Goal: Task Accomplishment & Management: Use online tool/utility

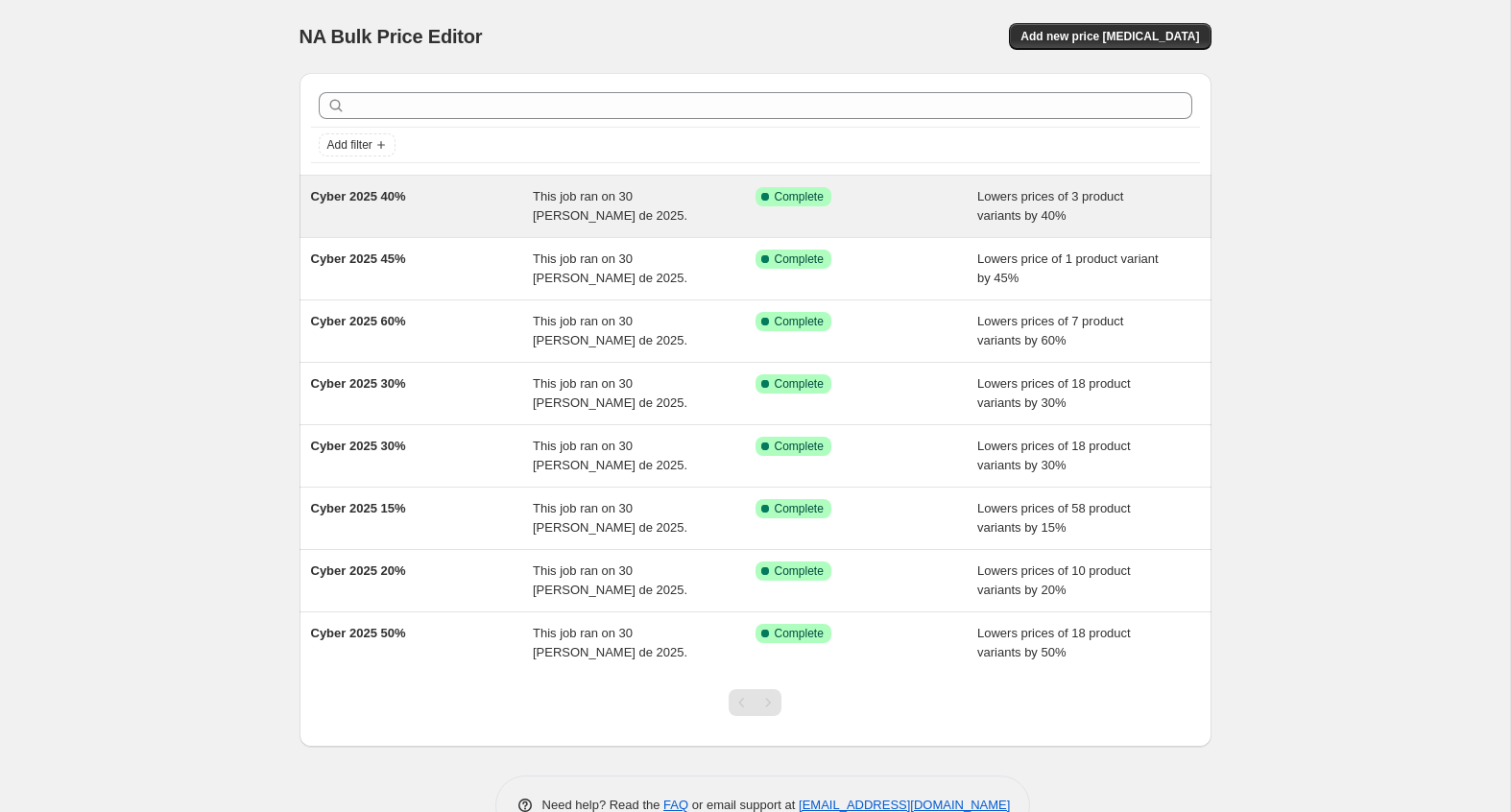
click at [454, 216] on div "Cyber 2025 40%" at bounding box center [421, 206] width 222 height 38
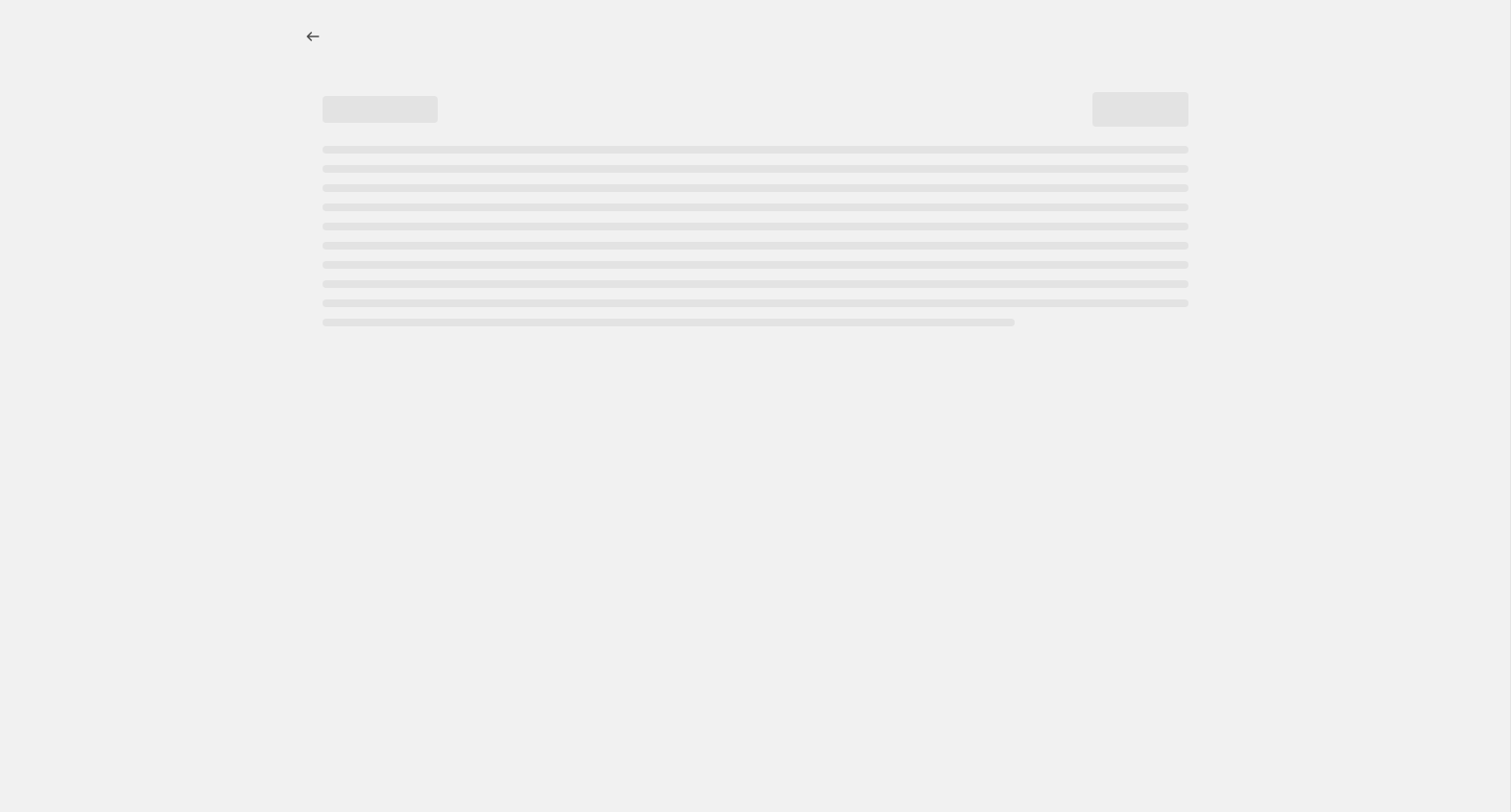
select select "percentage"
select select "tag"
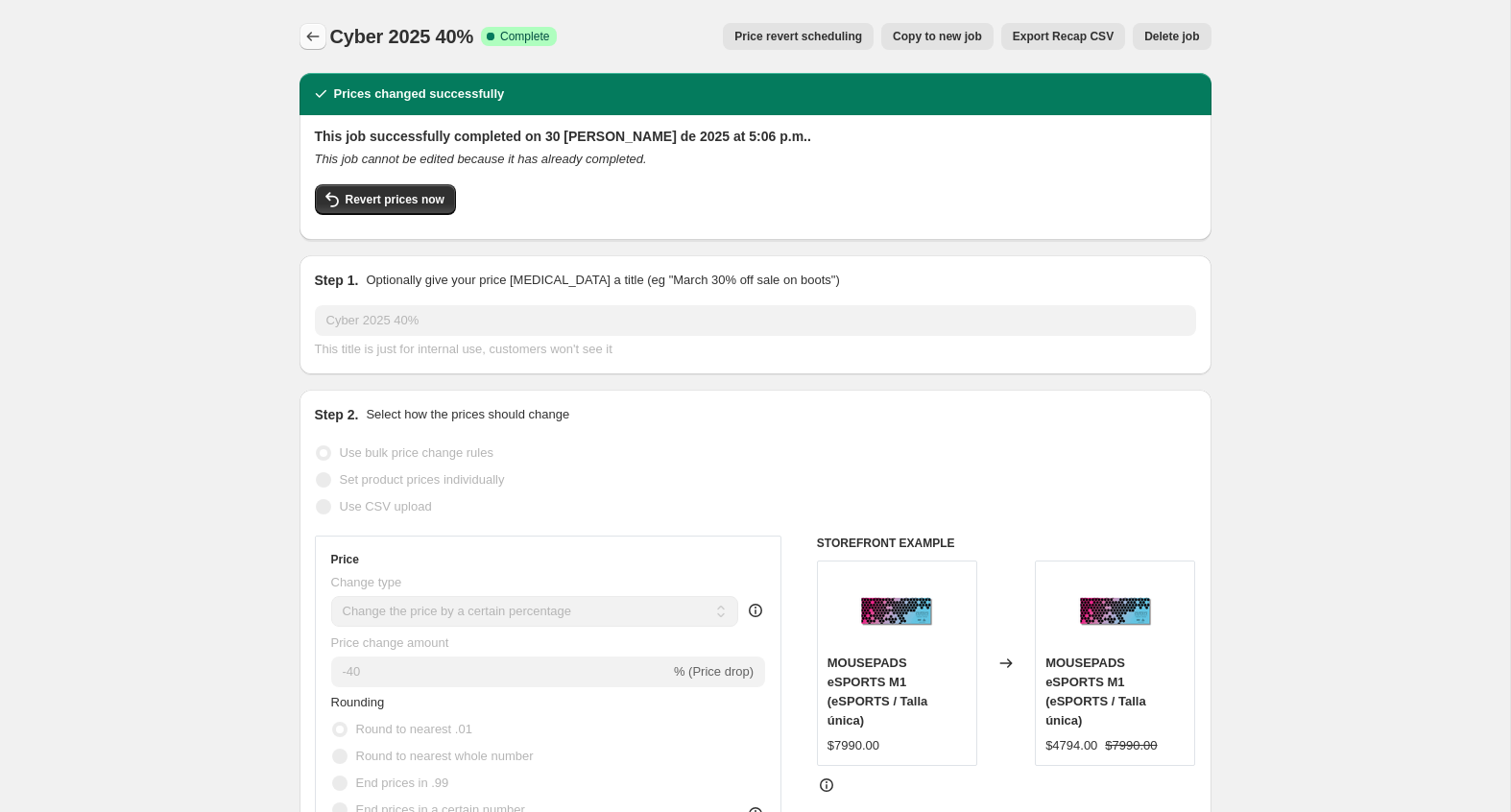
click at [314, 41] on icon "Price change jobs" at bounding box center [314, 36] width 20 height 20
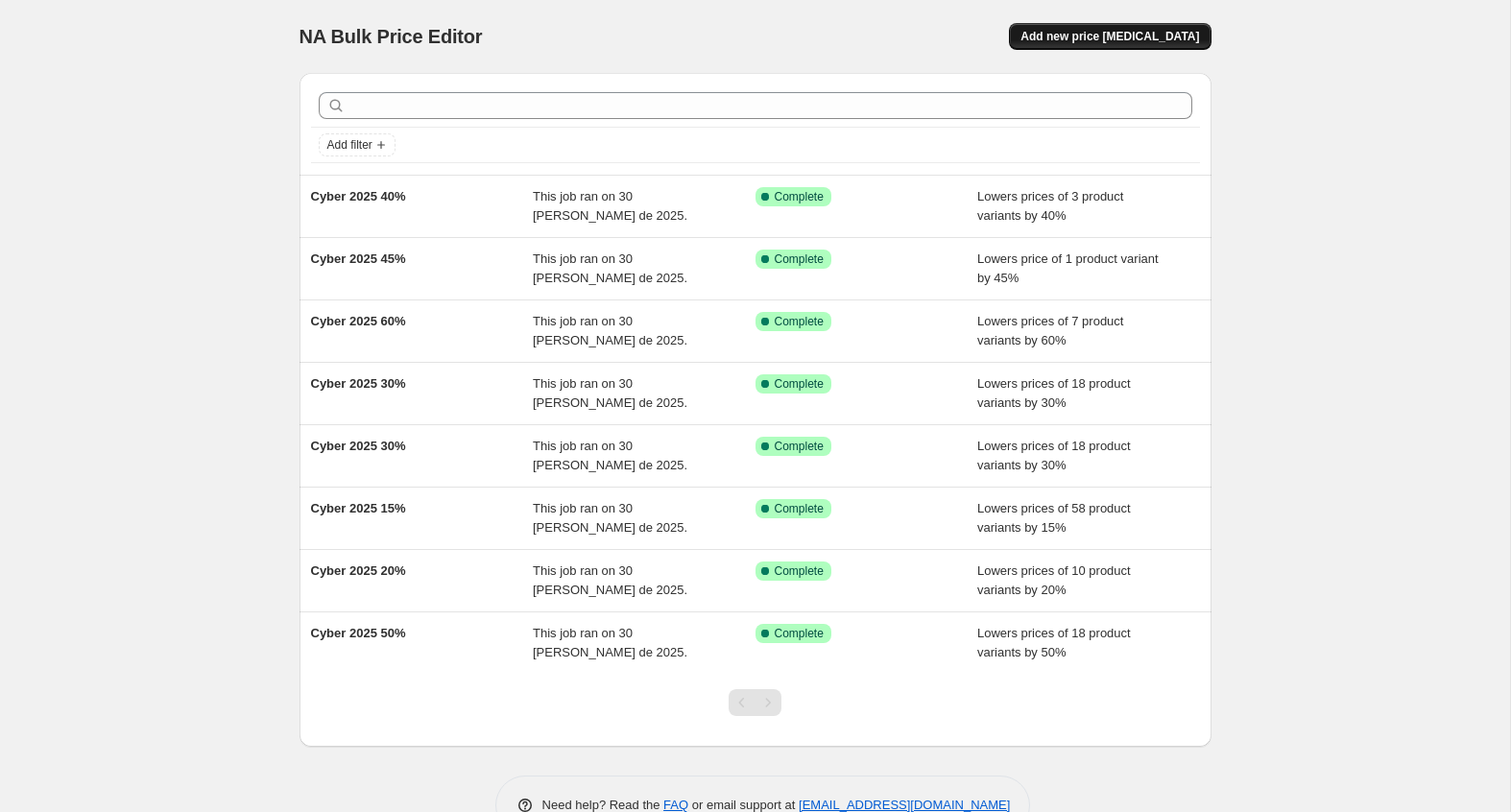
click at [1060, 33] on span "Add new price [MEDICAL_DATA]" at bounding box center [1109, 36] width 178 height 16
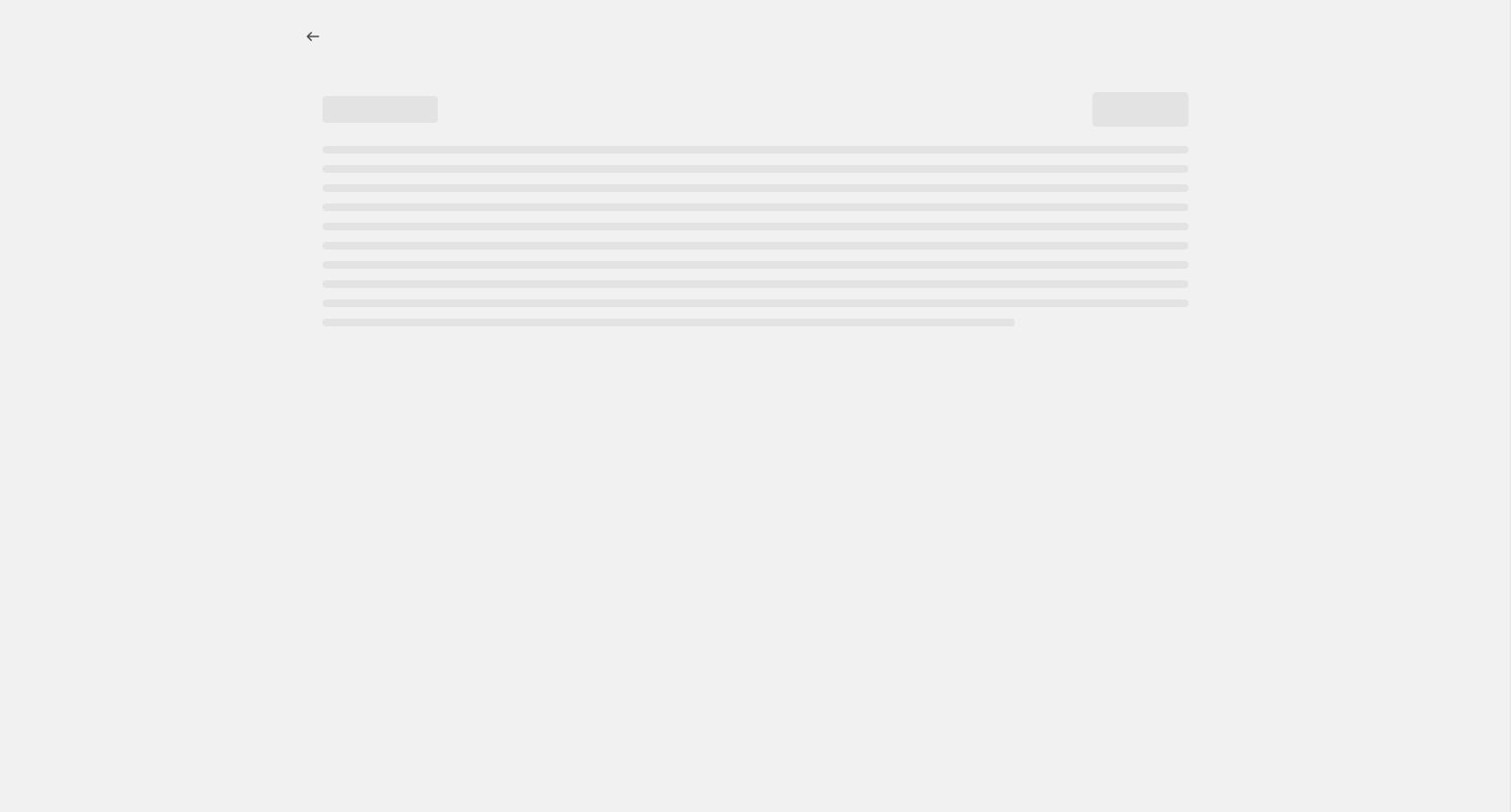
select select "percentage"
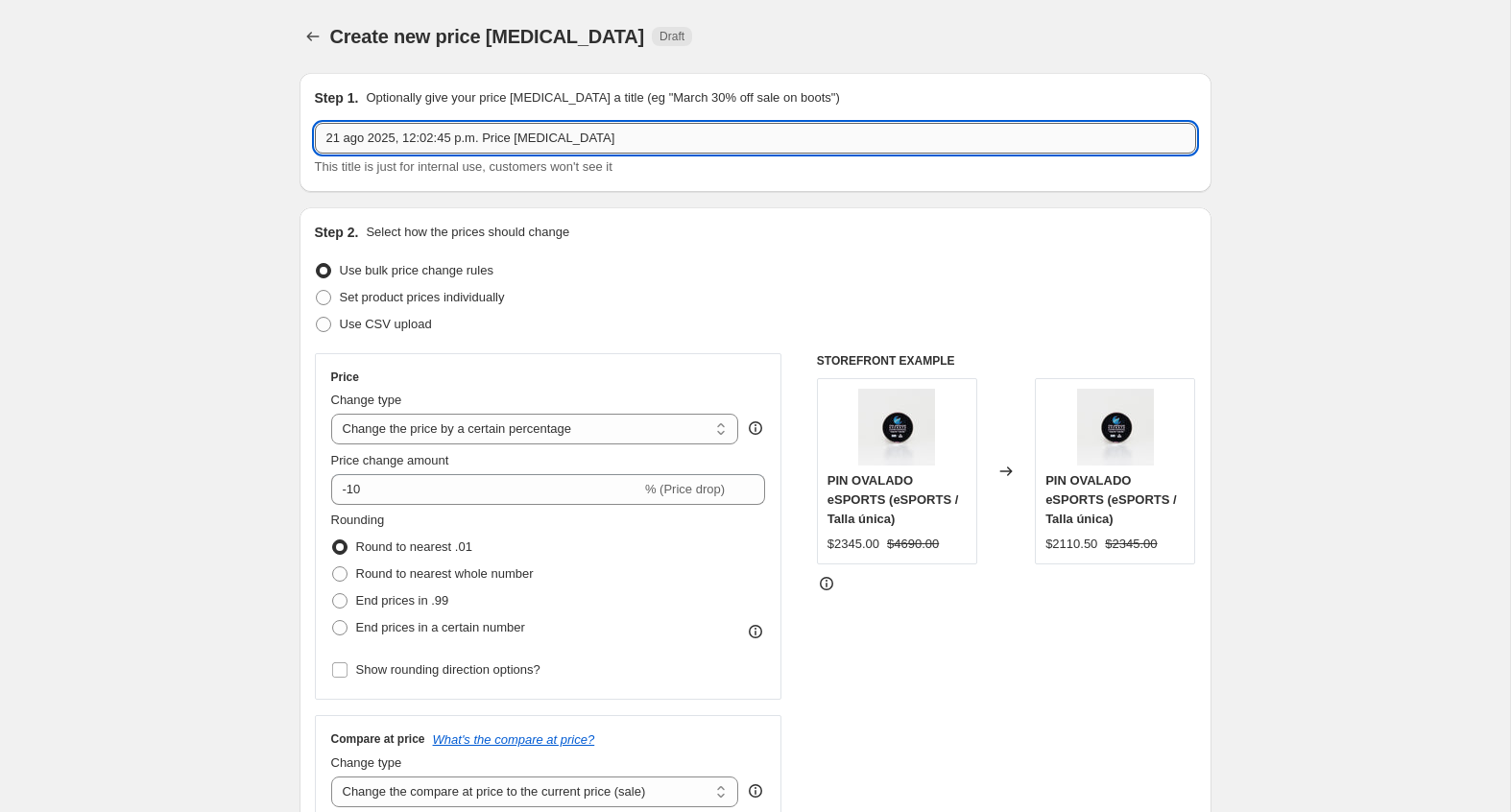
click at [697, 146] on input "21 ago 2025, 12:02:45 p.m. Price change job" at bounding box center [755, 137] width 881 height 30
click at [697, 147] on input "21 ago 2025, 12:02:45 p.m. Price change job" at bounding box center [755, 137] width 881 height 30
type input "C"
type input "Black Sale 25 al 02 septiembre"
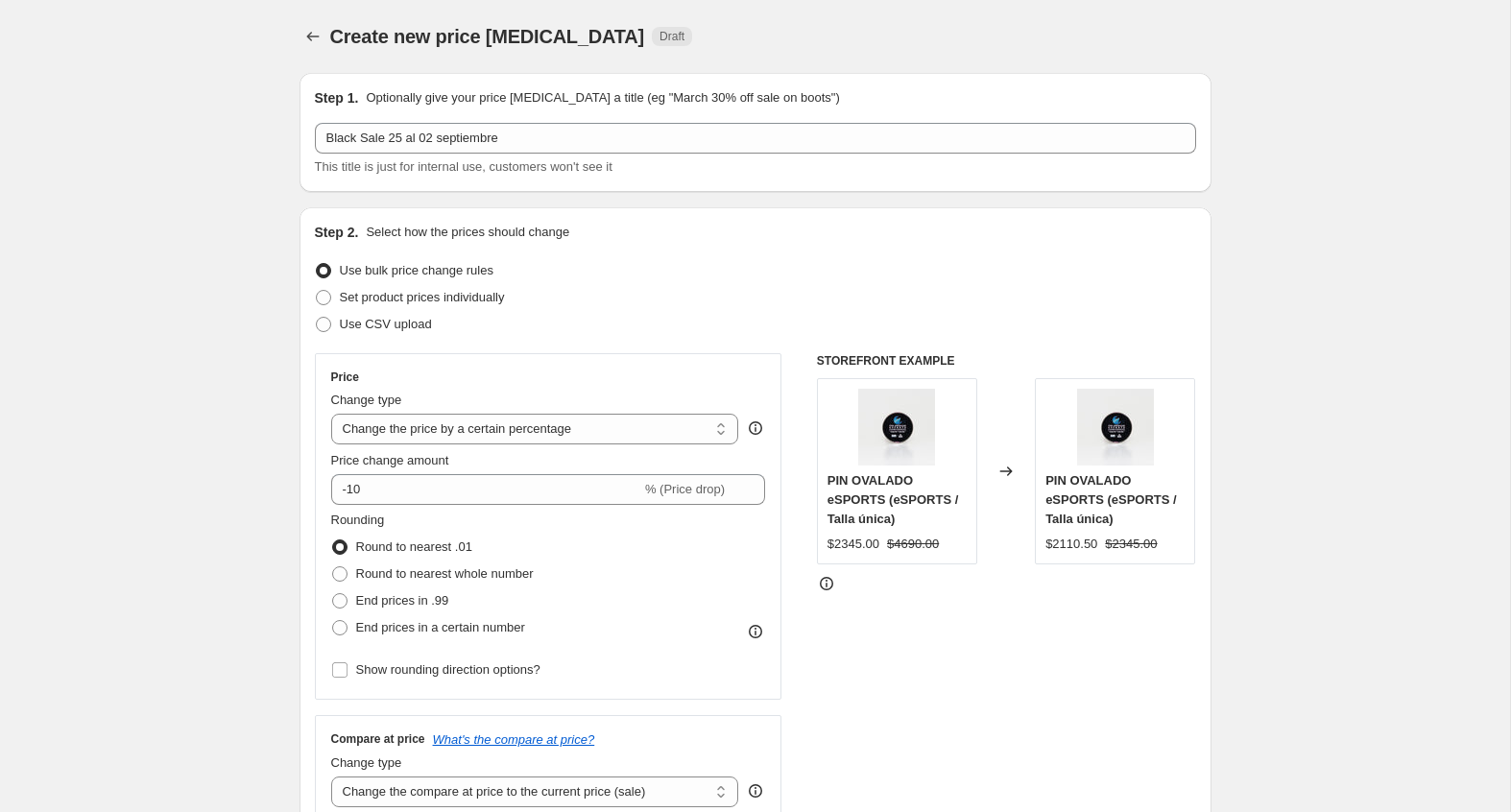
click at [646, 208] on div "Step 2. Select how the prices should change Use bulk price change rules Set pro…" at bounding box center [756, 545] width 912 height 674
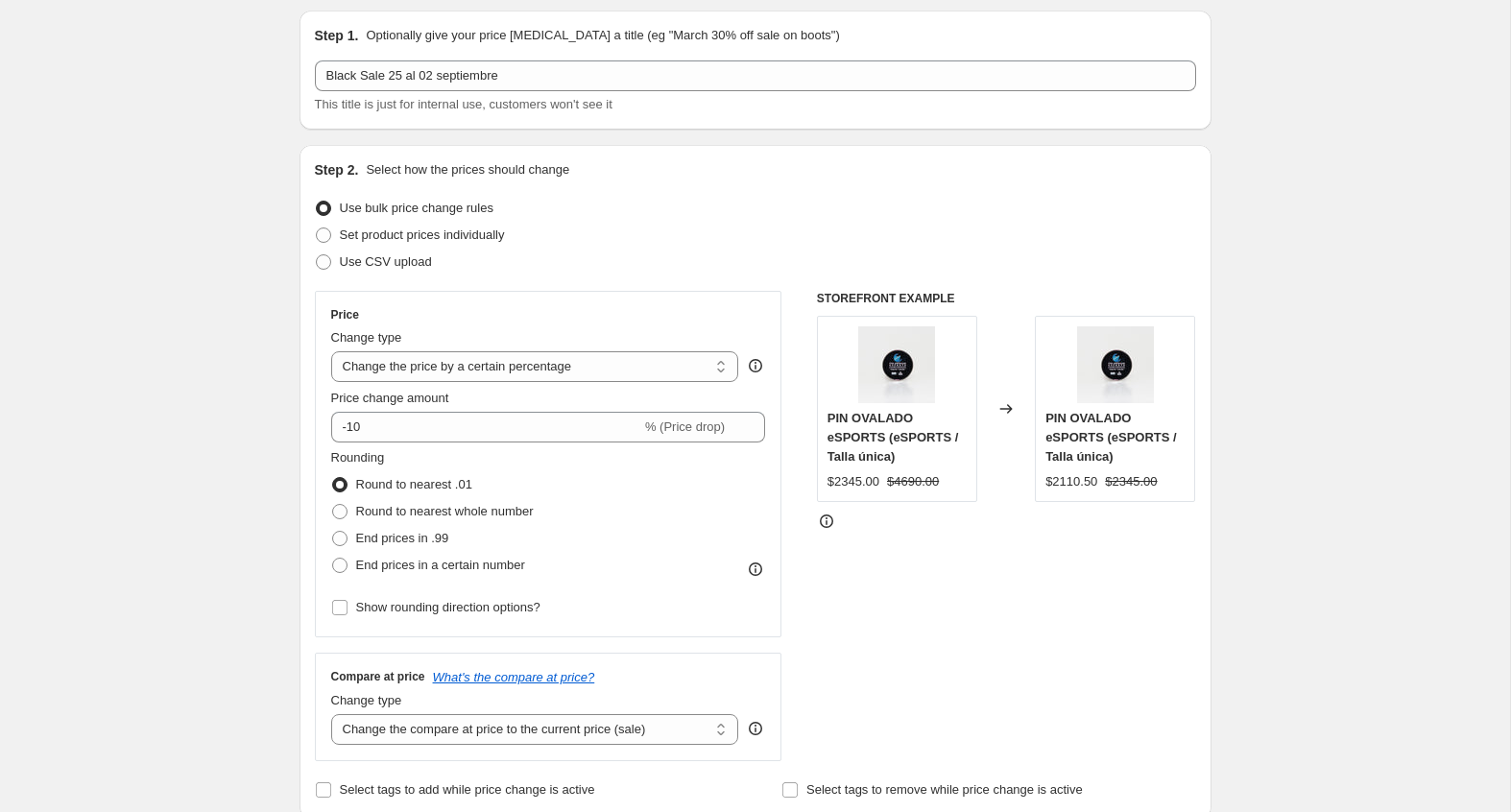
scroll to position [65, 0]
click at [496, 232] on span "Set product prices individually" at bounding box center [422, 232] width 166 height 15
click at [317, 226] on input "Set product prices individually" at bounding box center [316, 225] width 1 height 1
radio input "true"
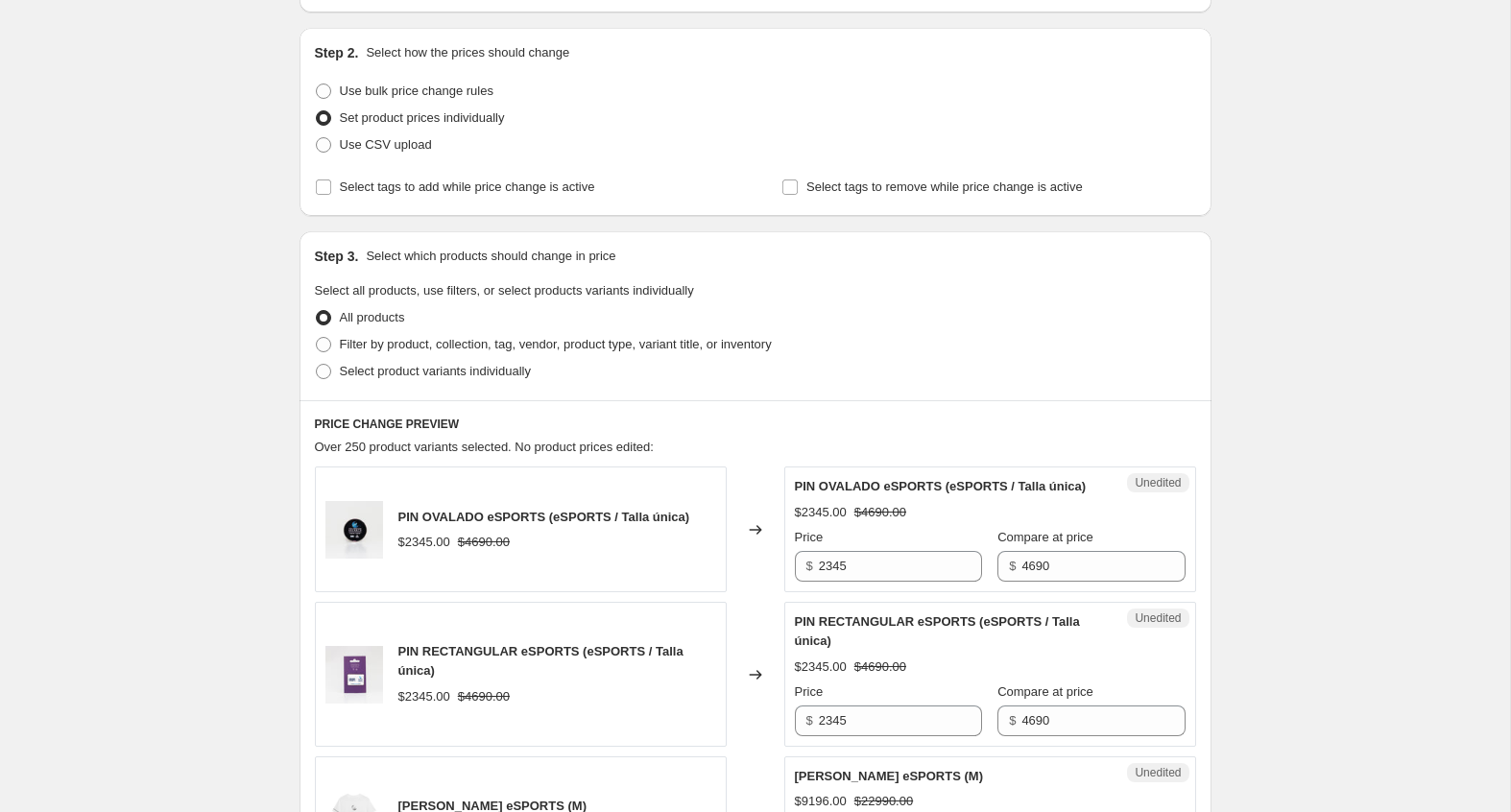
scroll to position [180, 0]
click at [556, 343] on span "Filter by product, collection, tag, vendor, product type, variant title, or inv…" at bounding box center [556, 343] width 432 height 15
click at [317, 337] on input "Filter by product, collection, tag, vendor, product type, variant title, or inv…" at bounding box center [316, 336] width 1 height 1
radio input "true"
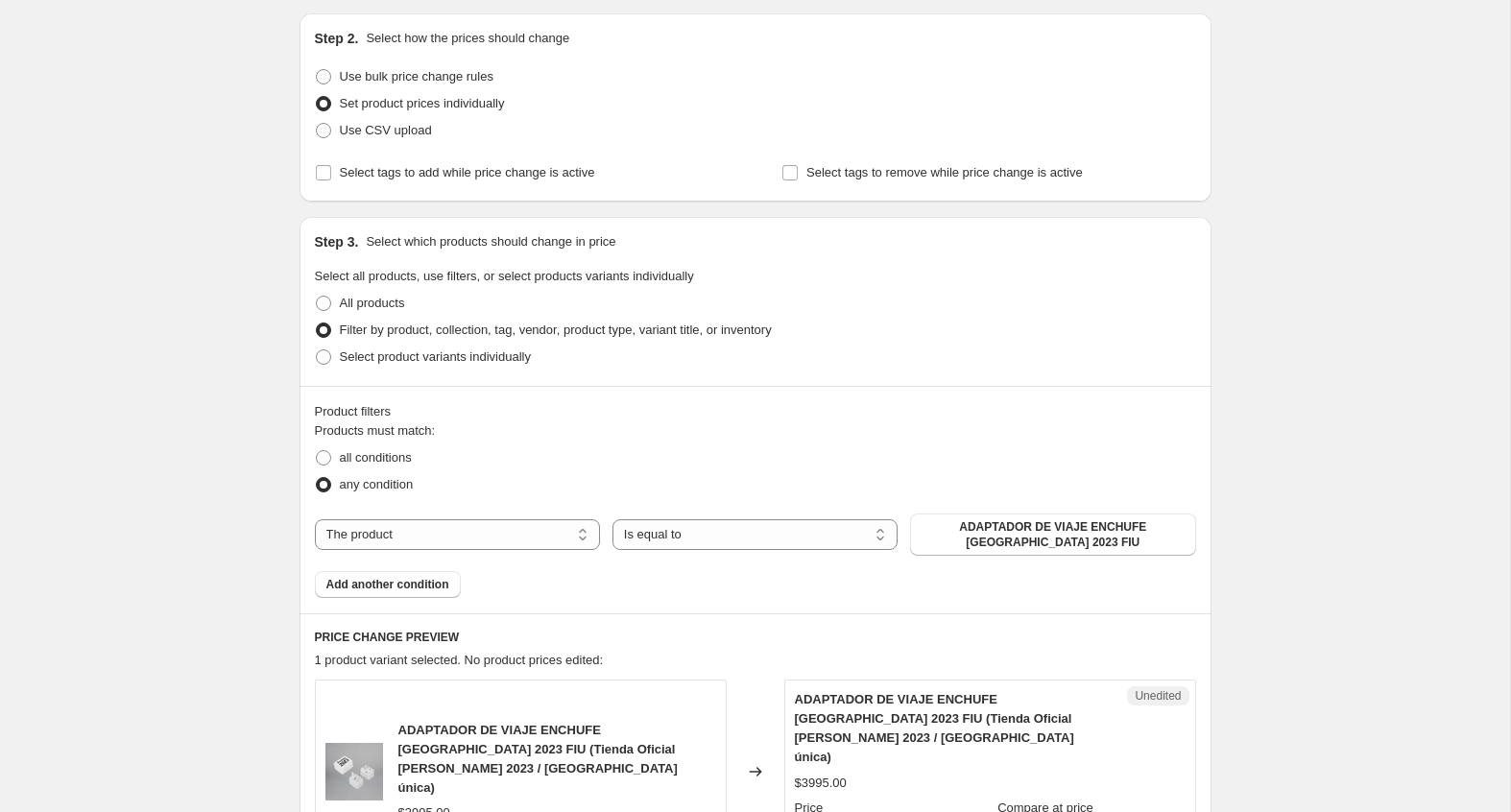
scroll to position [177, 0]
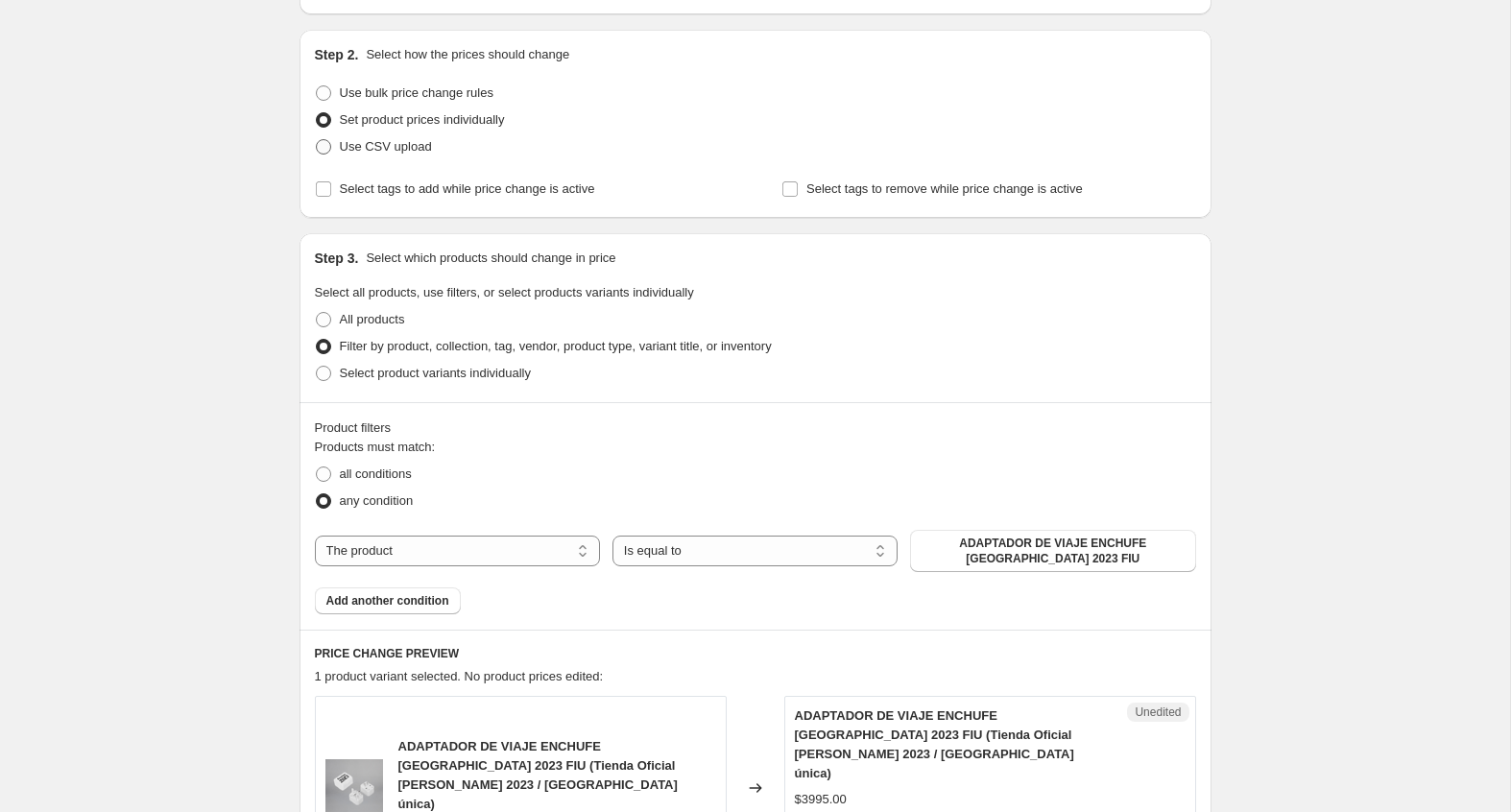
click at [414, 149] on span "Use CSV upload" at bounding box center [386, 146] width 92 height 15
click at [317, 140] on input "Use CSV upload" at bounding box center [316, 139] width 1 height 1
radio input "true"
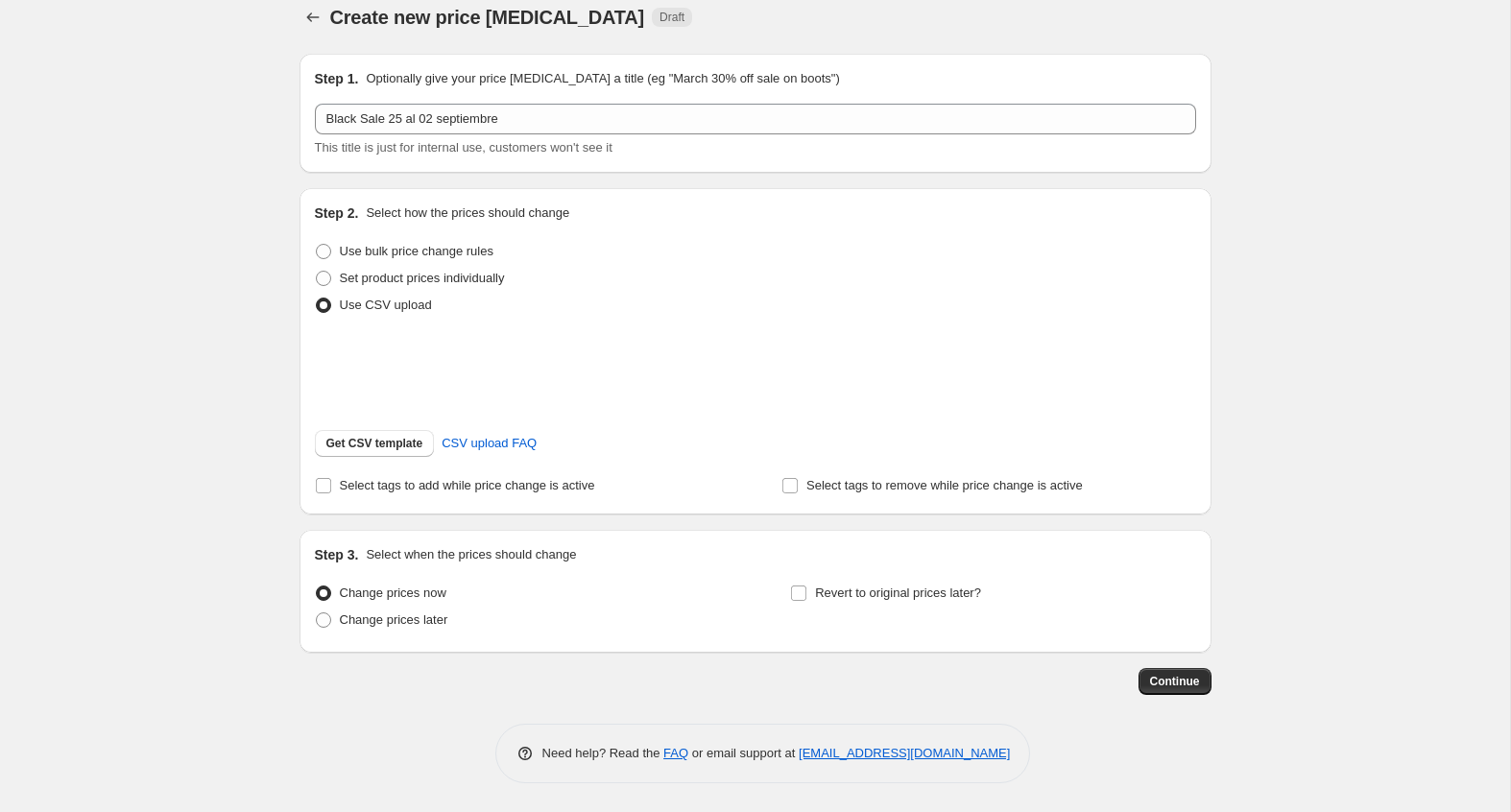
scroll to position [43, 0]
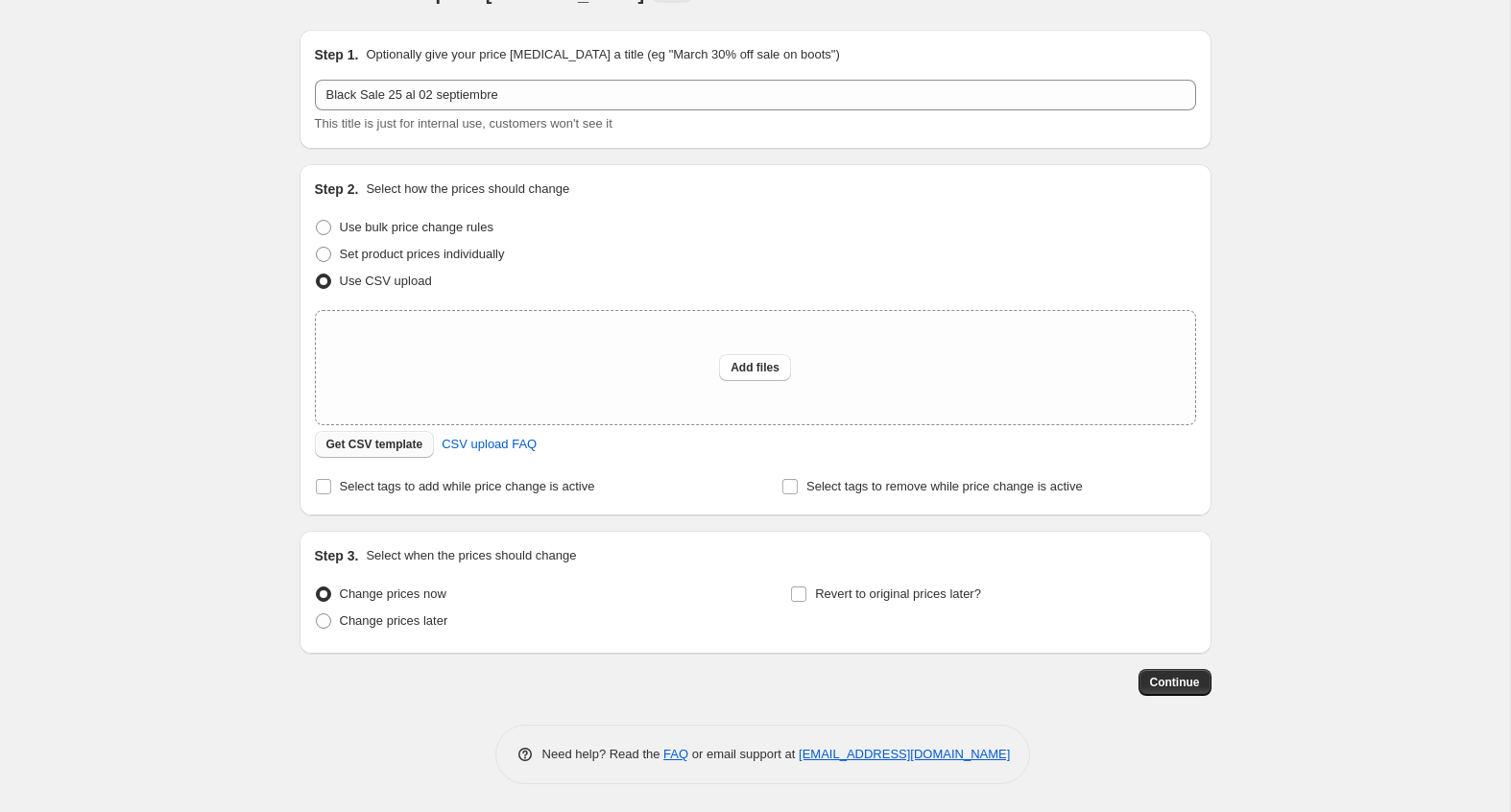
click at [407, 445] on span "Get CSV template" at bounding box center [374, 445] width 97 height 16
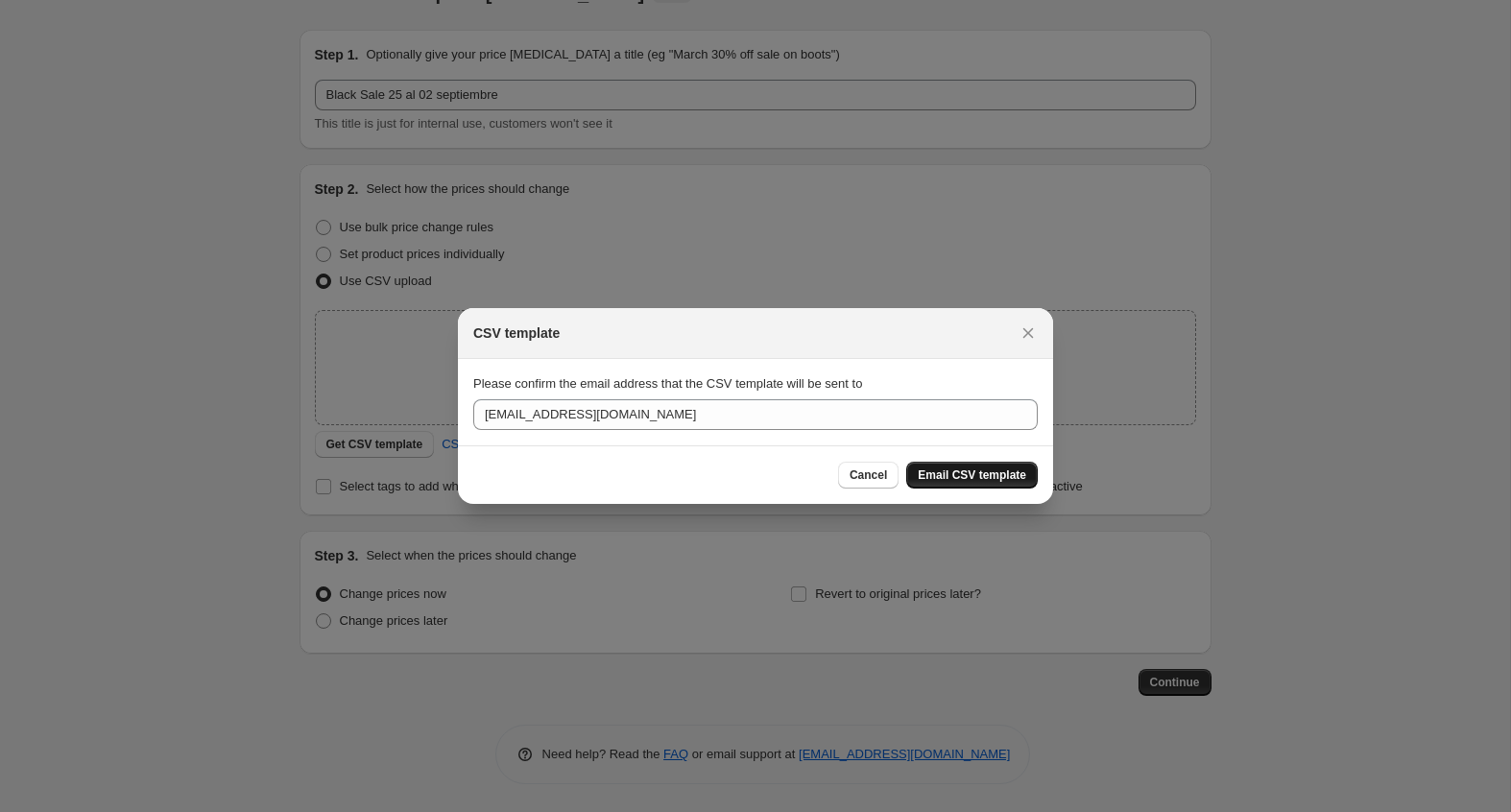
click at [937, 482] on span "Email CSV template" at bounding box center [972, 475] width 109 height 16
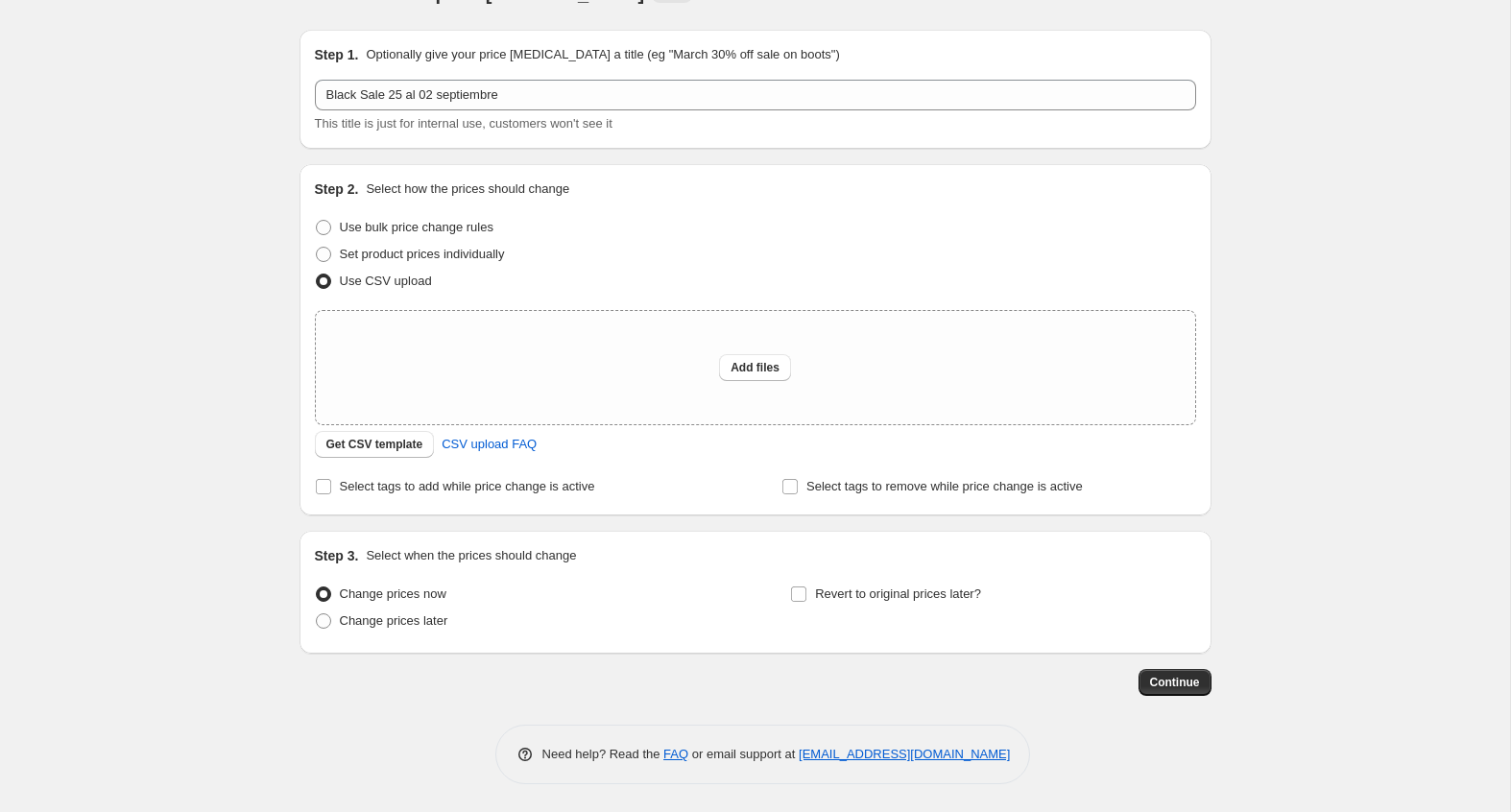
click at [265, 165] on div "Create new price change job. This page is ready Create new price change job Dra…" at bounding box center [755, 385] width 1510 height 856
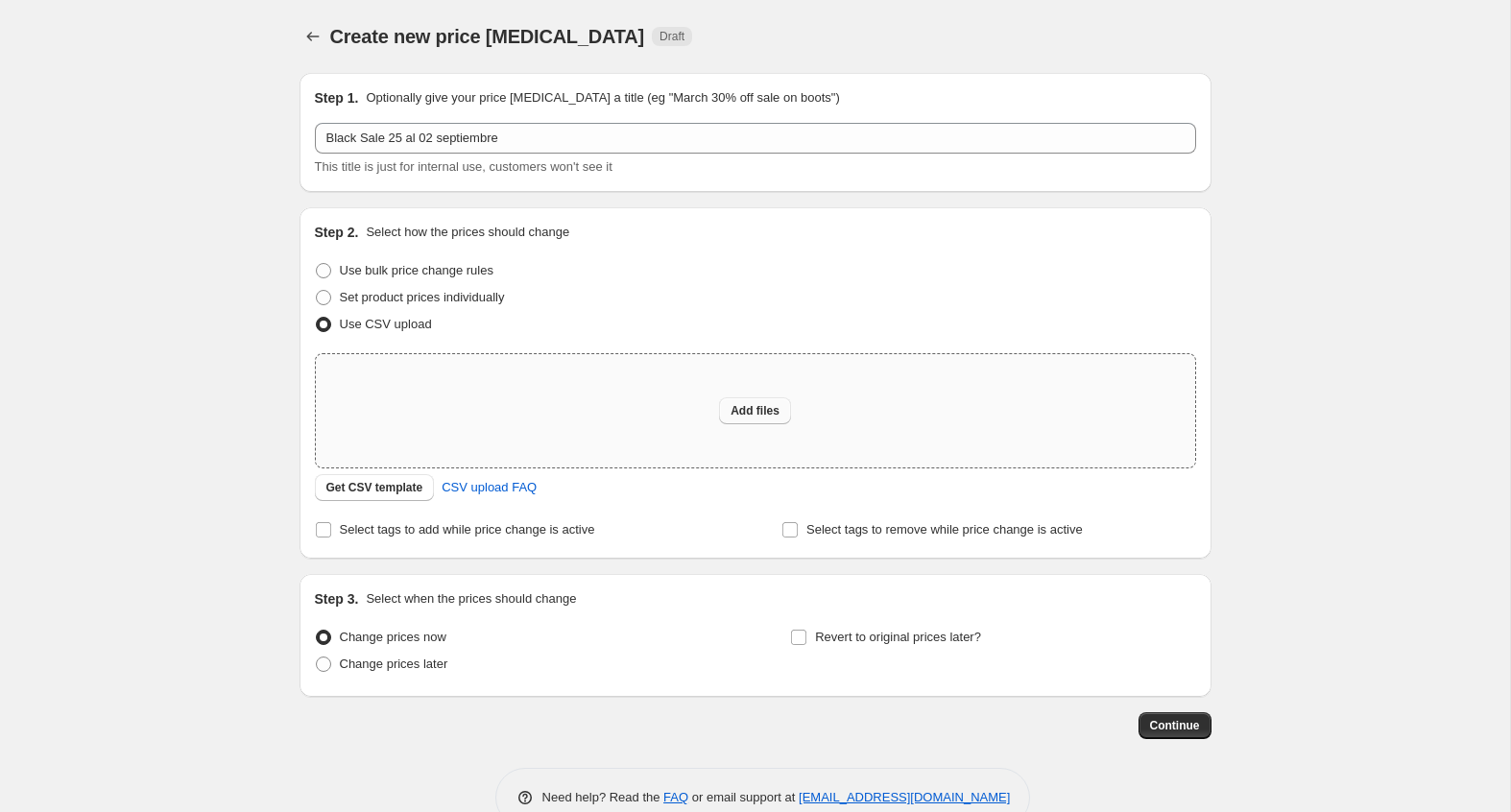
click at [722, 418] on button "Add files" at bounding box center [755, 410] width 72 height 26
type input "C:\fakepath\carga black.numbers"
click at [761, 431] on div "Add files" at bounding box center [755, 411] width 879 height 114
type input "C:\fakepath\carga black2.csv"
click at [589, 449] on div "Add files" at bounding box center [755, 411] width 879 height 114
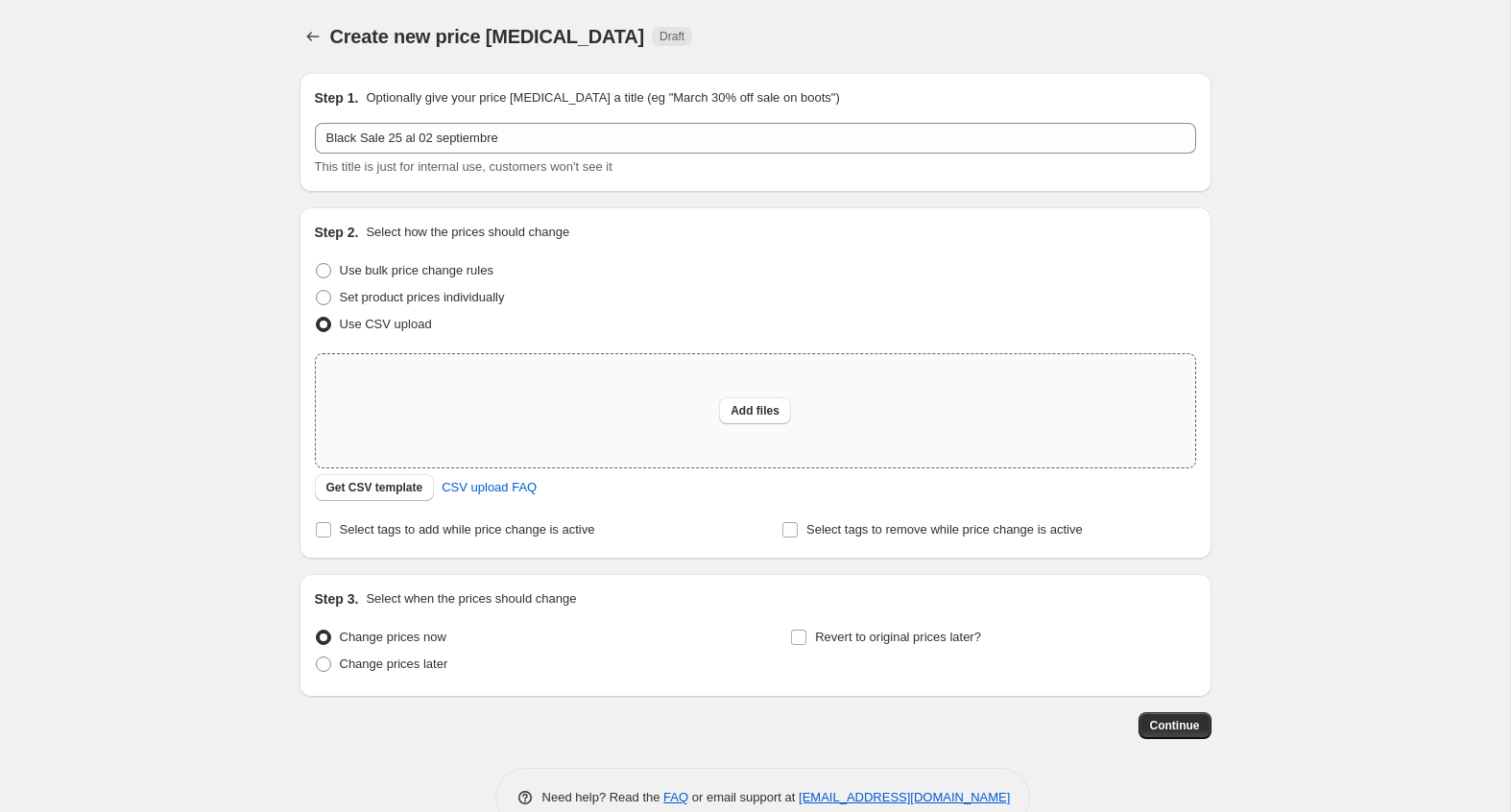
type input "C:\fakepath\carga black2.csv"
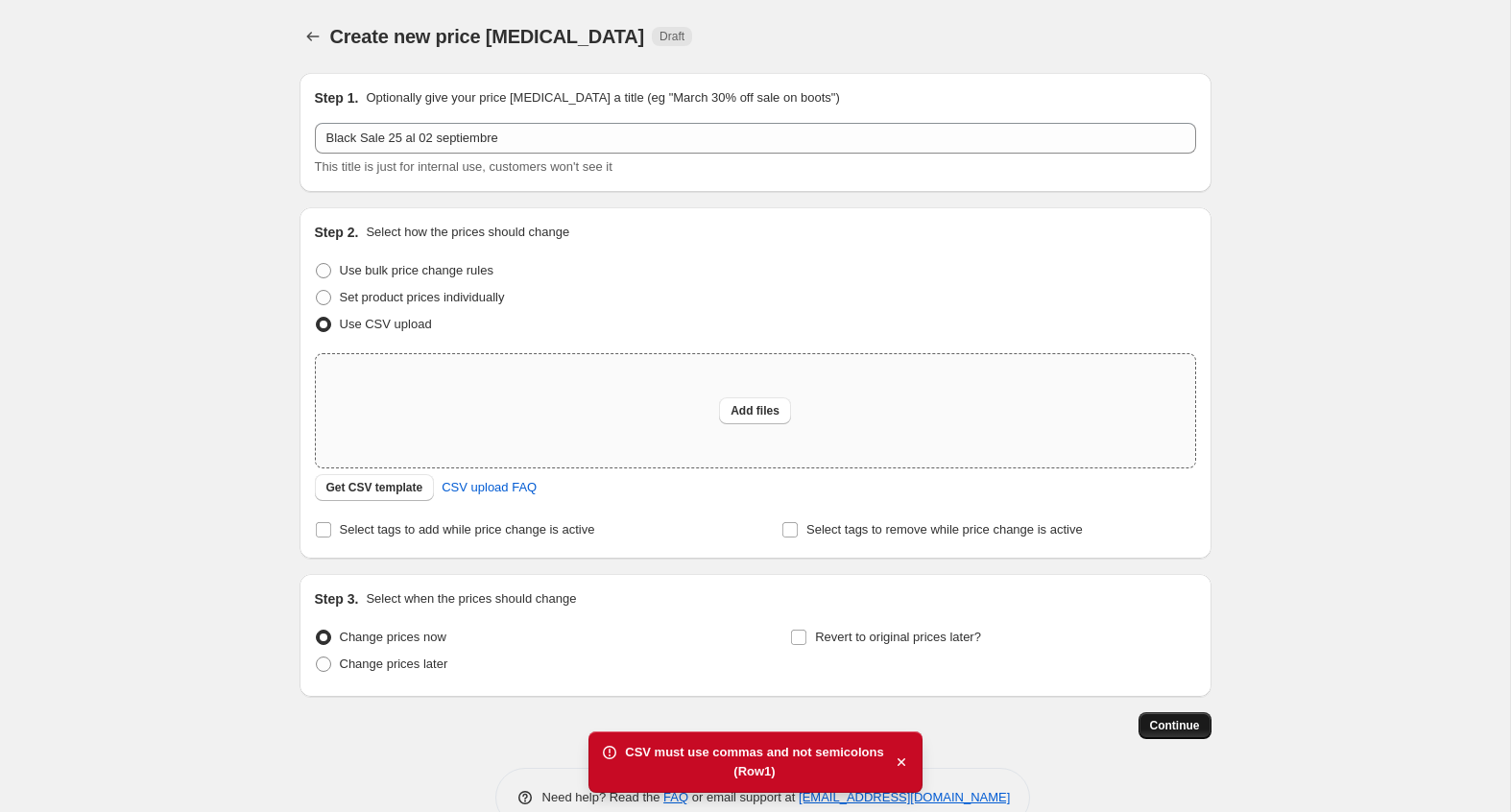
click at [1171, 717] on button "Continue" at bounding box center [1175, 725] width 73 height 26
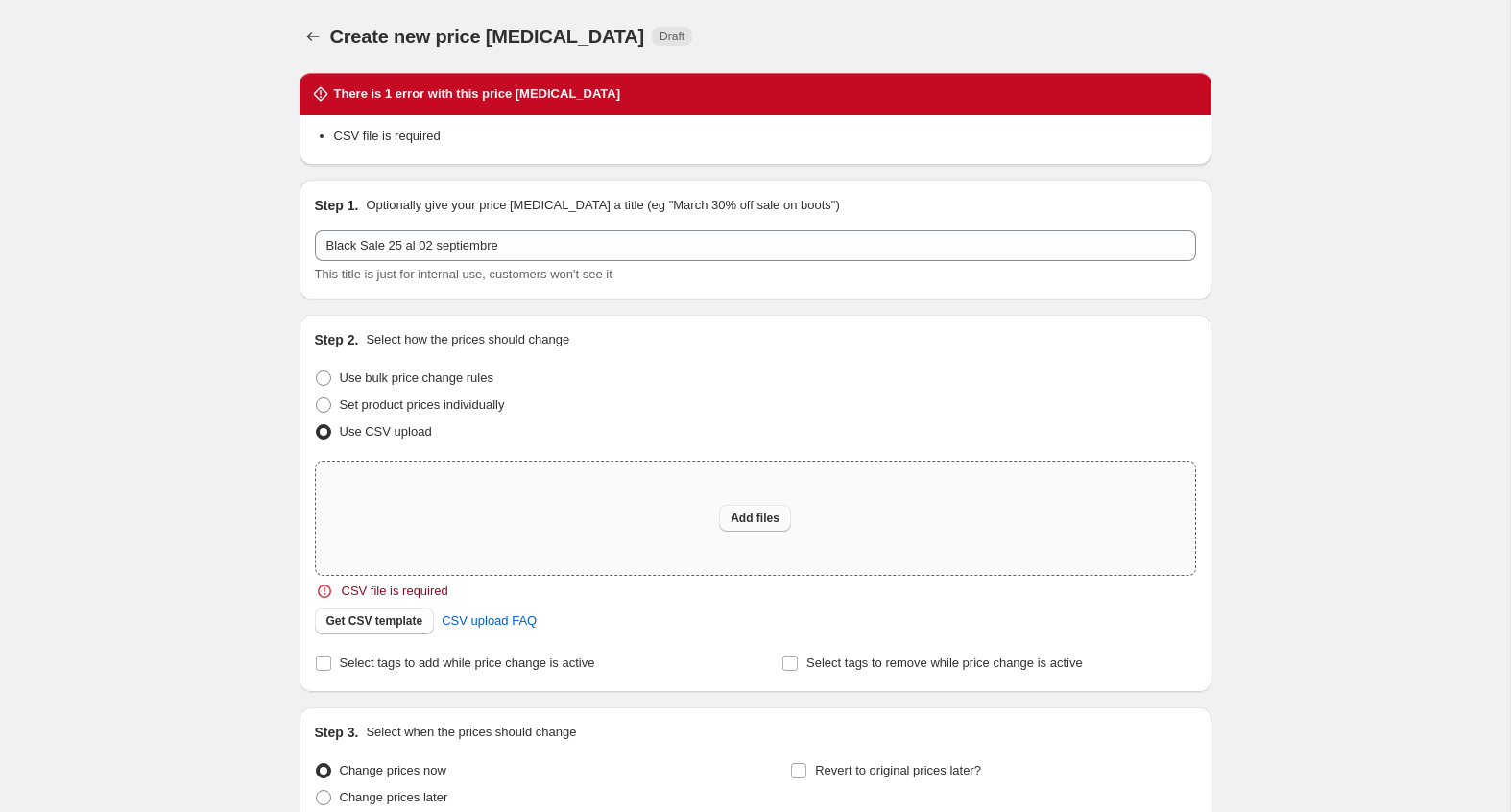
click at [731, 504] on button "Add files" at bounding box center [755, 517] width 72 height 26
type input "C:\fakepath\carga black3.csv"
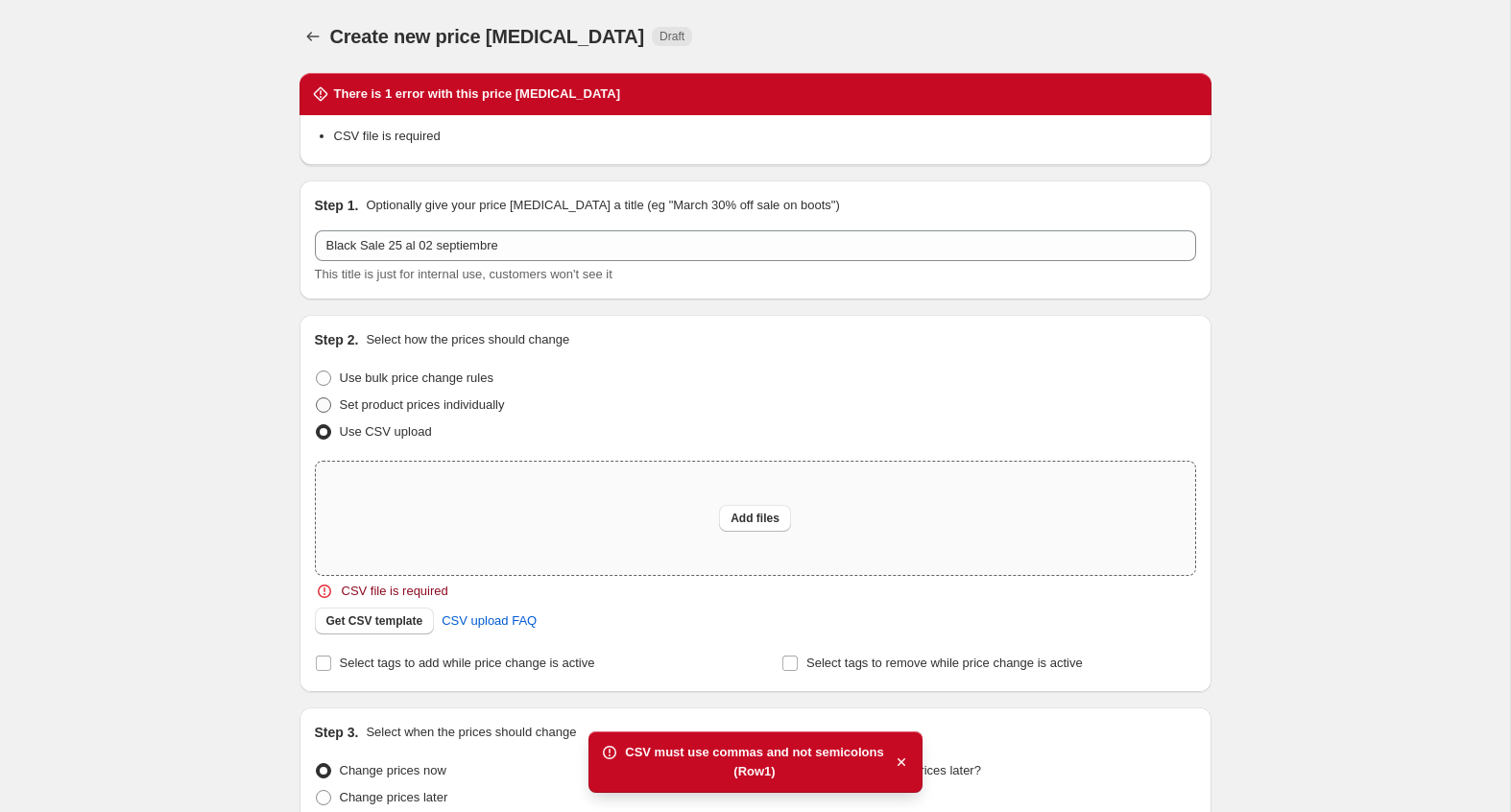
scroll to position [13, 0]
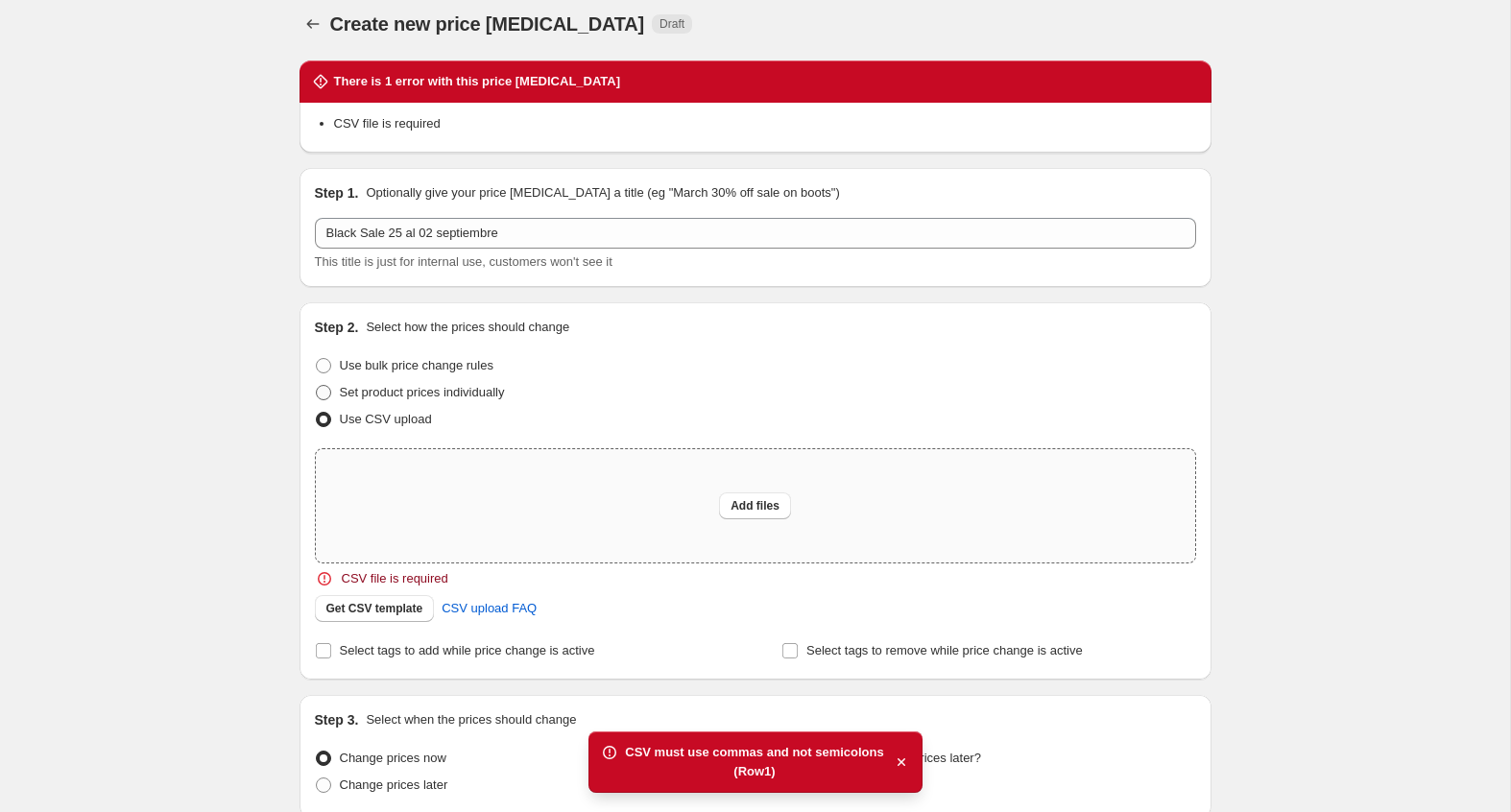
click at [422, 396] on span "Set product prices individually" at bounding box center [422, 392] width 166 height 15
click at [317, 386] on input "Set product prices individually" at bounding box center [316, 385] width 1 height 1
radio input "true"
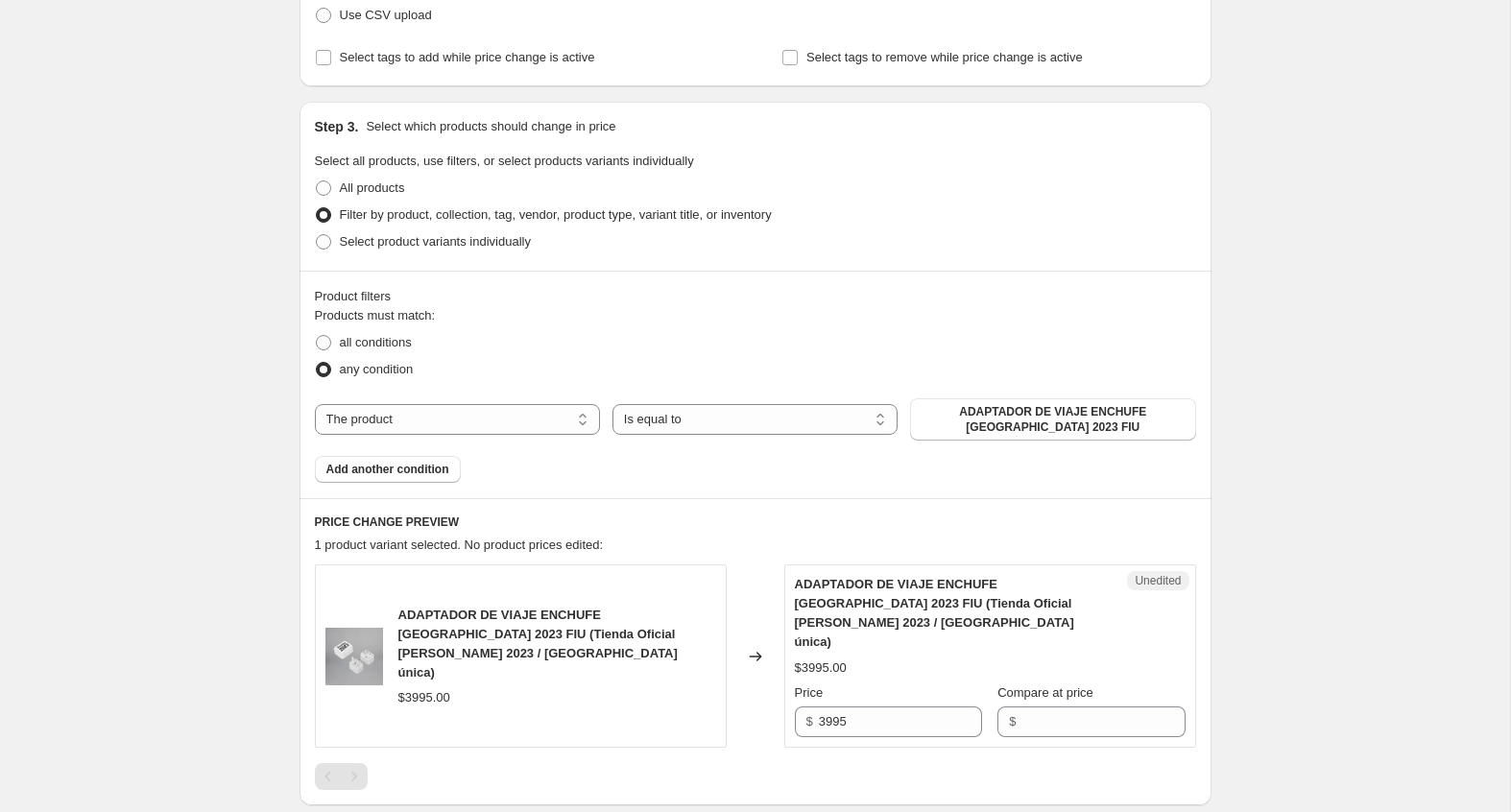
scroll to position [414, 0]
click at [396, 342] on span "all conditions" at bounding box center [375, 344] width 72 height 15
click at [317, 338] on input "all conditions" at bounding box center [316, 337] width 1 height 1
radio input "true"
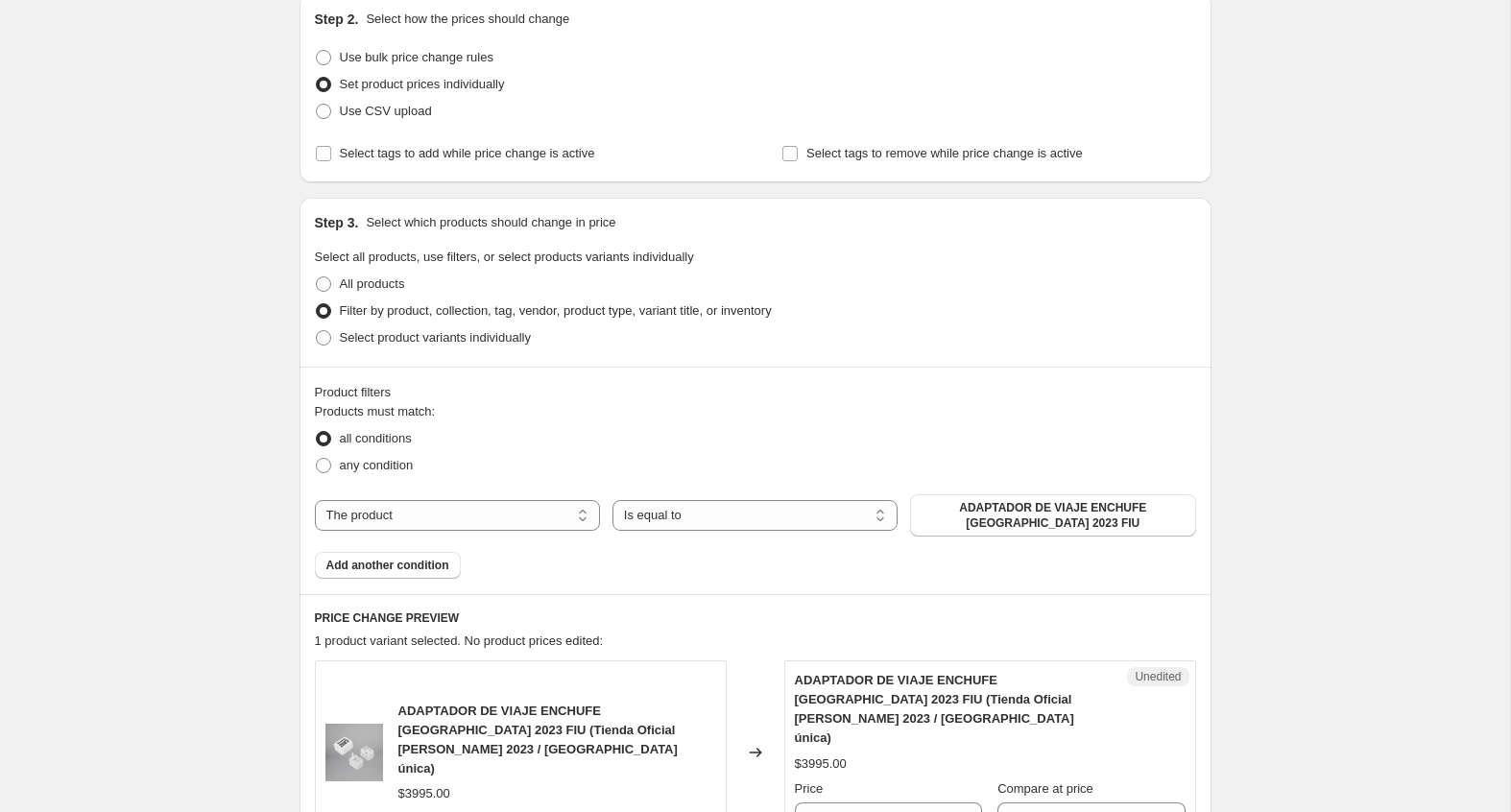
scroll to position [309, 0]
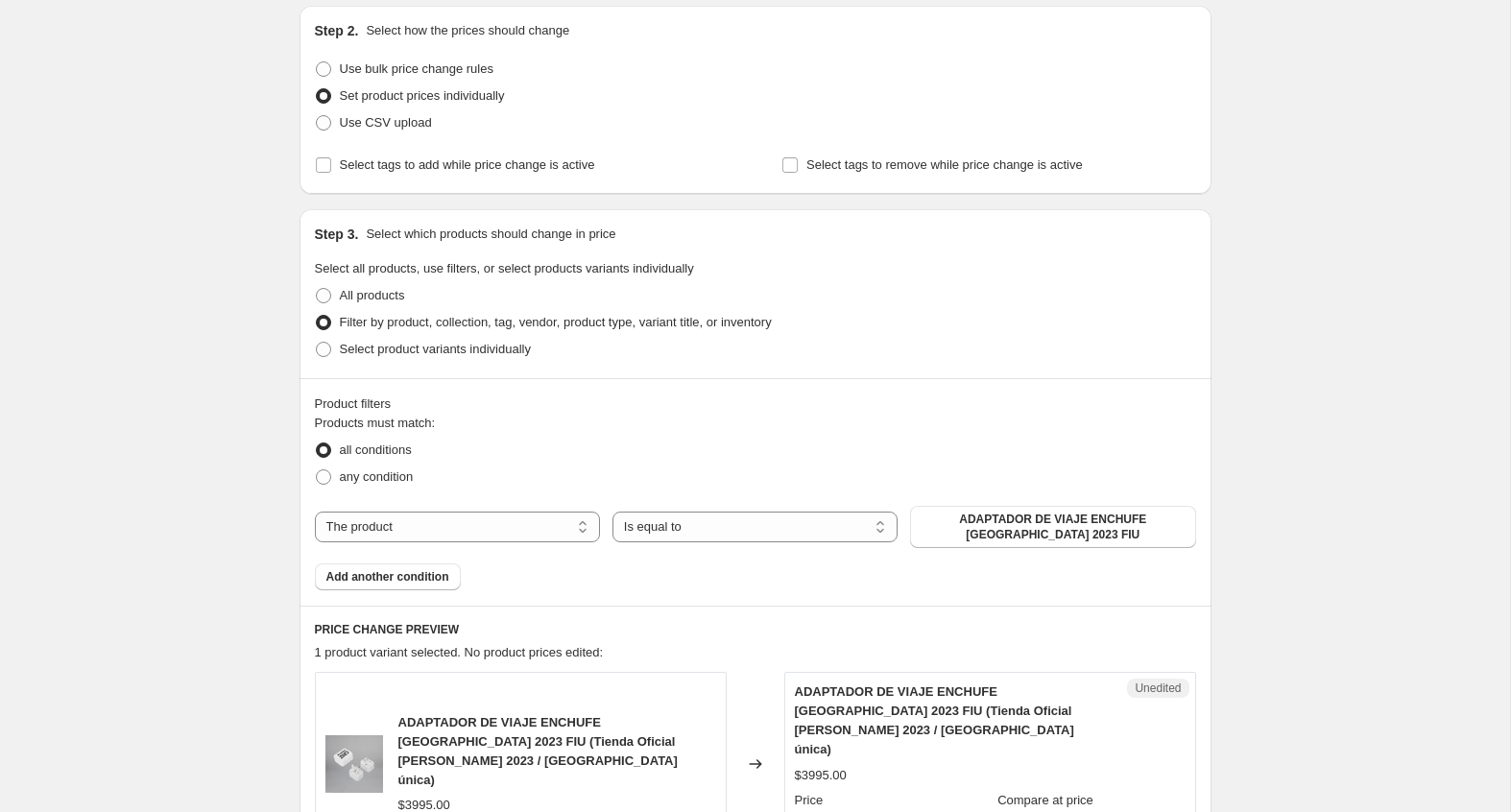
click at [276, 406] on div "Create new price change job. This page is ready Create new price change job Dra…" at bounding box center [756, 451] width 958 height 1519
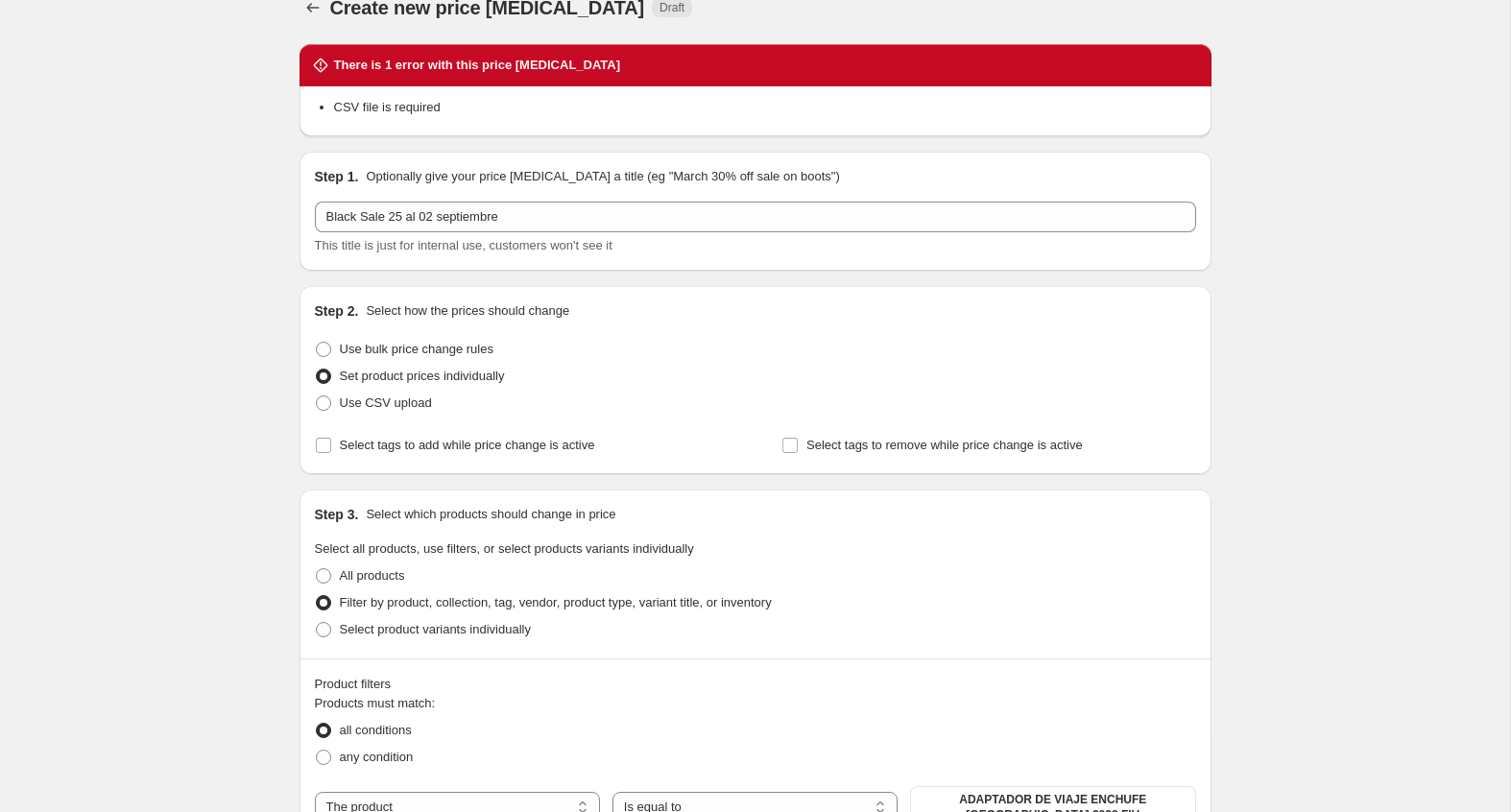
scroll to position [25, 0]
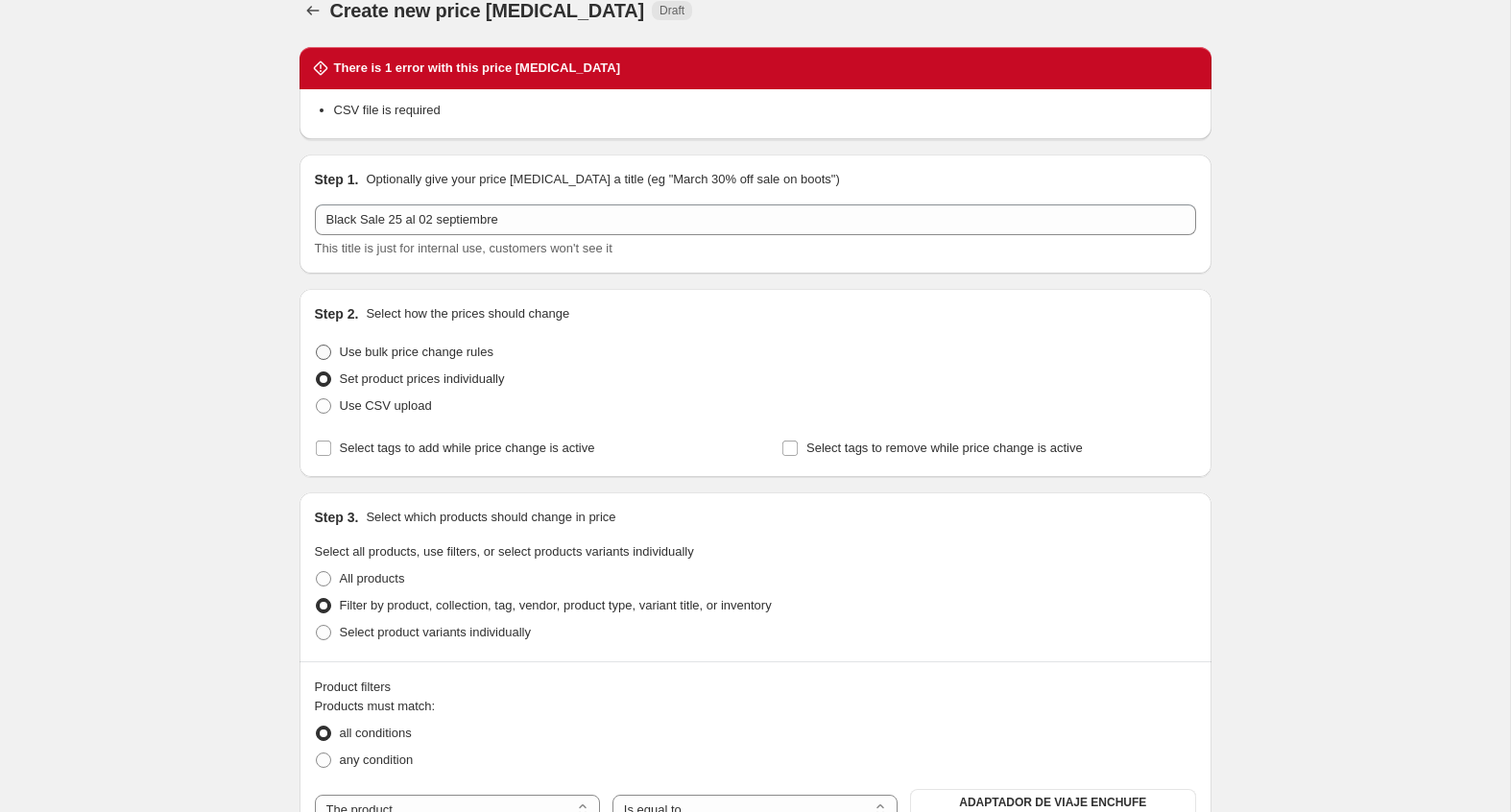
click at [328, 348] on span at bounding box center [323, 353] width 16 height 16
click at [317, 346] on input "Use bulk price change rules" at bounding box center [316, 345] width 1 height 1
radio input "true"
select select "percentage"
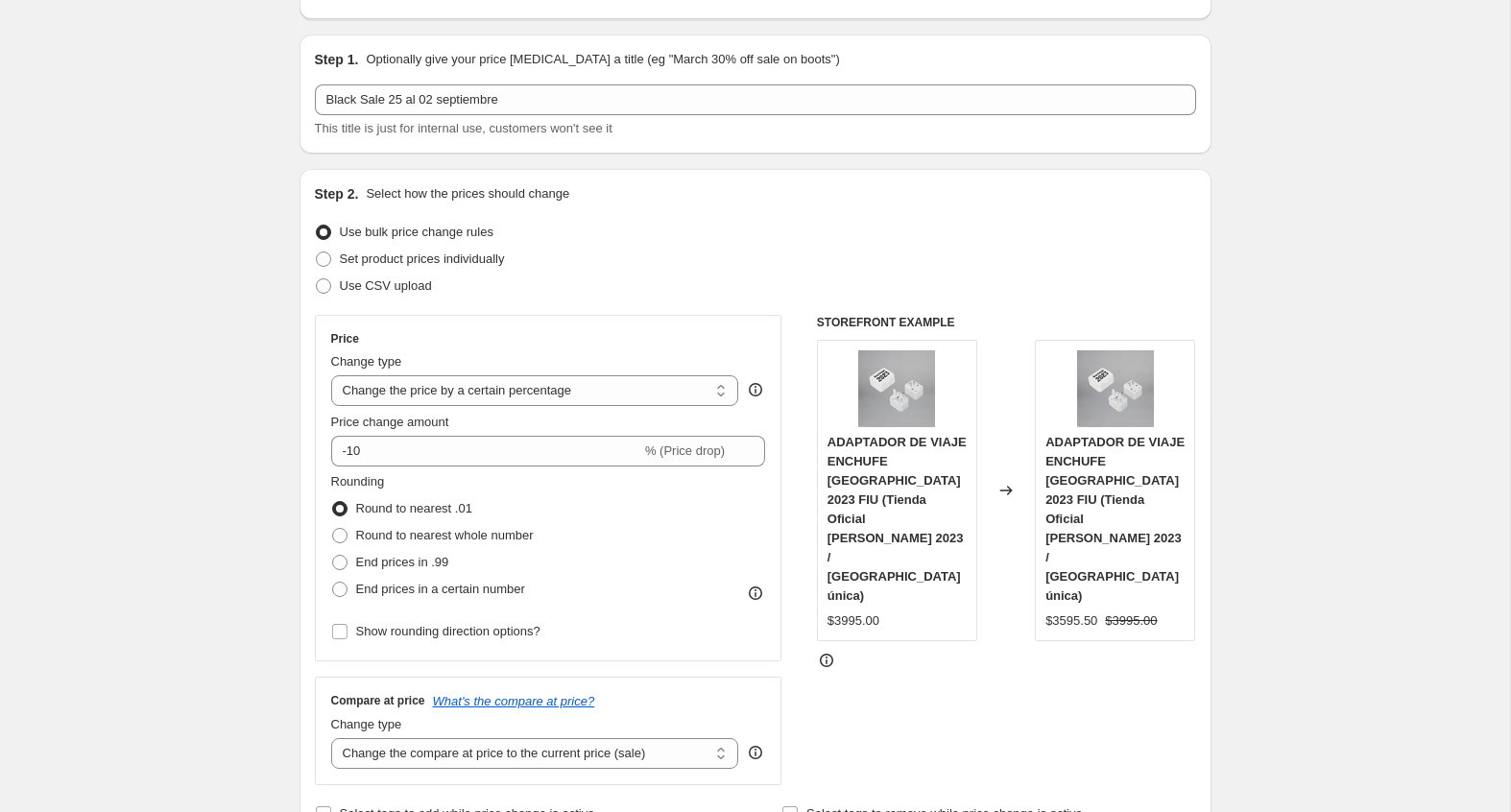
scroll to position [173, 0]
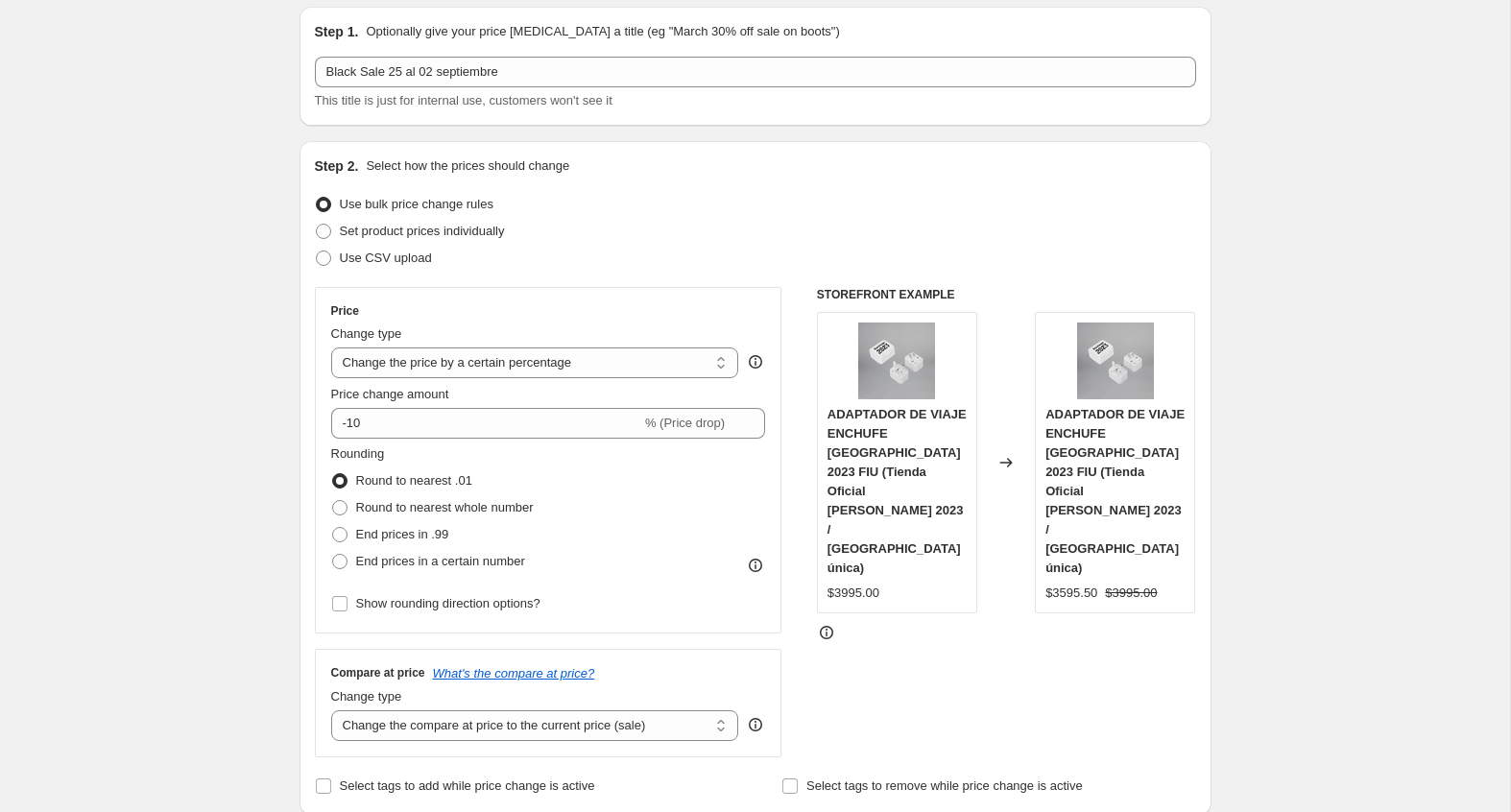
click at [391, 205] on span "Use bulk price change rules" at bounding box center [416, 204] width 154 height 15
click at [317, 198] on input "Use bulk price change rules" at bounding box center [316, 197] width 1 height 1
drag, startPoint x: 513, startPoint y: 198, endPoint x: 343, endPoint y: 206, distance: 170.2
click at [343, 206] on div "Use bulk price change rules" at bounding box center [755, 204] width 881 height 26
click at [579, 259] on div "Use CSV upload" at bounding box center [755, 258] width 881 height 26
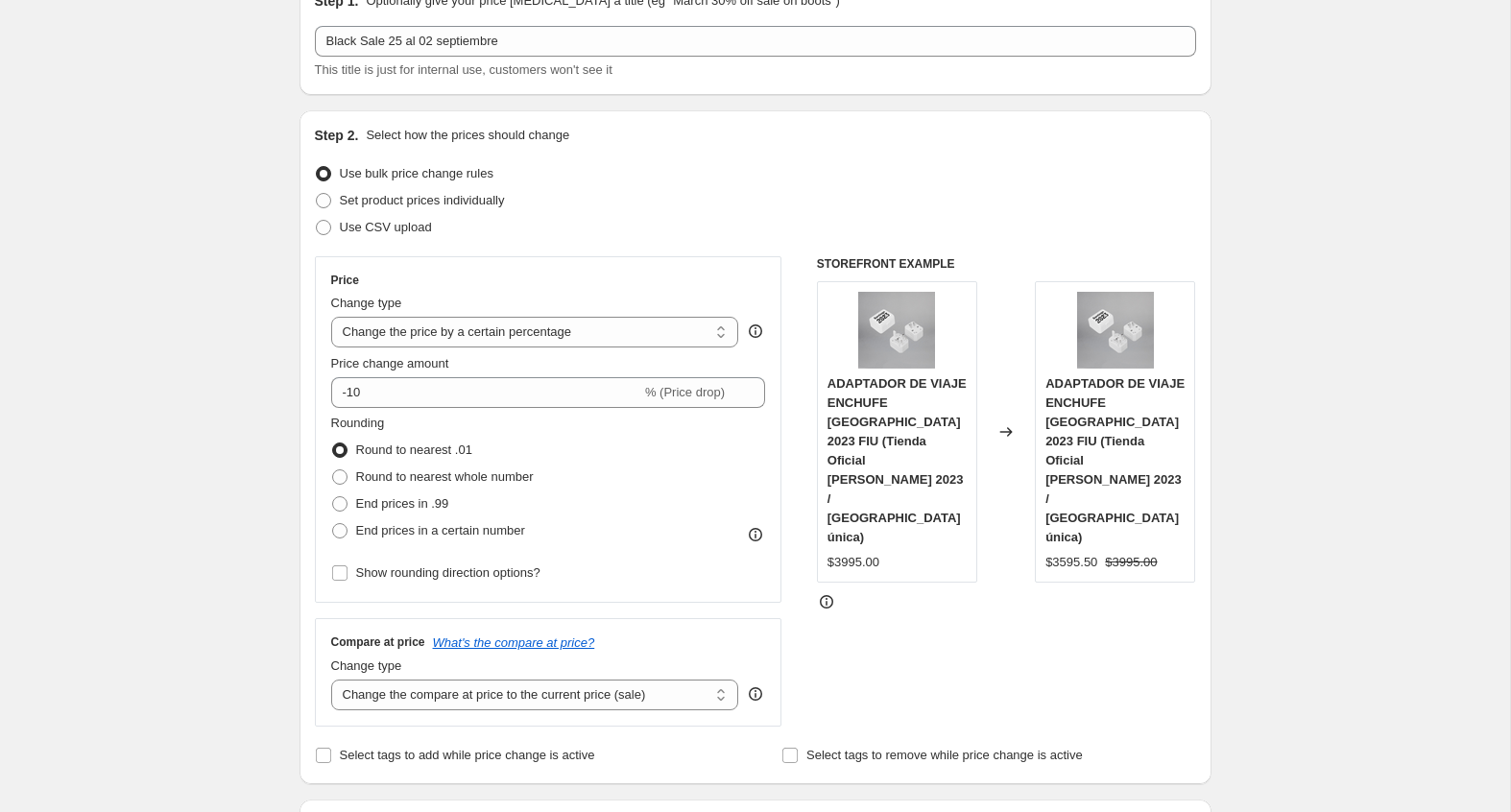
scroll to position [227, 0]
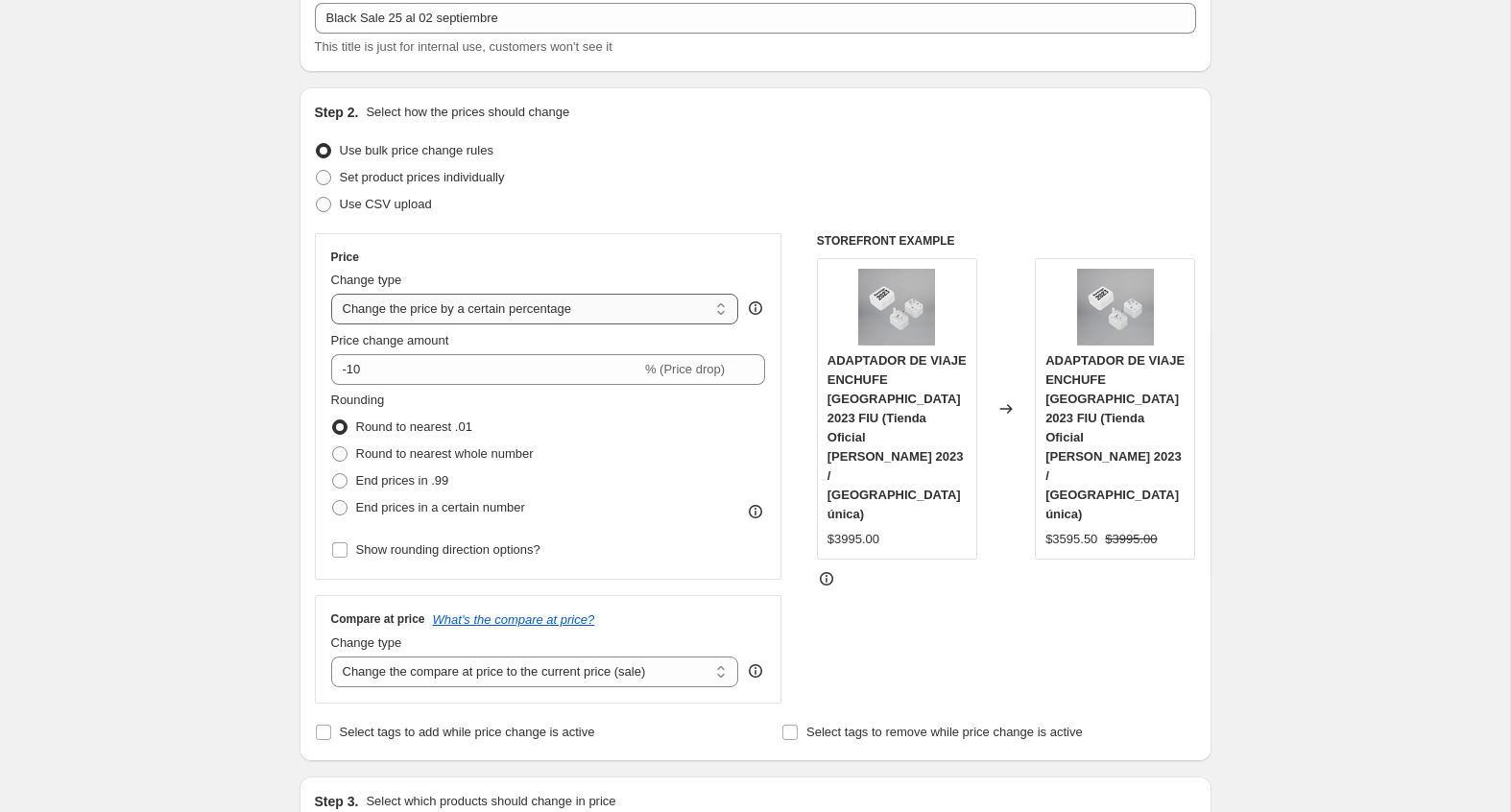
click at [577, 308] on select "Change the price to a certain amount Change the price by a certain amount Chang…" at bounding box center [535, 309] width 408 height 30
click at [583, 245] on div "Price Change type Change the price to a certain amount Change the price by a ce…" at bounding box center [548, 406] width 467 height 347
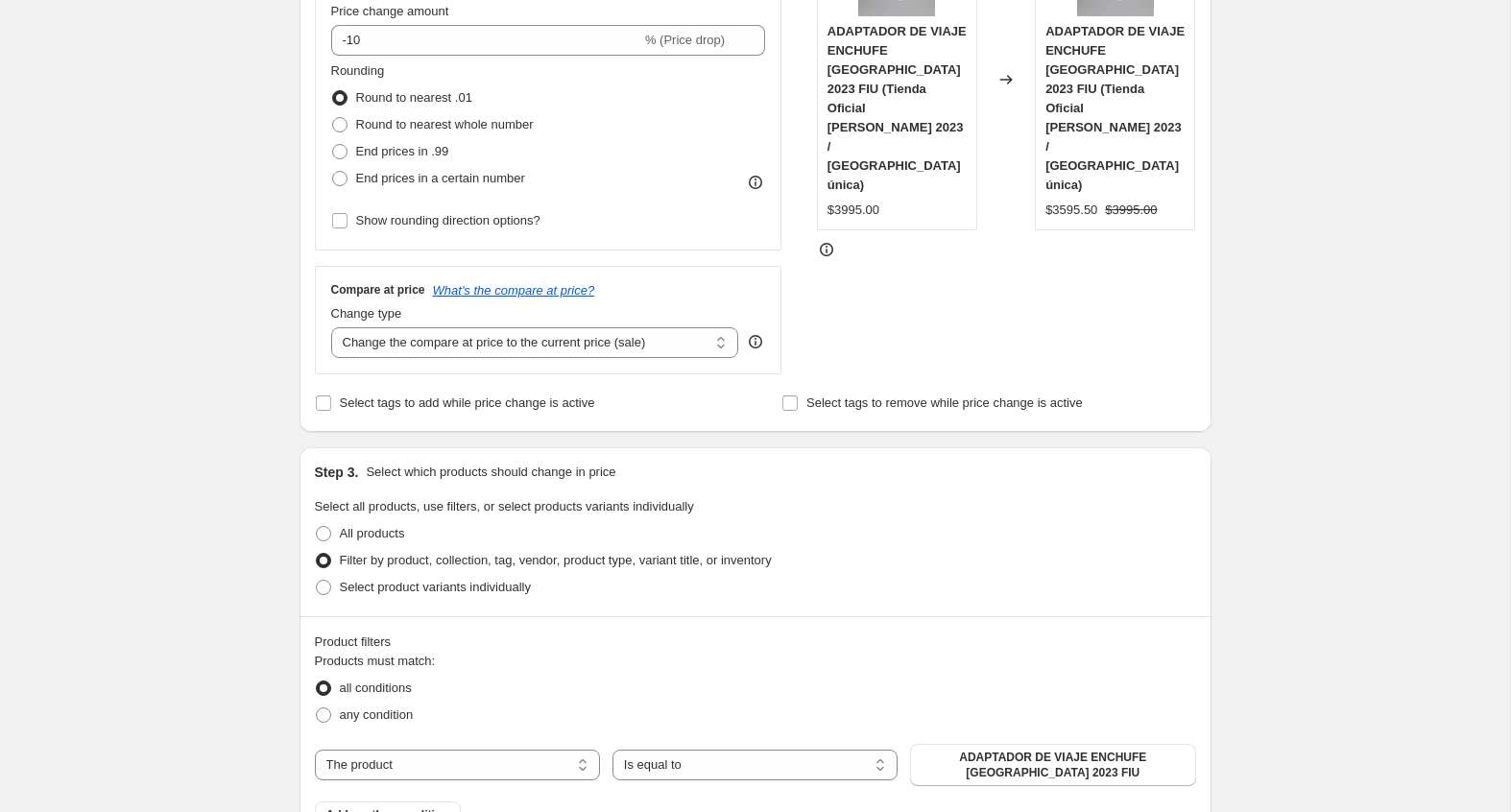
scroll to position [567, 0]
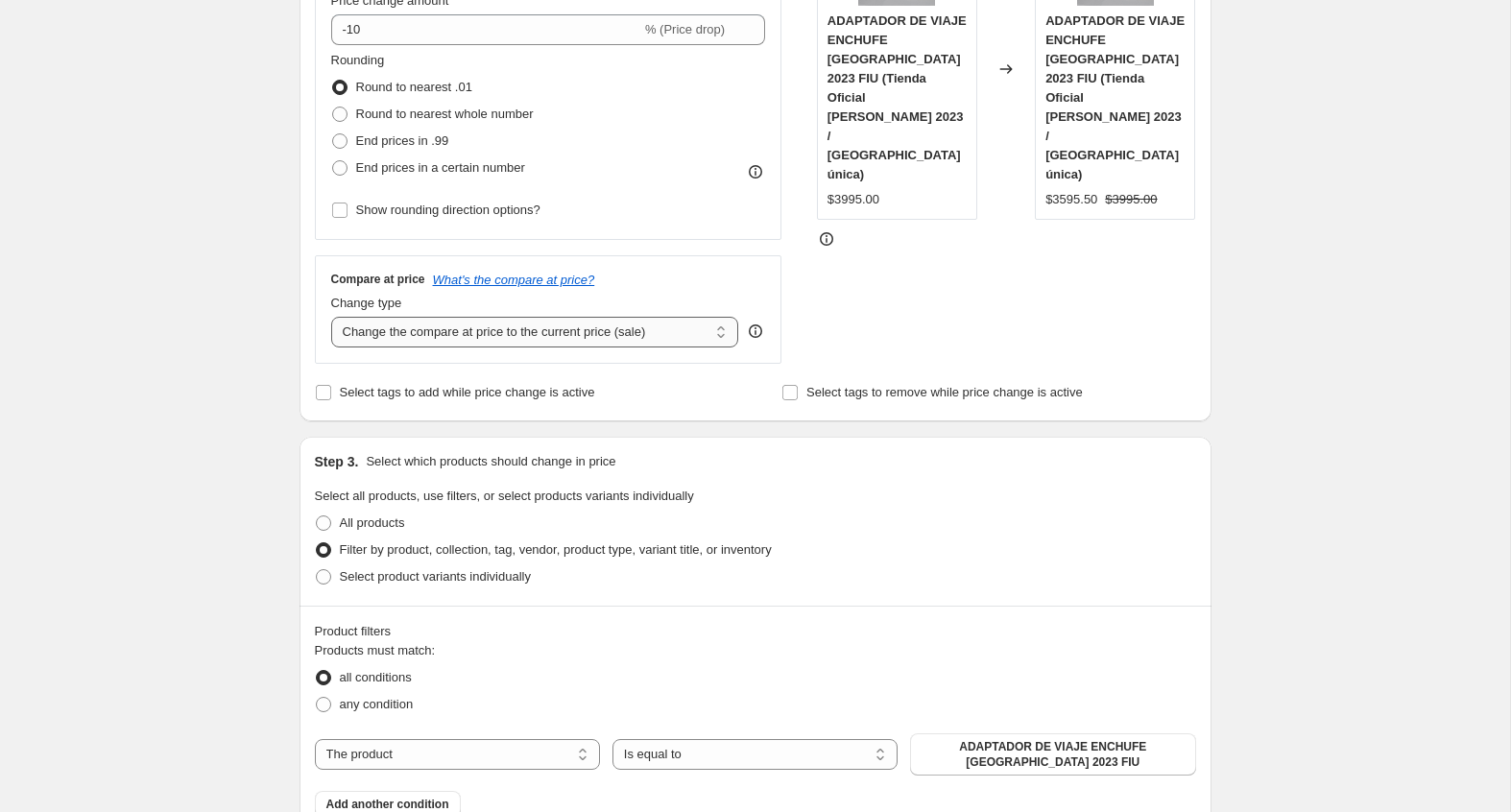
click at [521, 320] on select "Change the compare at price to the current price (sale) Change the compare at p…" at bounding box center [535, 331] width 408 height 30
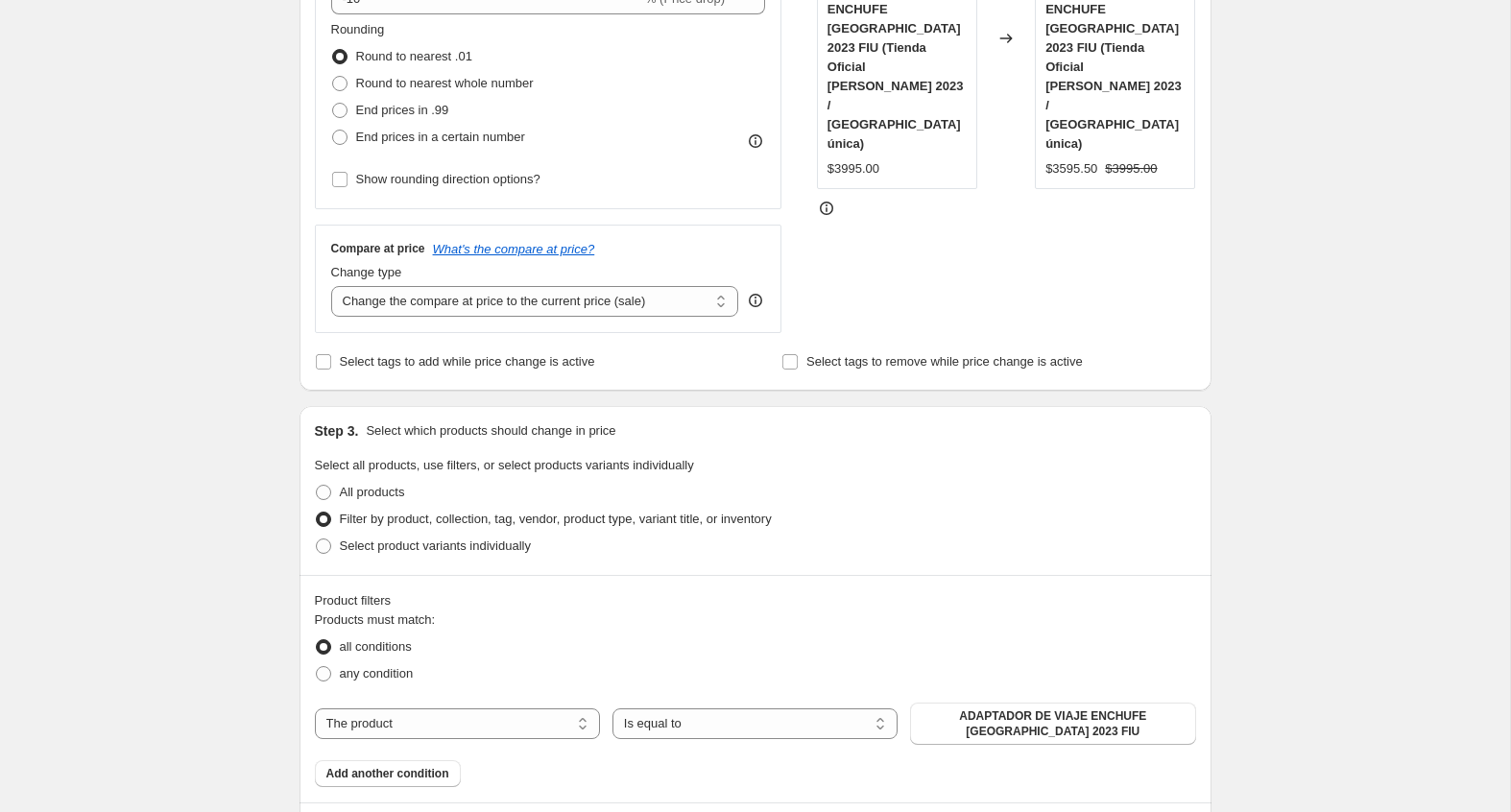
scroll to position [599, 0]
click at [326, 358] on input "Select tags to add while price change is active" at bounding box center [323, 360] width 16 height 16
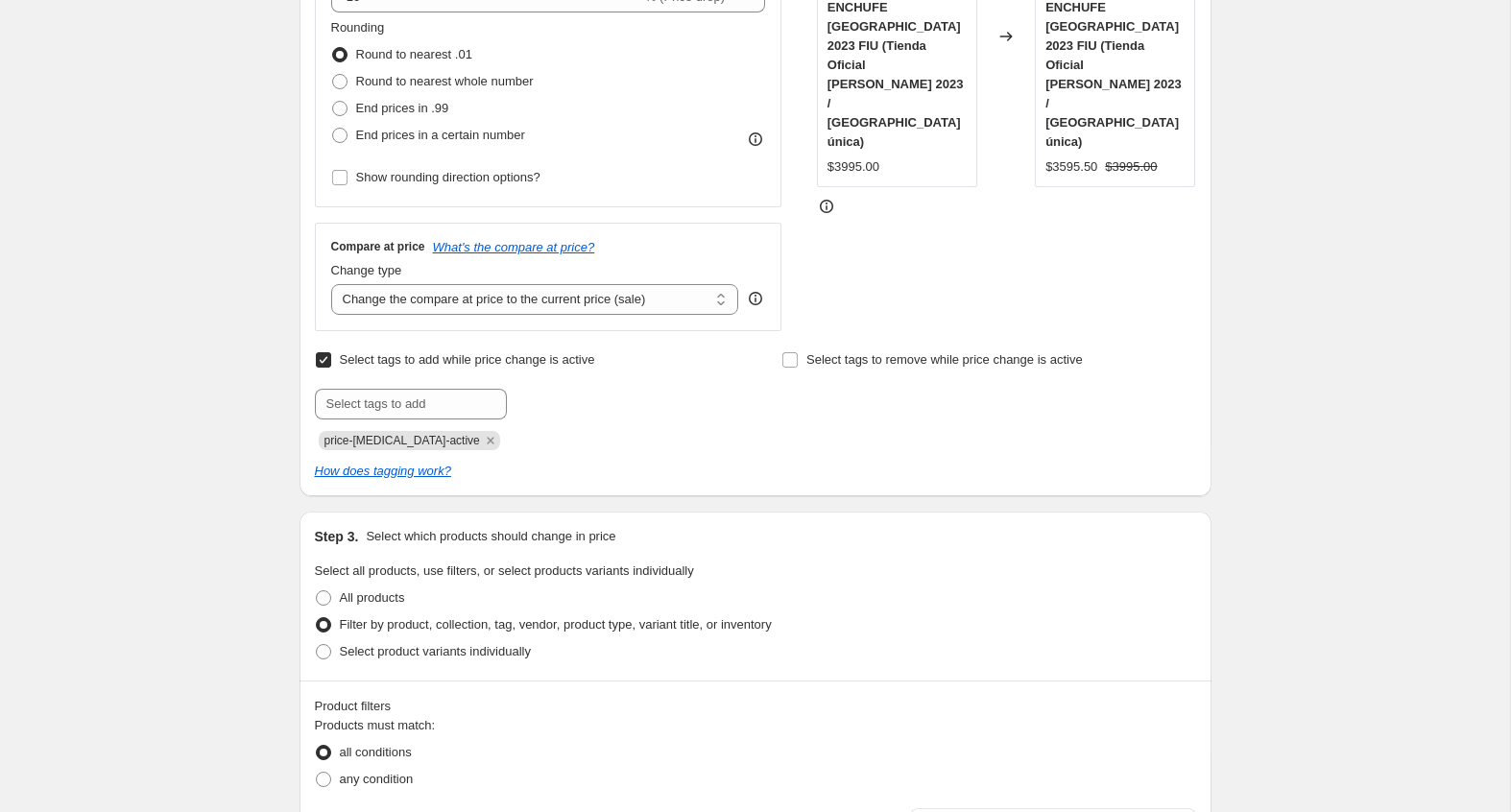
click at [326, 358] on input "Select tags to add while price change is active" at bounding box center [323, 360] width 16 height 16
checkbox input "false"
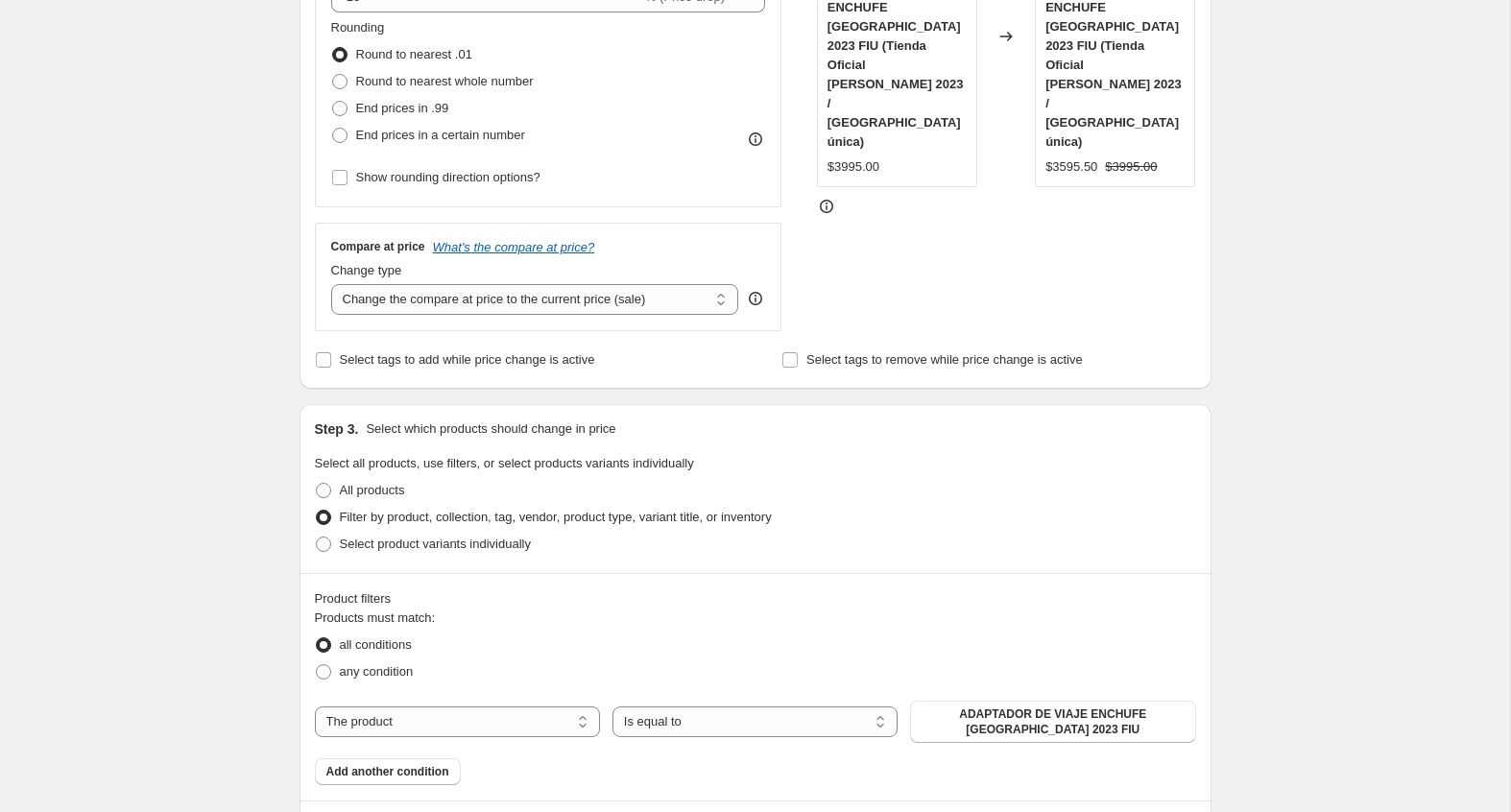
click at [292, 379] on div "There is 1 error with this price change job CSV file is required Step 1. Option…" at bounding box center [748, 342] width 927 height 1770
click at [463, 412] on div "Step 3. Select which products should change in price Select all products, use f…" at bounding box center [756, 488] width 912 height 168
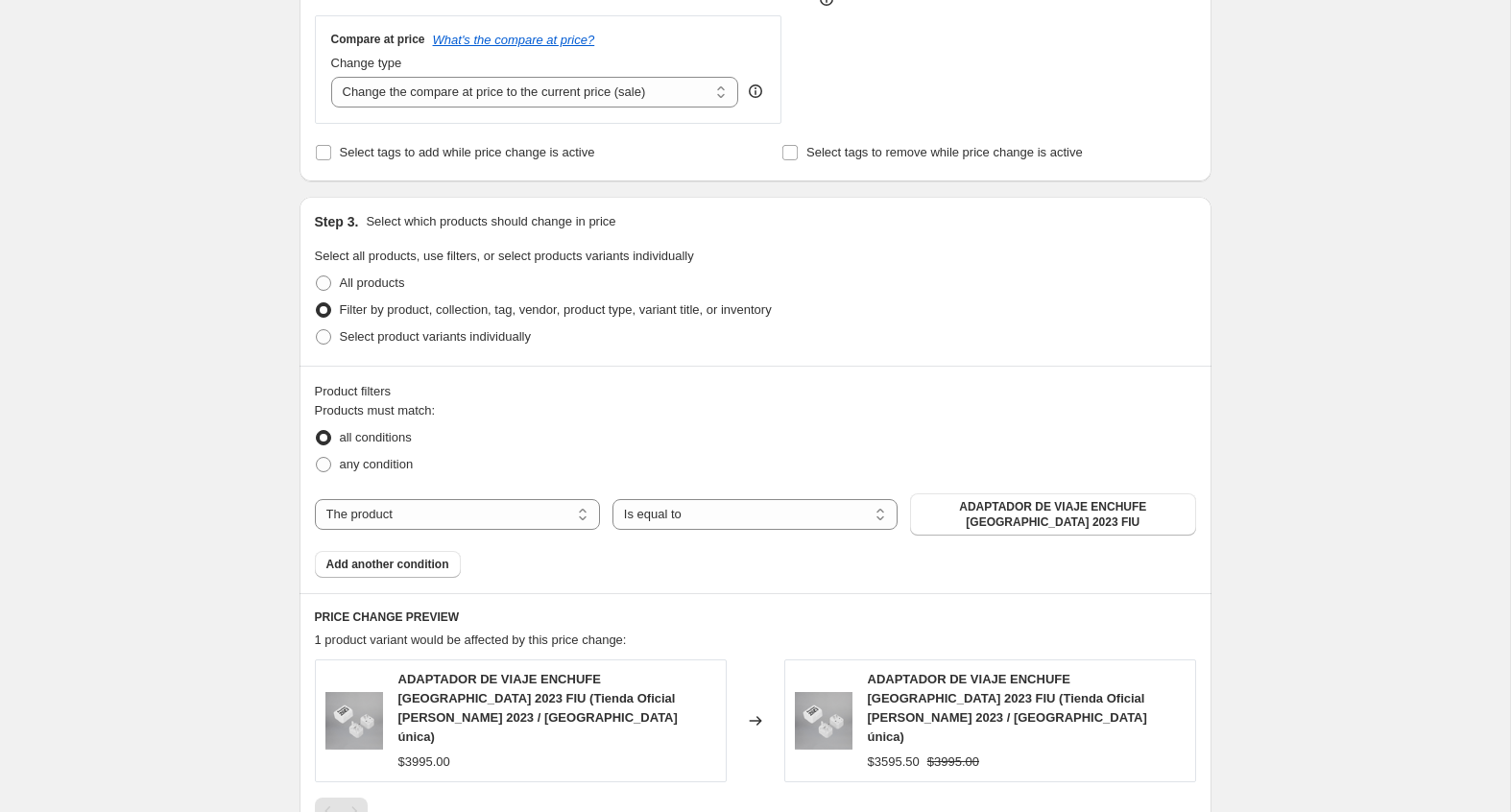
scroll to position [810, 0]
click at [463, 413] on fieldset "Products must match: all conditions any condition" at bounding box center [755, 437] width 881 height 76
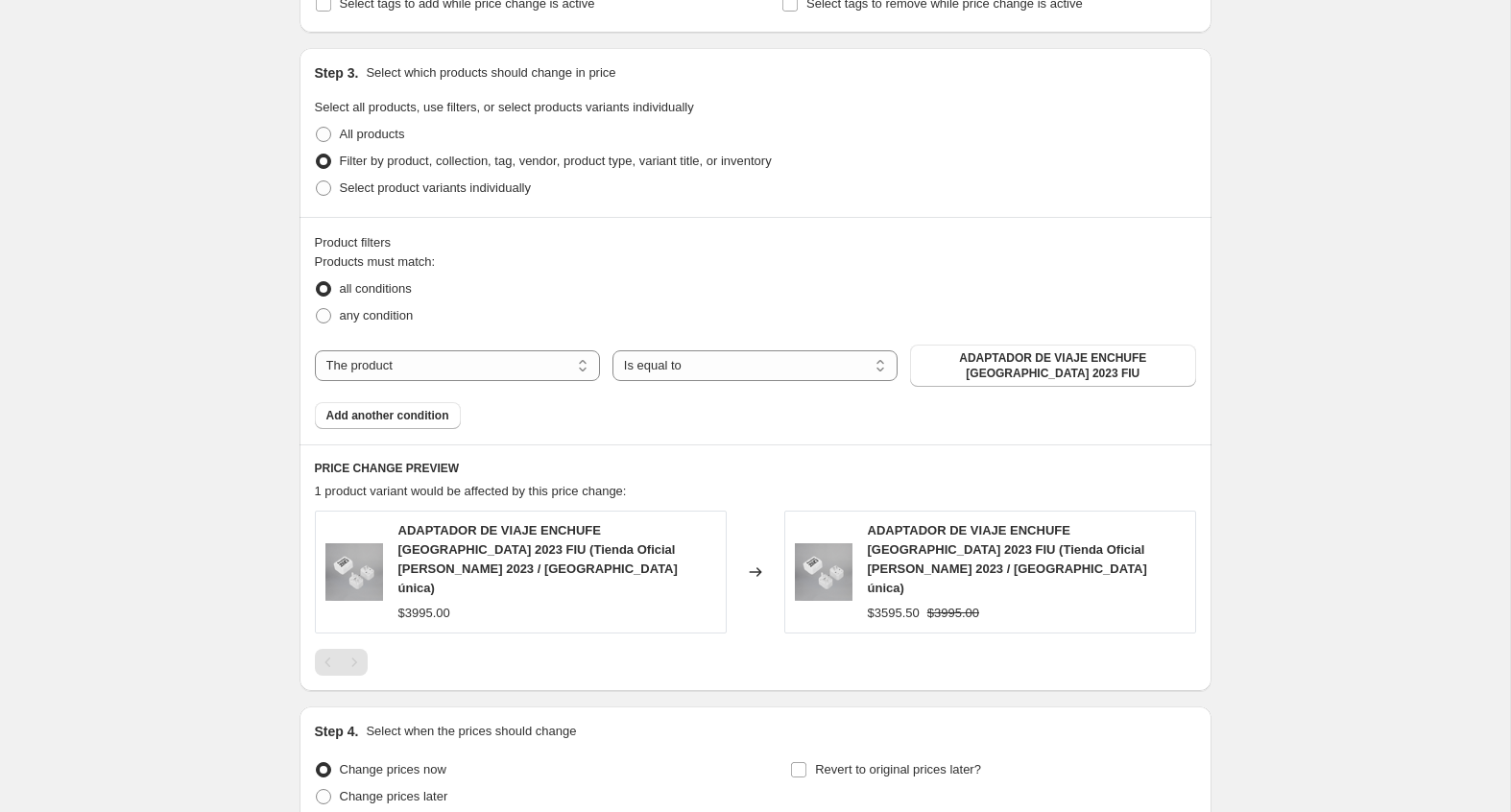
scroll to position [961, 0]
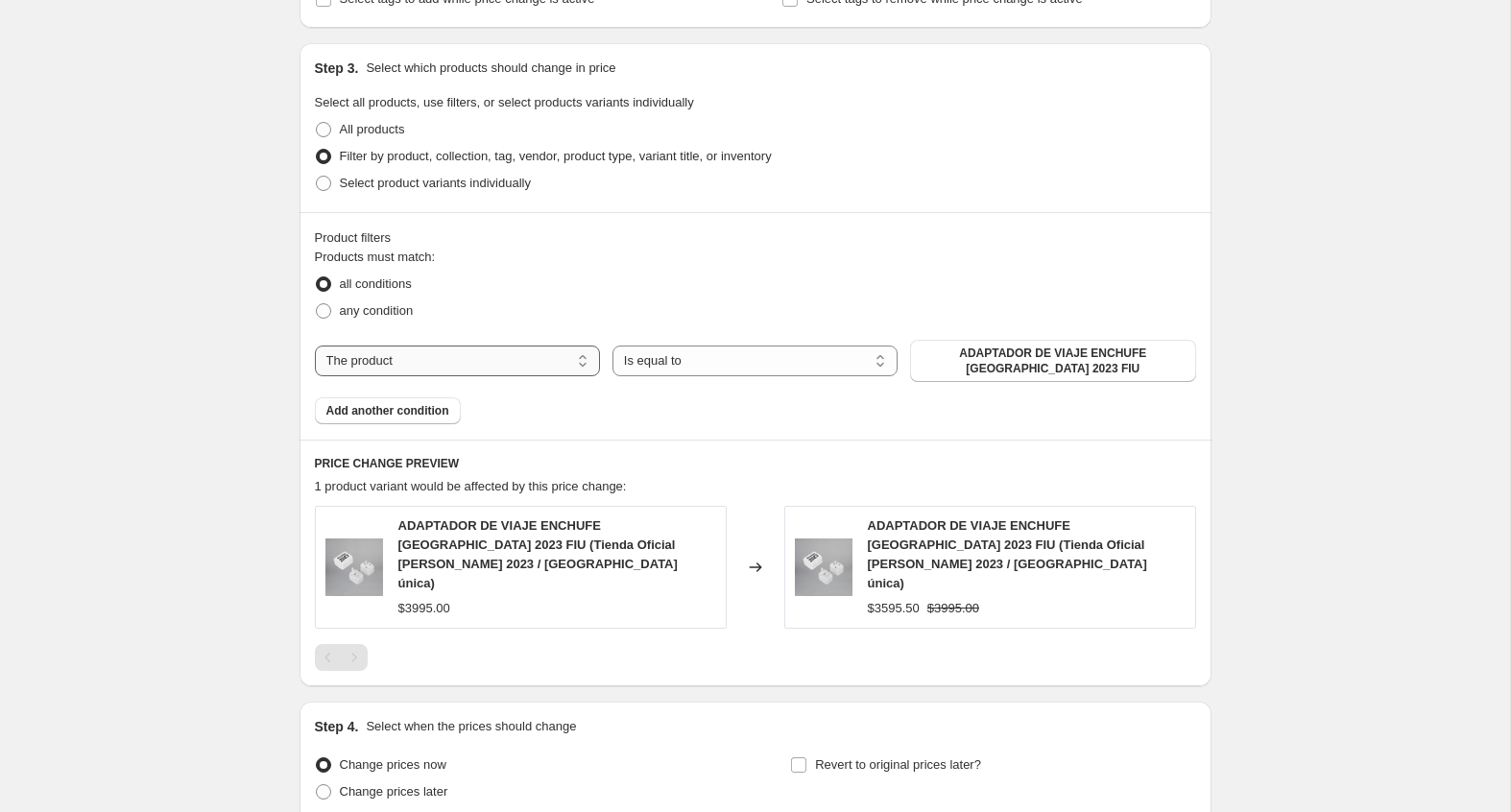
click at [461, 363] on select "The product The product's collection The product's tag The product's vendor The…" at bounding box center [457, 360] width 285 height 30
click at [500, 388] on div "Products must match: all conditions any condition The product The product's col…" at bounding box center [755, 336] width 881 height 176
click at [518, 356] on select "The product The product's collection The product's tag The product's vendor The…" at bounding box center [457, 360] width 285 height 30
select select "collection"
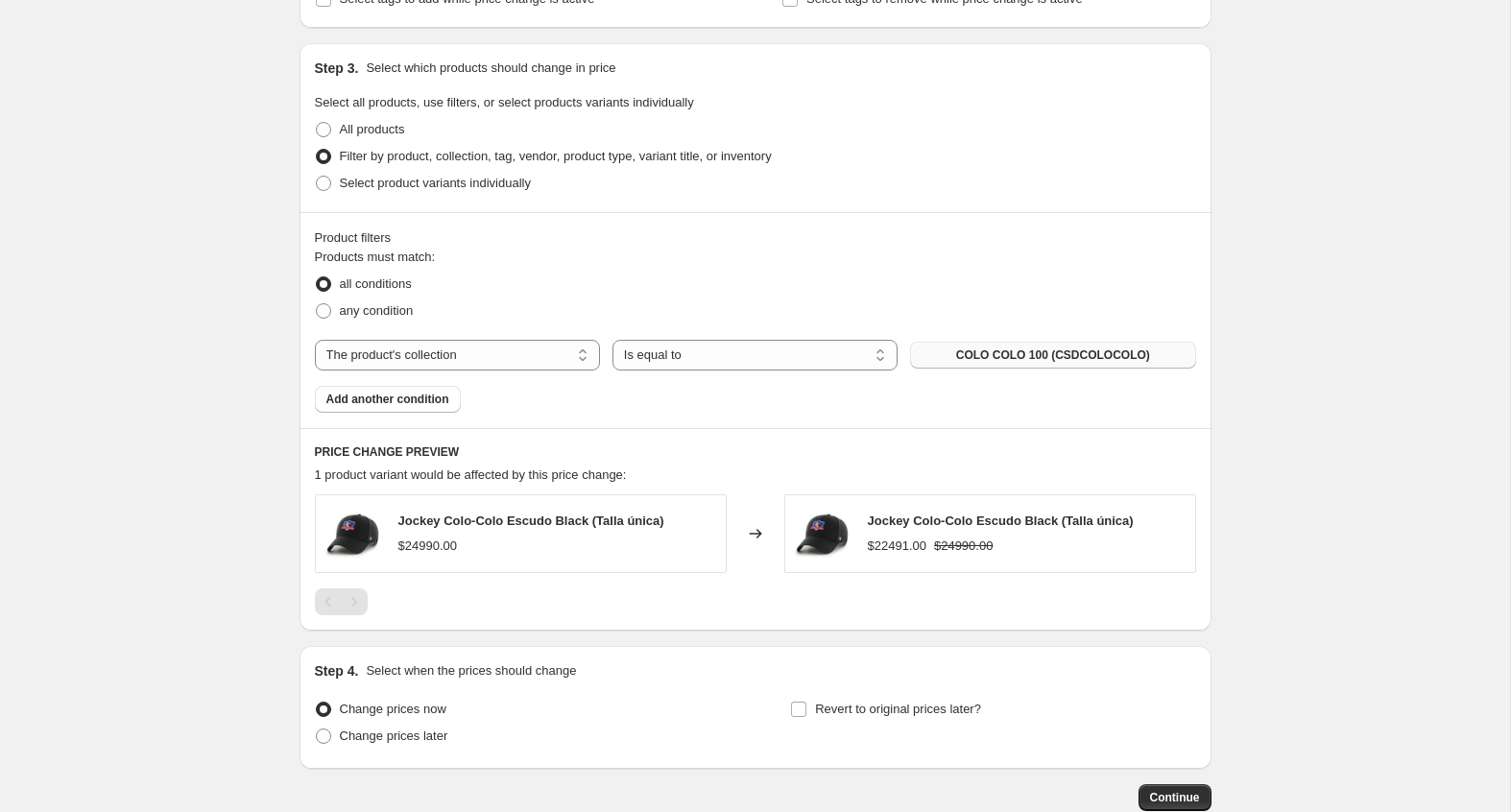
click at [975, 348] on span "COLO COLO 100 (CSDCOLOCOLO)" at bounding box center [1053, 356] width 194 height 16
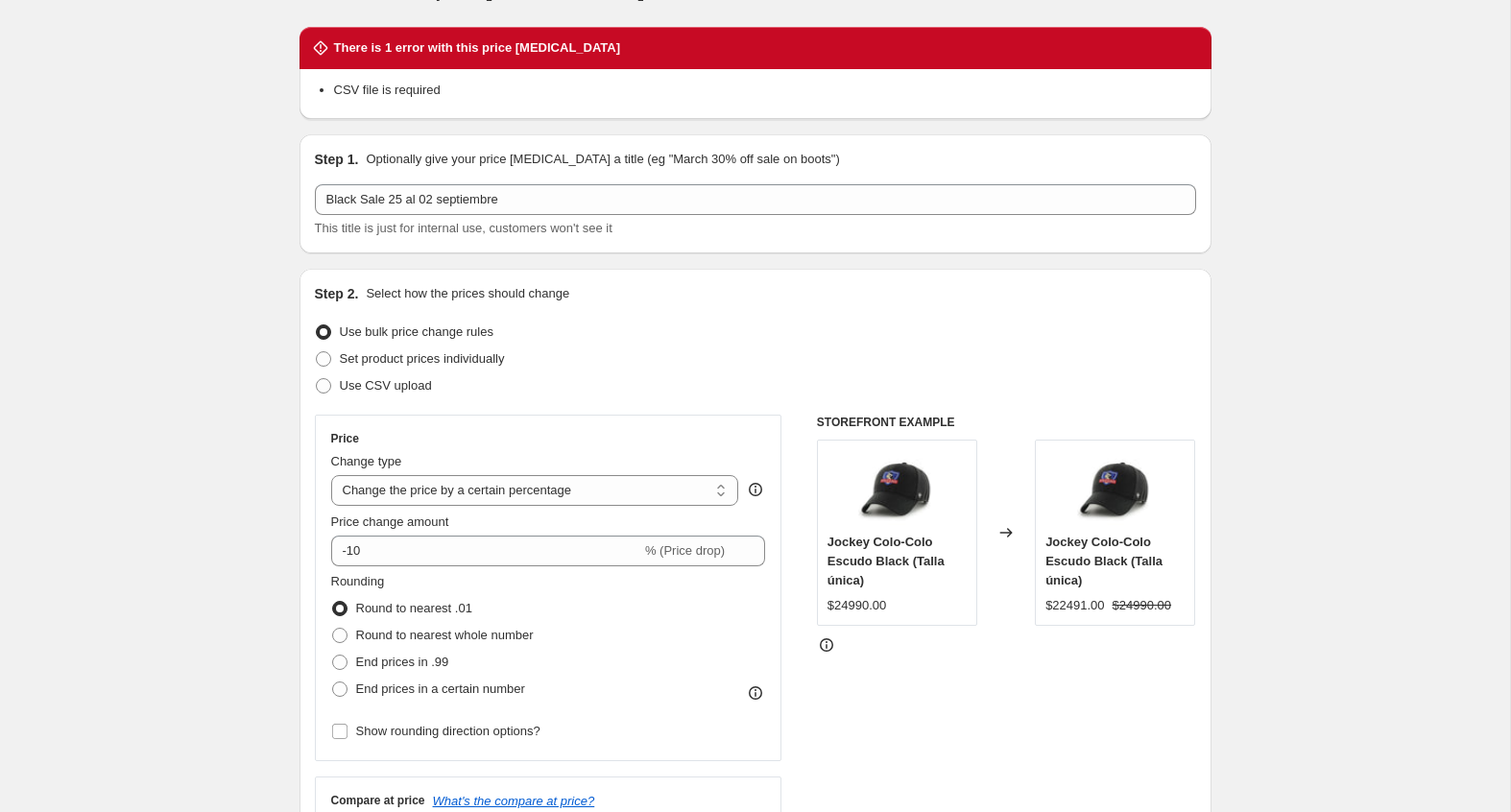
scroll to position [0, 0]
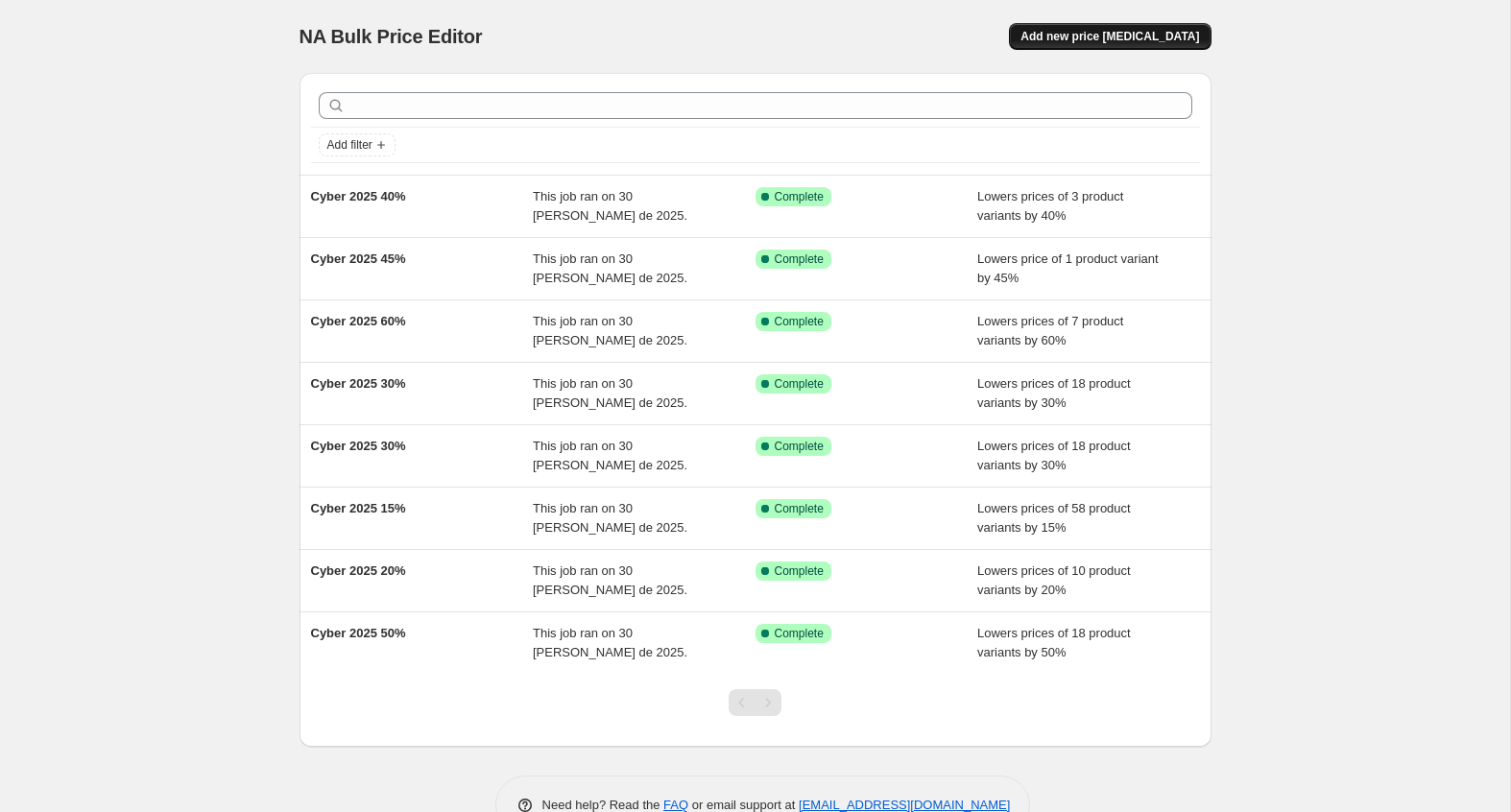
click at [1107, 29] on span "Add new price change job" at bounding box center [1109, 36] width 178 height 16
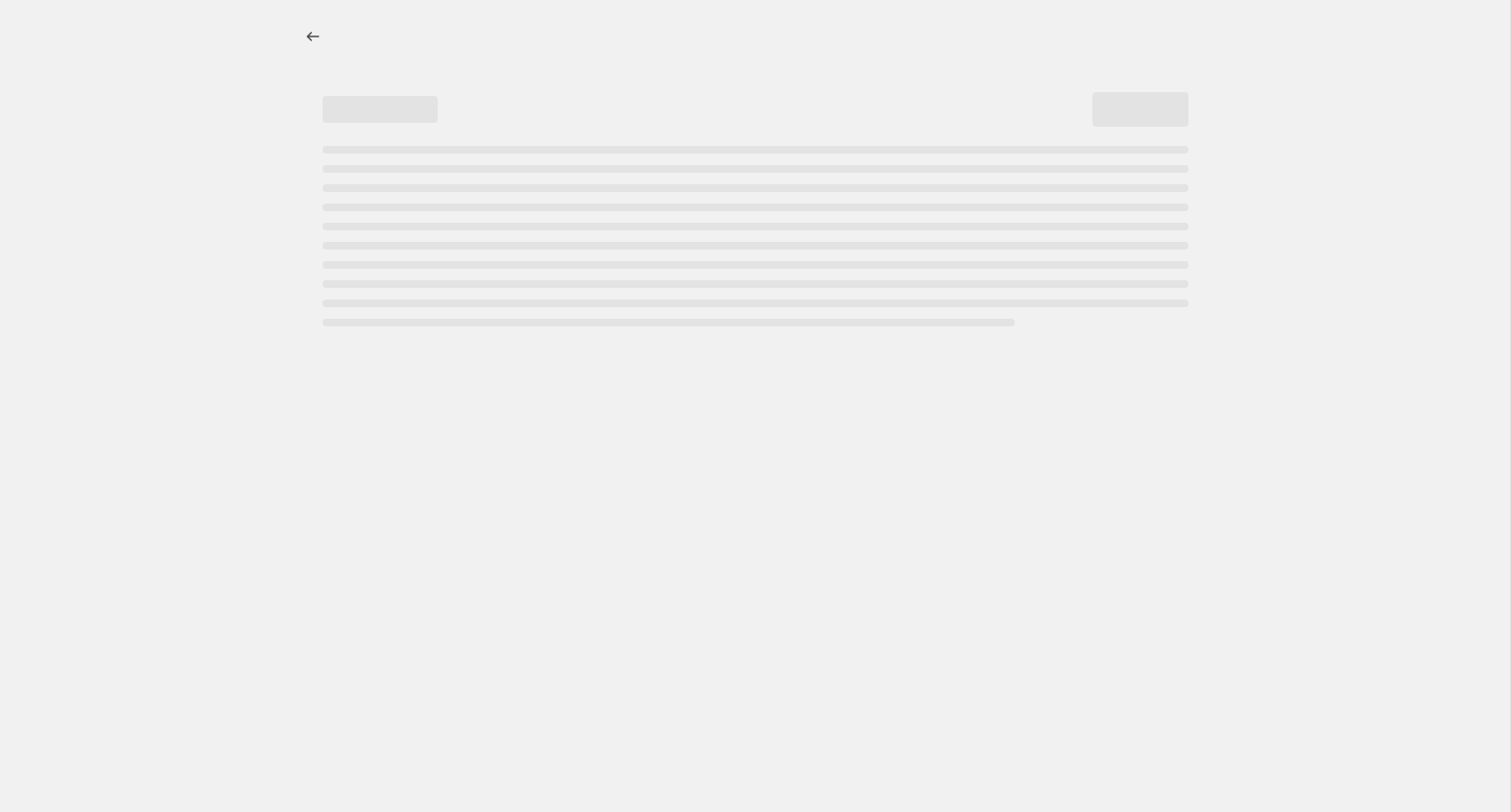
select select "percentage"
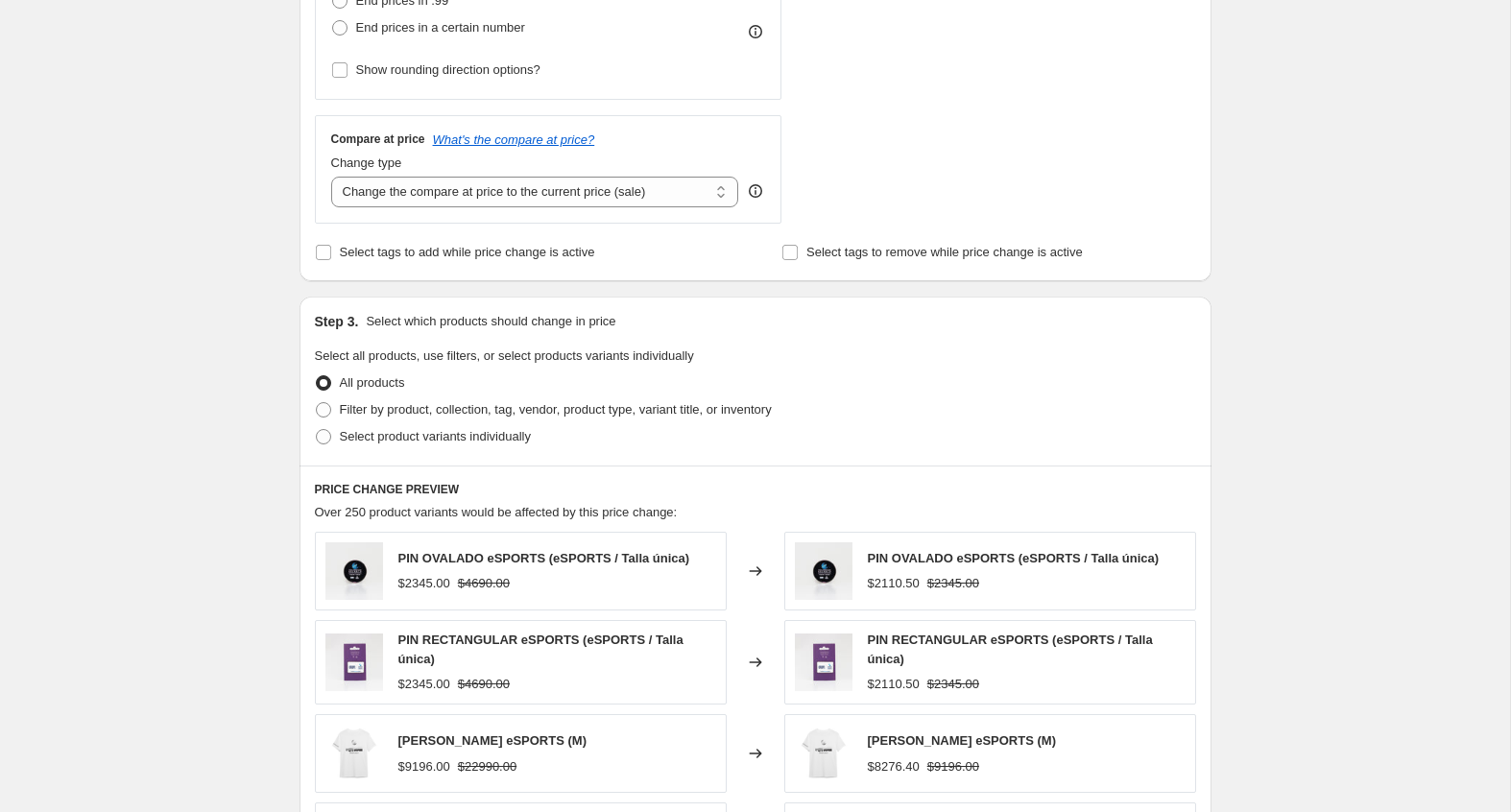
scroll to position [645, 0]
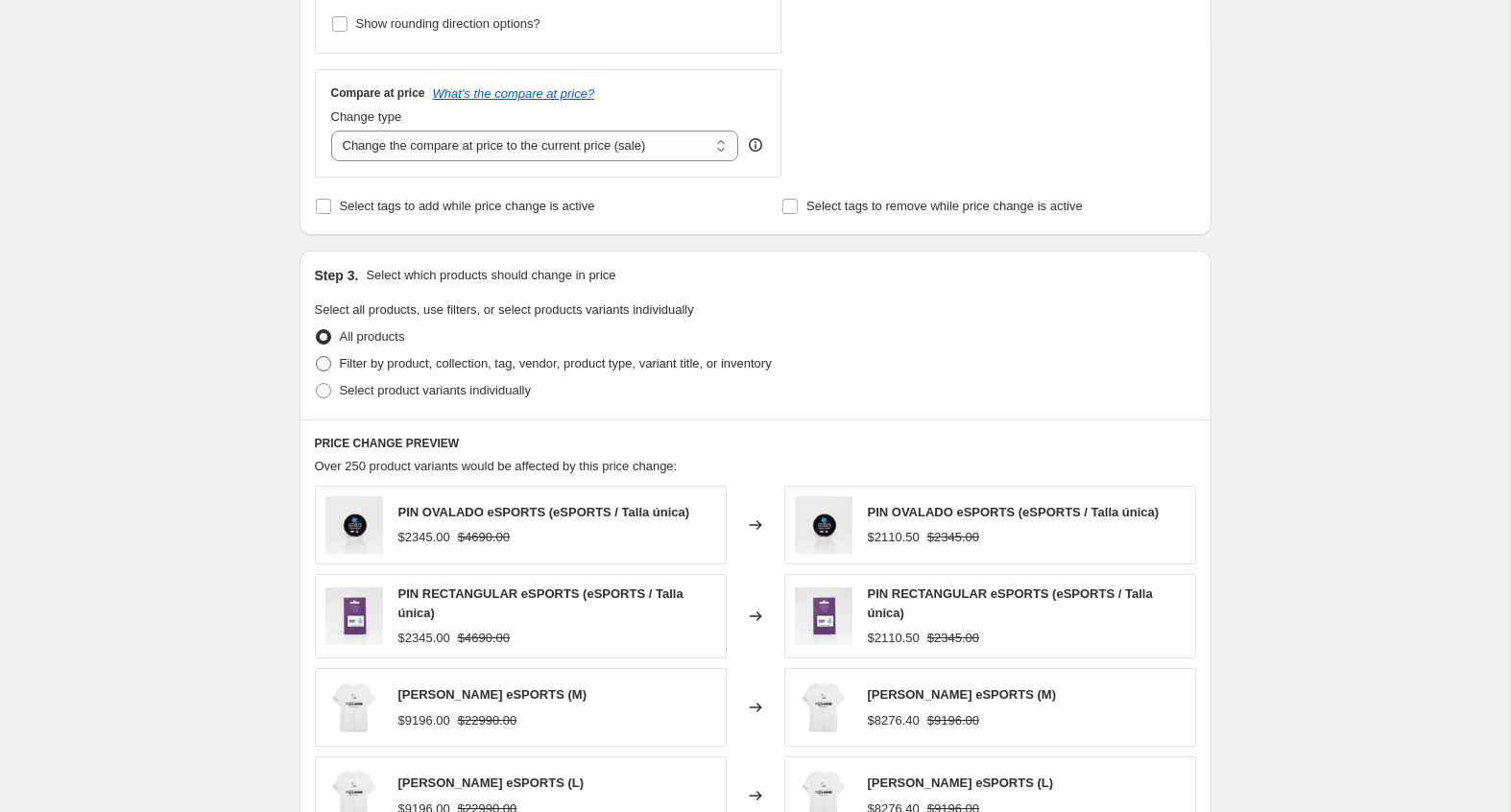
click at [594, 366] on span "Filter by product, collection, tag, vendor, product type, variant title, or inv…" at bounding box center [556, 362] width 432 height 15
click at [317, 357] on input "Filter by product, collection, tag, vendor, product type, variant title, or inv…" at bounding box center [316, 356] width 1 height 1
radio input "true"
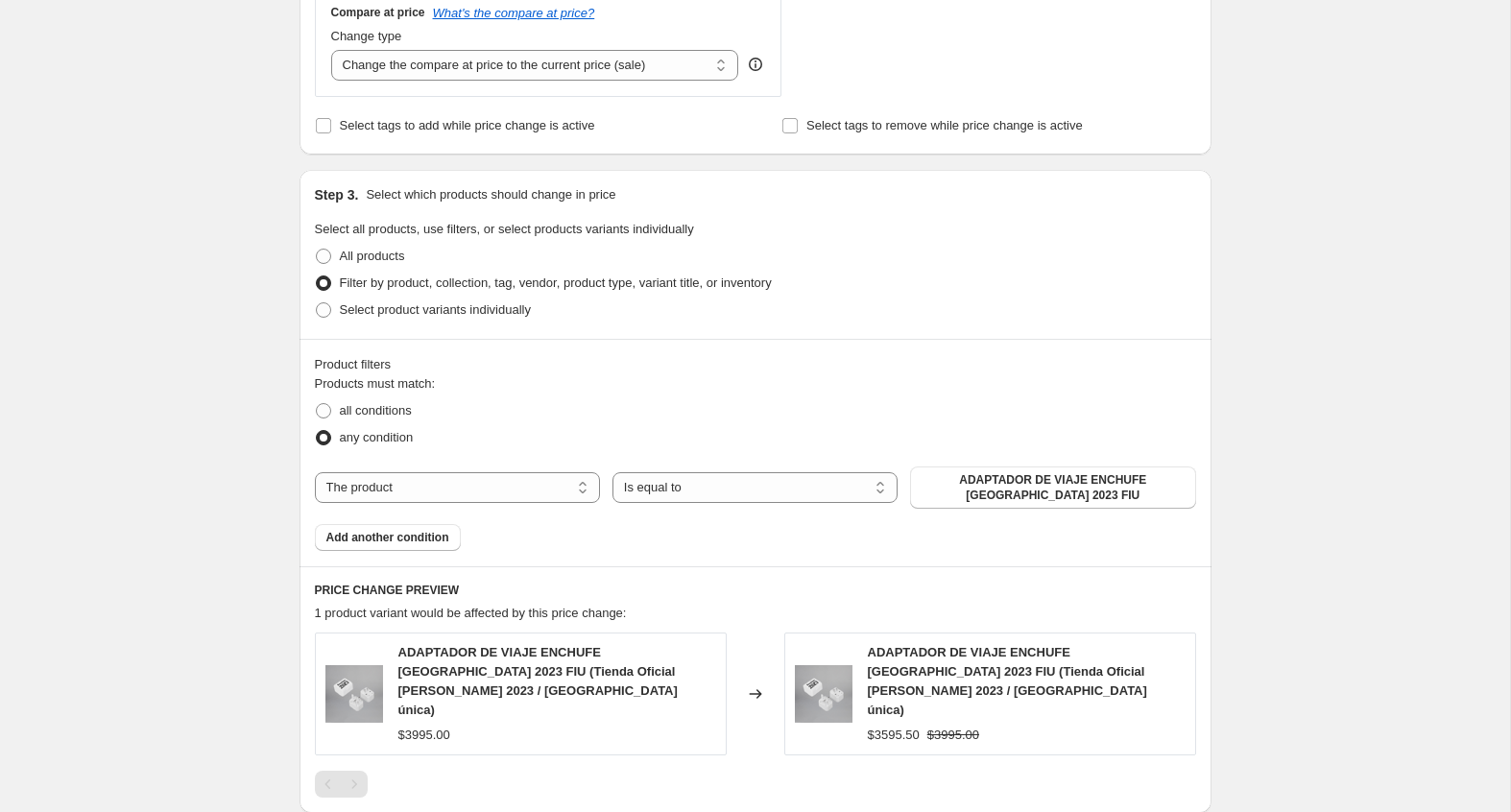
scroll to position [725, 0]
click at [516, 315] on span "Select product variants individually" at bounding box center [435, 311] width 191 height 15
click at [317, 306] on input "Select product variants individually" at bounding box center [316, 305] width 1 height 1
radio input "true"
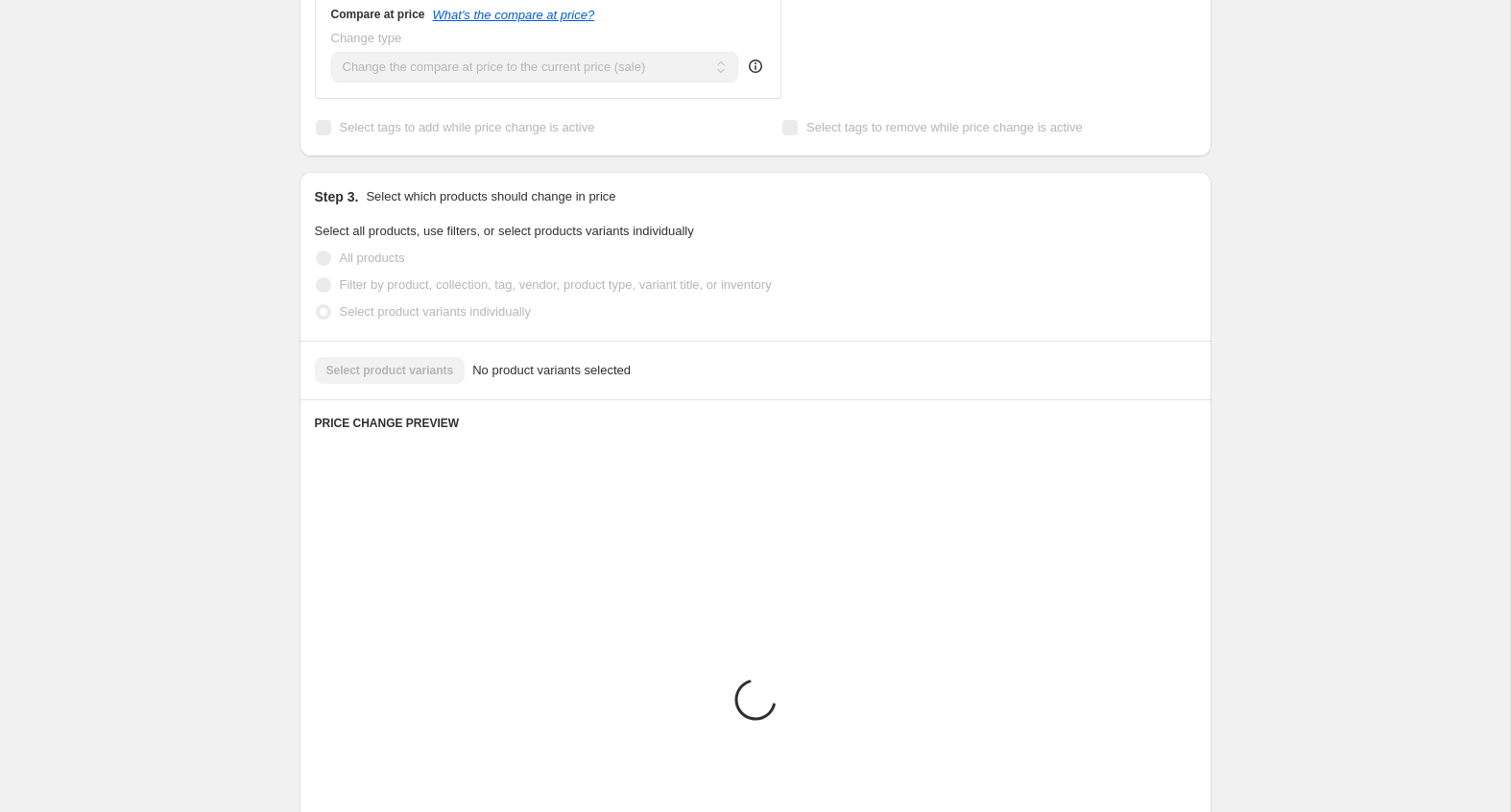
scroll to position [677, 0]
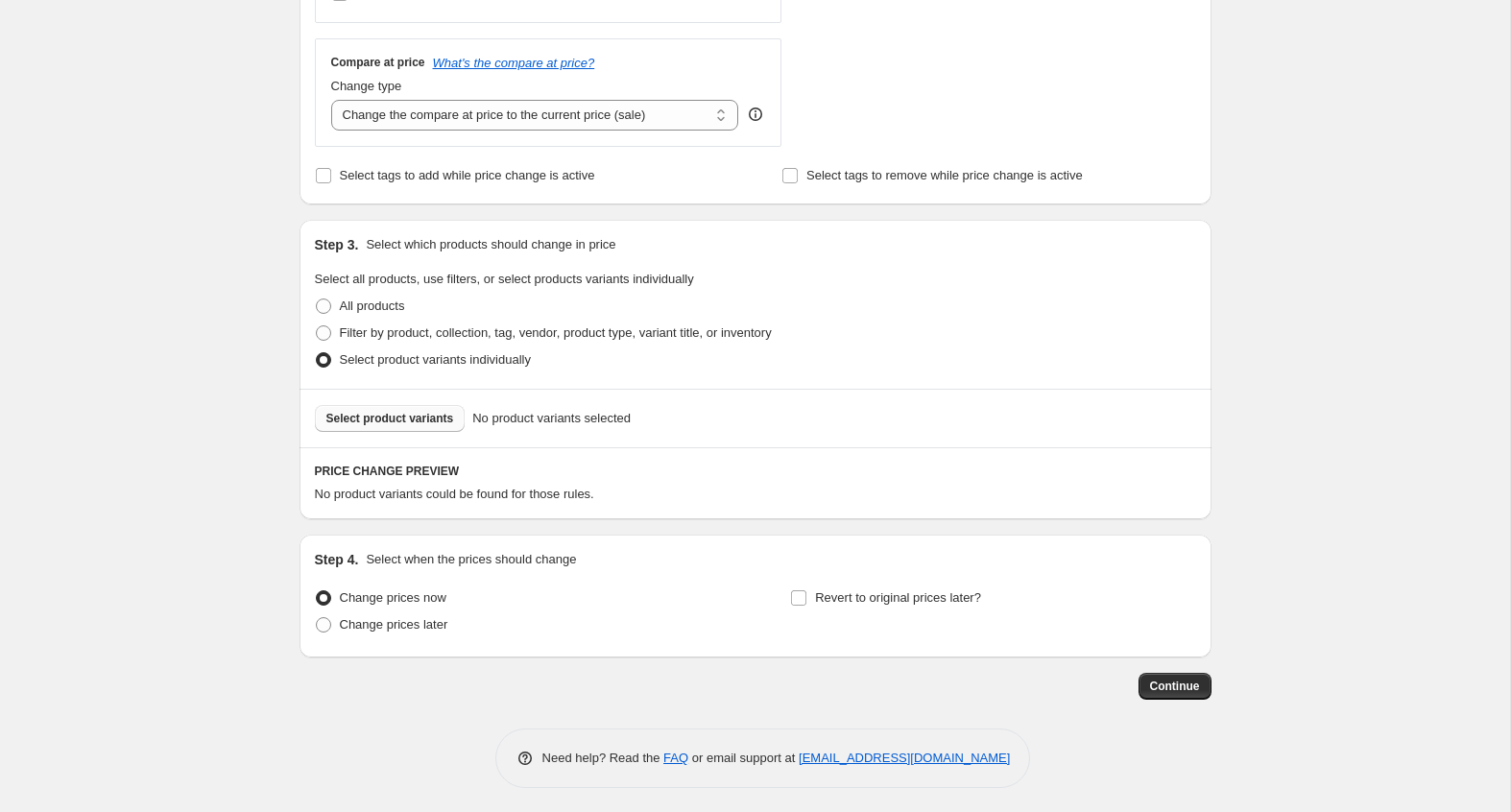
click at [446, 405] on button "Select product variants" at bounding box center [390, 417] width 151 height 26
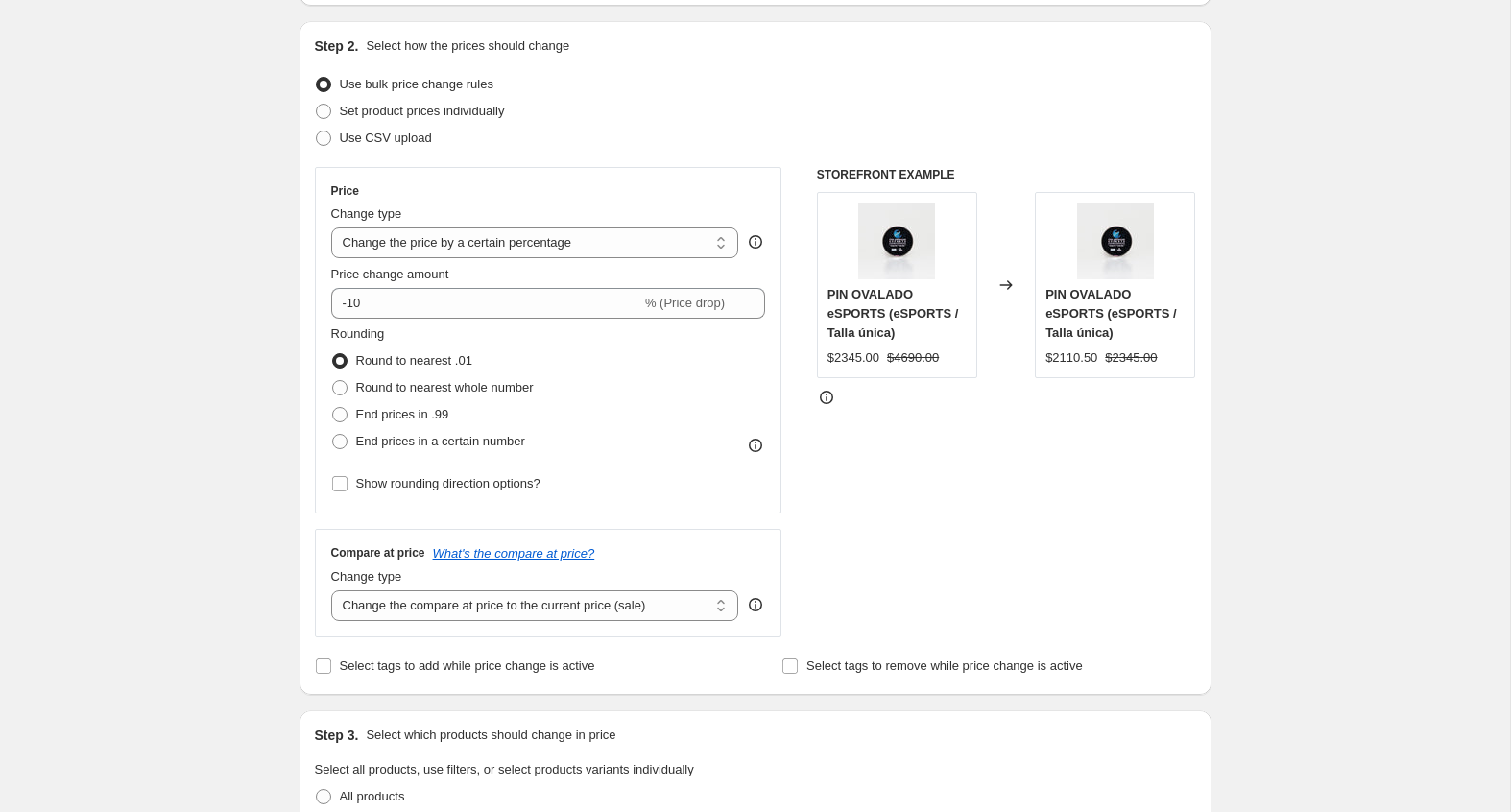
scroll to position [173, 0]
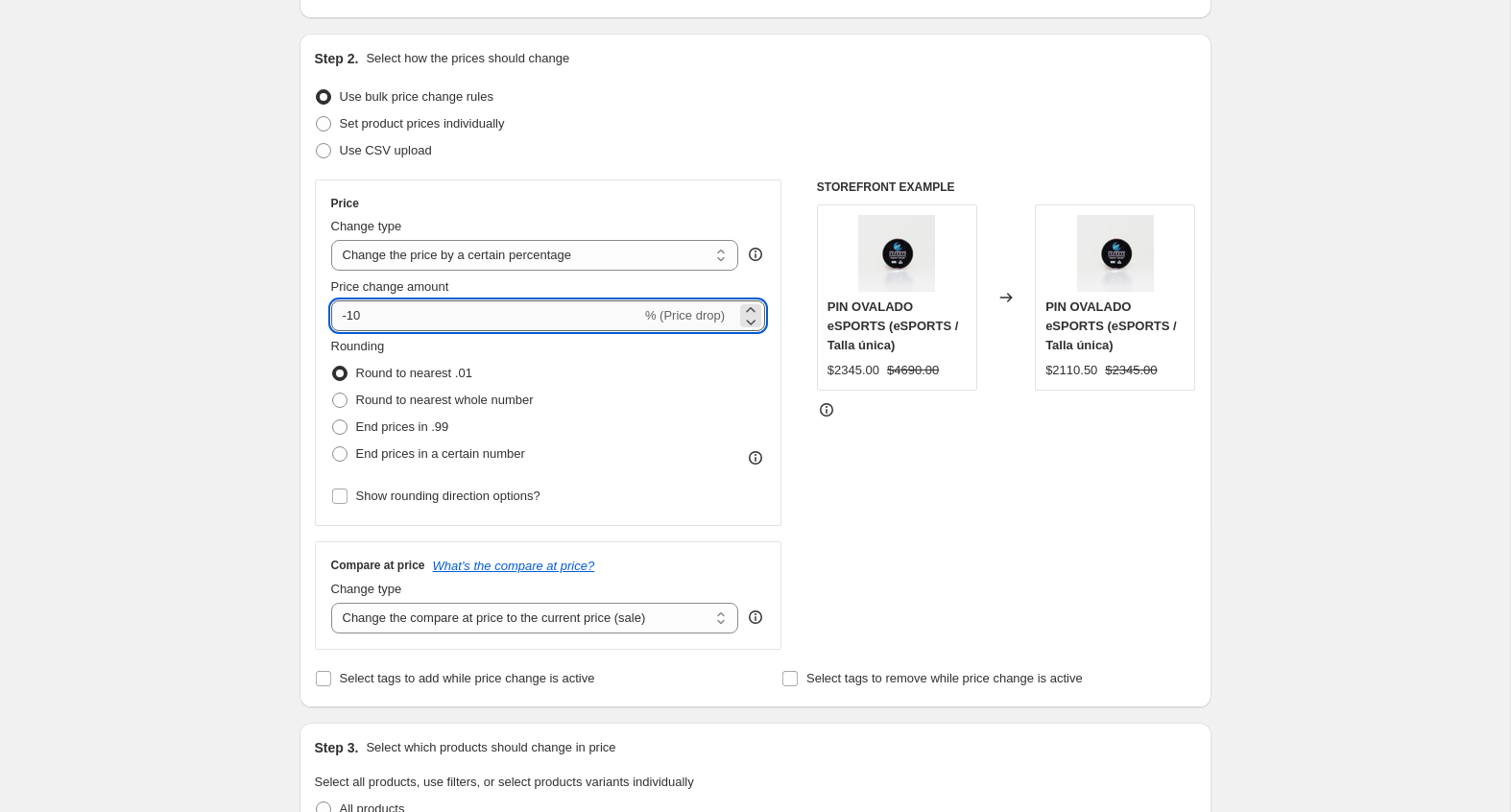
click at [473, 309] on input "-10" at bounding box center [486, 315] width 310 height 30
type input "-1"
type input "-20"
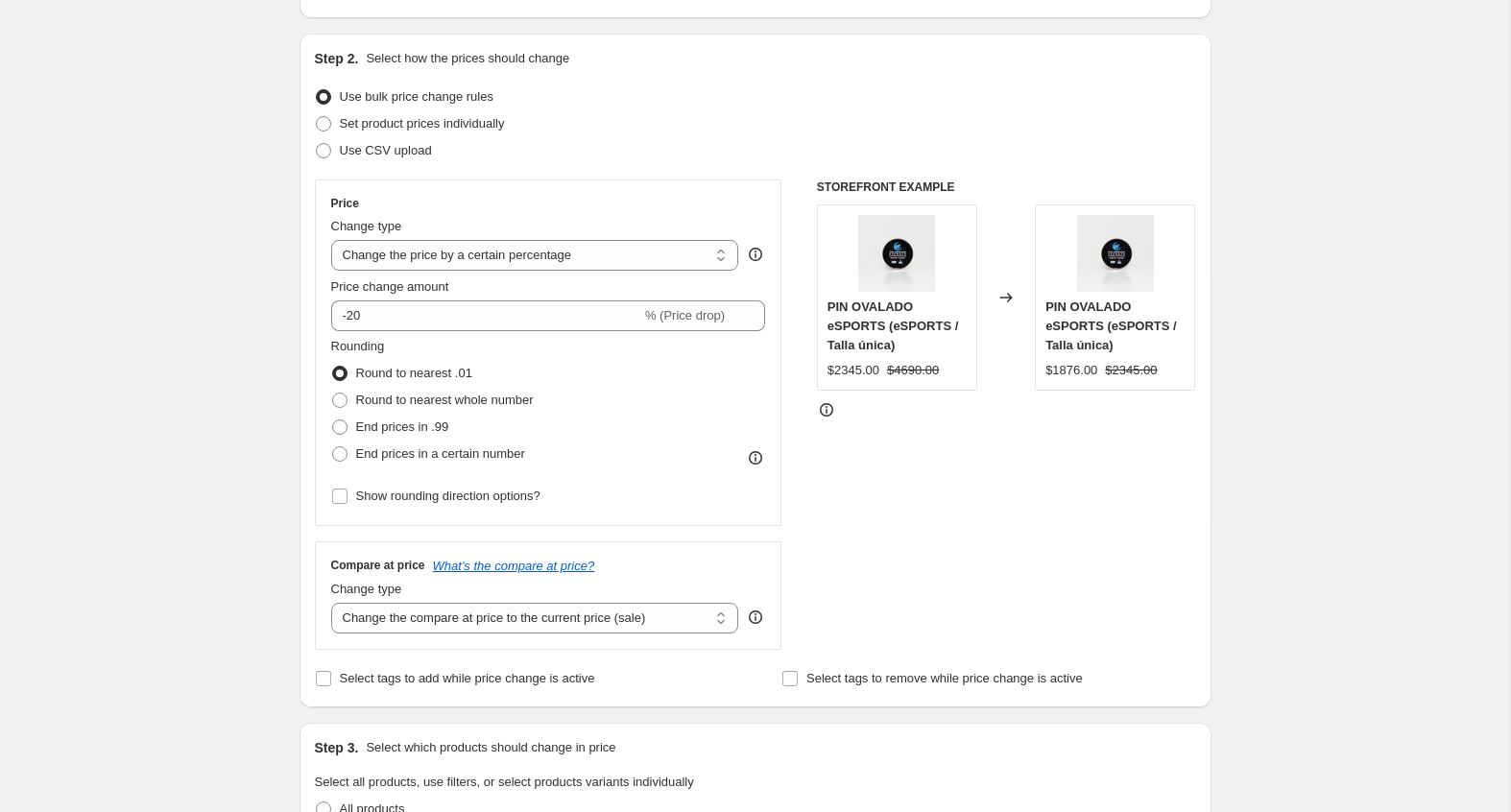
click at [259, 356] on div "Create new price change job. This page is ready Create new price change job Dra…" at bounding box center [755, 573] width 1510 height 1493
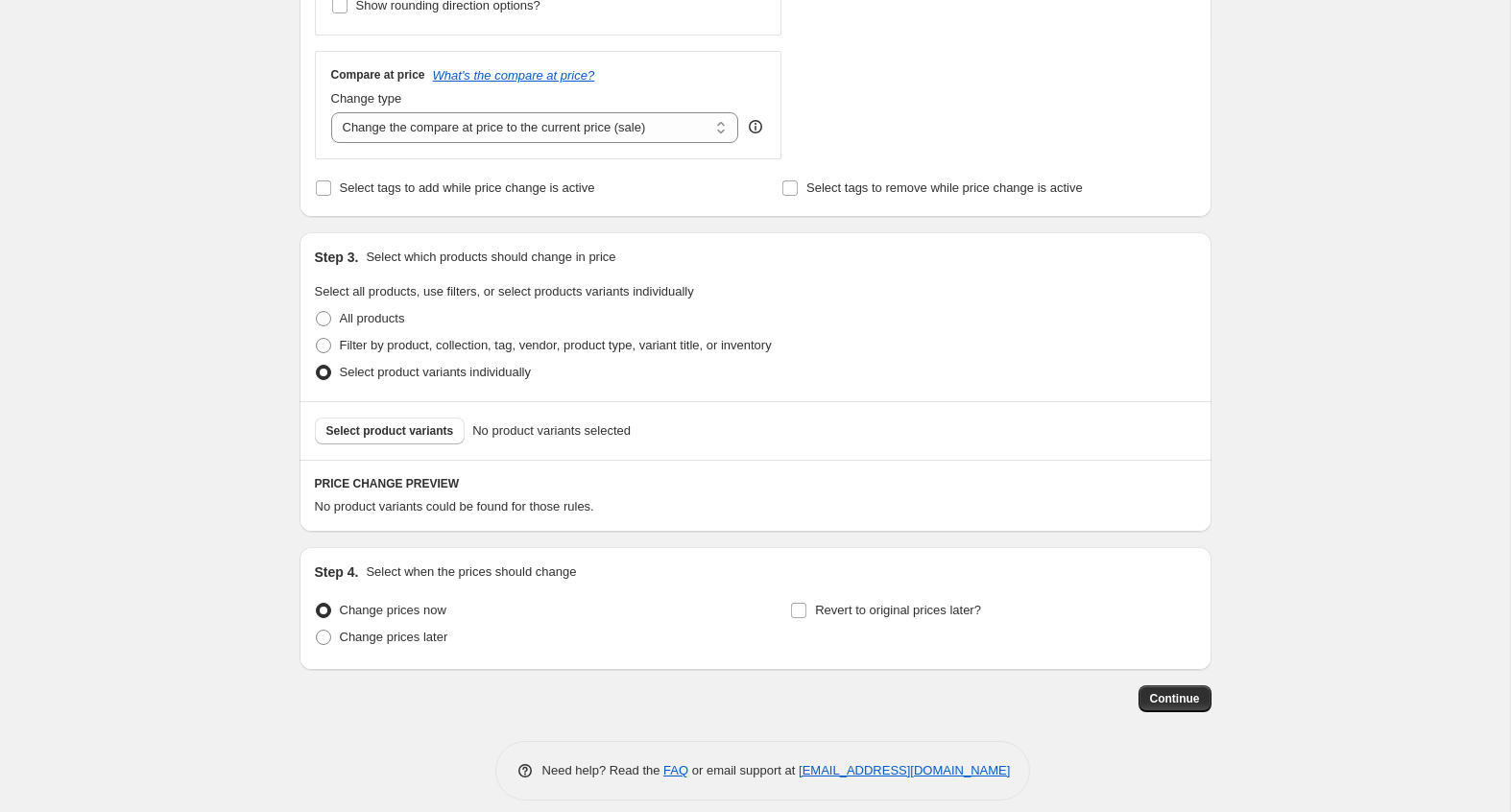
scroll to position [677, 0]
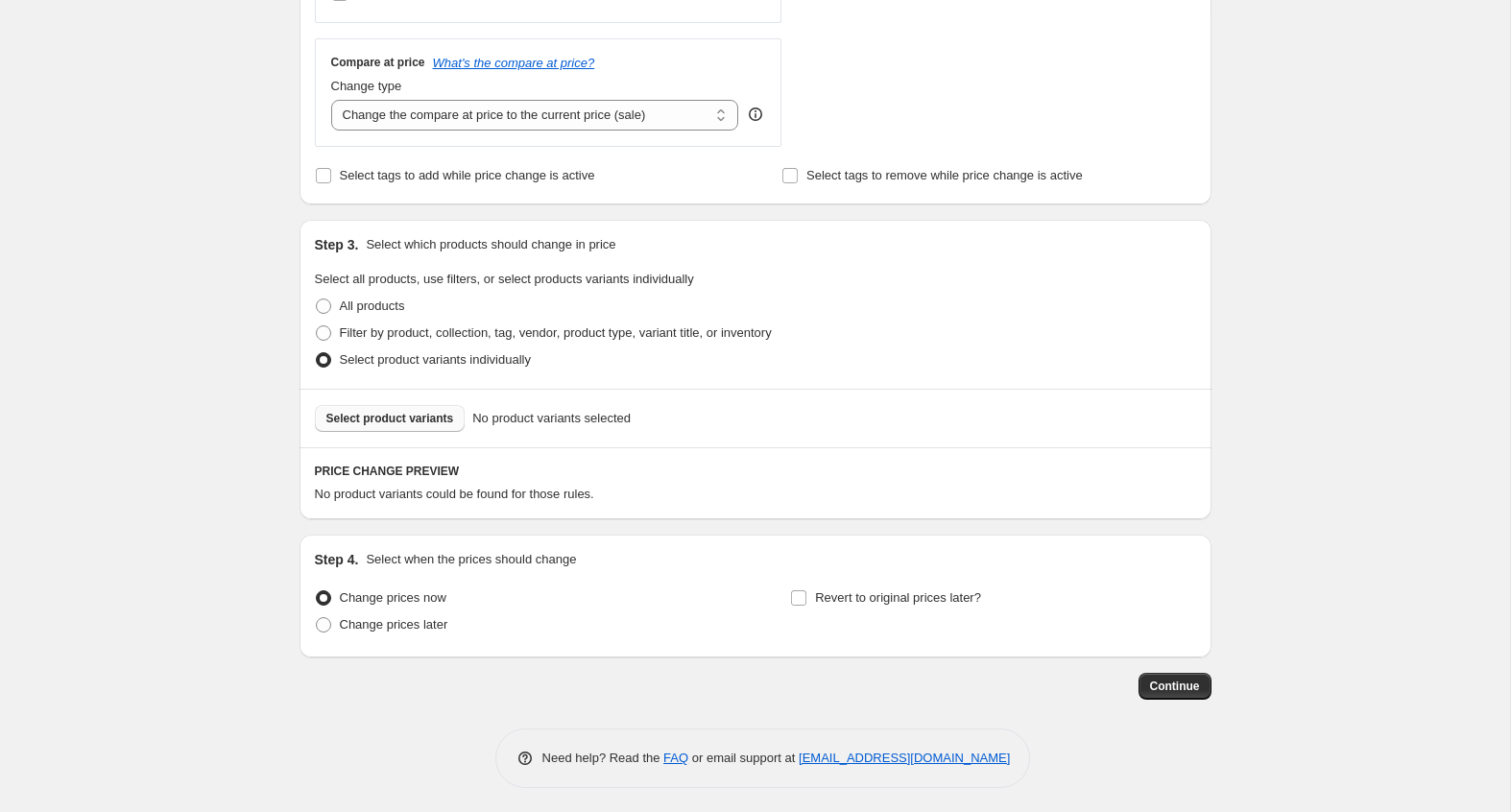
click at [347, 425] on button "Select product variants" at bounding box center [390, 417] width 151 height 26
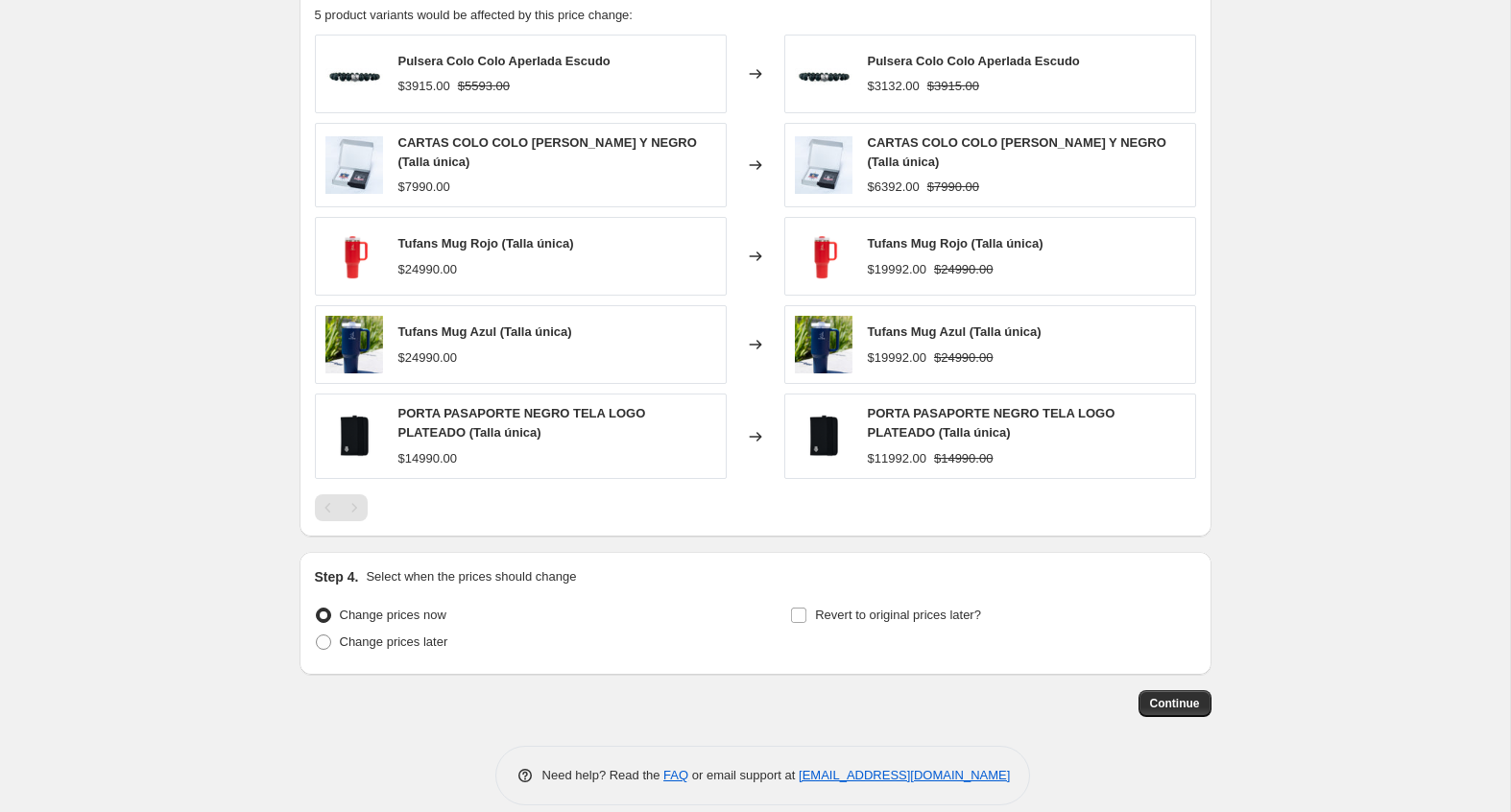
scroll to position [1168, 0]
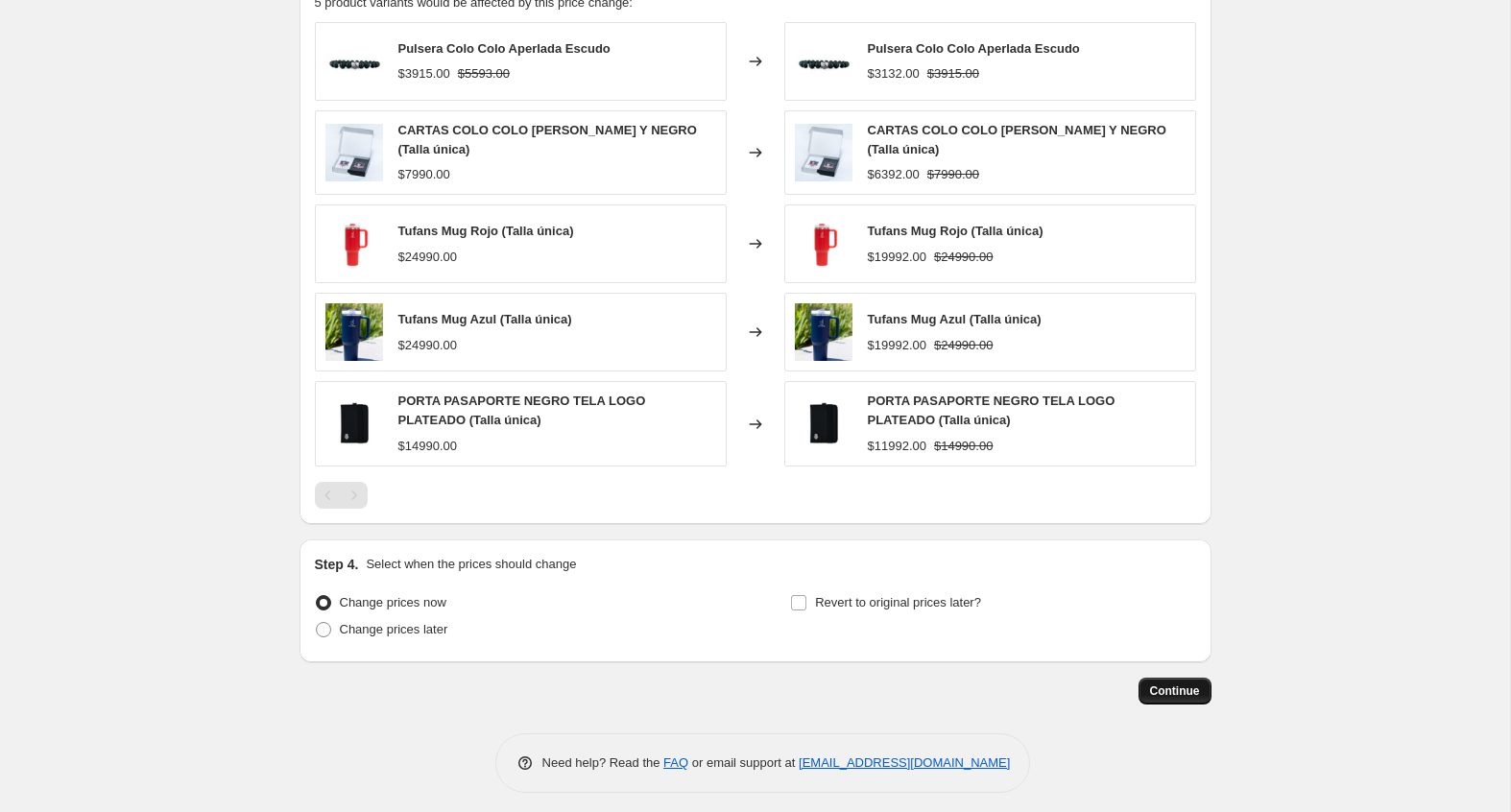
click at [1143, 678] on button "Continue" at bounding box center [1175, 691] width 73 height 26
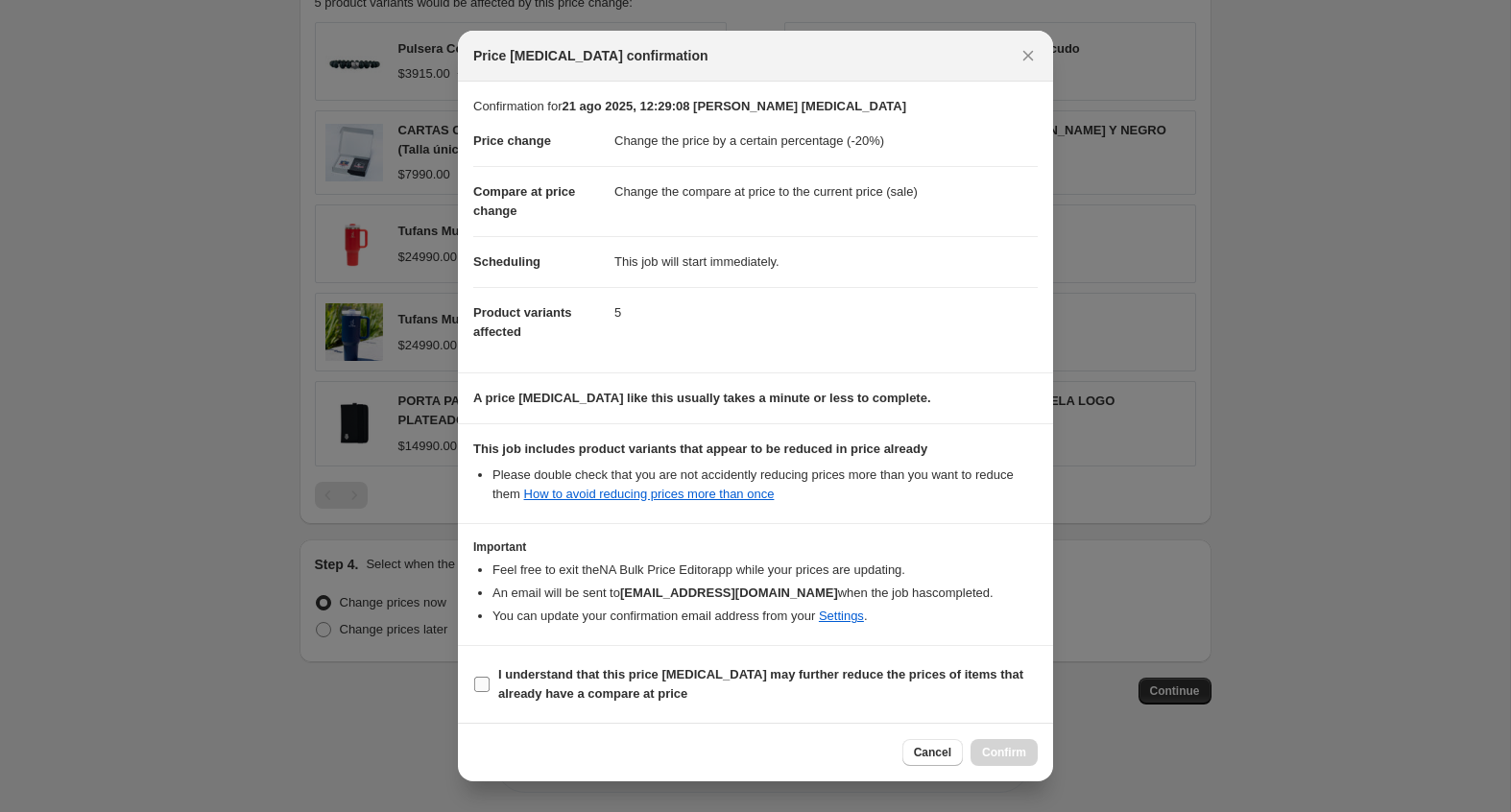
click at [913, 678] on b "I understand that this price change job may further reduce the prices of items …" at bounding box center [760, 684] width 525 height 33
click at [490, 678] on input "I understand that this price change job may further reduce the prices of items …" at bounding box center [482, 685] width 16 height 16
checkbox input "true"
click at [1006, 744] on span "Confirm" at bounding box center [1003, 752] width 44 height 16
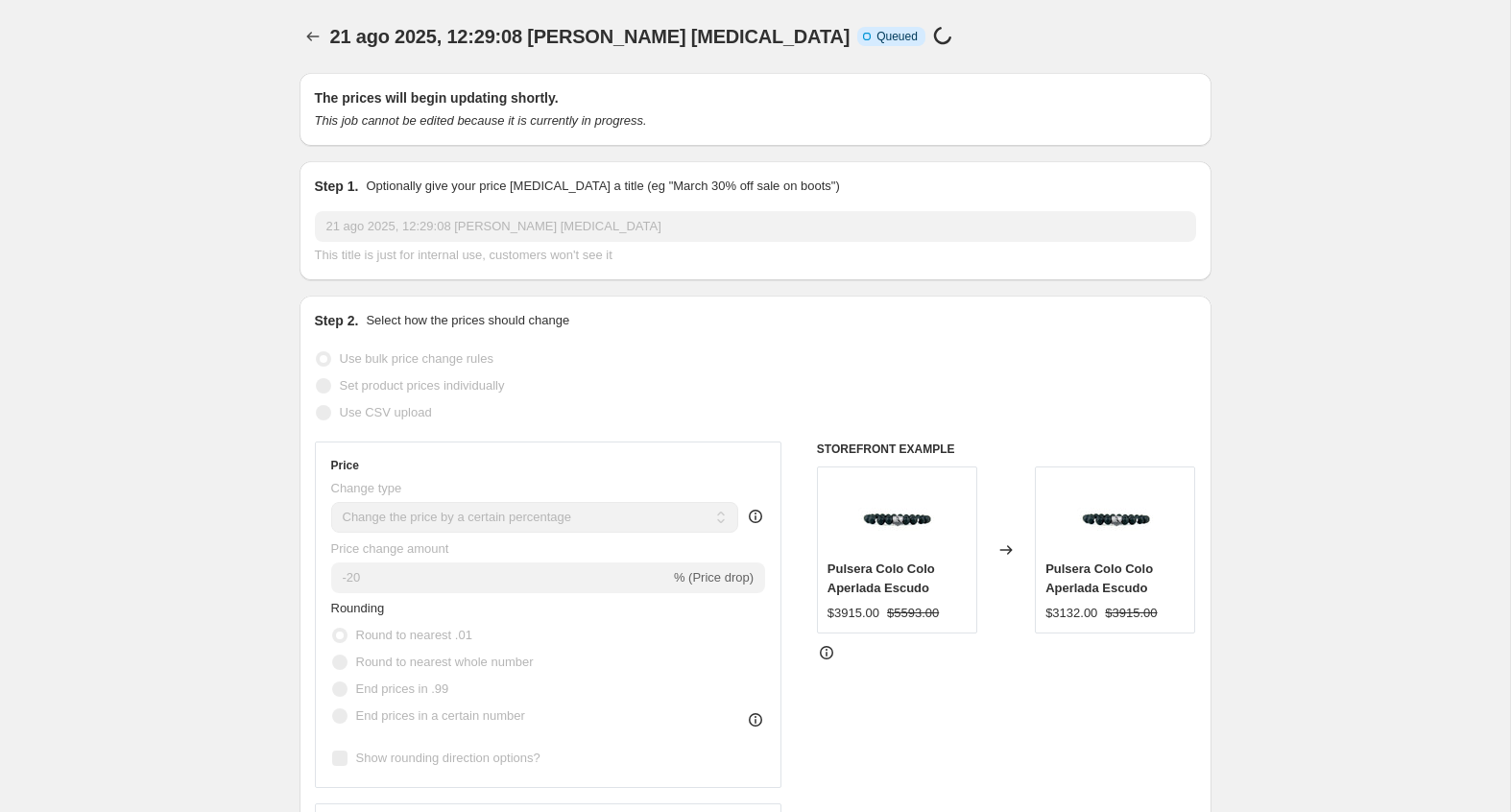
select select "percentage"
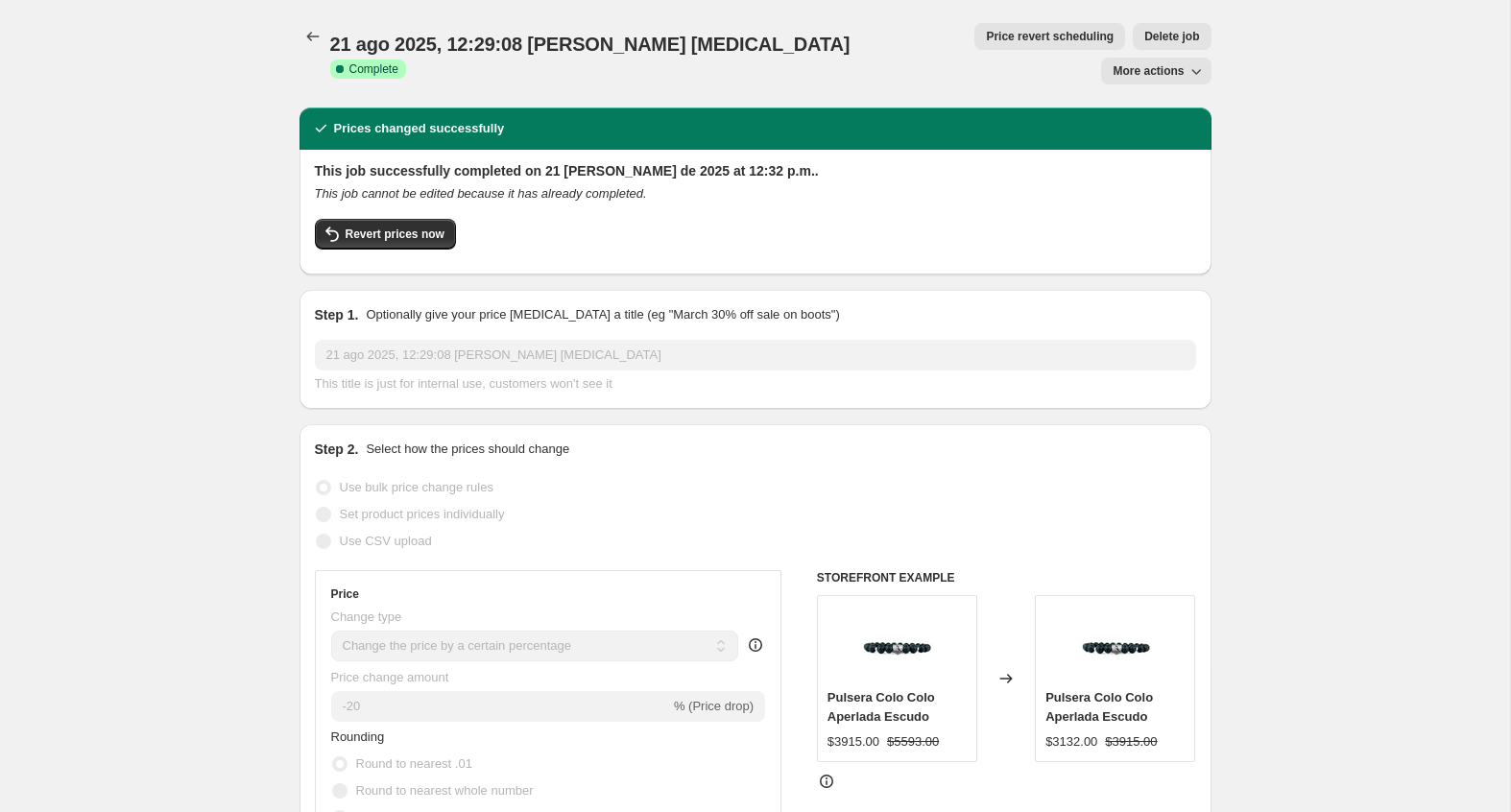
click at [1206, 58] on button "More actions" at bounding box center [1156, 71] width 110 height 26
click at [317, 41] on icon "Price change jobs" at bounding box center [314, 36] width 20 height 20
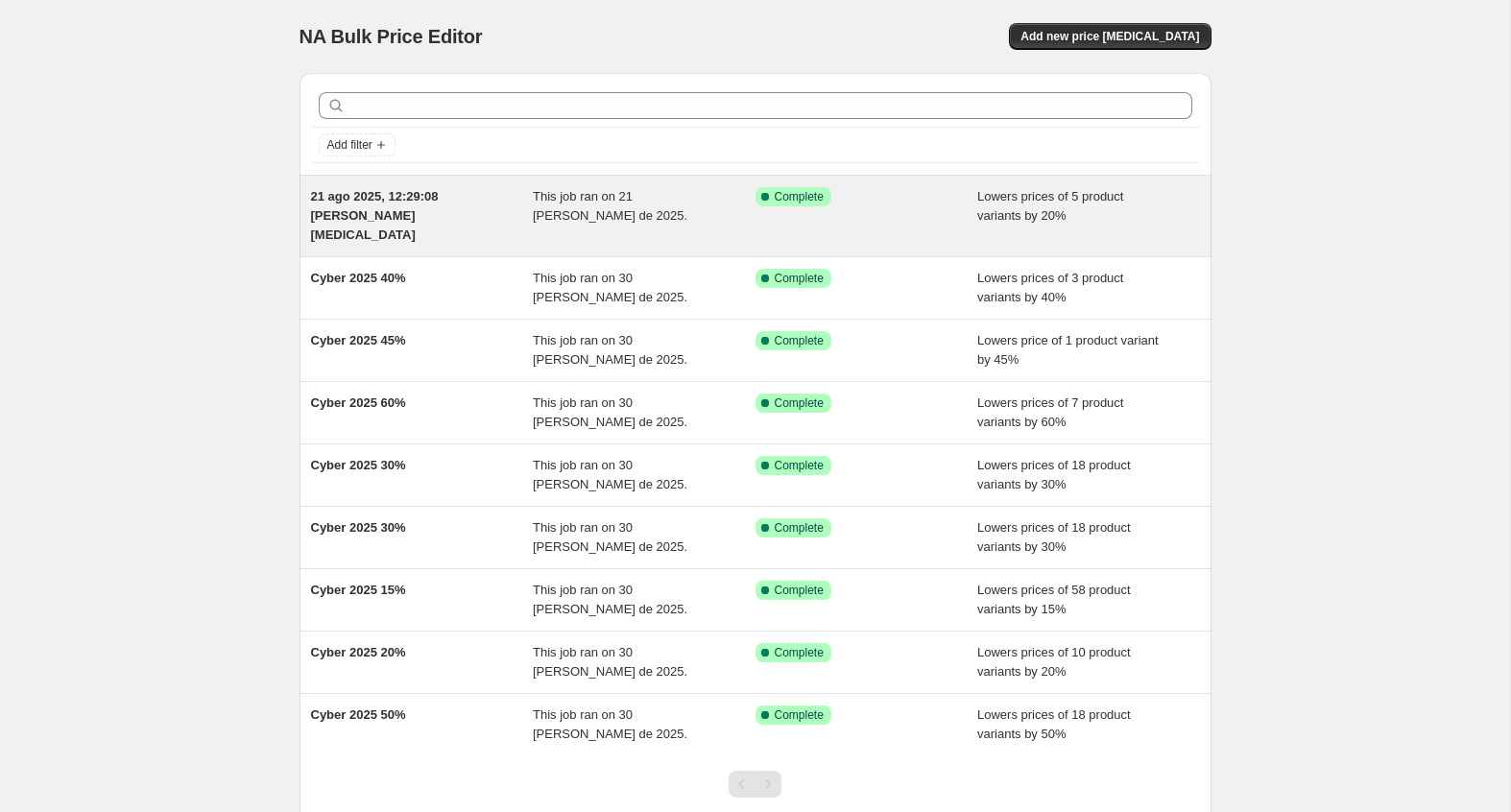
click at [430, 217] on div "21 ago 2025, 12:29:08 p.m. Price change job" at bounding box center [421, 215] width 222 height 58
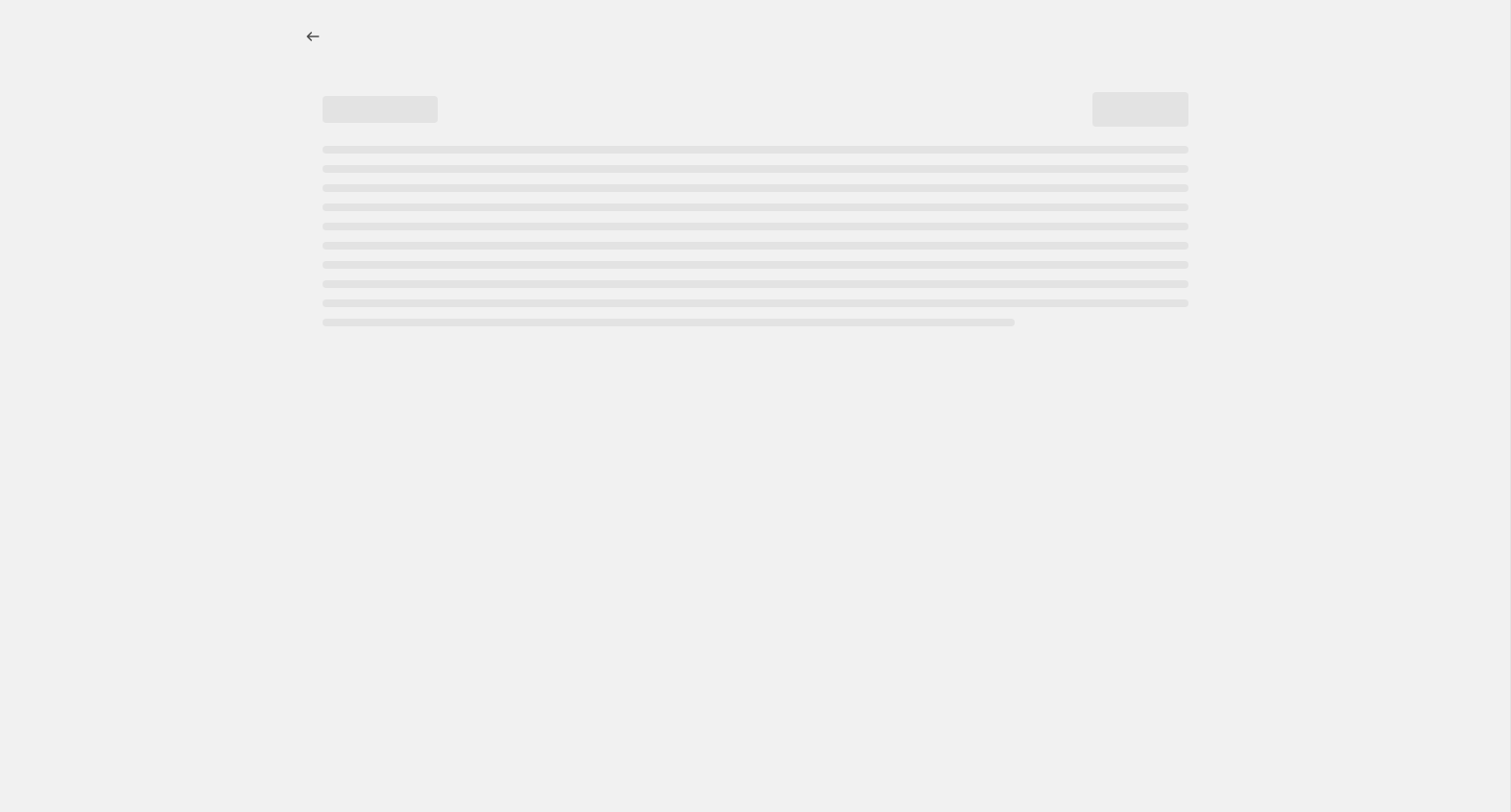
select select "percentage"
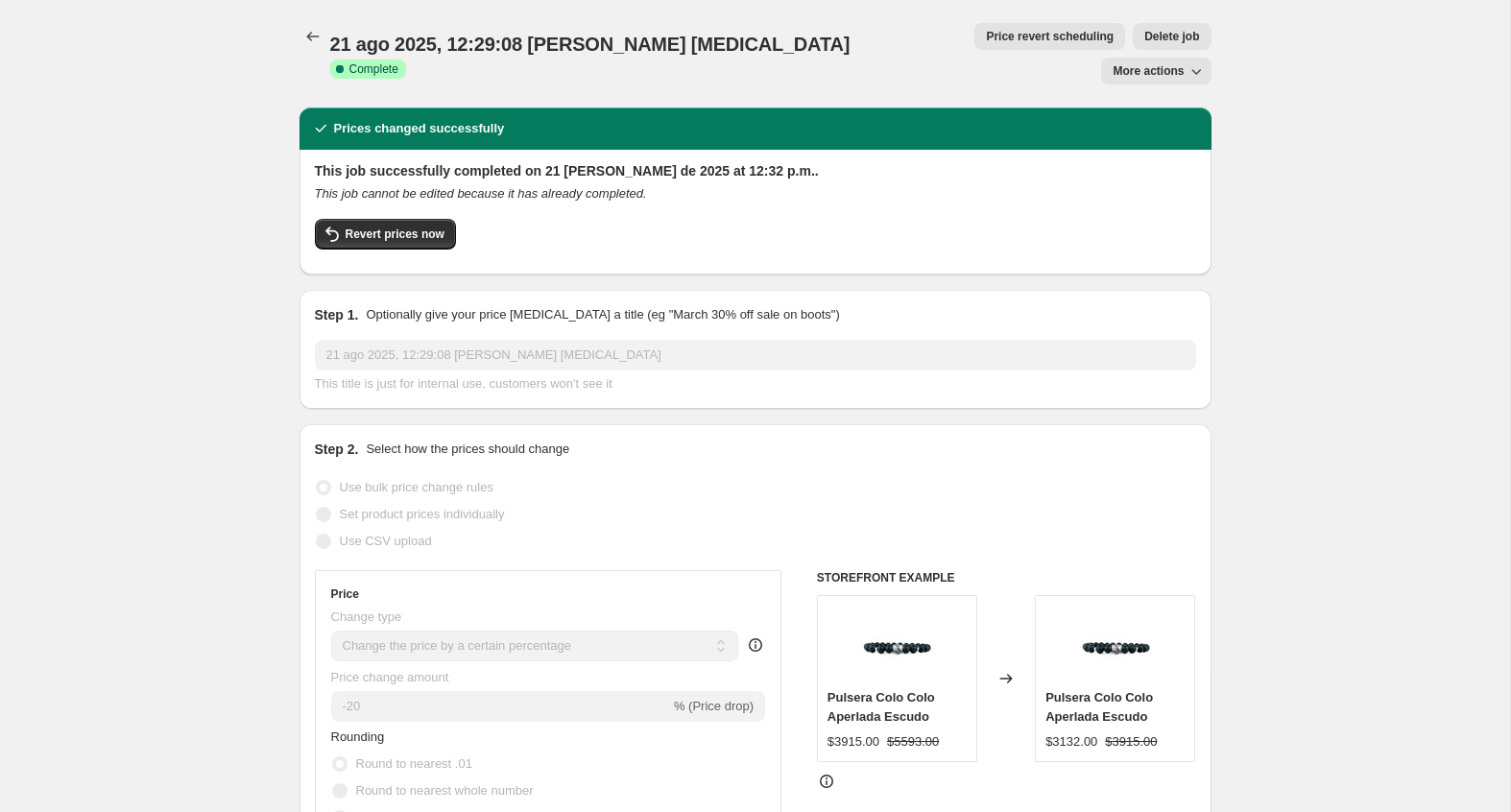
click at [505, 46] on span "21 ago 2025, 12:29:08 p.m. Price change job" at bounding box center [590, 44] width 520 height 22
click at [503, 41] on span "21 ago 2025, 12:29:08 p.m. Price change job" at bounding box center [590, 44] width 520 height 22
click at [1163, 64] on span "More actions" at bounding box center [1148, 72] width 72 height 16
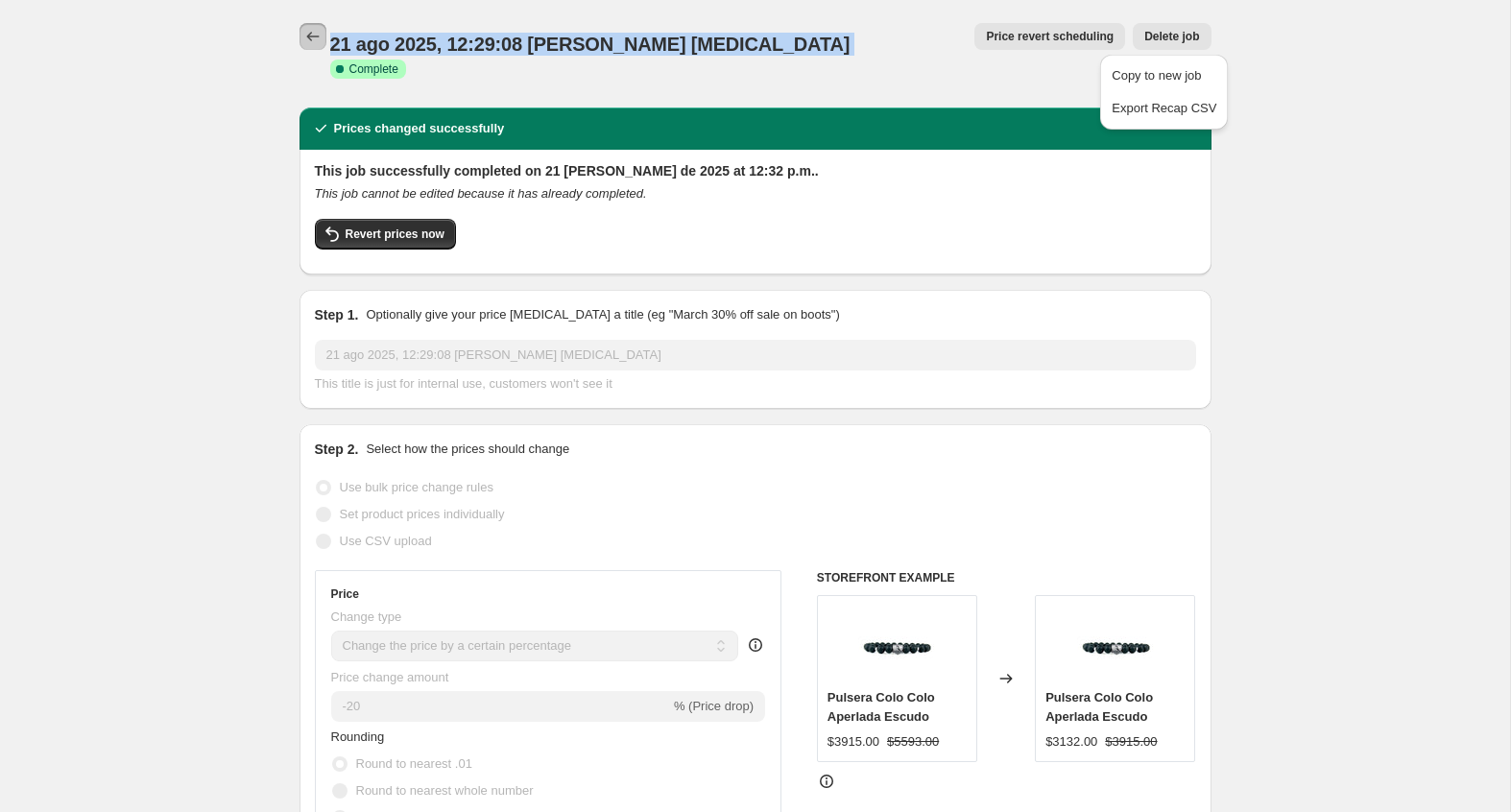
click at [304, 29] on icon "Price change jobs" at bounding box center [314, 36] width 20 height 20
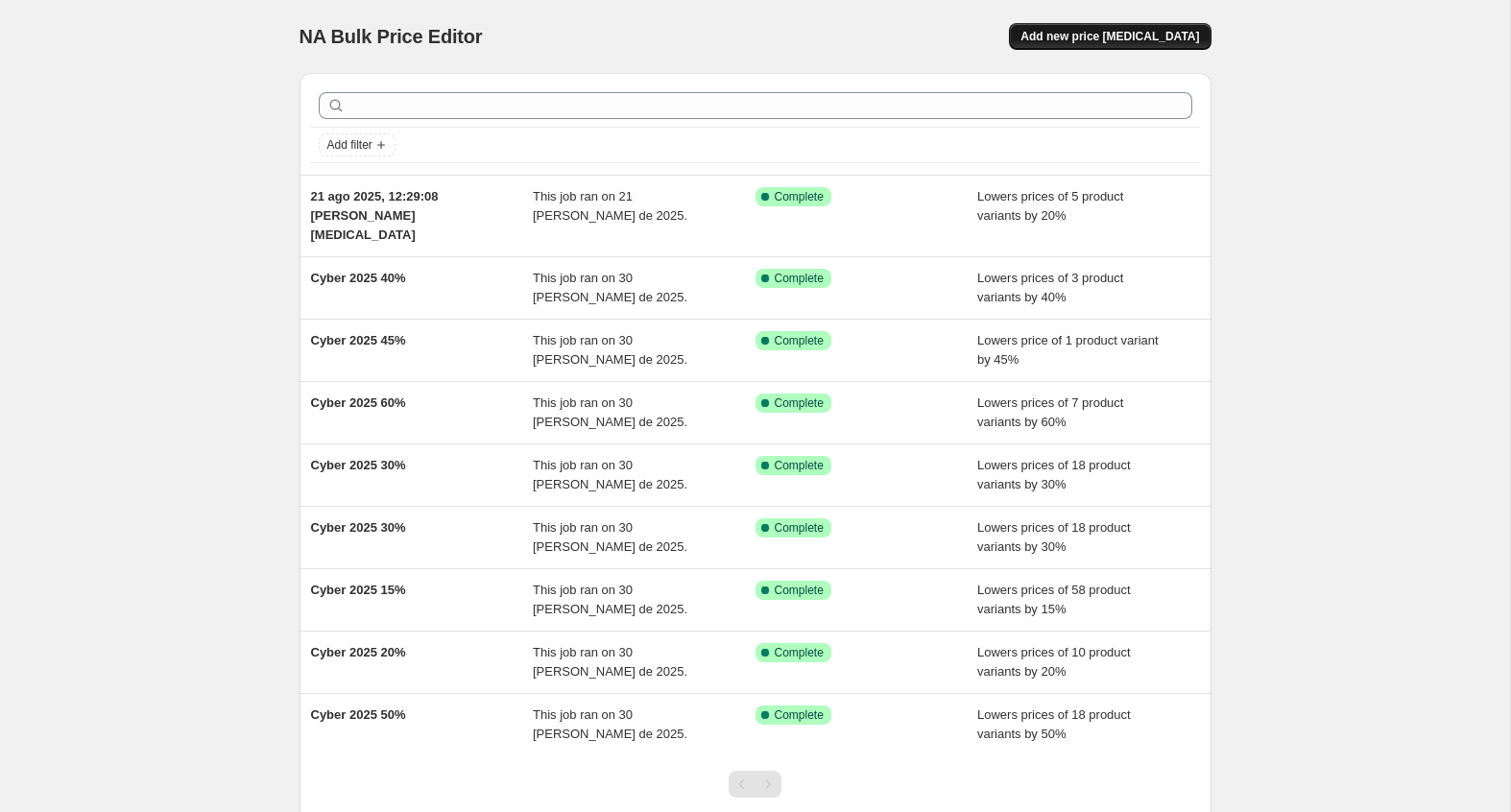
click at [1105, 34] on span "Add new price change job" at bounding box center [1109, 36] width 178 height 16
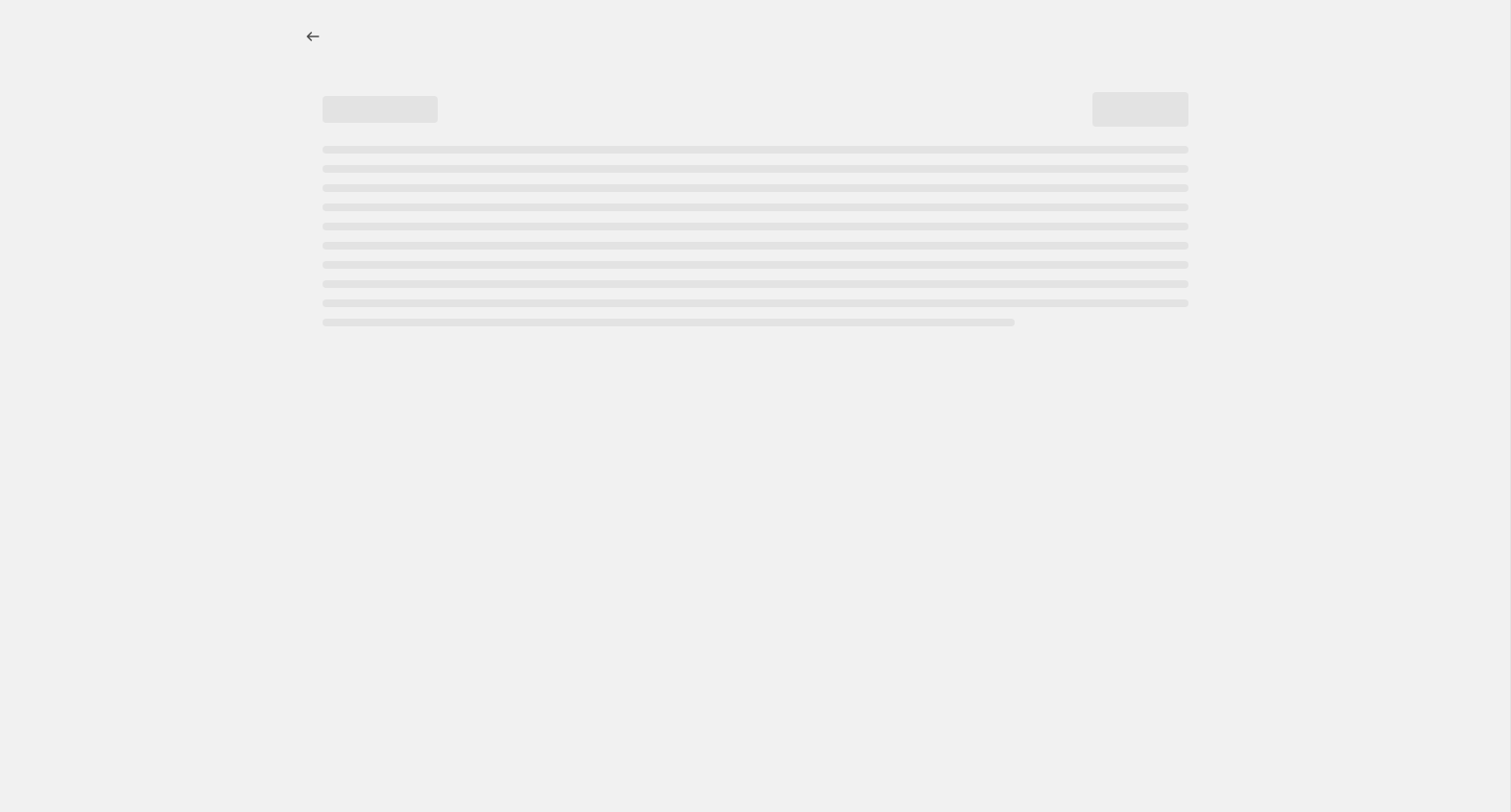
select select "percentage"
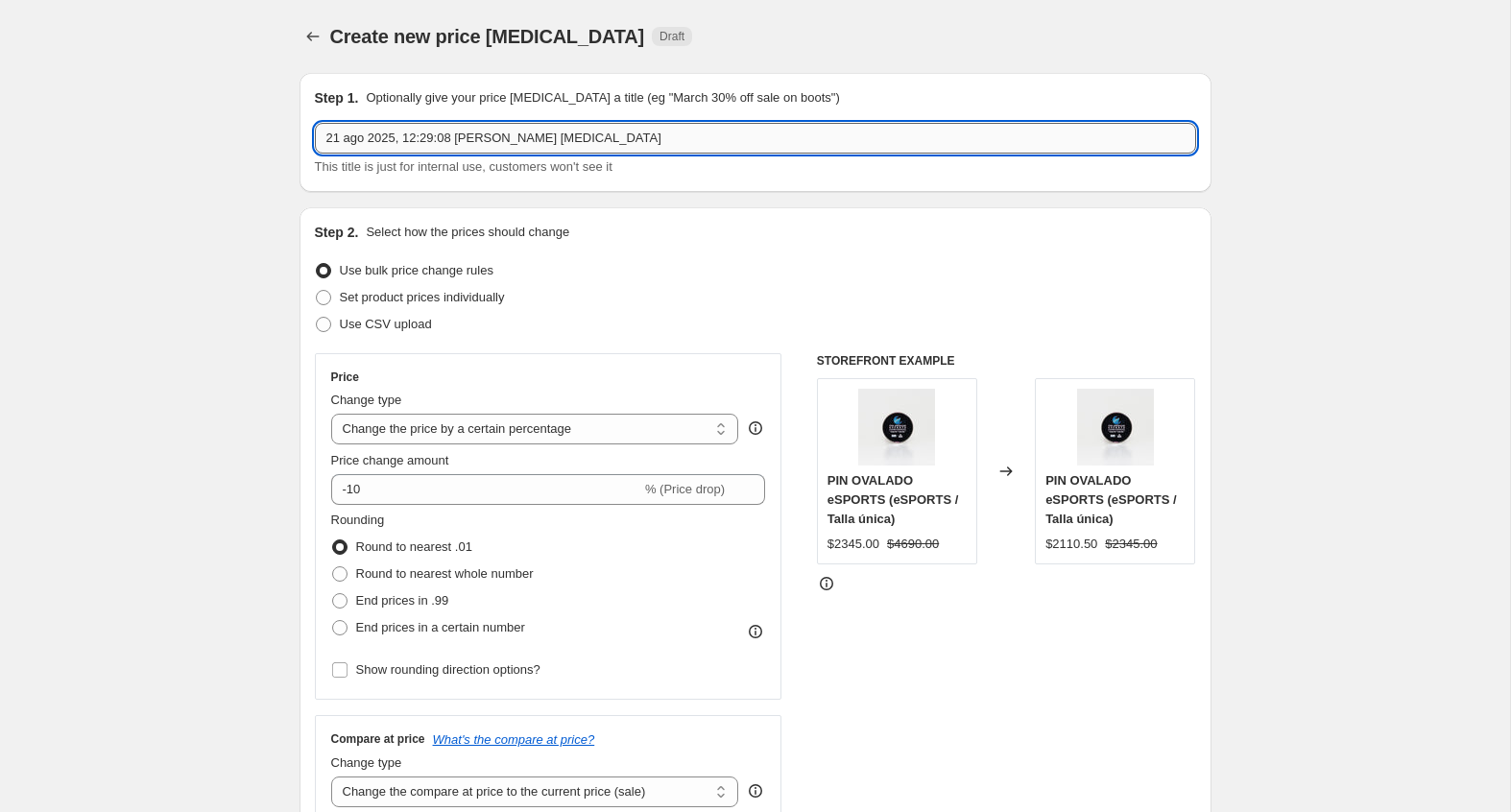
drag, startPoint x: 604, startPoint y: 141, endPoint x: 318, endPoint y: 141, distance: 286.0
click at [318, 141] on input "21 ago 2025, 12:29:08 p.m. Price change job" at bounding box center [755, 137] width 881 height 30
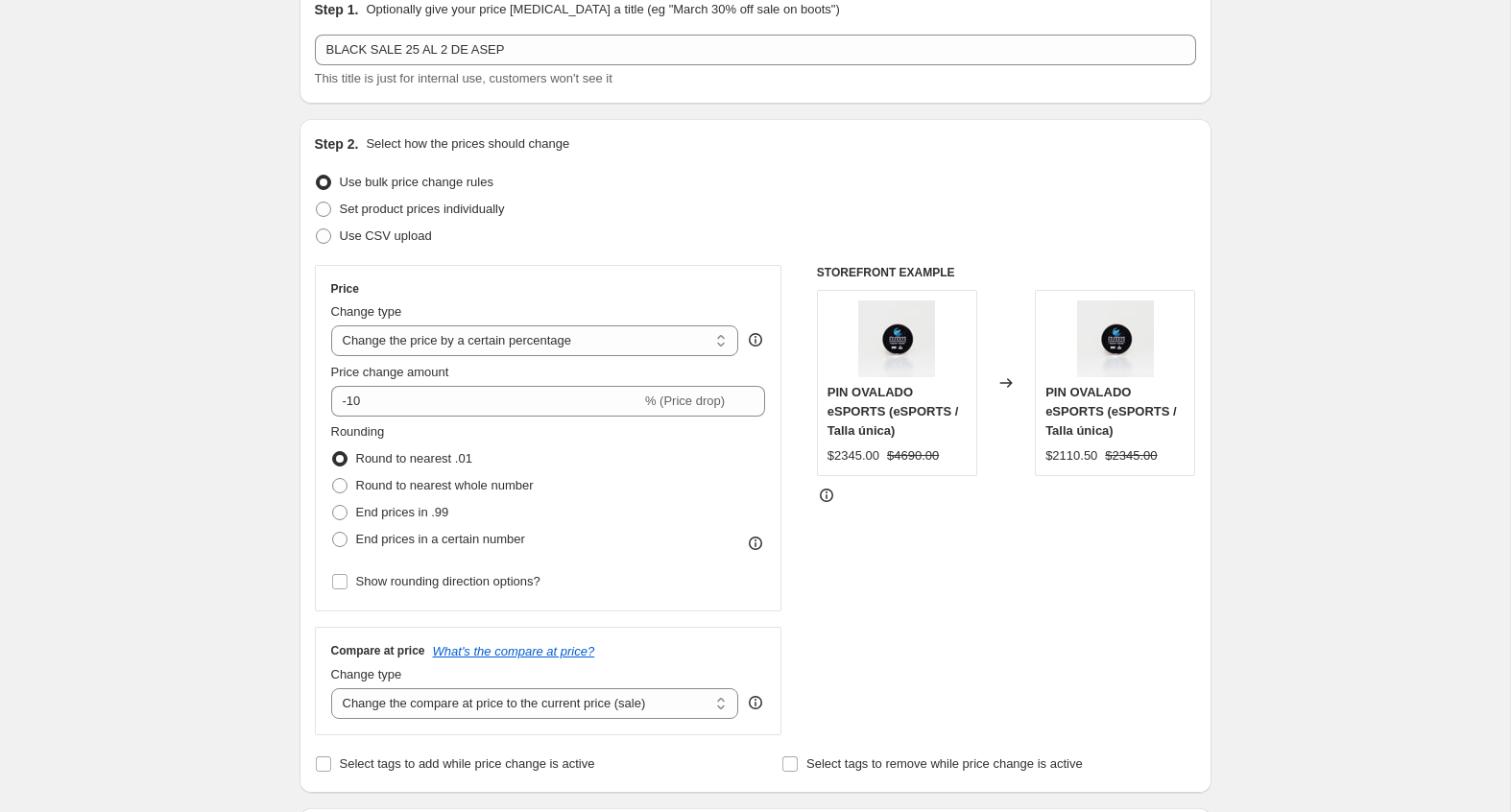
scroll to position [118, 0]
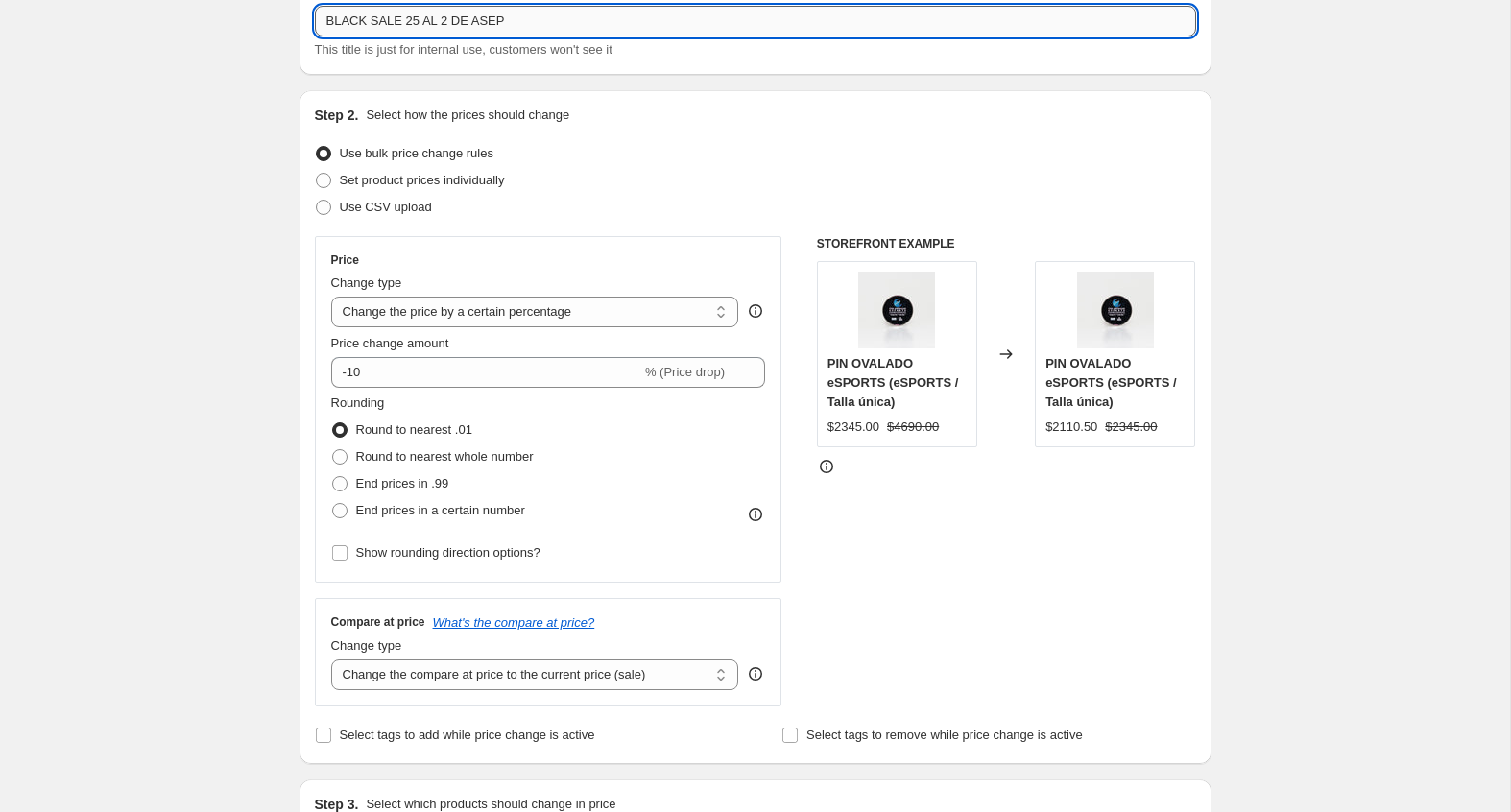
click at [523, 24] on input "BLACK SALE 25 AL 2 DE ASEP" at bounding box center [755, 21] width 881 height 30
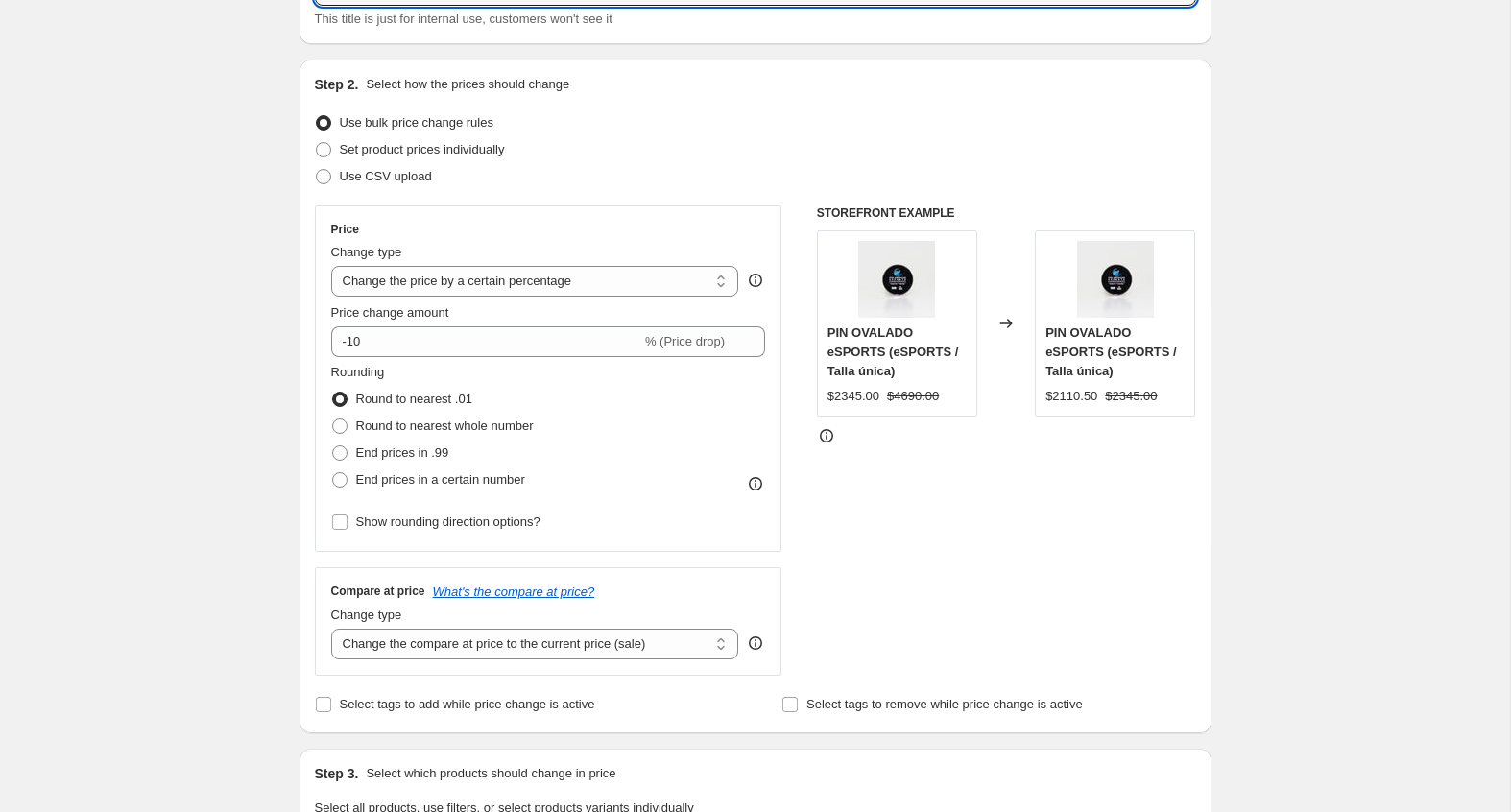
scroll to position [152, 0]
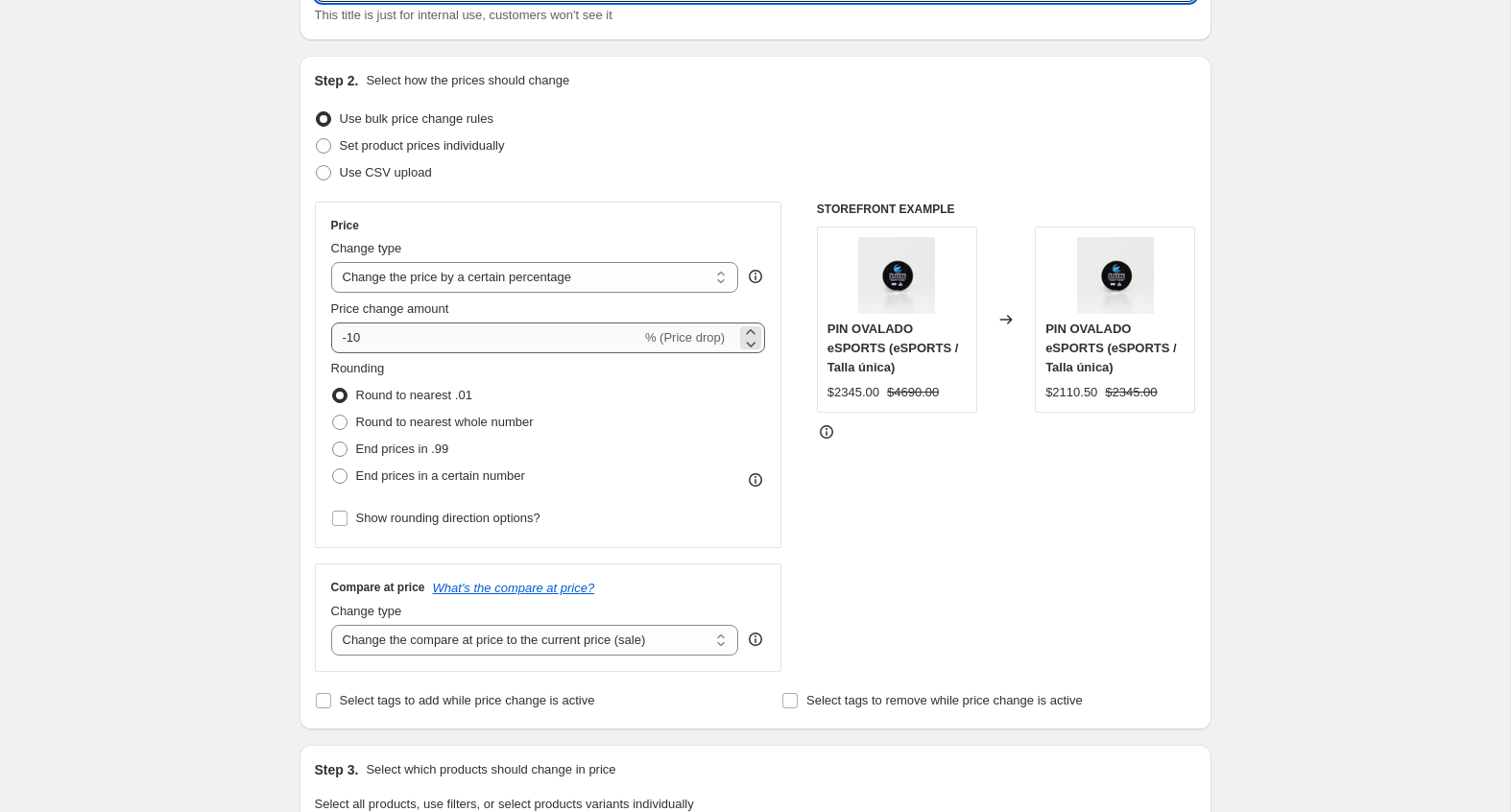
type input "BLACK SALE 25 AL 2 DE ASEP 25%"
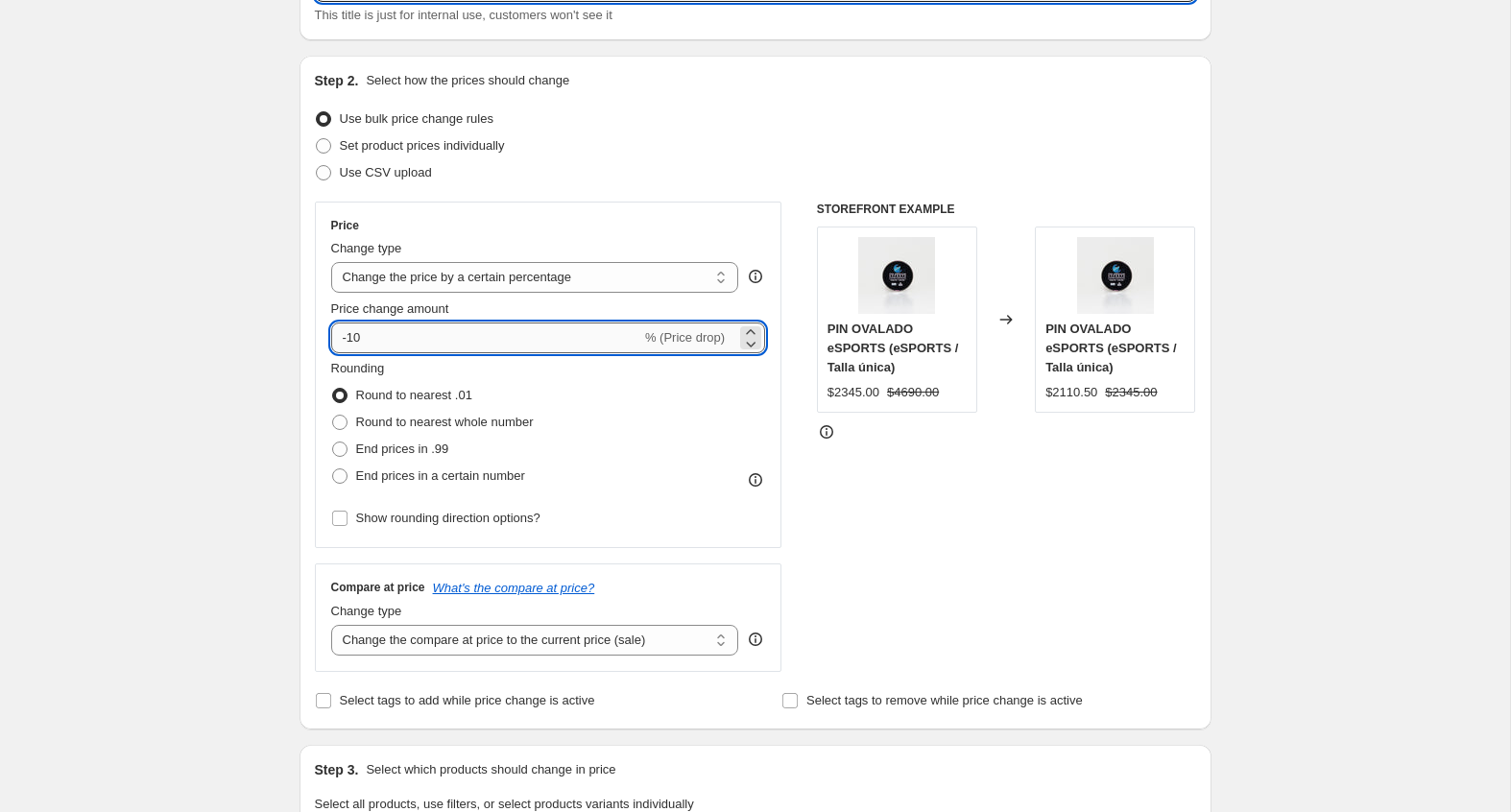
click at [450, 329] on input "-10" at bounding box center [486, 337] width 310 height 30
type input "-1"
type input "-25"
click at [317, 350] on div "Price Change type Change the price to a certain amount Change the price by a ce…" at bounding box center [548, 375] width 467 height 347
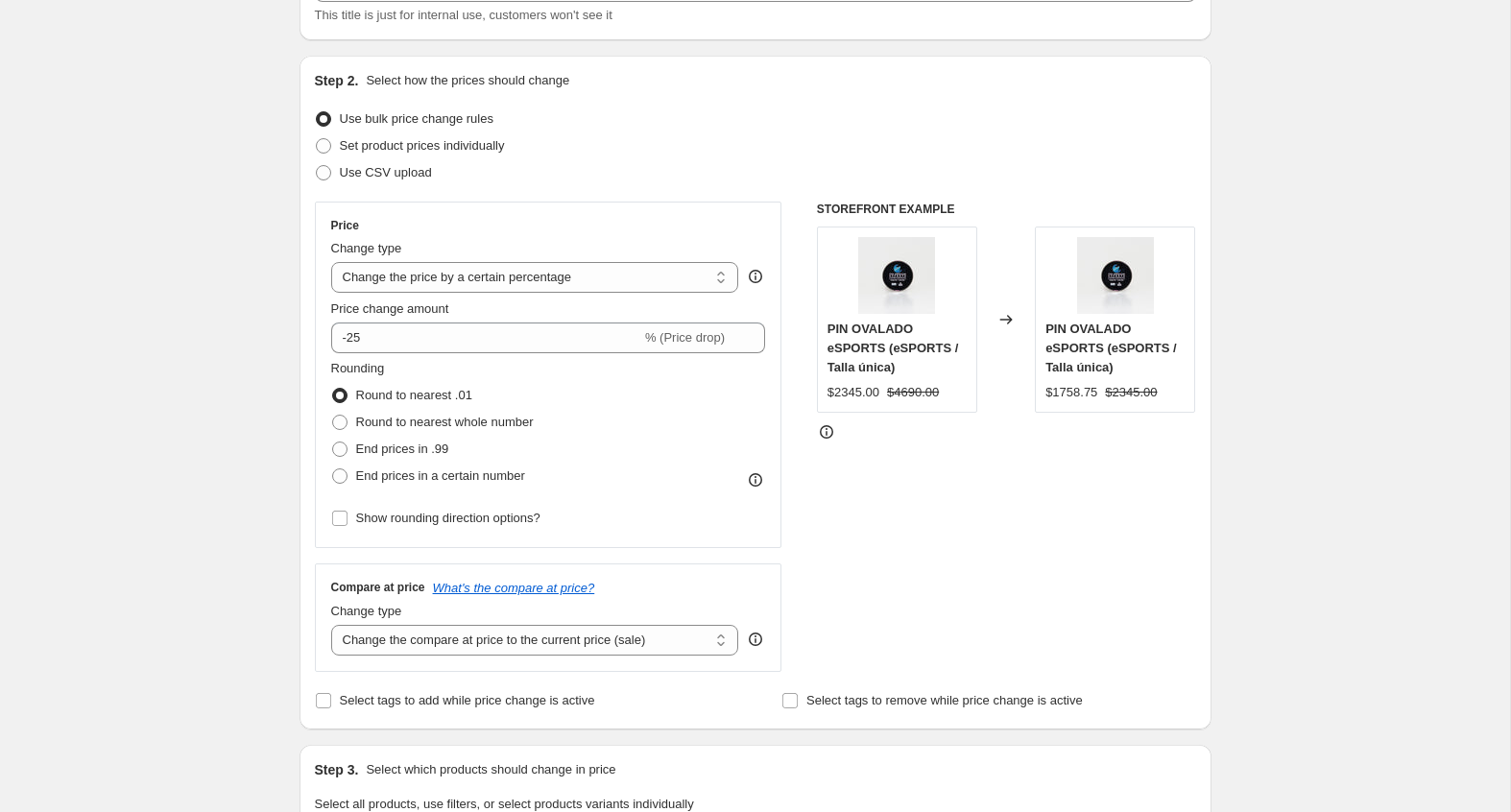
click at [287, 358] on div "Step 1. Optionally give your price change job a title (eg "March 30% off sale o…" at bounding box center [748, 781] width 927 height 1749
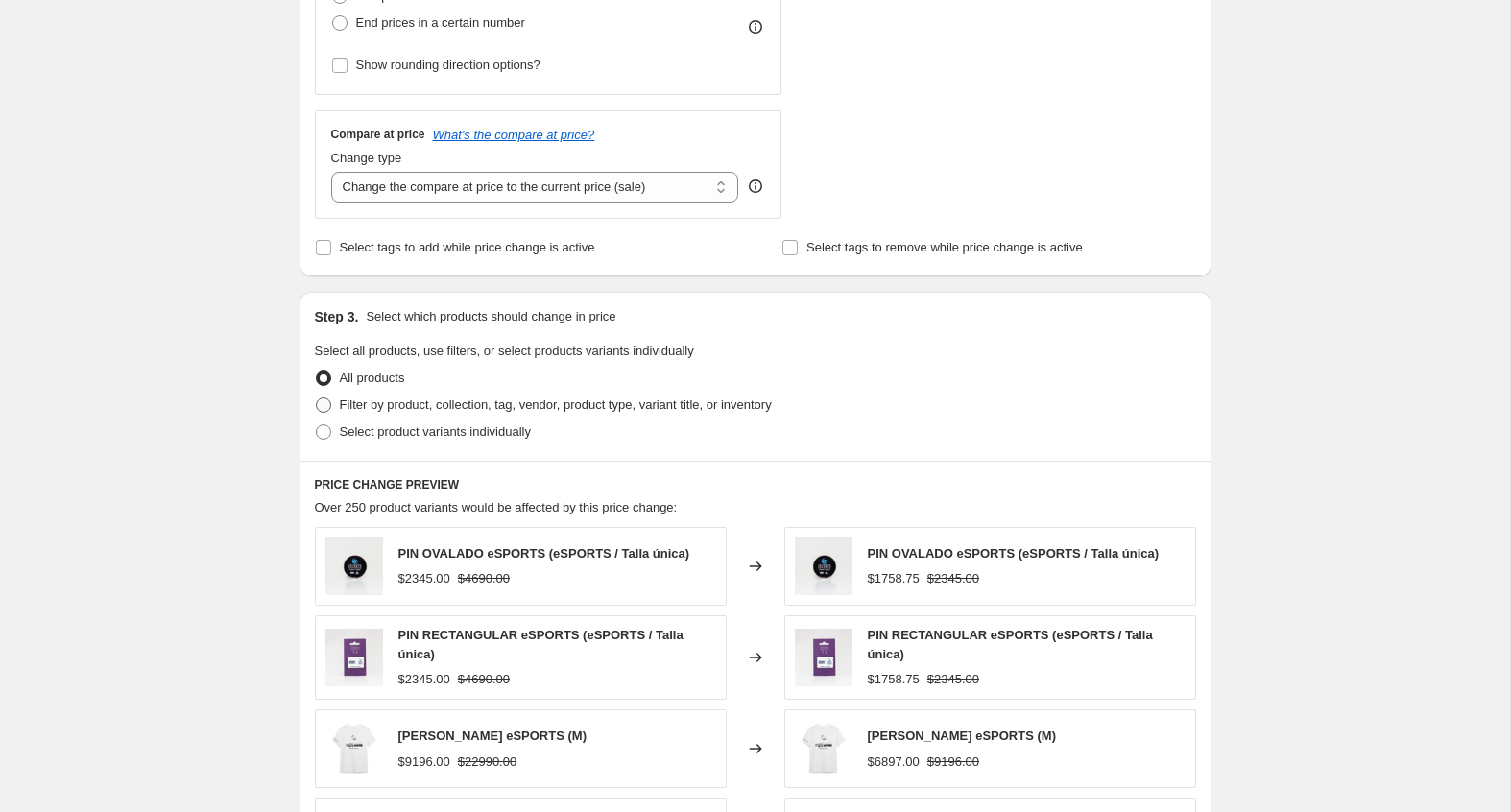
scroll to position [626, 0]
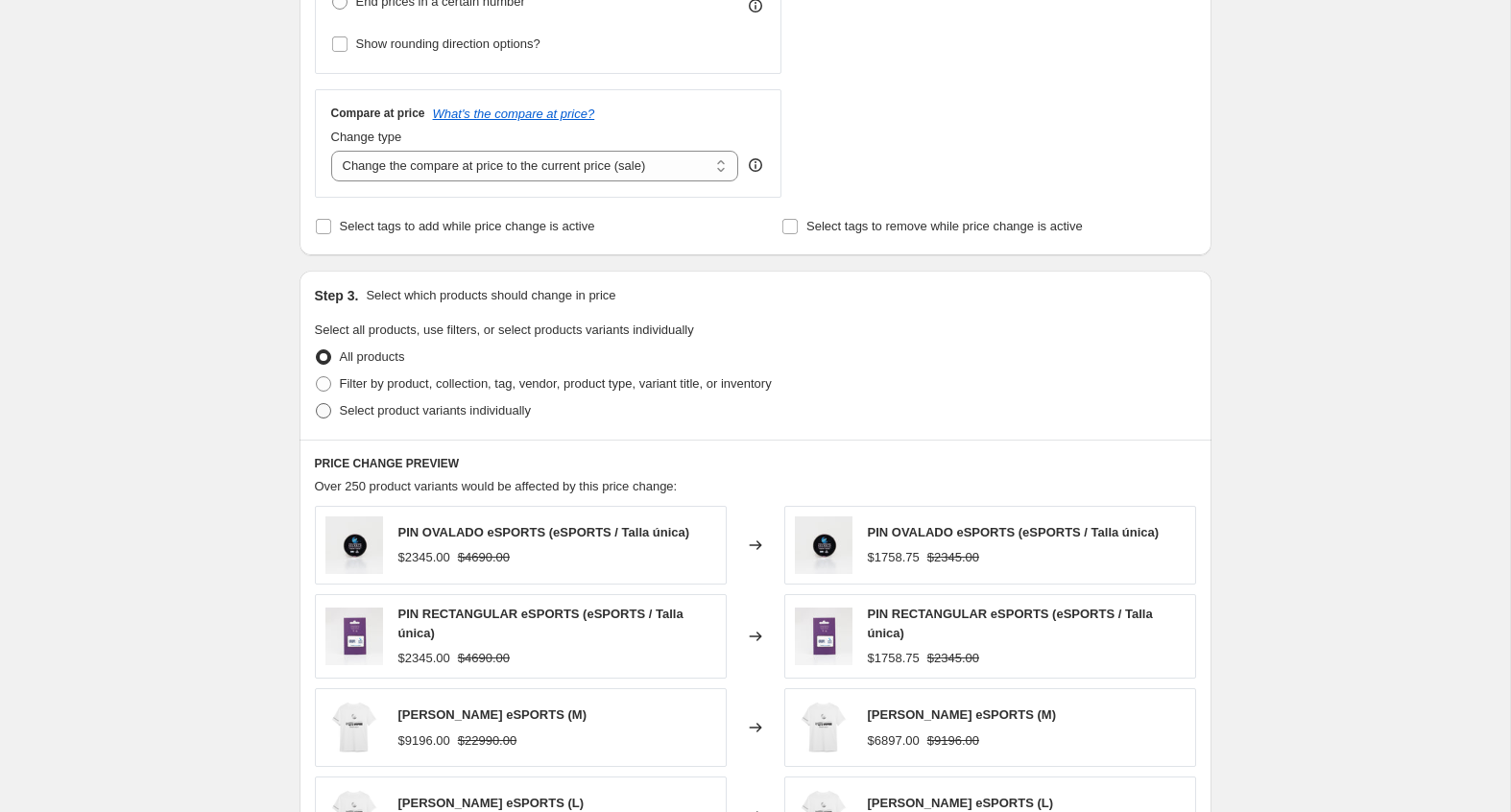
click at [320, 403] on span at bounding box center [323, 410] width 16 height 16
click at [317, 403] on input "Select product variants individually" at bounding box center [316, 403] width 1 height 1
radio input "true"
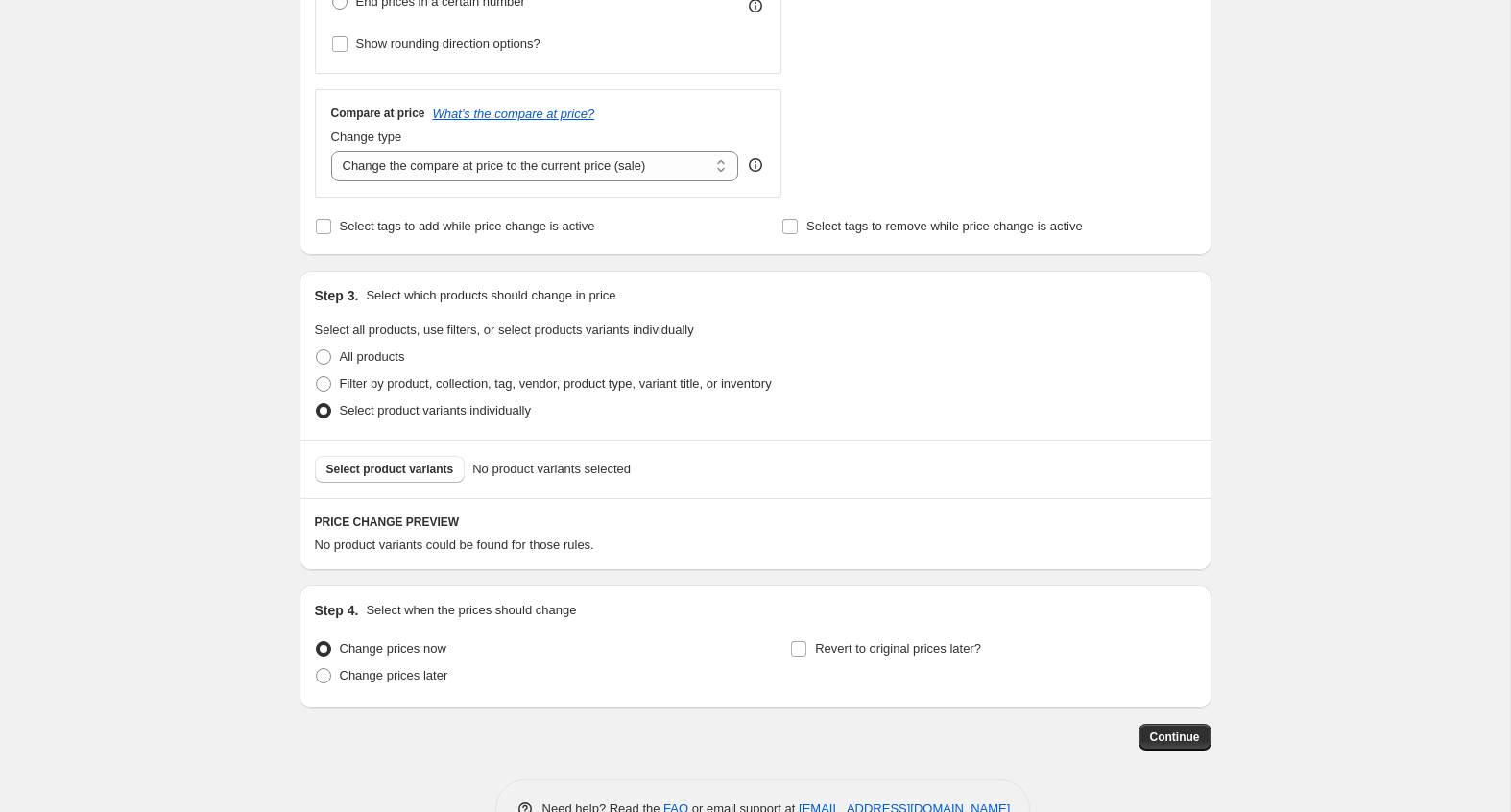
scroll to position [645, 0]
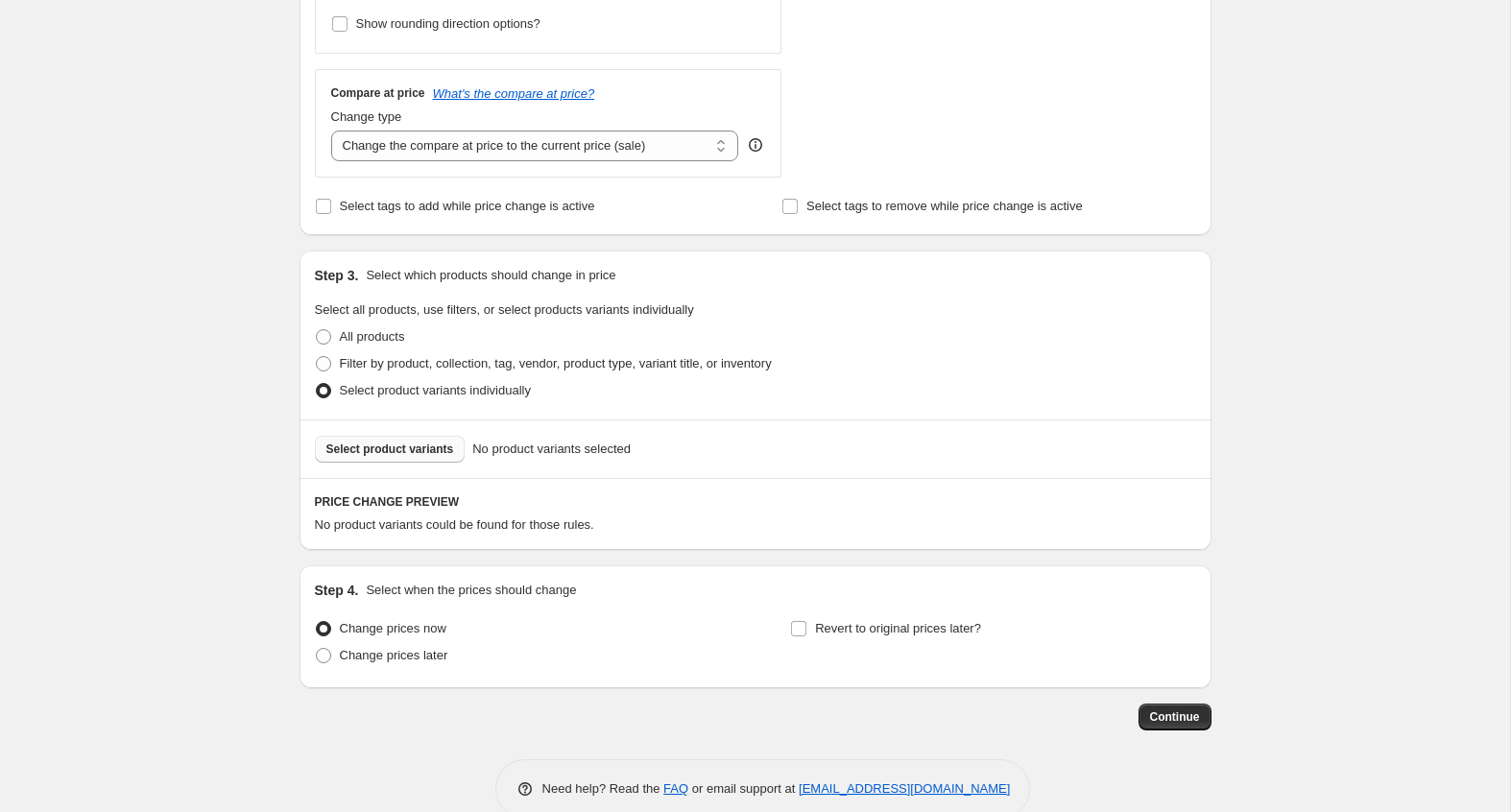
click at [345, 437] on button "Select product variants" at bounding box center [390, 449] width 151 height 26
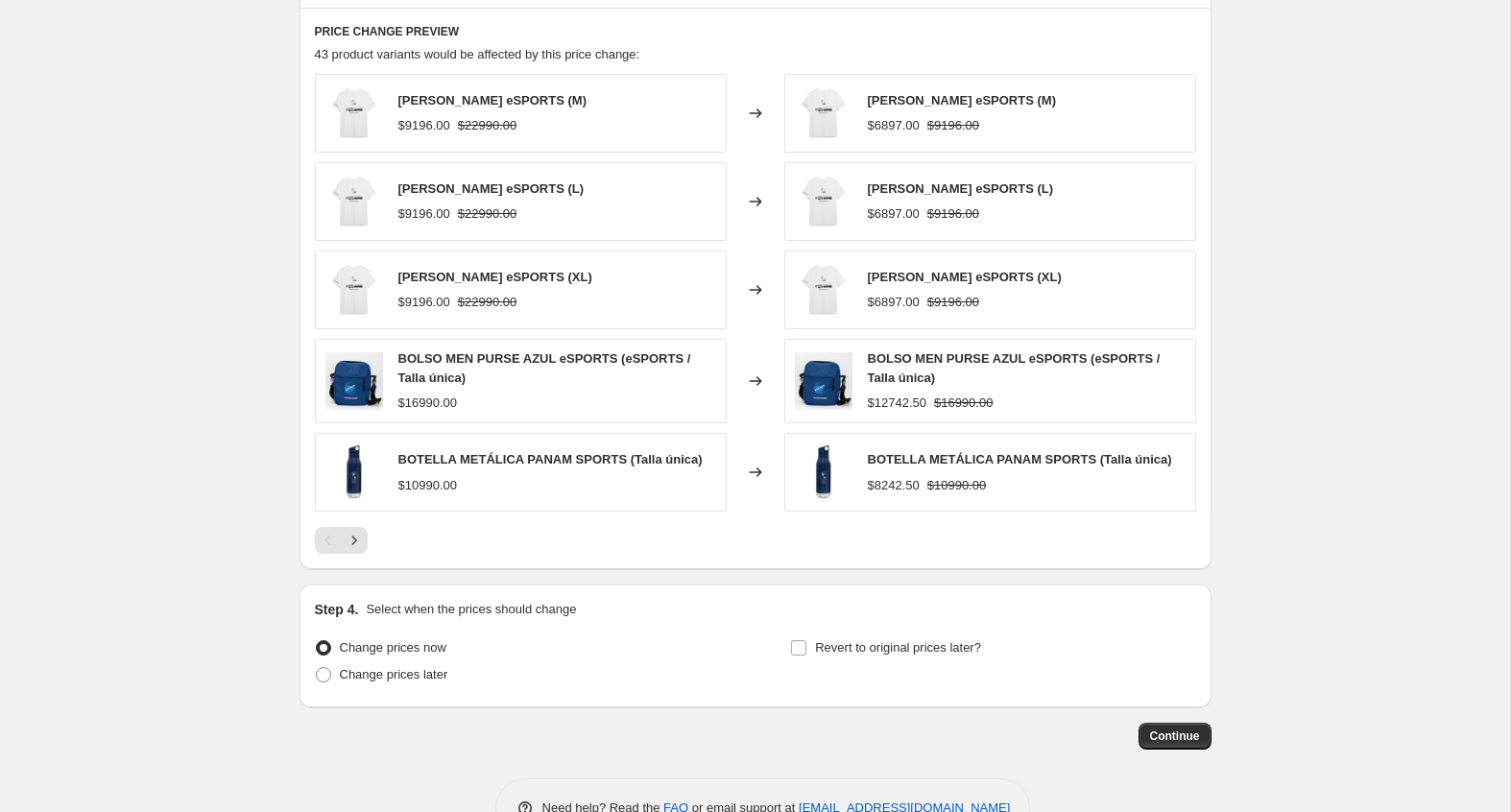
scroll to position [1162, 0]
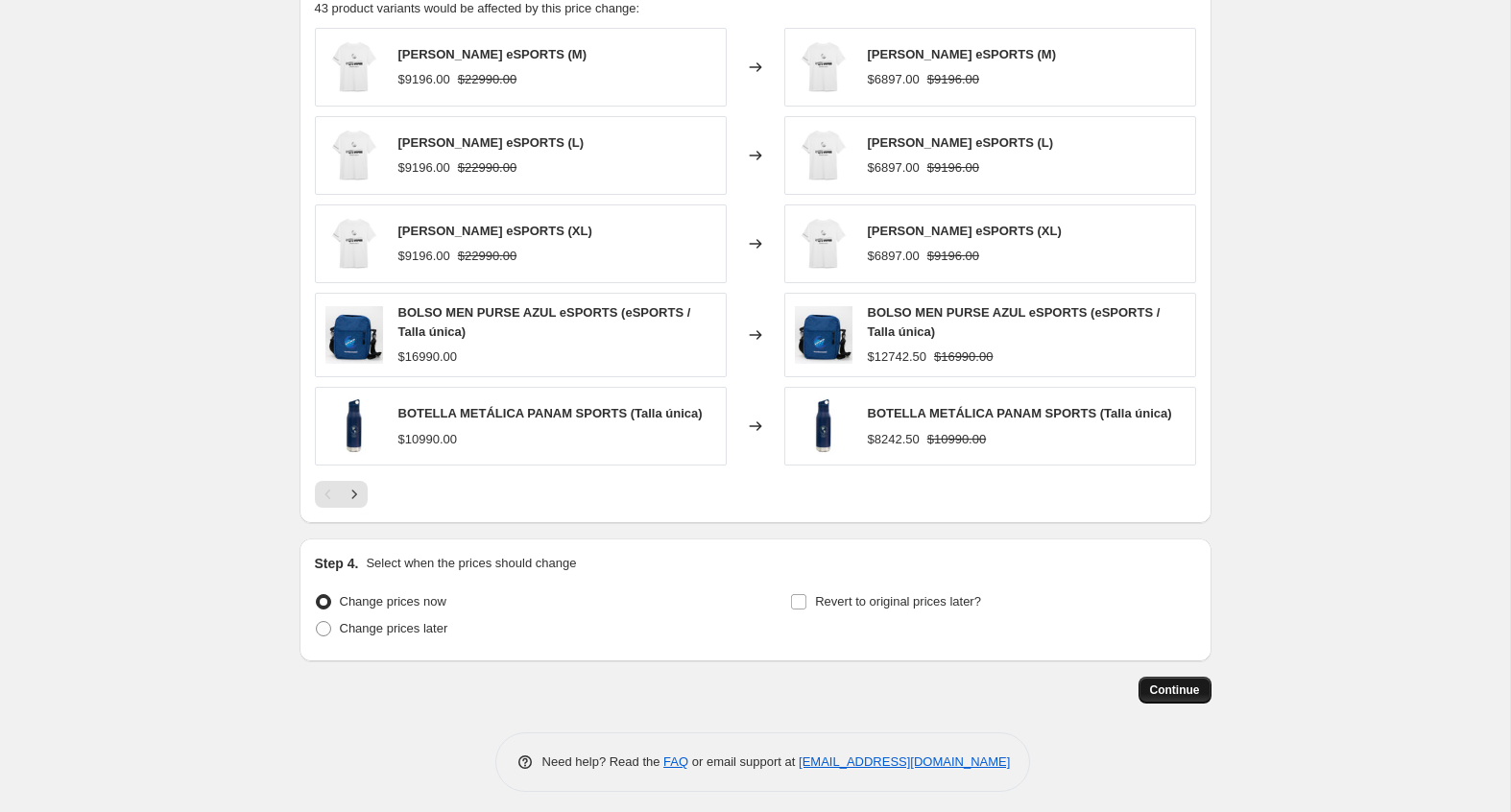
click at [1150, 683] on span "Continue" at bounding box center [1175, 691] width 50 height 16
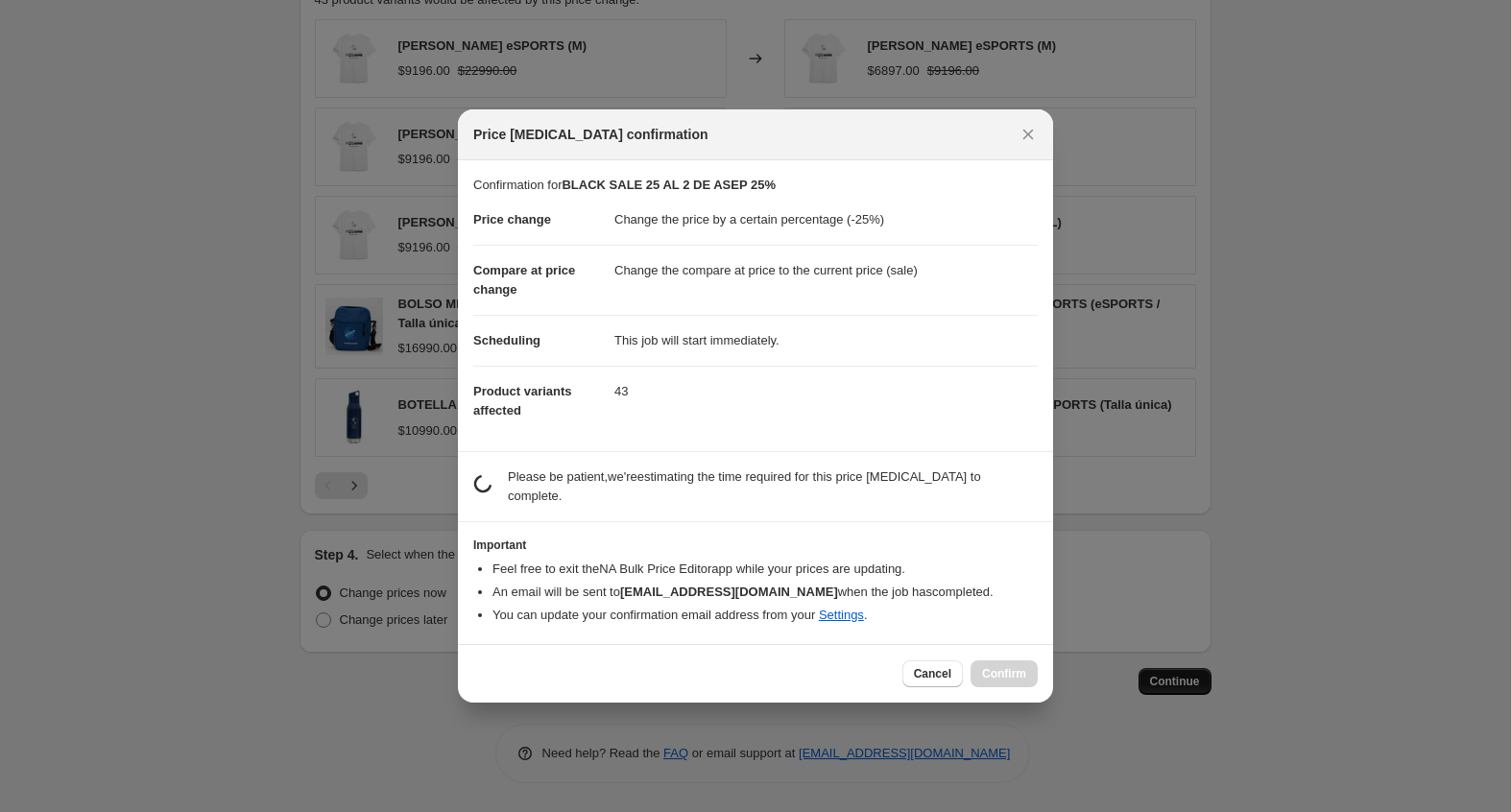
scroll to position [0, 0]
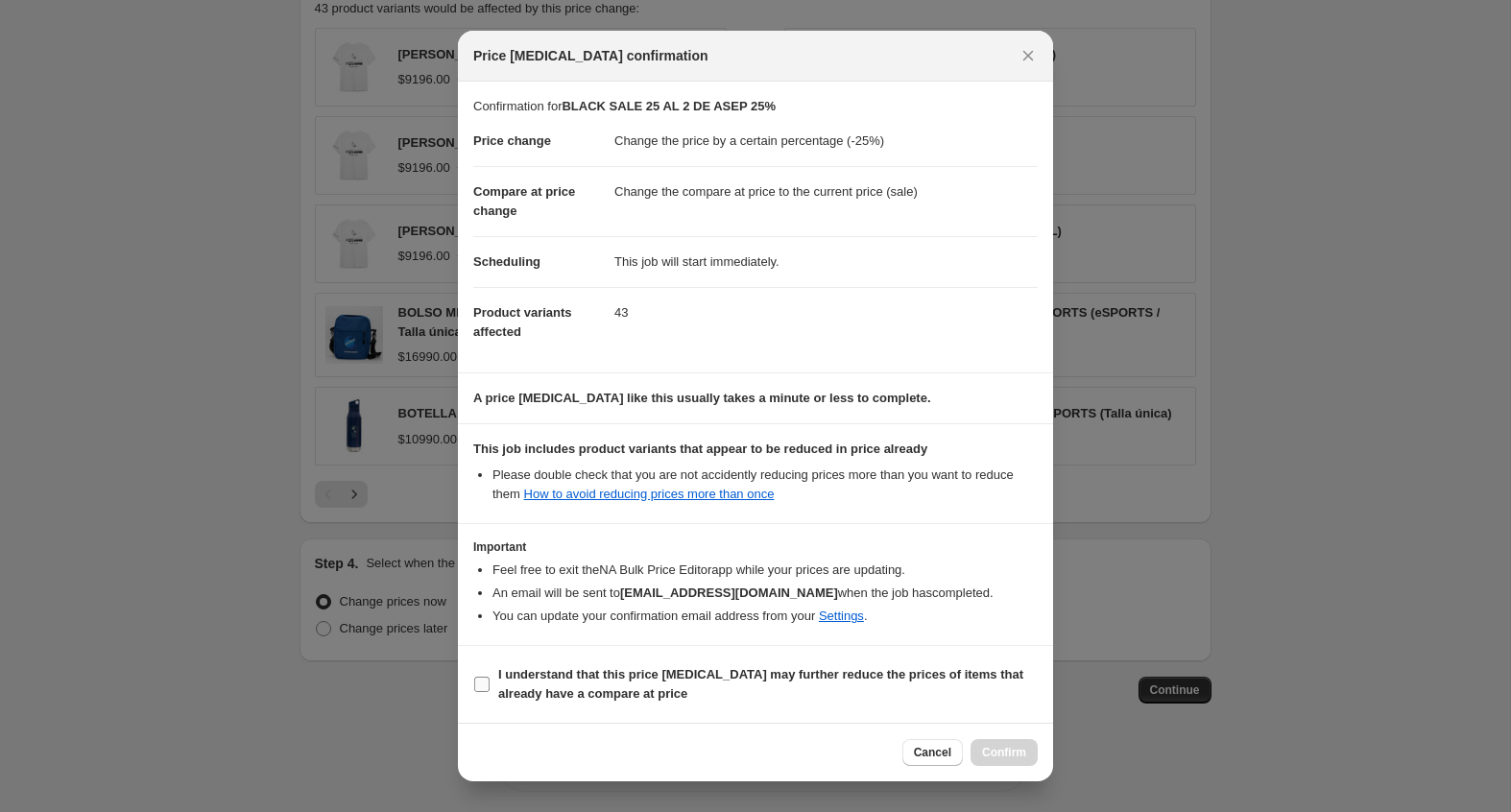
click at [901, 676] on b "I understand that this price change job may further reduce the prices of items …" at bounding box center [760, 684] width 525 height 33
click at [490, 677] on input "I understand that this price change job may further reduce the prices of items …" at bounding box center [482, 685] width 16 height 16
checkbox input "true"
click at [989, 740] on button "Confirm" at bounding box center [1004, 751] width 68 height 26
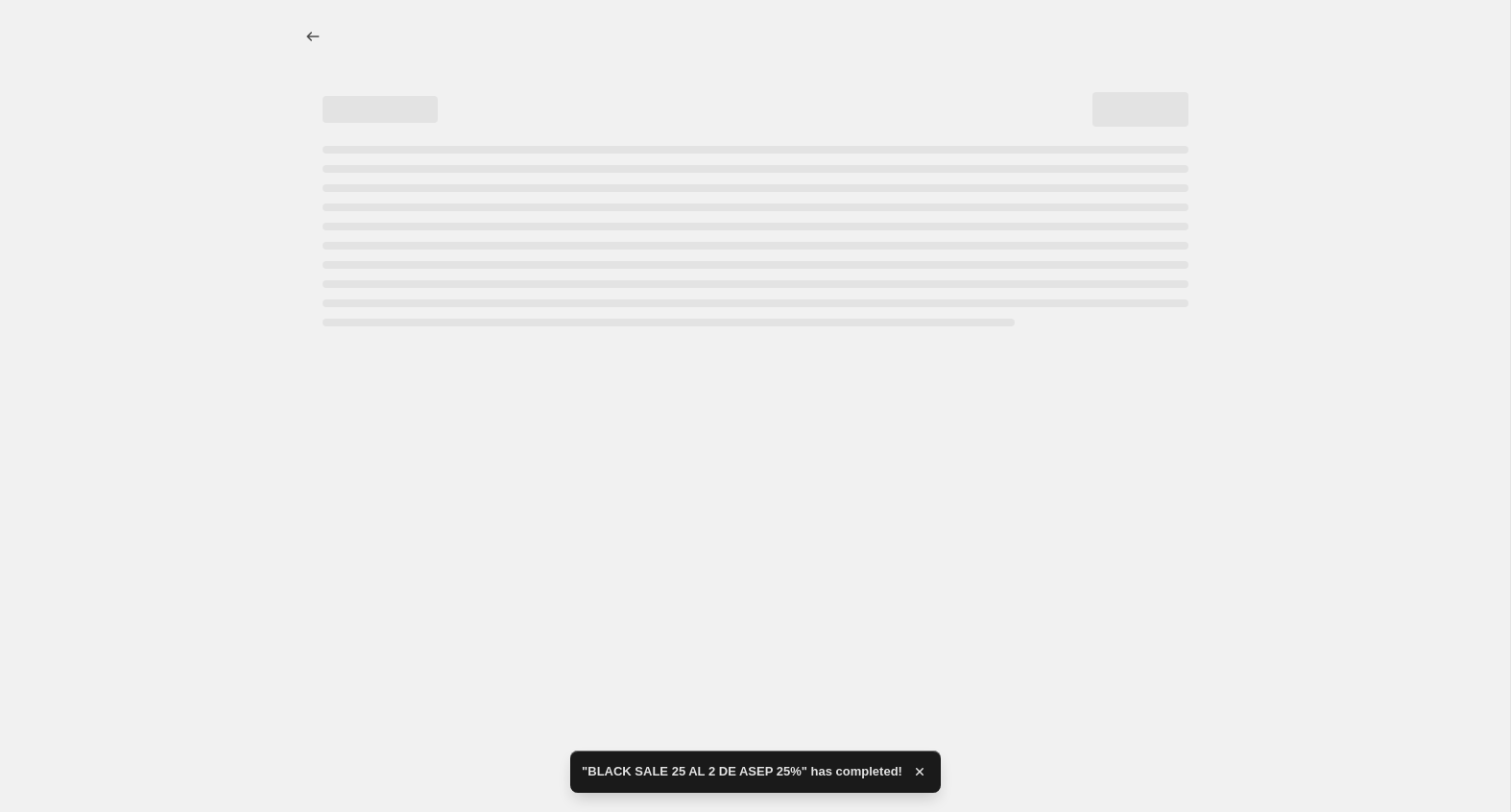
select select "percentage"
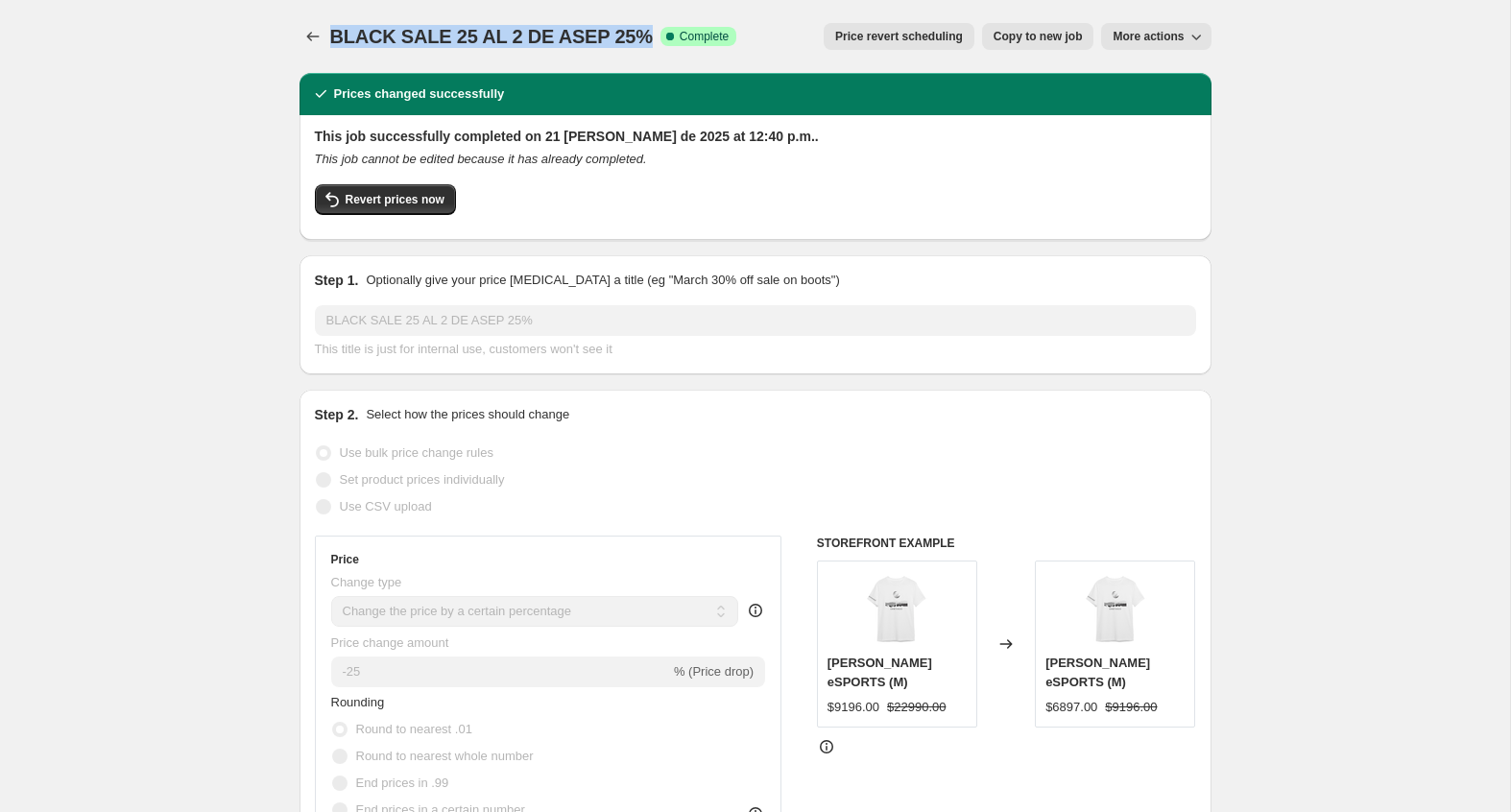
drag, startPoint x: 329, startPoint y: 40, endPoint x: 640, endPoint y: 40, distance: 311.0
click at [640, 40] on span "BLACK SALE 25 AL 2 DE ASEP 25%" at bounding box center [491, 36] width 322 height 22
copy span "BLACK SALE 25 AL 2 DE ASEP 25%"
click at [316, 45] on icon "Price change jobs" at bounding box center [314, 36] width 20 height 20
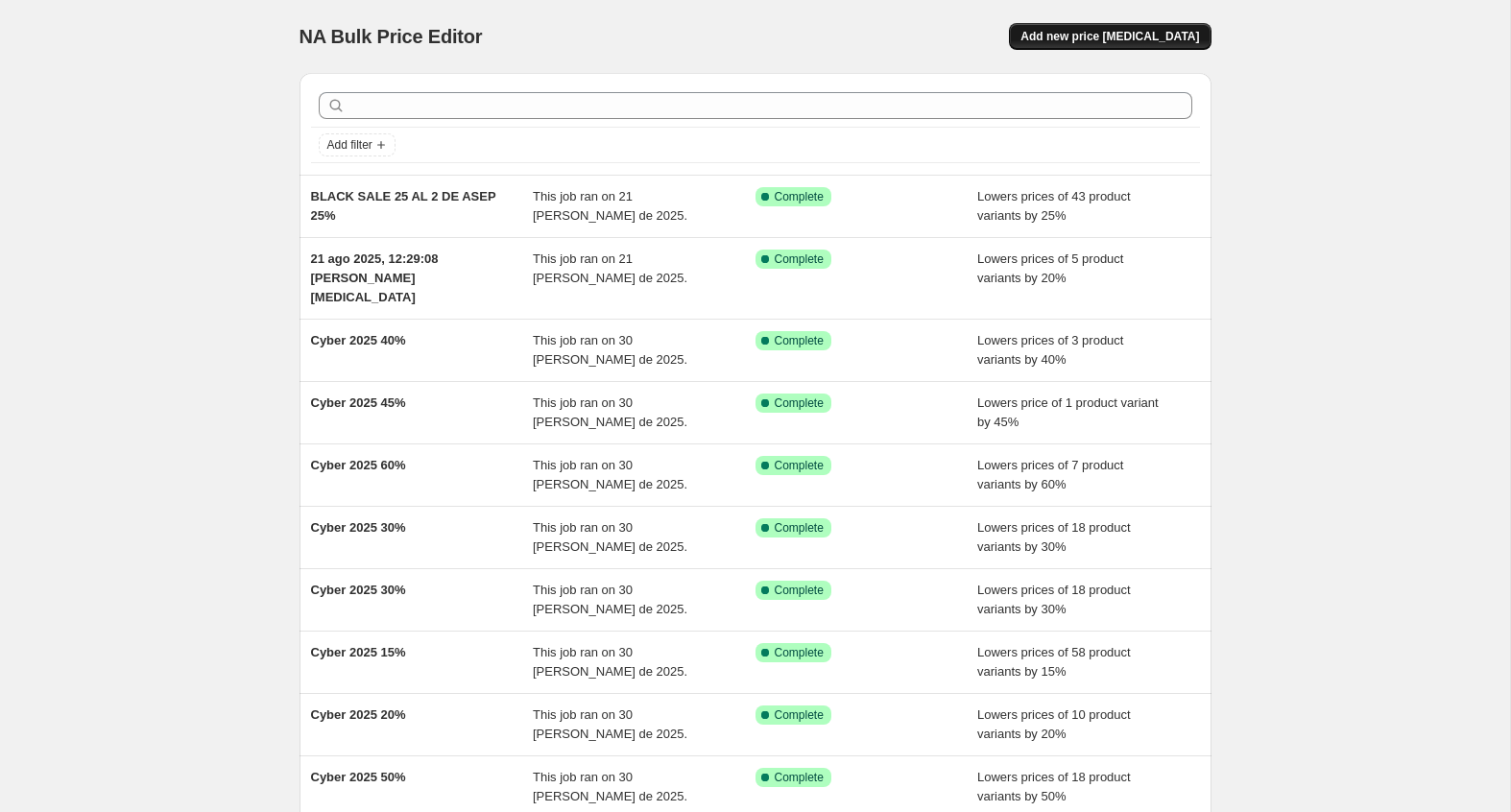
click at [1118, 44] on button "Add new price change job" at bounding box center [1110, 36] width 202 height 26
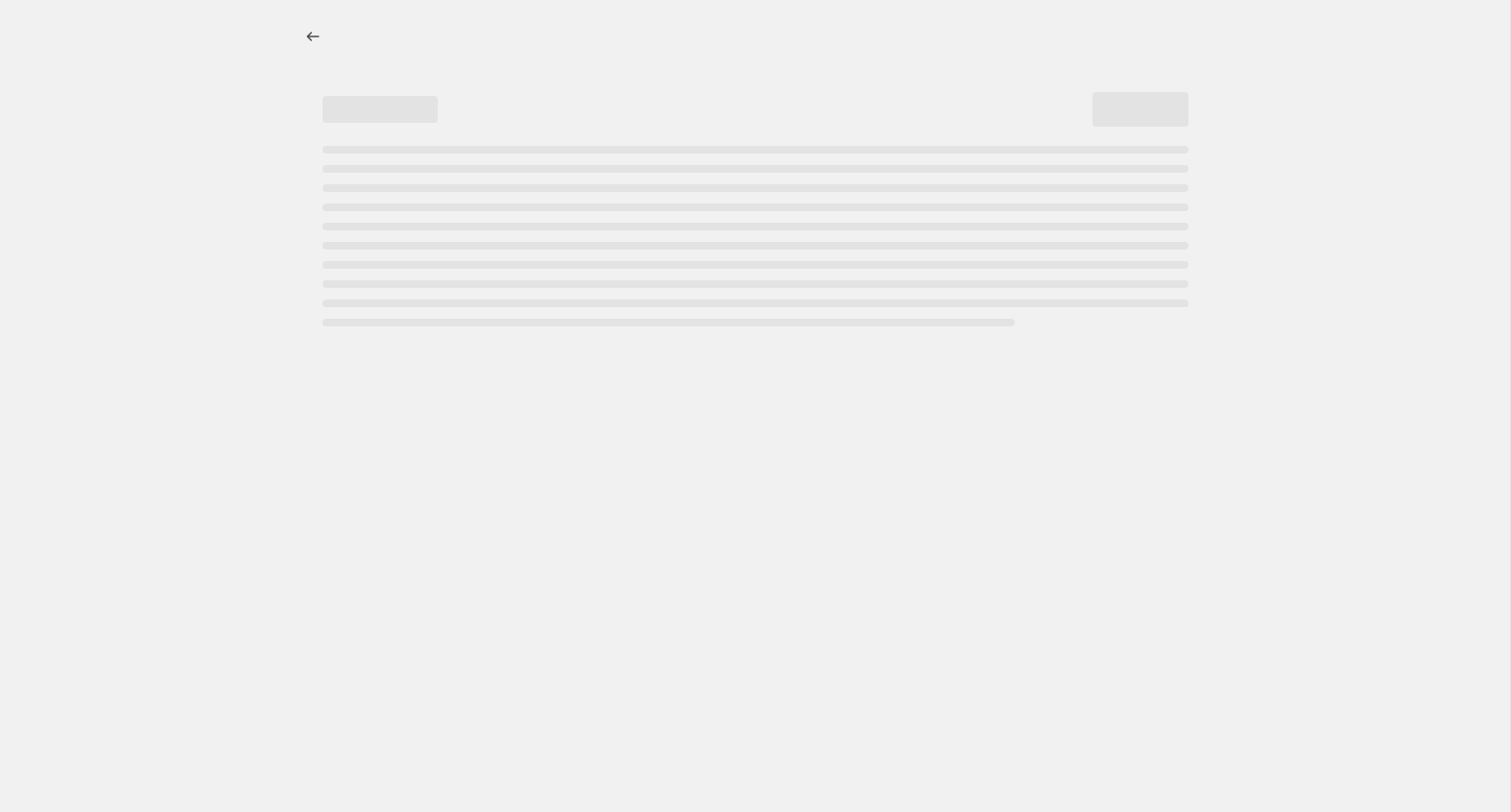
select select "percentage"
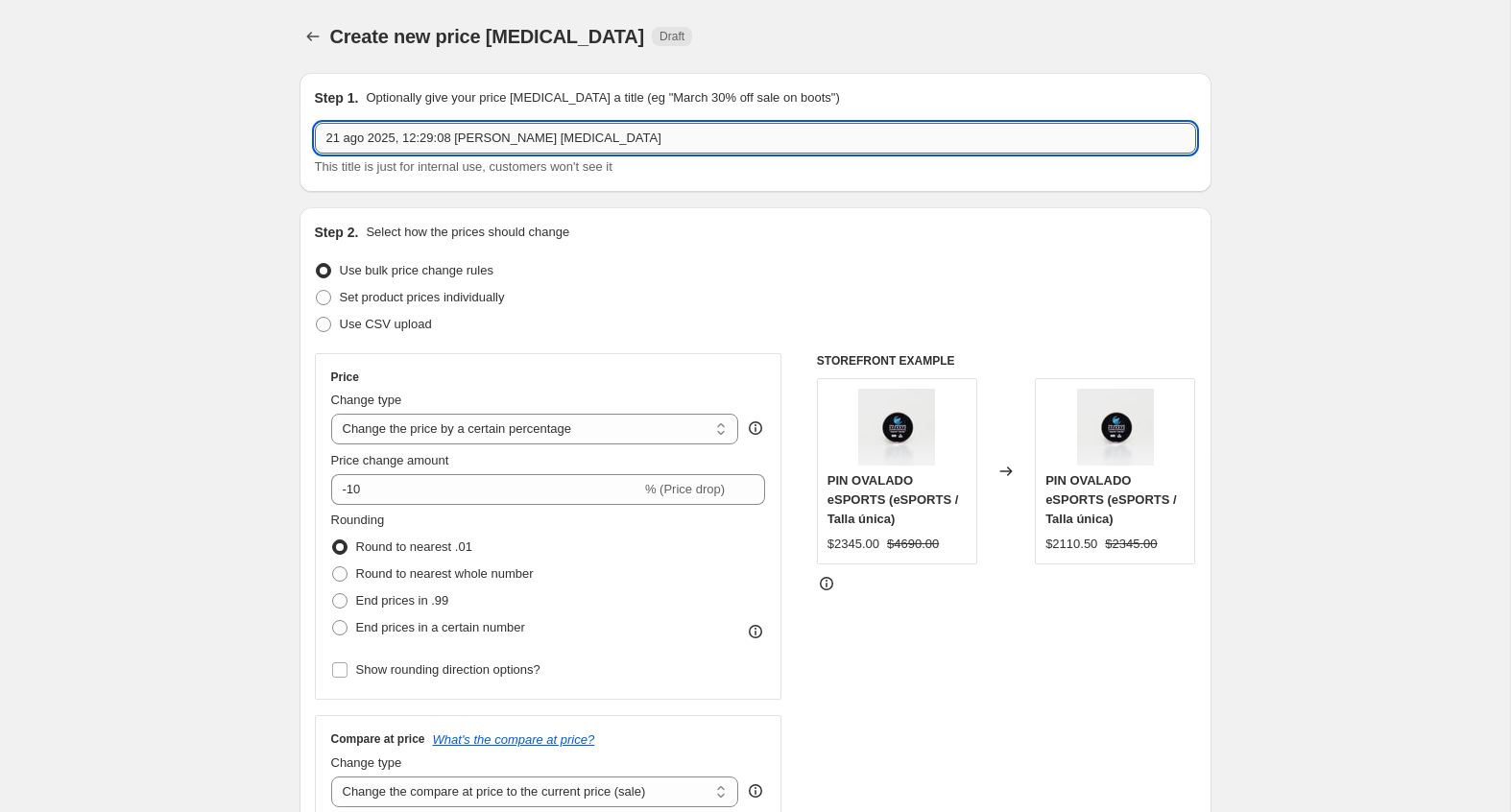
click at [588, 145] on input "21 ago 2025, 12:29:08 p.m. Price change job" at bounding box center [755, 137] width 881 height 30
paste input "BLACK SALE 25 AL 2 DE ASEP 25%"
type input "BLACK SALE 25 AL 2 DE ASEP 25%"
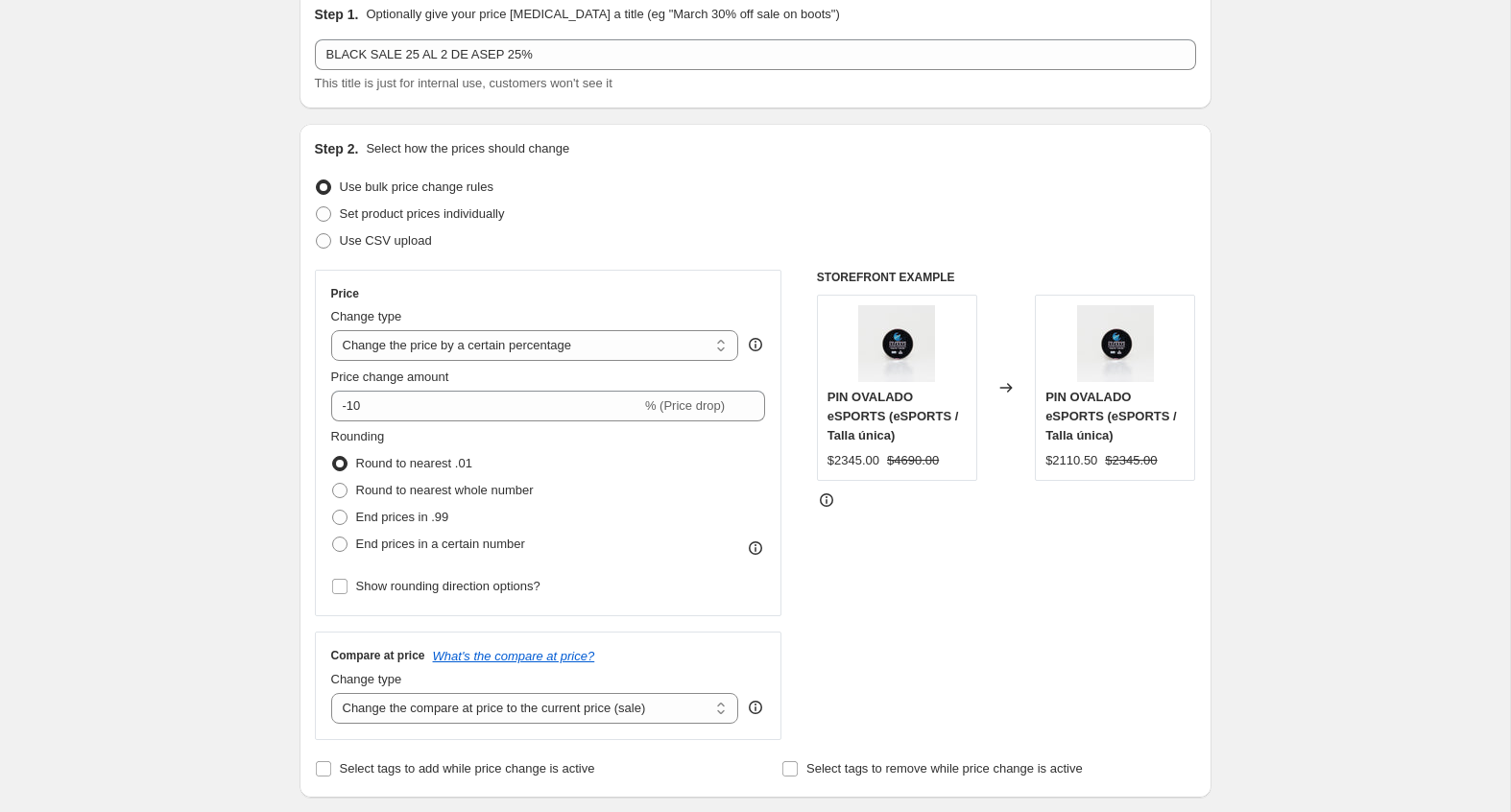
scroll to position [110, 0]
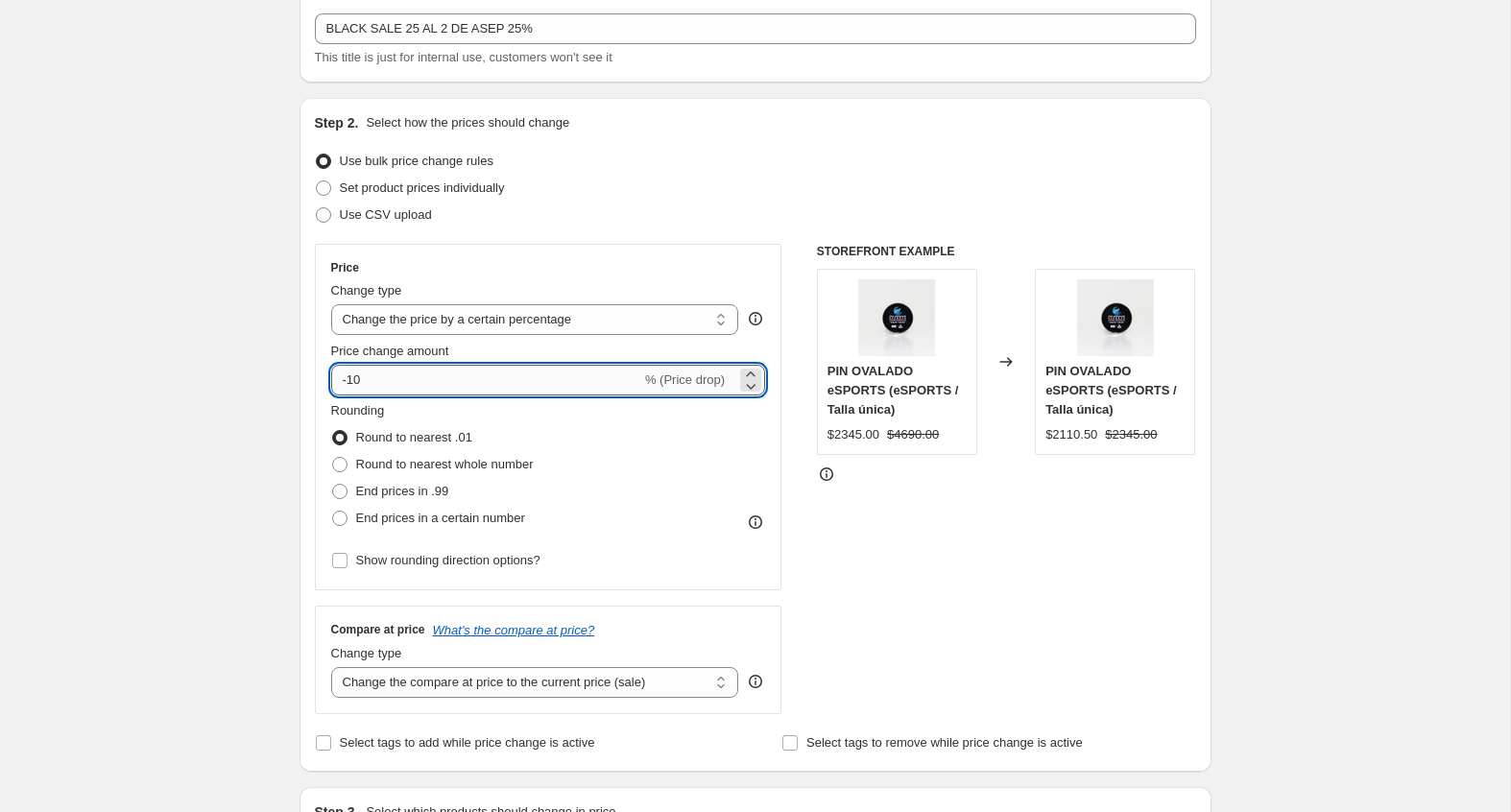
click at [429, 381] on input "-10" at bounding box center [486, 379] width 310 height 30
type input "-1"
type input "-30"
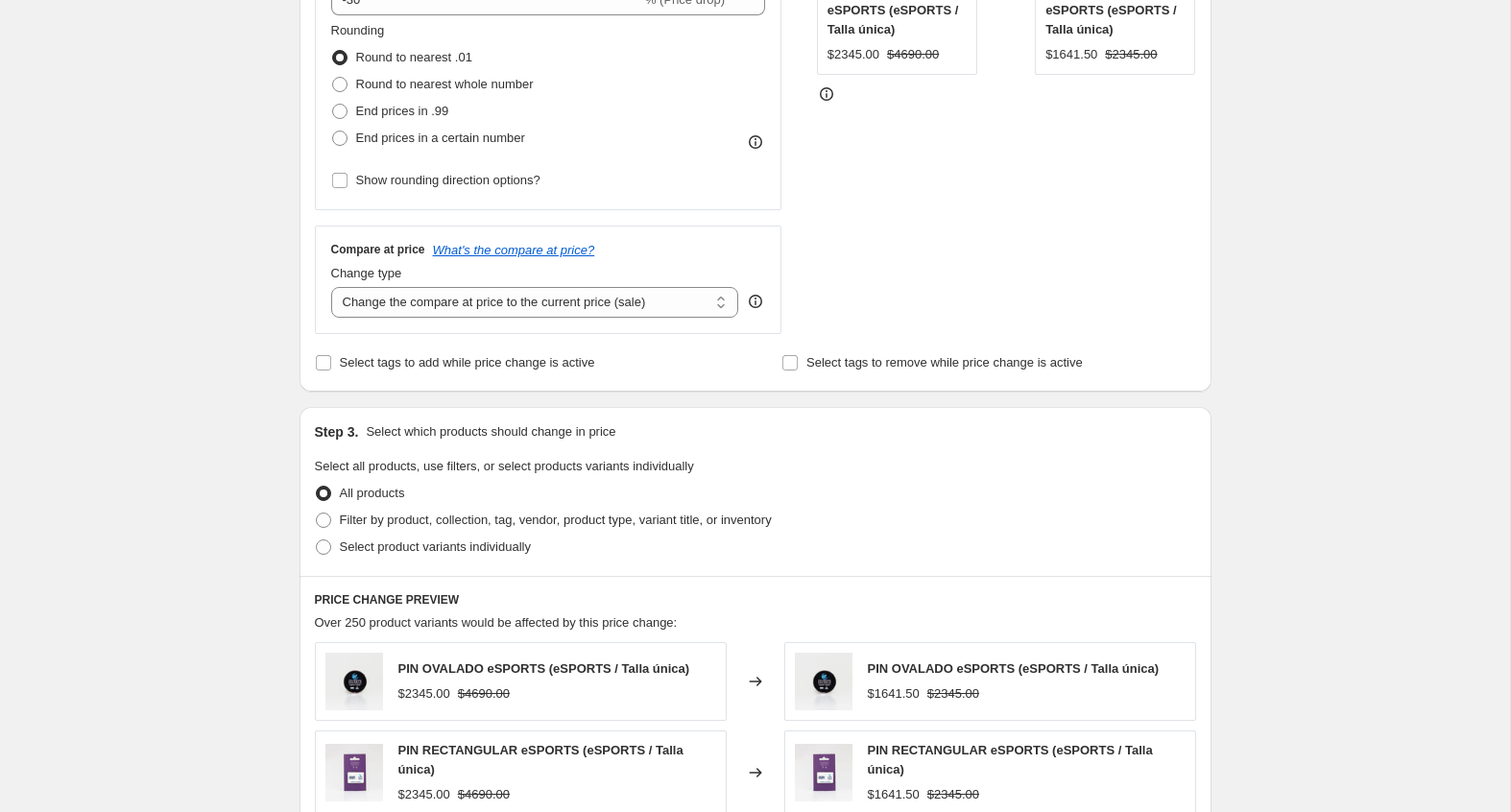
scroll to position [491, 0]
click at [335, 536] on label "Select product variants individually" at bounding box center [422, 546] width 216 height 26
click at [317, 539] on input "Select product variants individually" at bounding box center [316, 539] width 1 height 1
radio input "true"
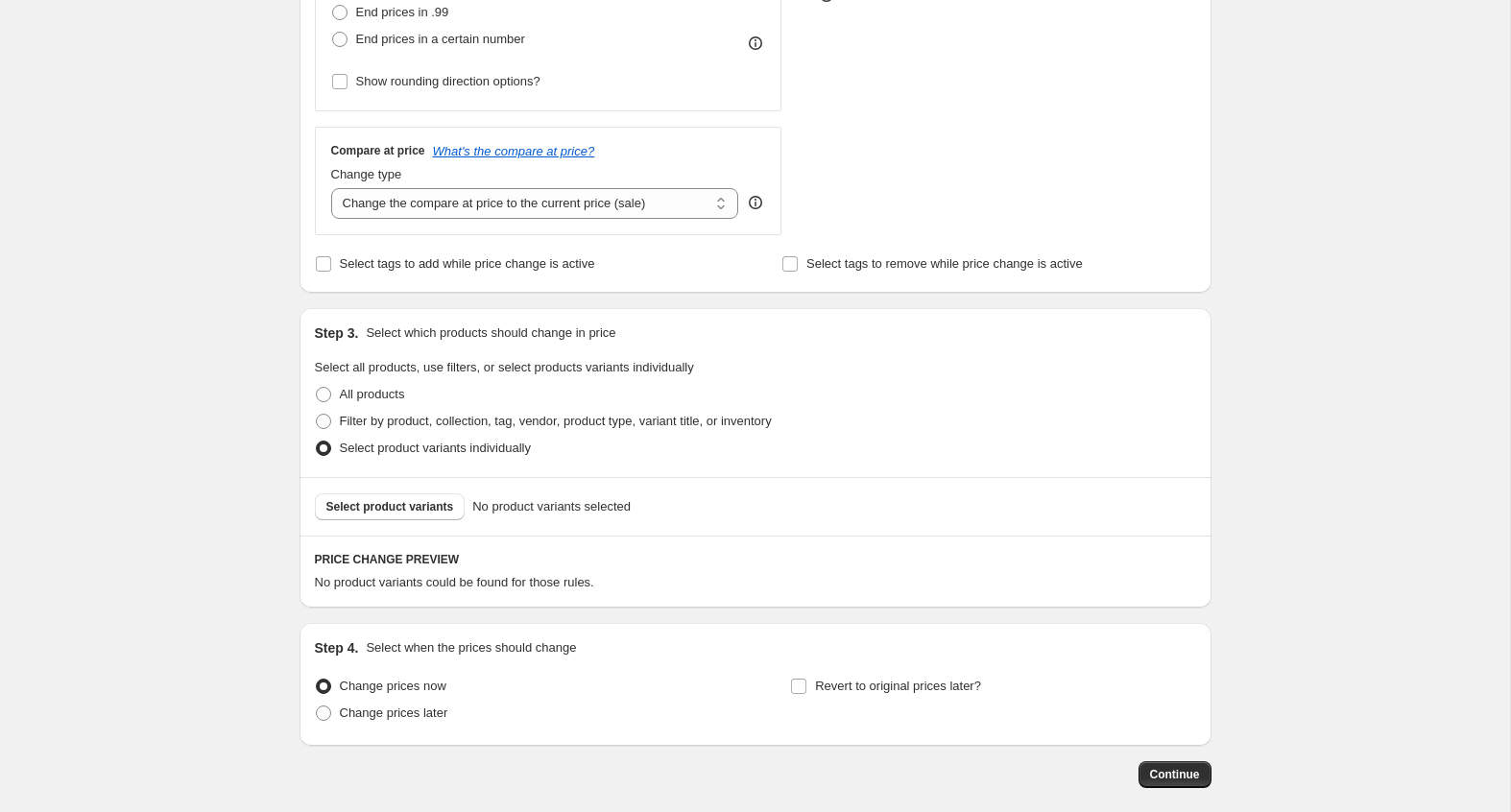
scroll to position [607, 0]
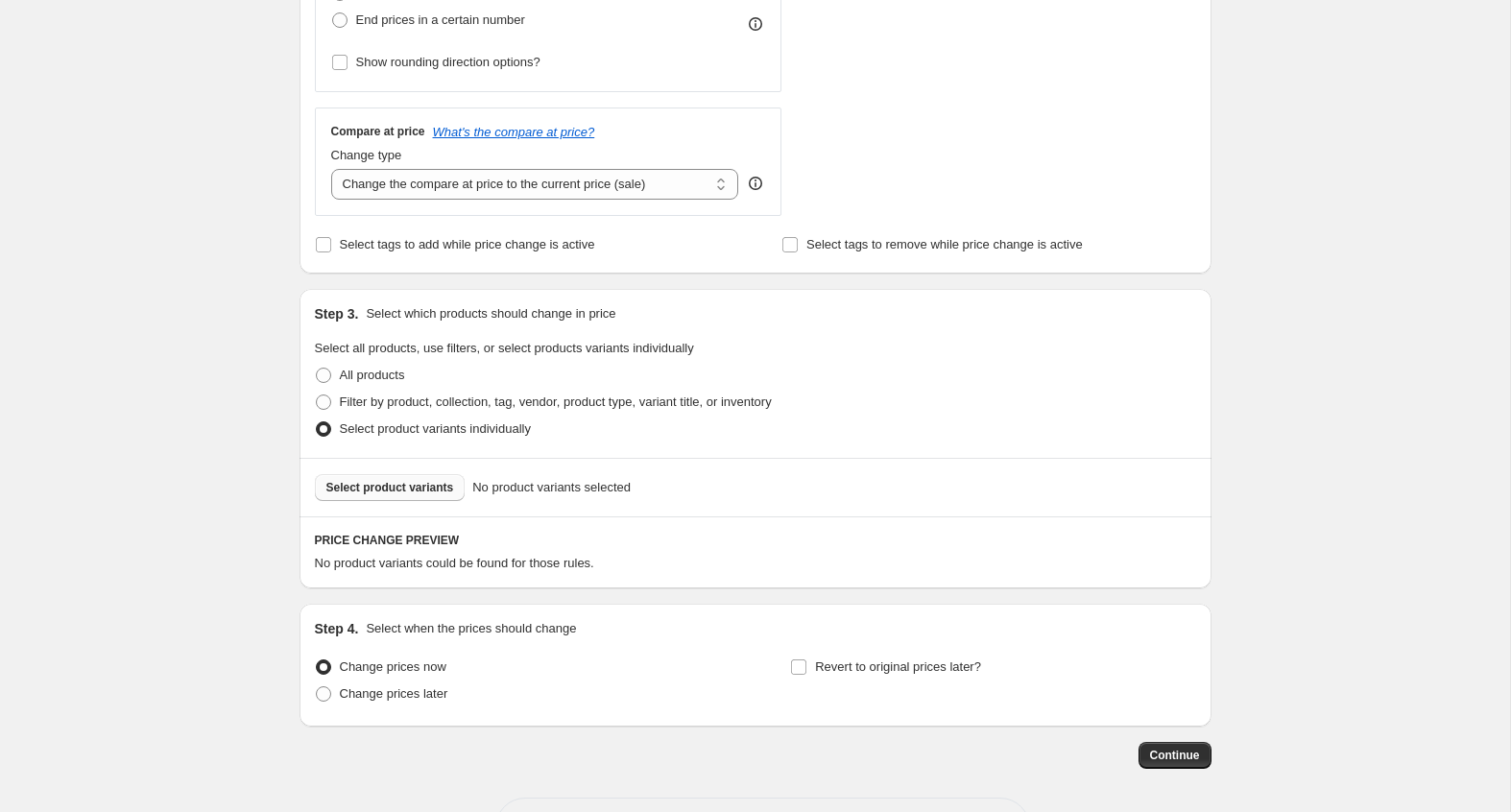
click at [327, 475] on button "Select product variants" at bounding box center [390, 487] width 151 height 26
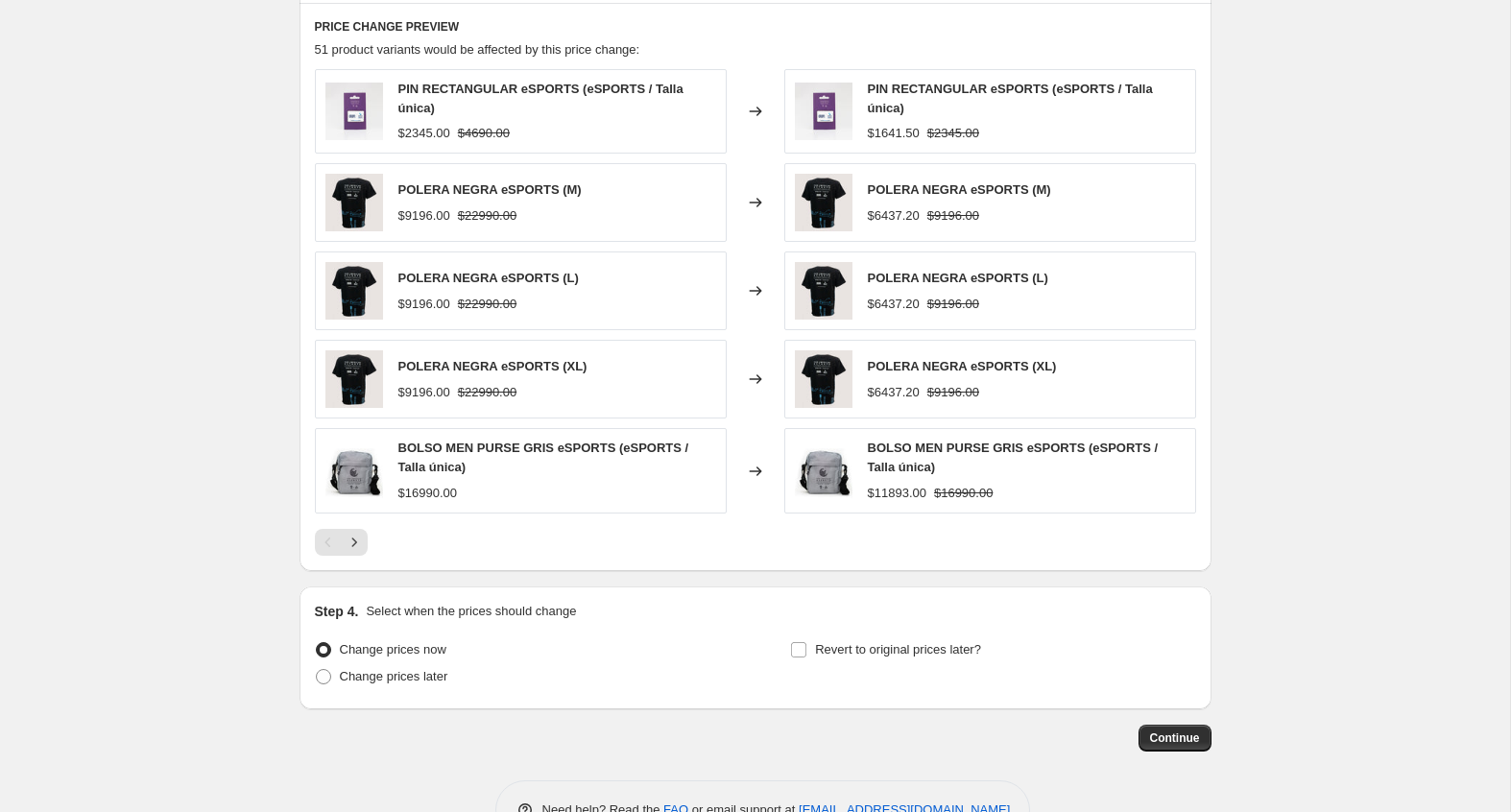
scroll to position [1168, 0]
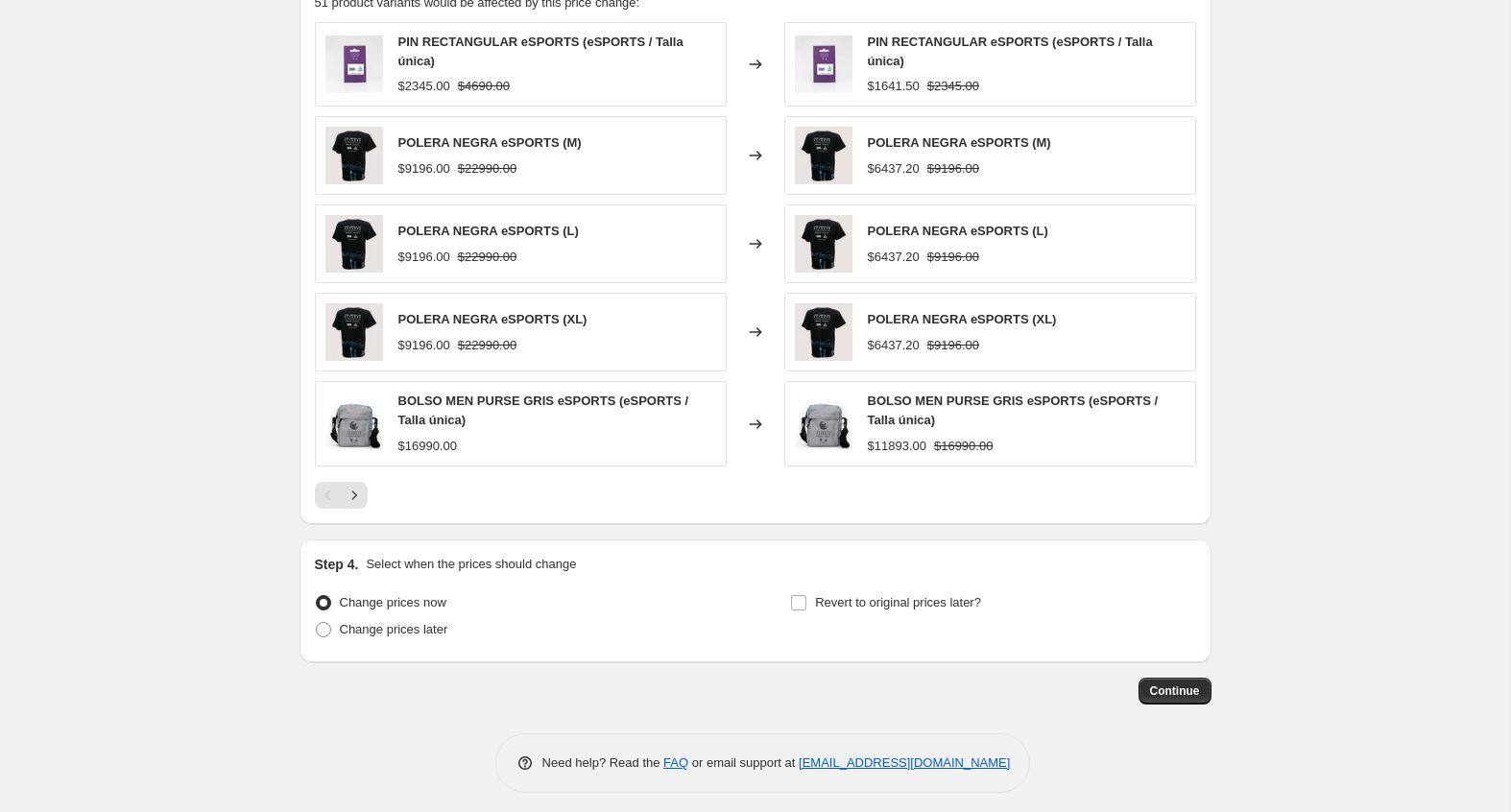
click at [1163, 684] on span "Continue" at bounding box center [1175, 692] width 50 height 16
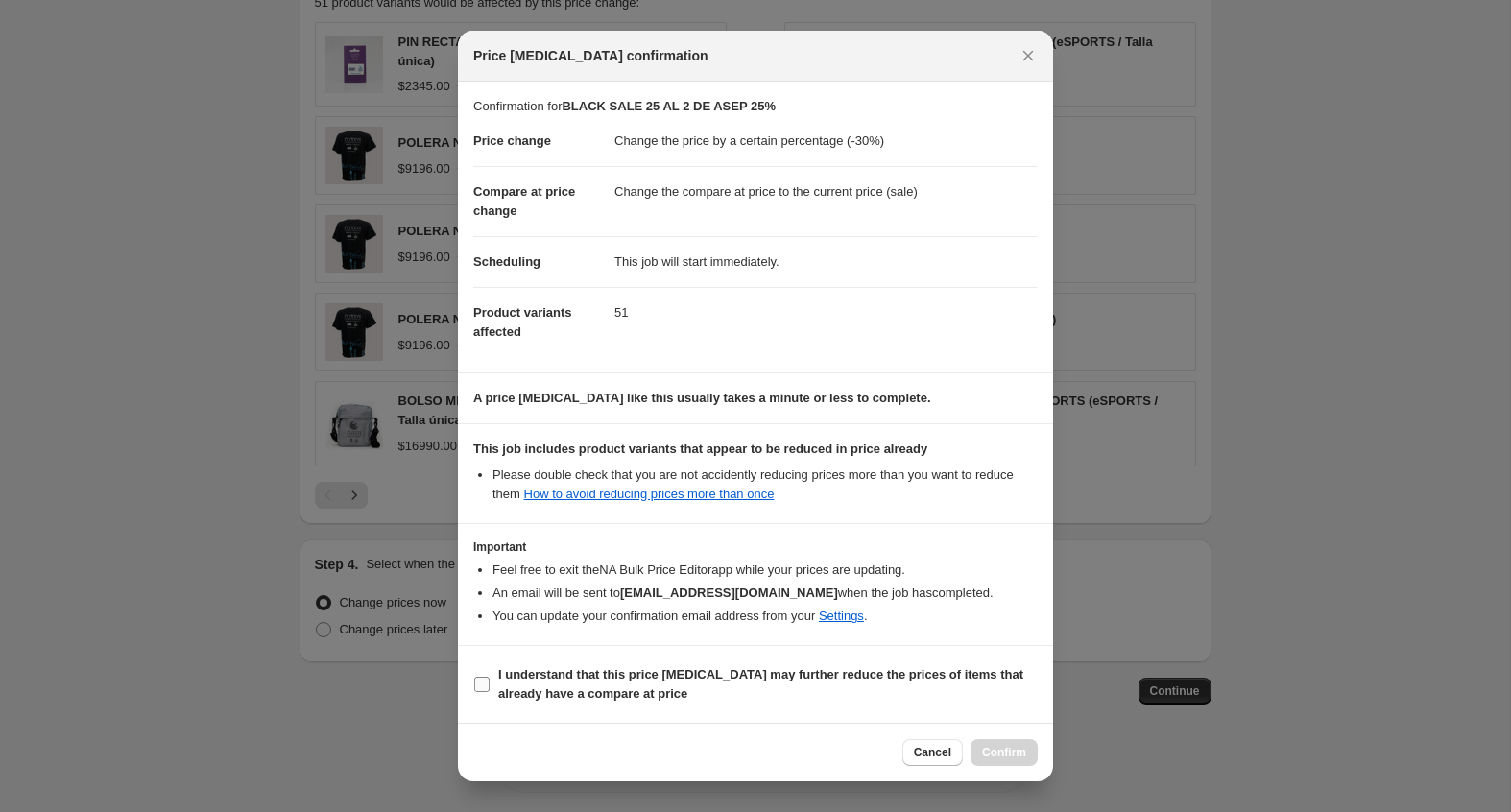
click at [841, 676] on b "I understand that this price change job may further reduce the prices of items …" at bounding box center [760, 684] width 525 height 33
click at [490, 677] on input "I understand that this price change job may further reduce the prices of items …" at bounding box center [482, 685] width 16 height 16
checkbox input "true"
click at [1014, 752] on span "Confirm" at bounding box center [1003, 752] width 44 height 16
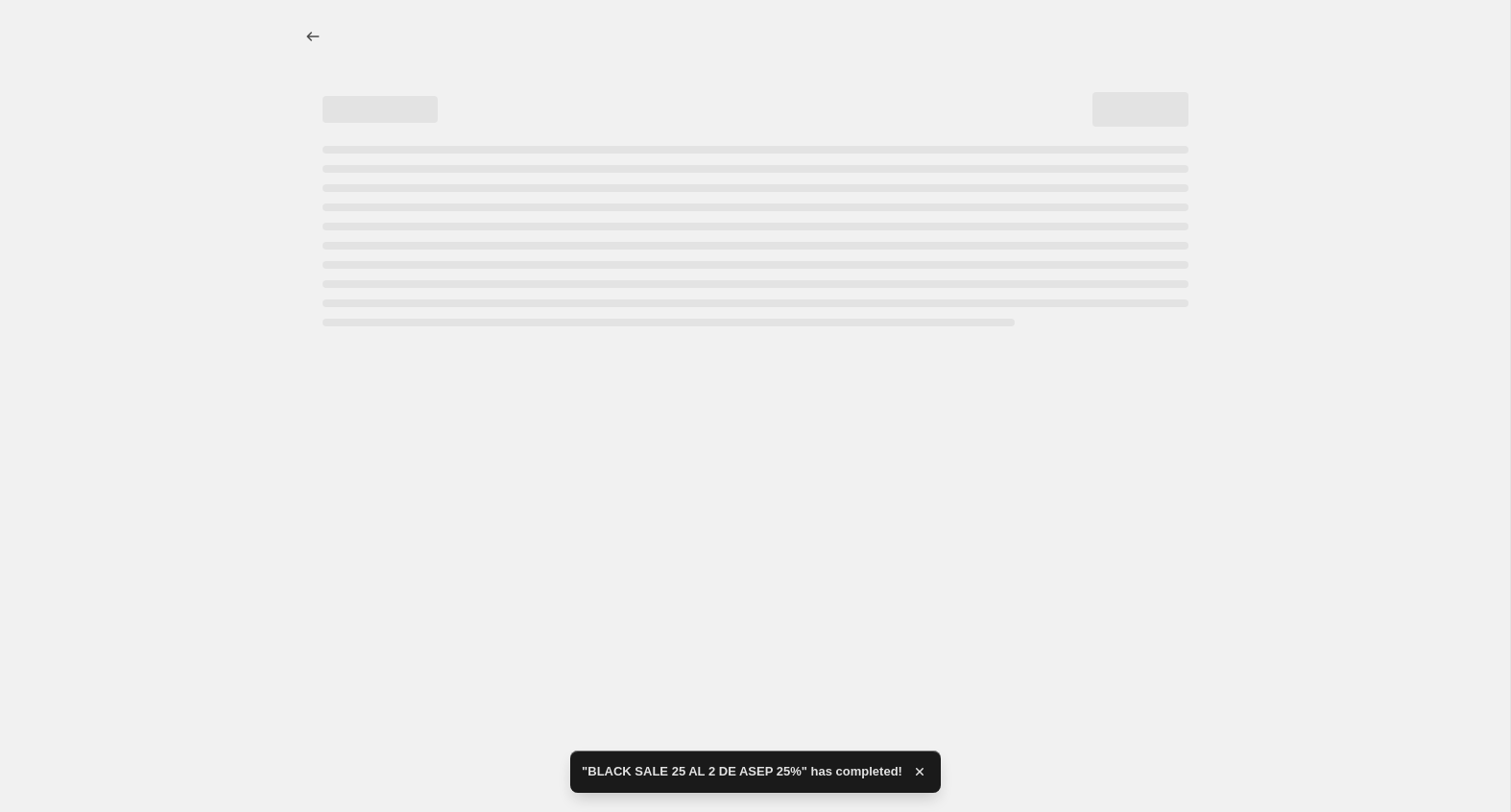
select select "percentage"
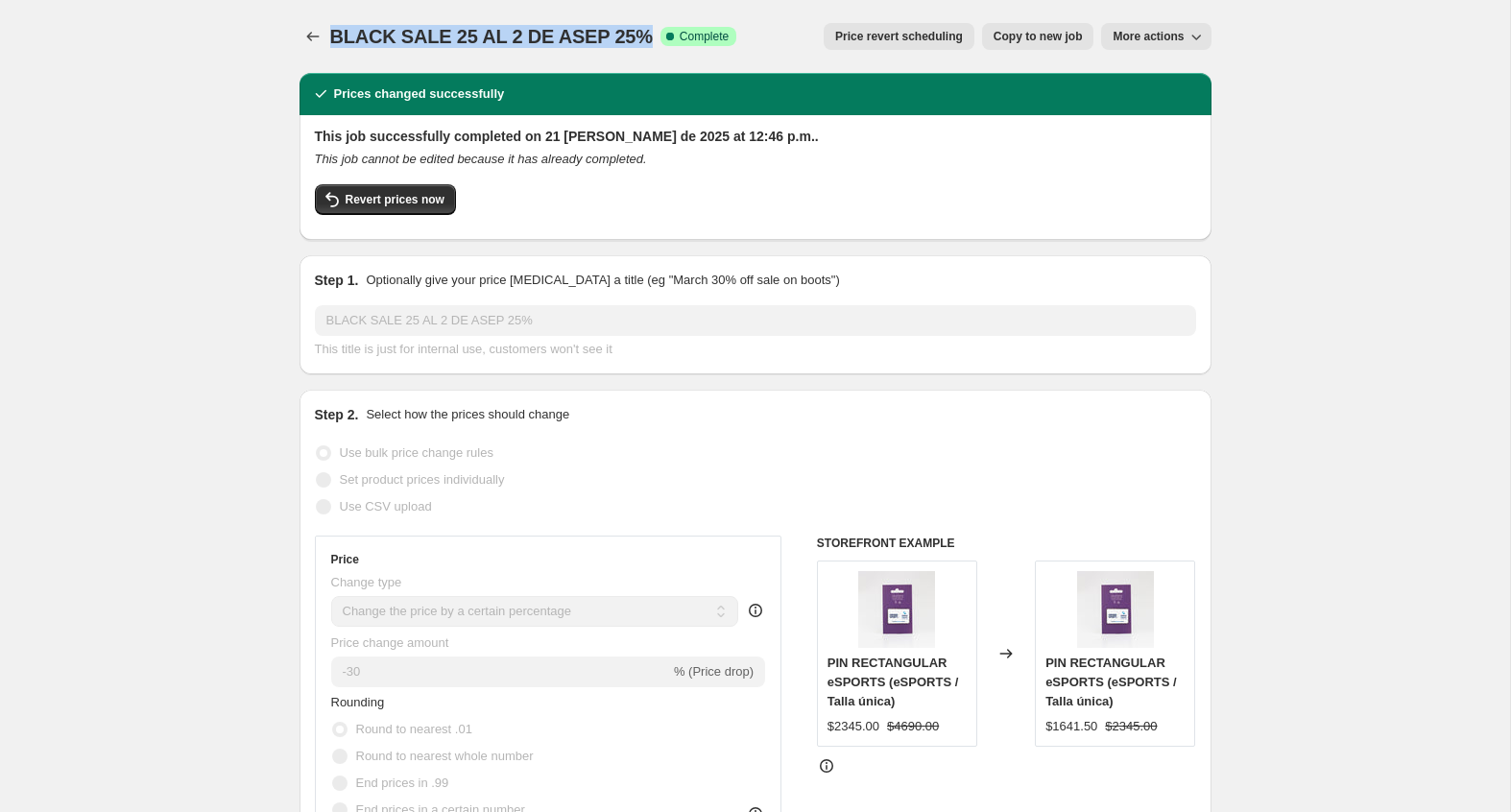
drag, startPoint x: 642, startPoint y: 37, endPoint x: 331, endPoint y: 38, distance: 311.0
click at [331, 38] on div "BLACK SALE 25 AL 2 DE ASEP 25% Success Complete Complete" at bounding box center [533, 36] width 407 height 26
copy span "BLACK SALE 25 AL 2 DE ASEP 25%"
click at [314, 39] on icon "Price change jobs" at bounding box center [314, 36] width 20 height 20
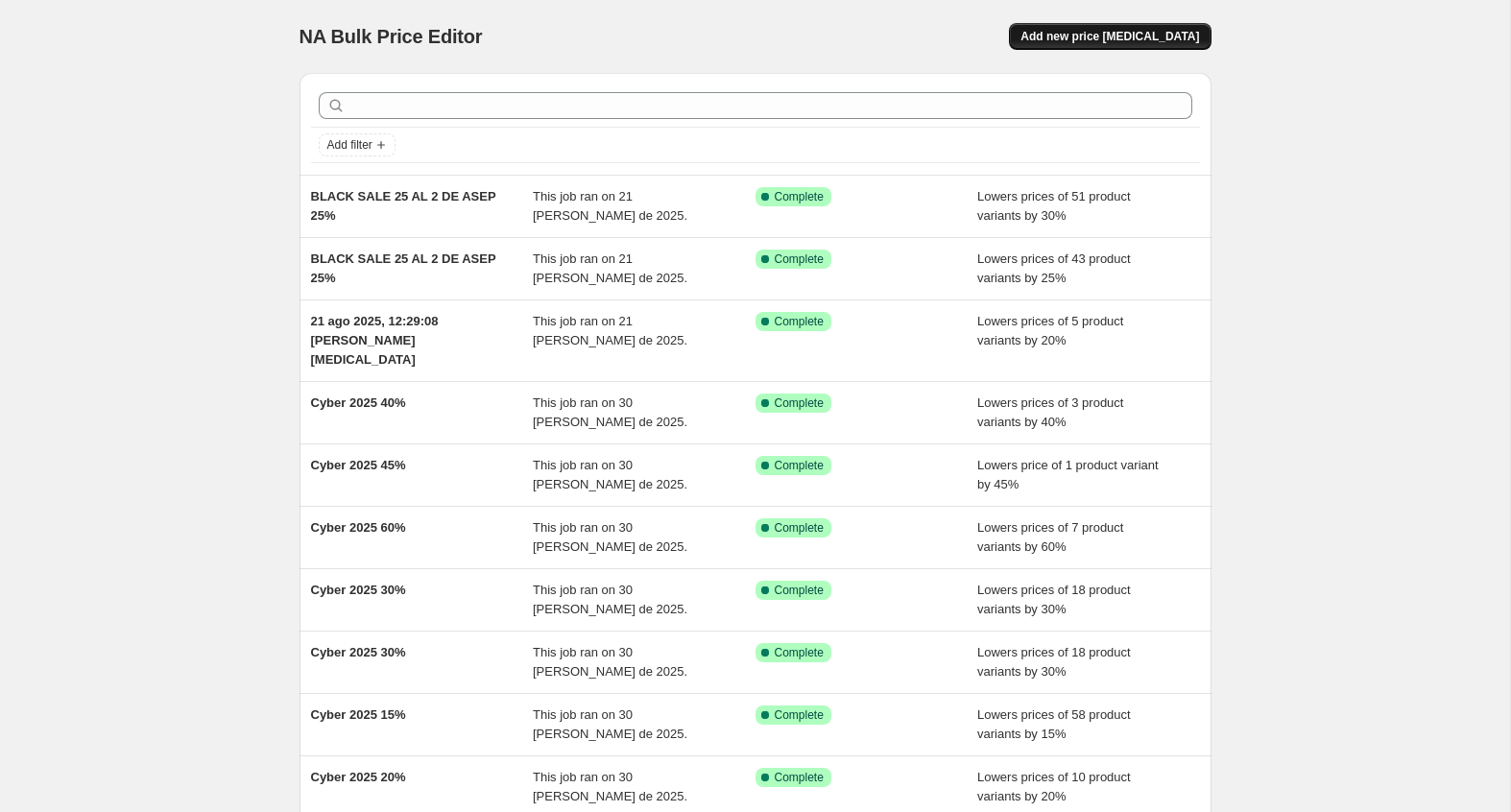
click at [1066, 29] on span "Add new price change job" at bounding box center [1109, 36] width 178 height 16
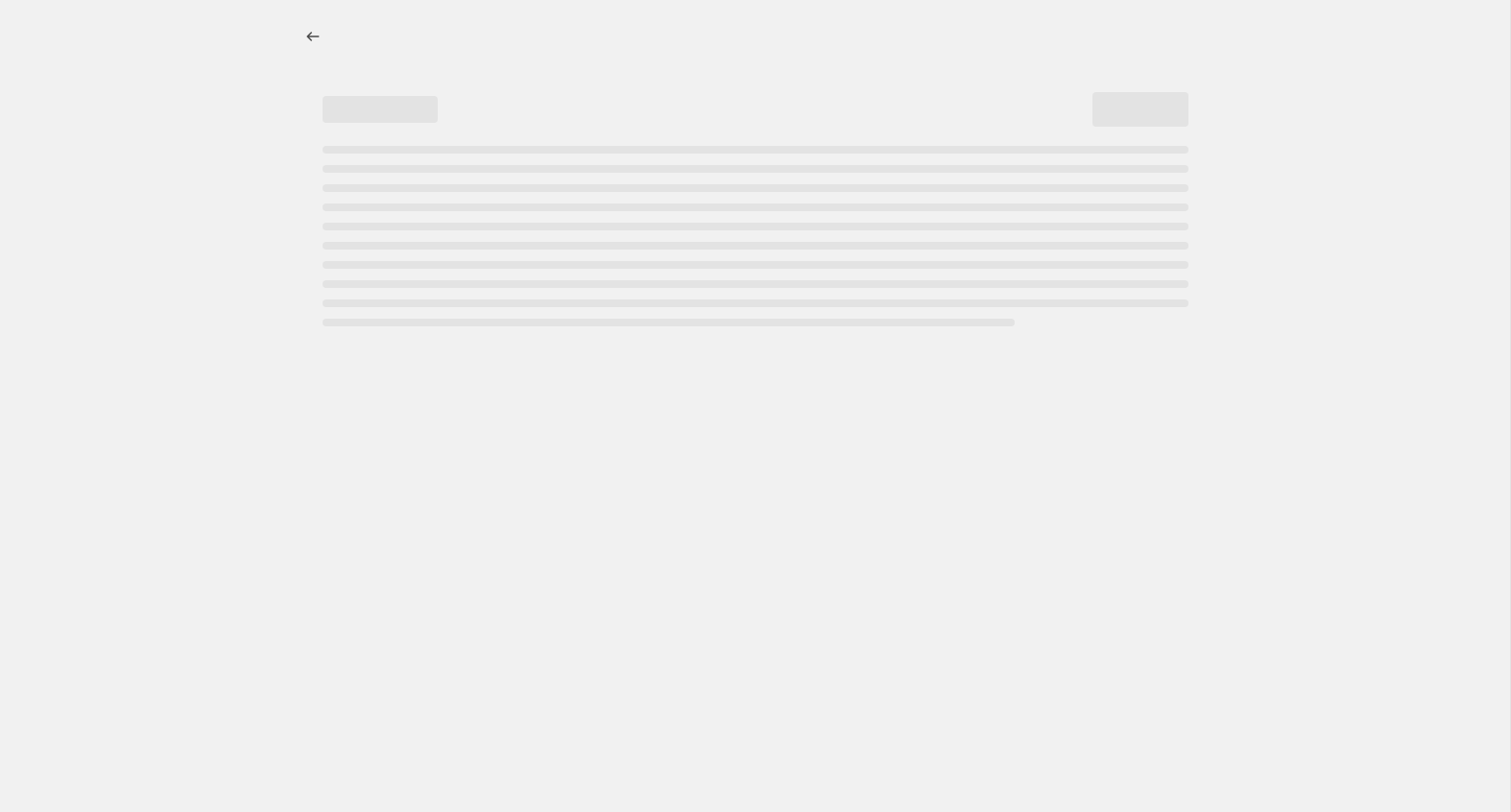
select select "percentage"
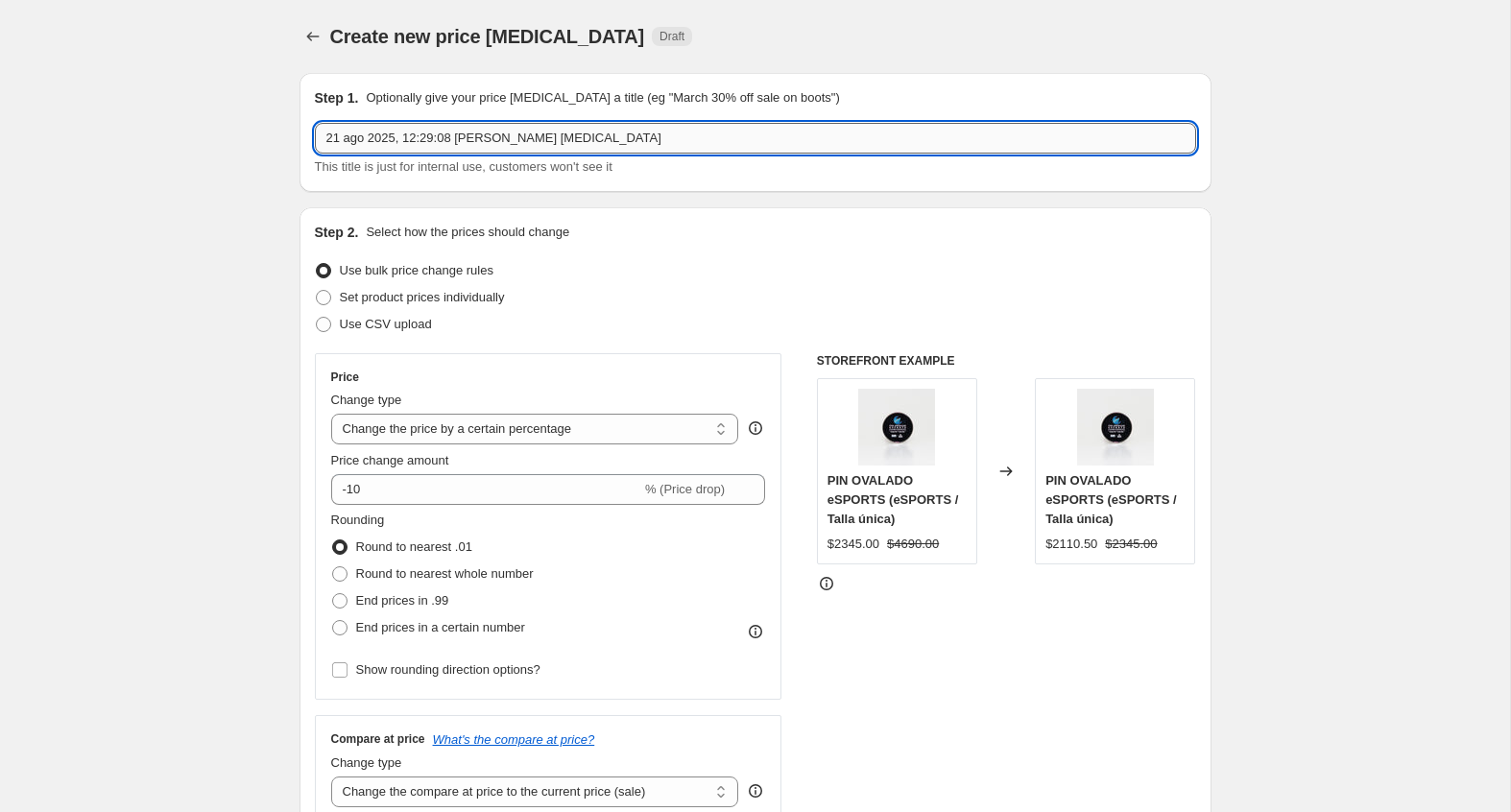
click at [498, 152] on input "21 ago 2025, 12:29:08 p.m. Price change job" at bounding box center [755, 137] width 881 height 30
paste input "BLACK SALE 25 AL 2 DE ASEP 25%"
click at [650, 136] on input "21 ago 2025, 12:29:08 p.m. Price change jobBLACK SALE 25 AL 2 DE ASEP 25%" at bounding box center [755, 137] width 881 height 30
paste input "BLACK SALE 25 AL 2 DE ASEP 25%"
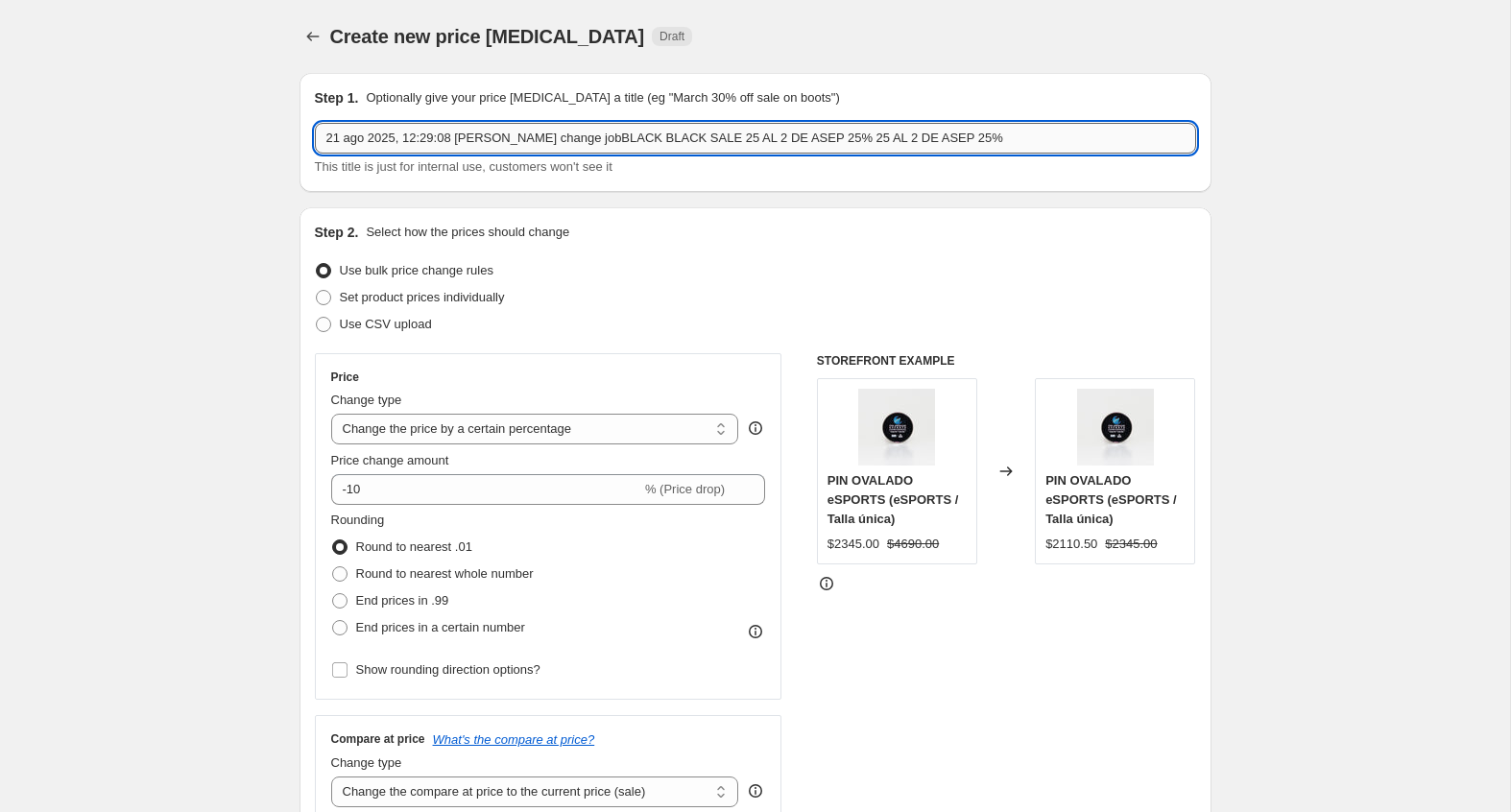
click at [650, 136] on input "21 ago 2025, 12:29:08 p.m. Price change jobBLACK BLACK SALE 25 AL 2 DE ASEP 25%…" at bounding box center [755, 137] width 881 height 30
paste input "BLACK SALE"
click at [515, 142] on input "BLACK SALE 25 AL 2 DE ASEP 25%" at bounding box center [755, 137] width 881 height 30
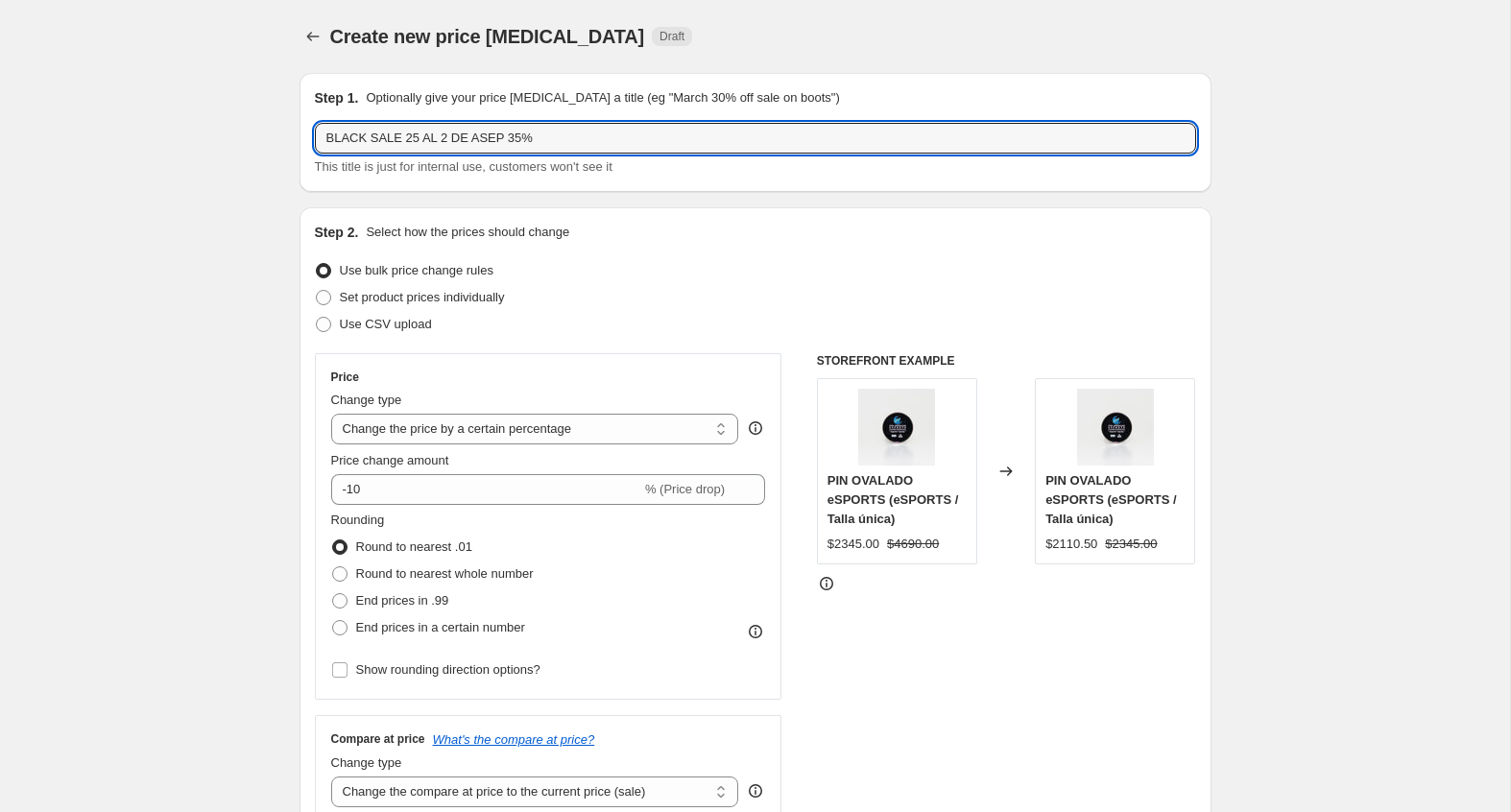
type input "BLACK SALE 25 AL 2 DE ASEP 35%"
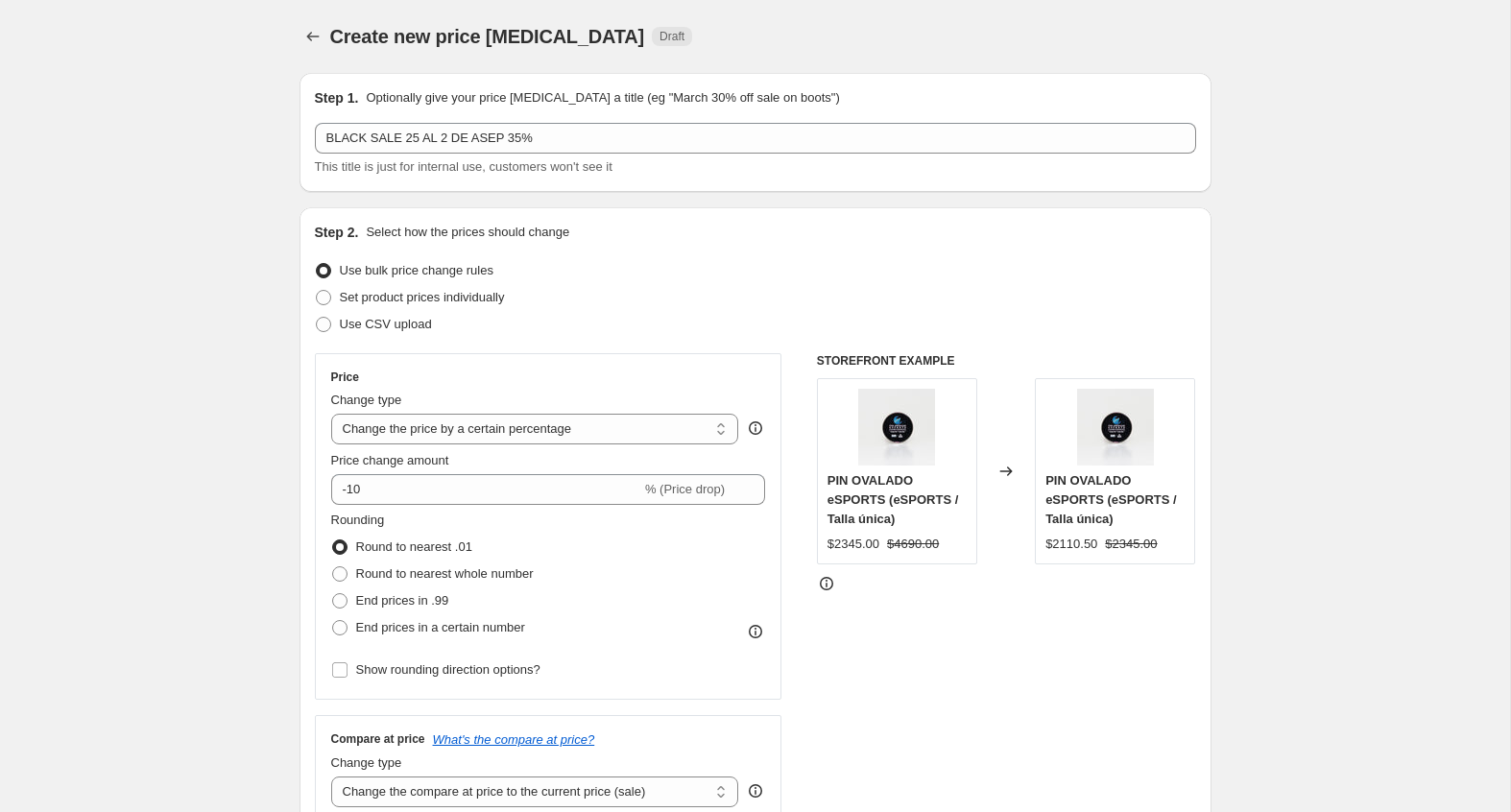
click at [304, 164] on div "Step 1. Optionally give your price change job a title (eg "March 30% off sale o…" at bounding box center [756, 131] width 912 height 119
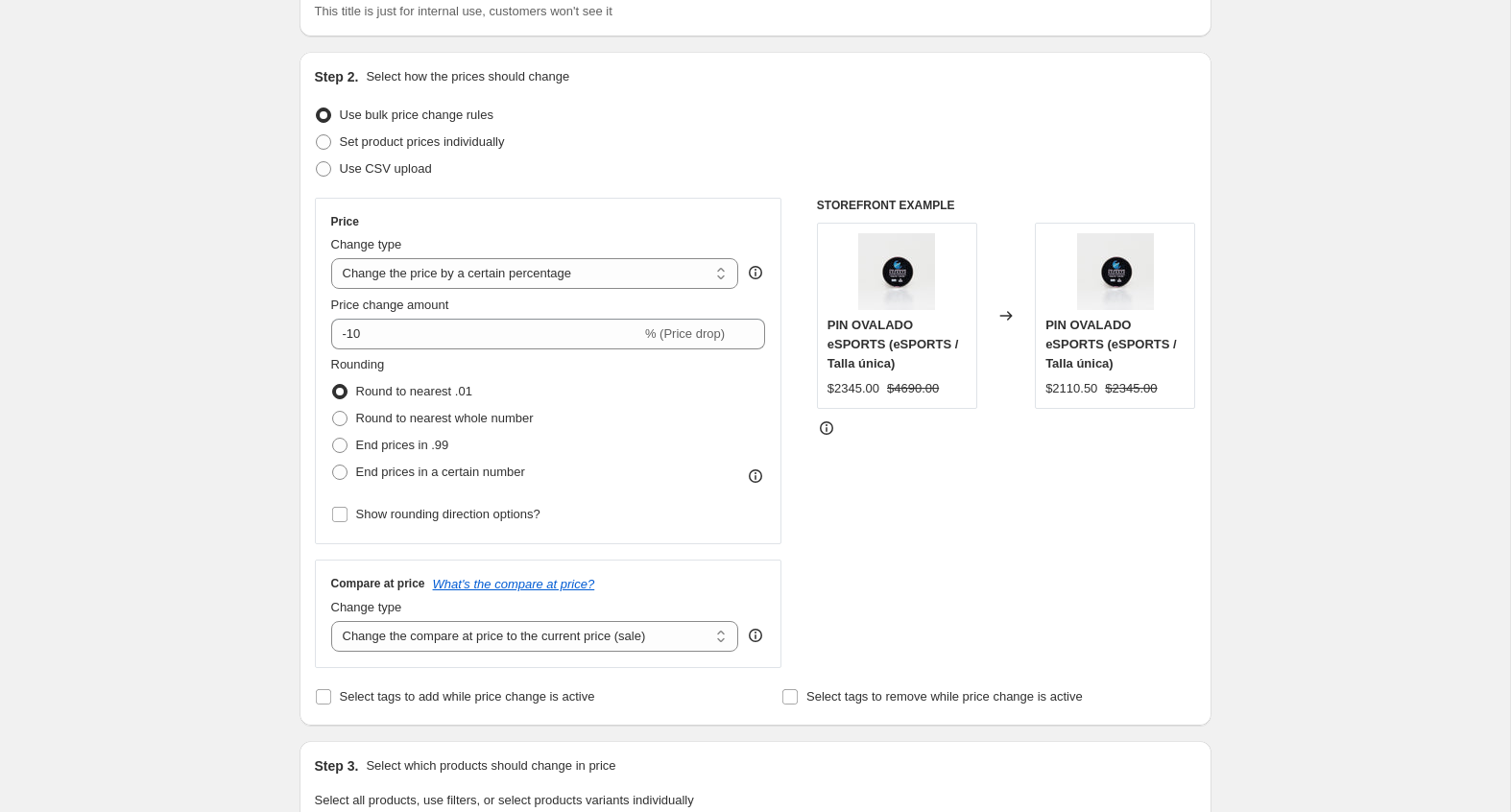
scroll to position [199, 0]
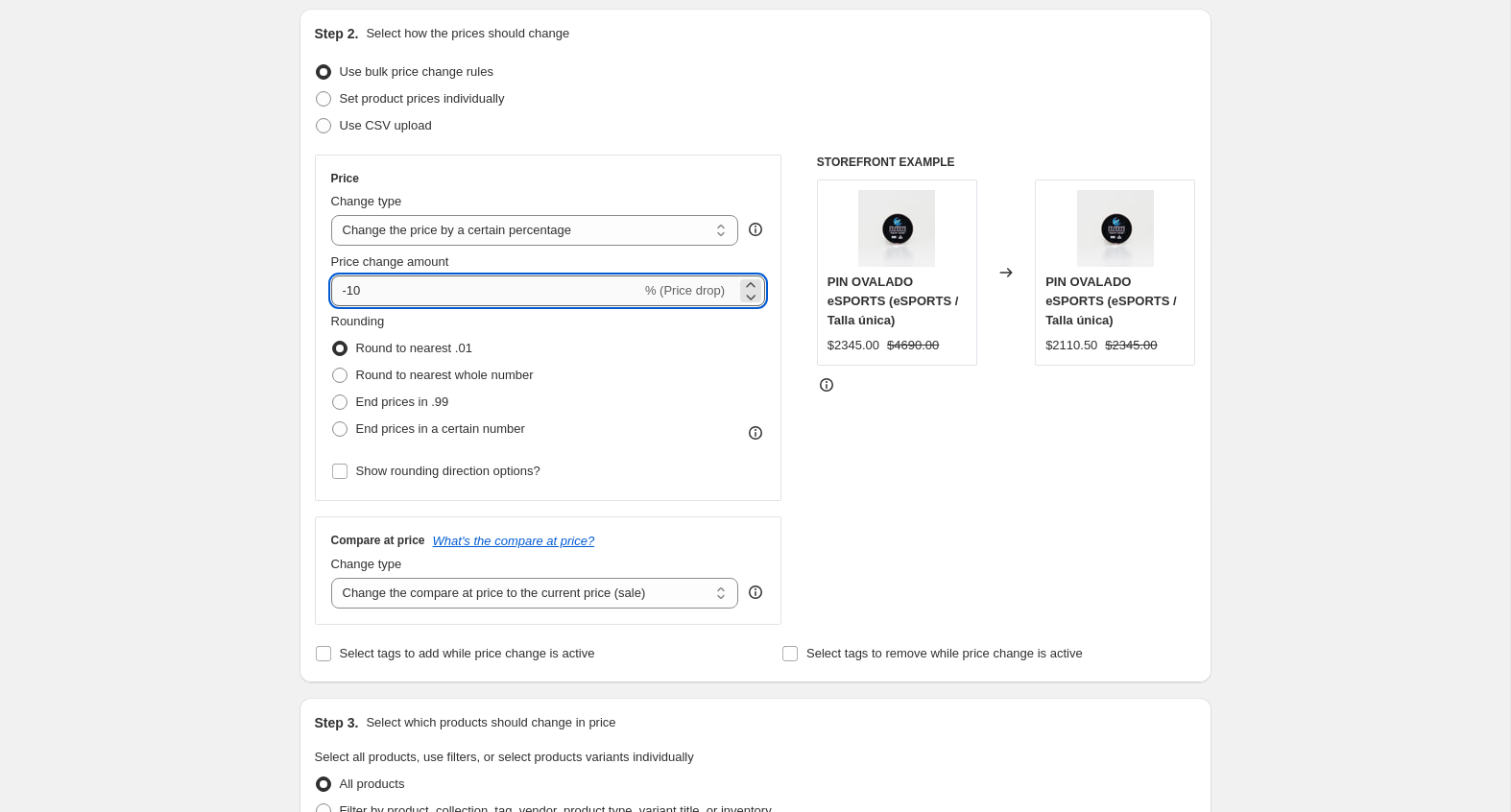
click at [383, 288] on input "-10" at bounding box center [486, 290] width 310 height 30
type input "-1"
type input "-35"
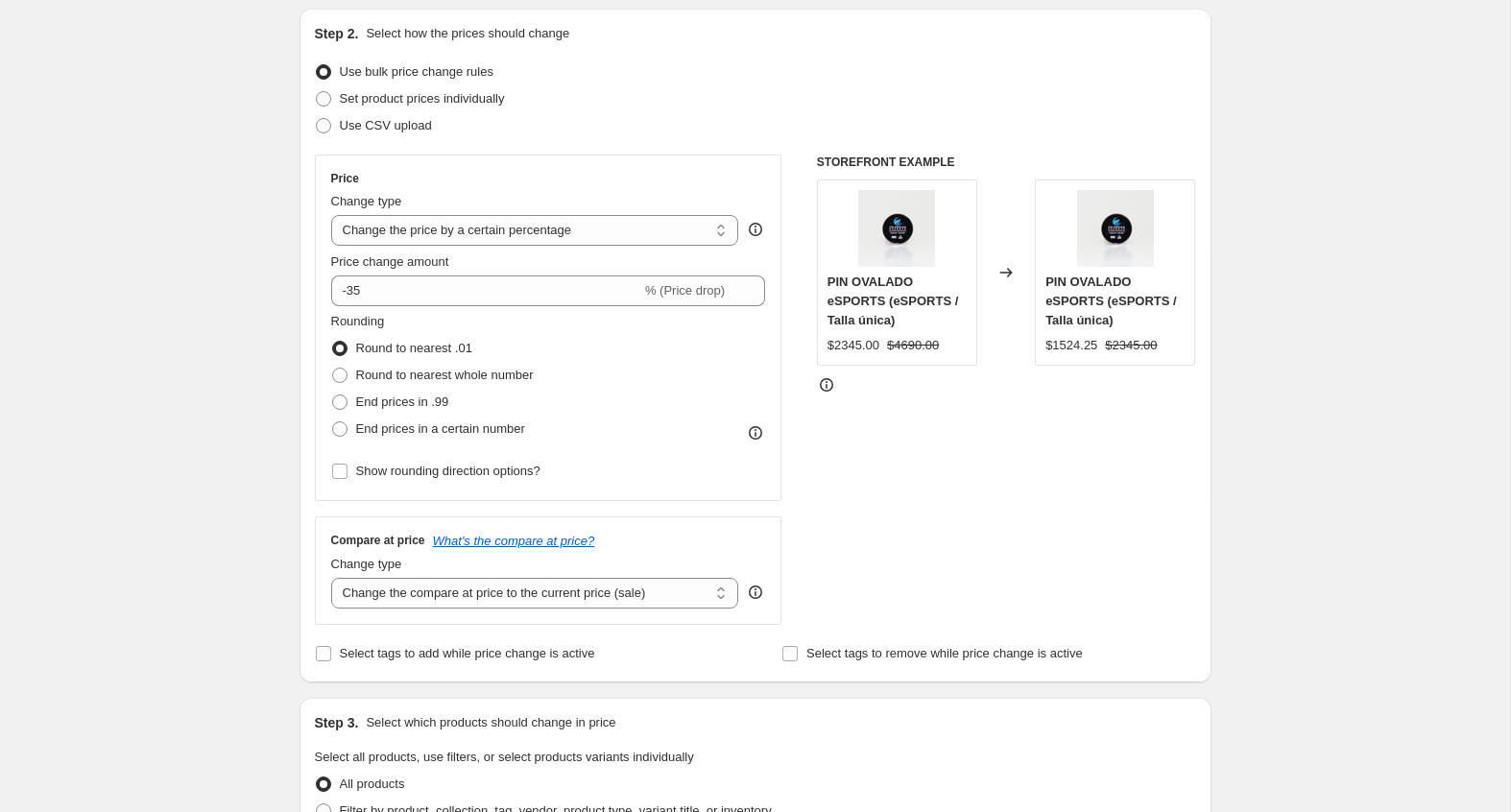
click at [226, 329] on div "Create new price change job. This page is ready Create new price change job Dra…" at bounding box center [755, 763] width 1510 height 1924
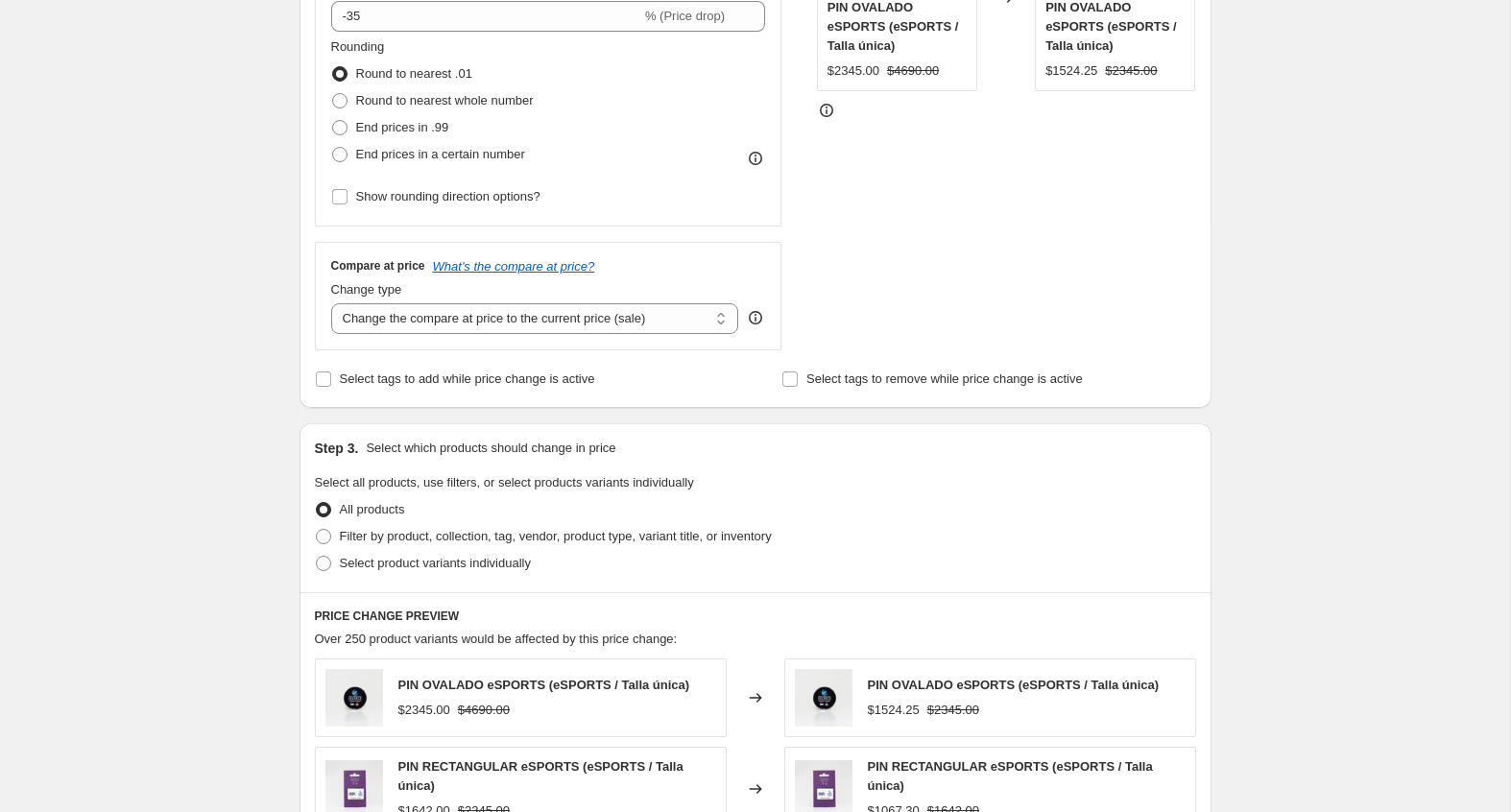
scroll to position [494, 0]
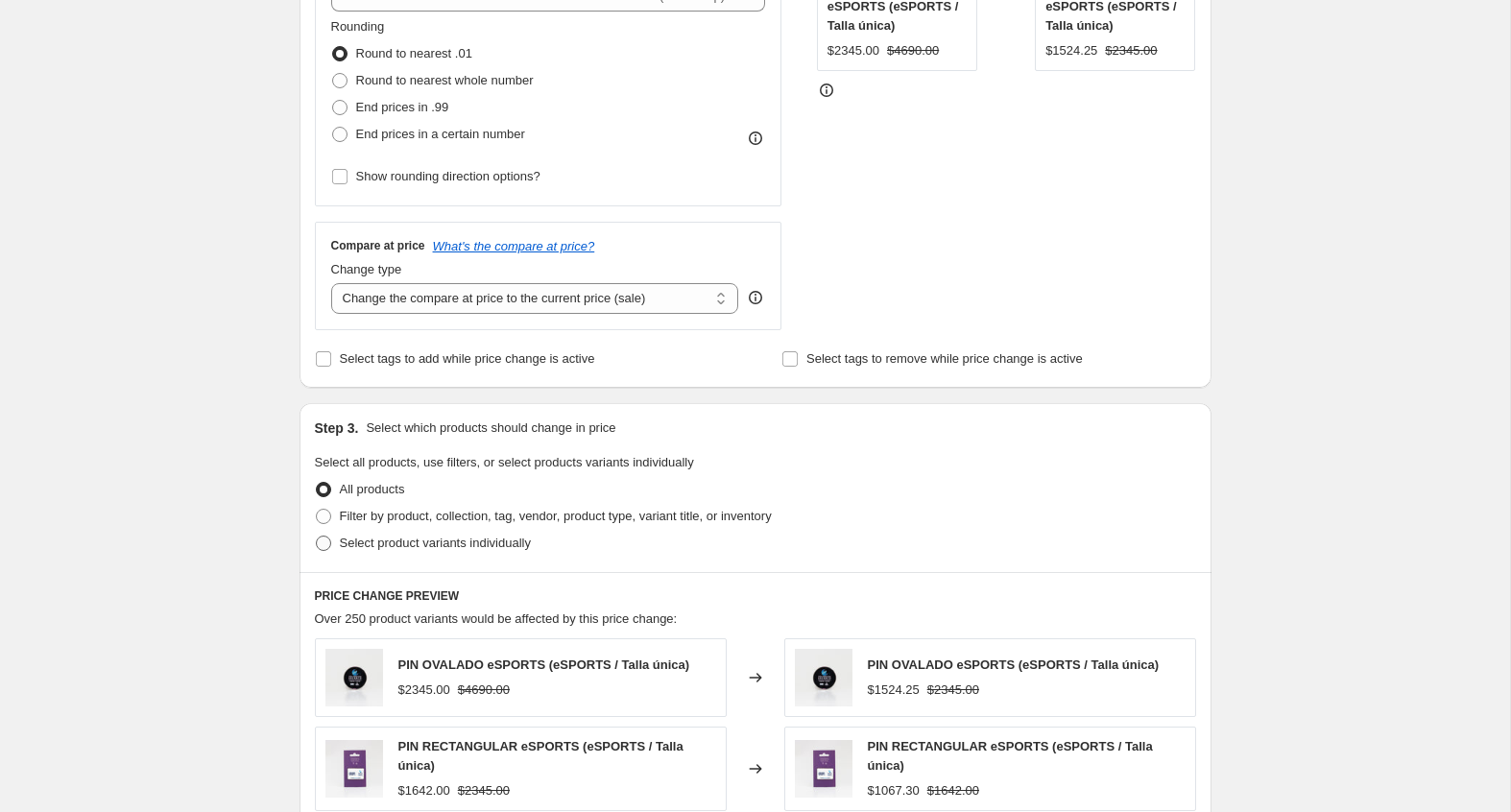
click at [409, 539] on span "Select product variants individually" at bounding box center [435, 543] width 191 height 15
click at [317, 537] on input "Select product variants individually" at bounding box center [316, 536] width 1 height 1
radio input "true"
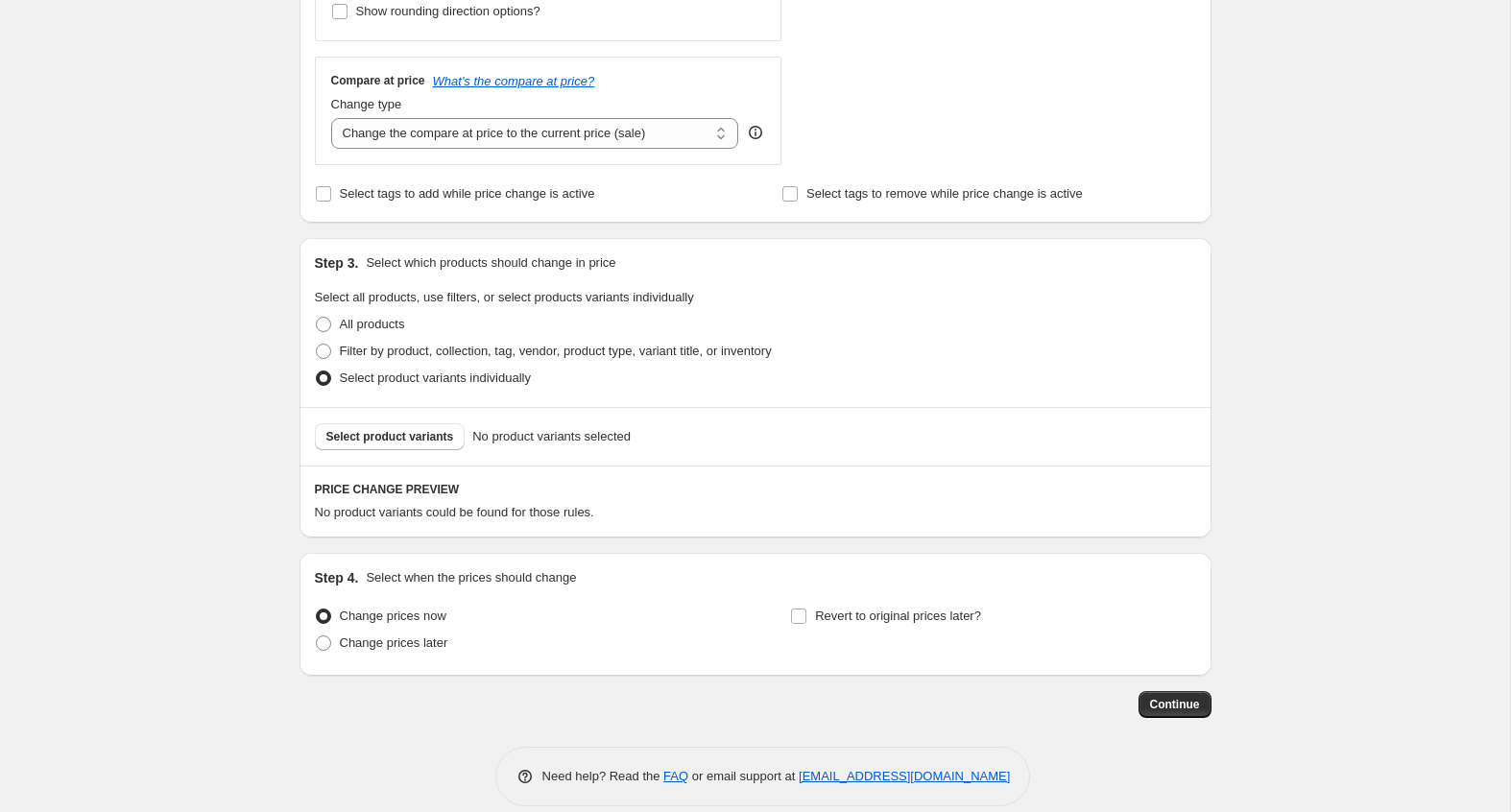
scroll to position [664, 0]
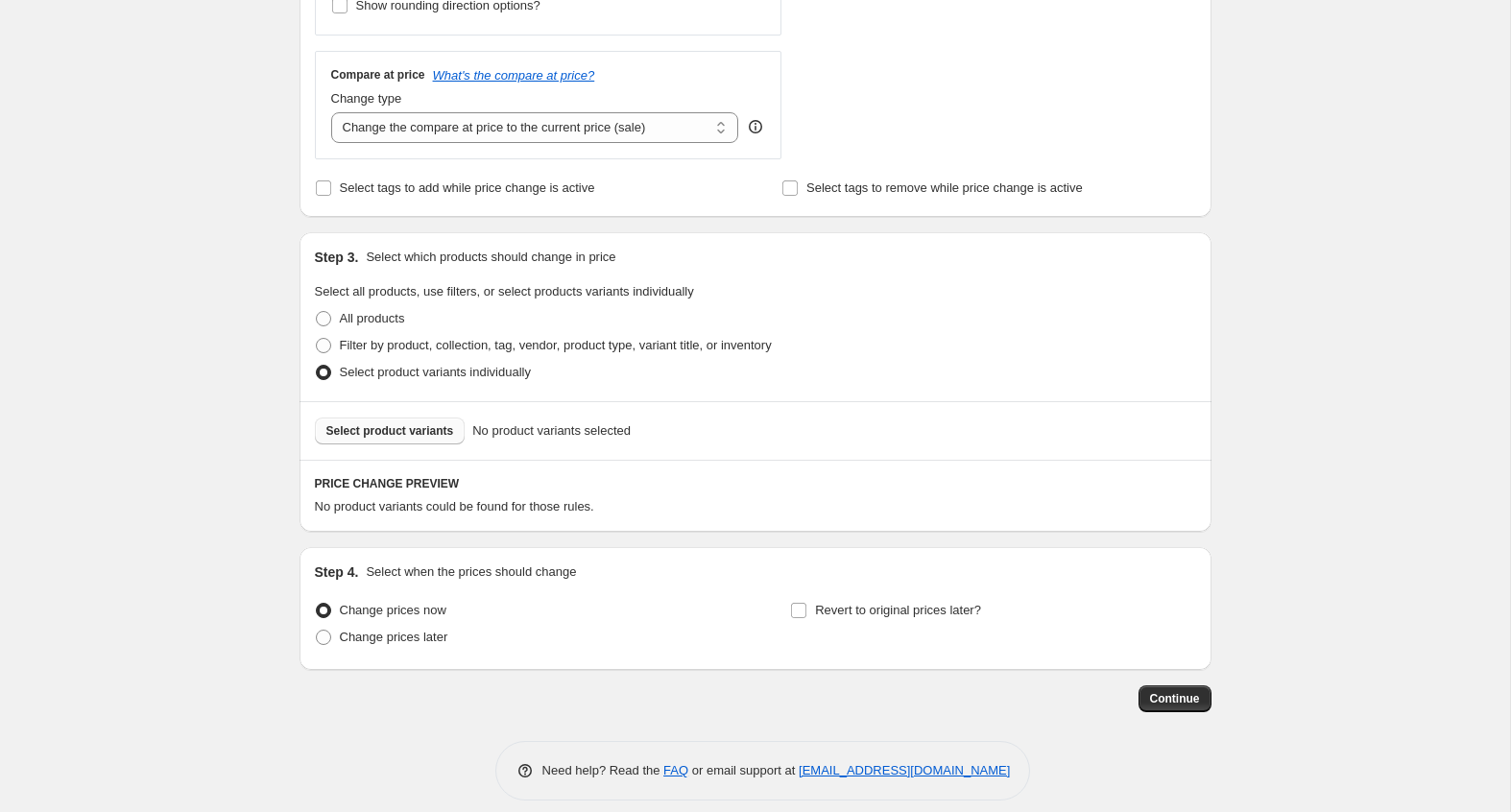
click at [451, 423] on span "Select product variants" at bounding box center [390, 431] width 127 height 16
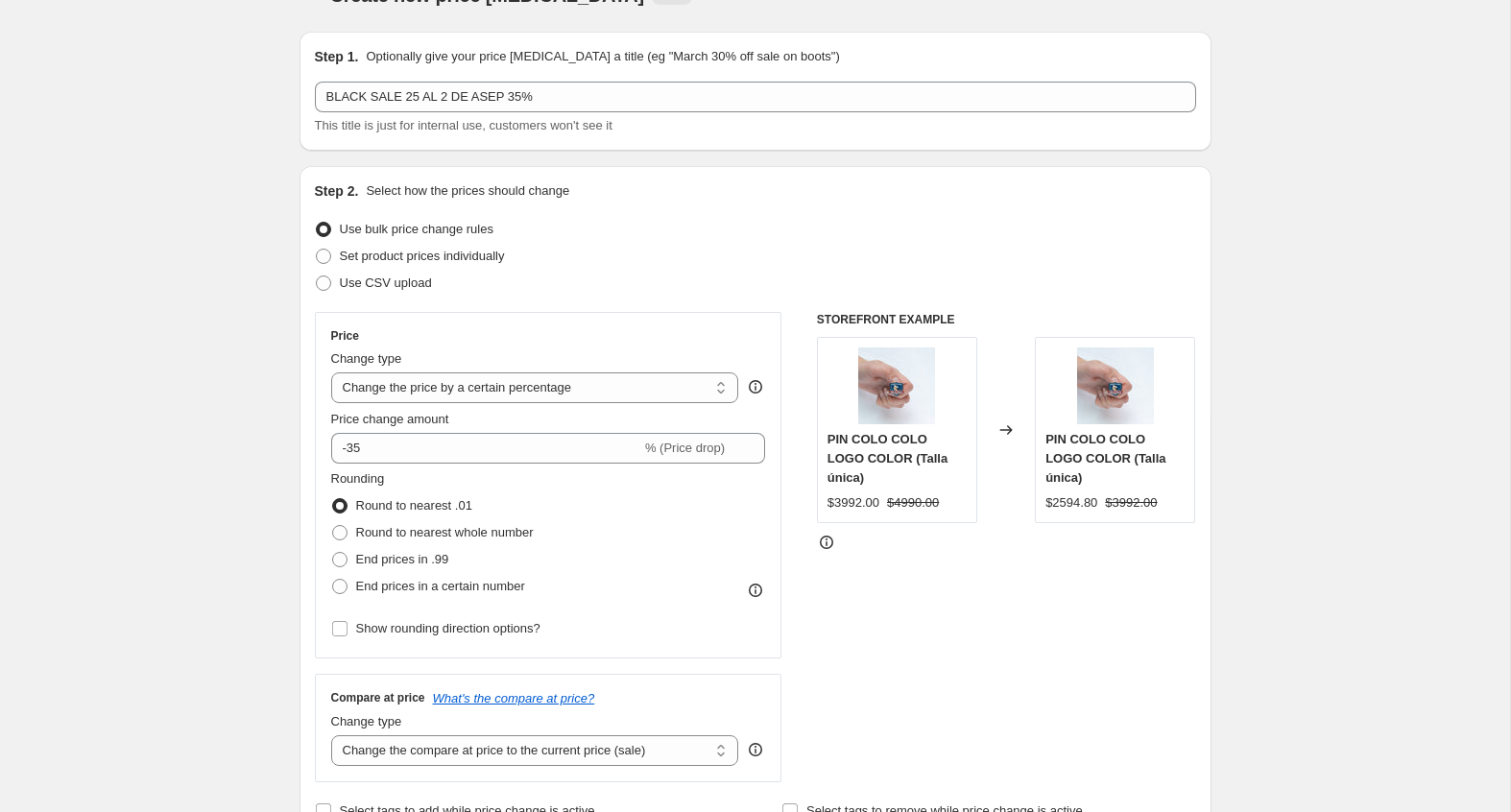
scroll to position [51, 0]
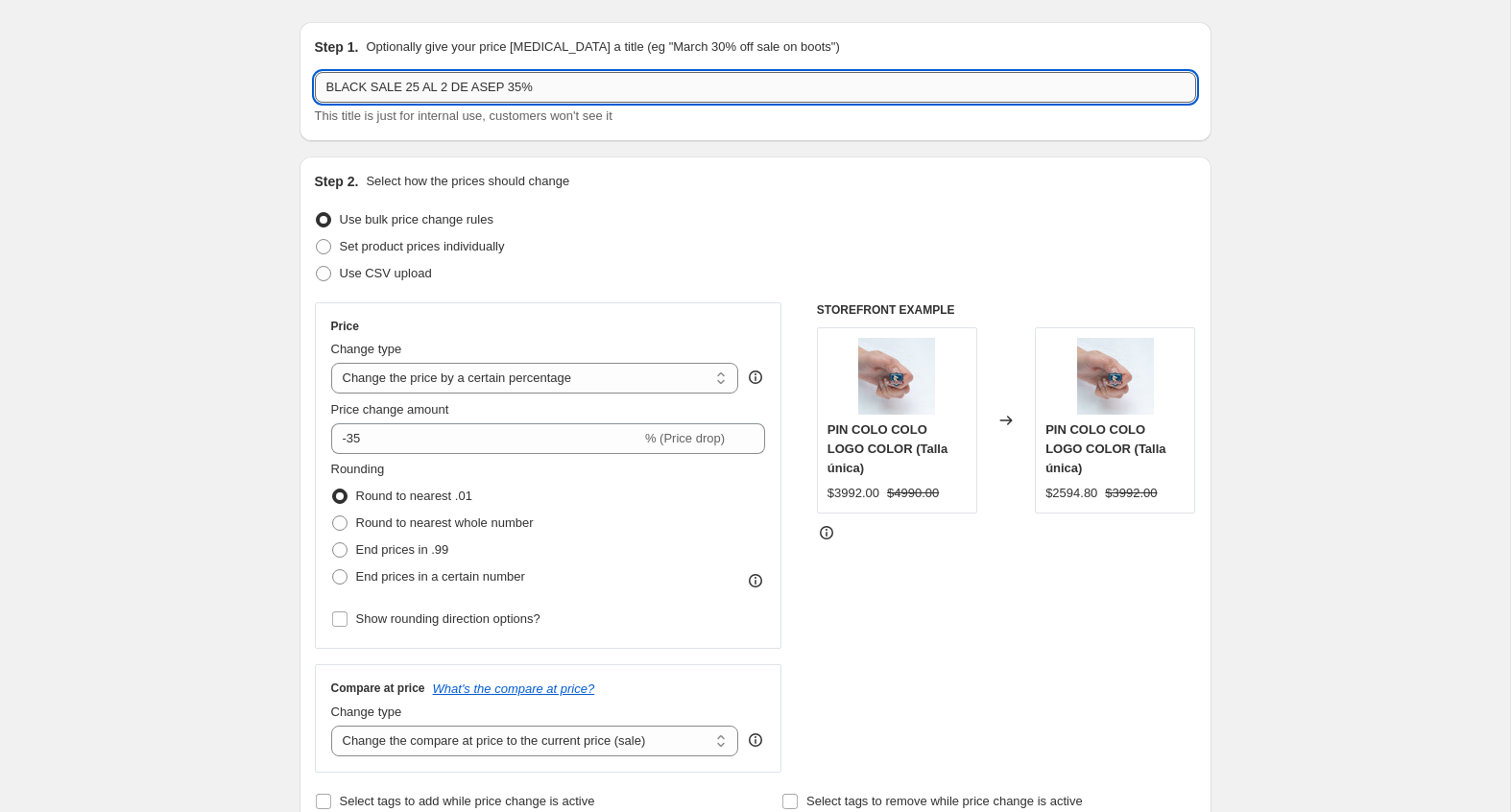
click at [504, 79] on input "BLACK SALE 25 AL 2 DE ASEP 35%" at bounding box center [755, 86] width 881 height 30
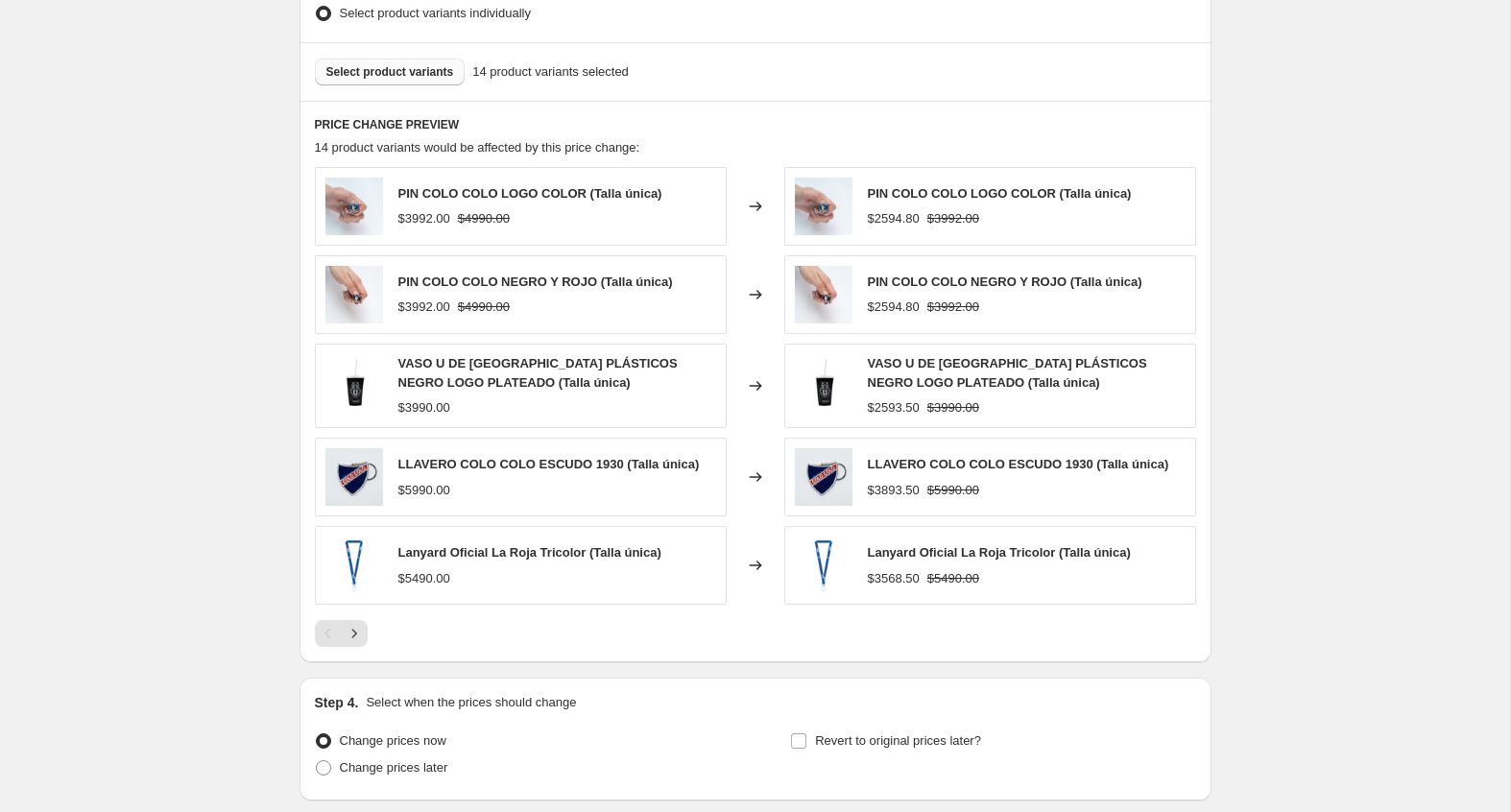
scroll to position [1162, 0]
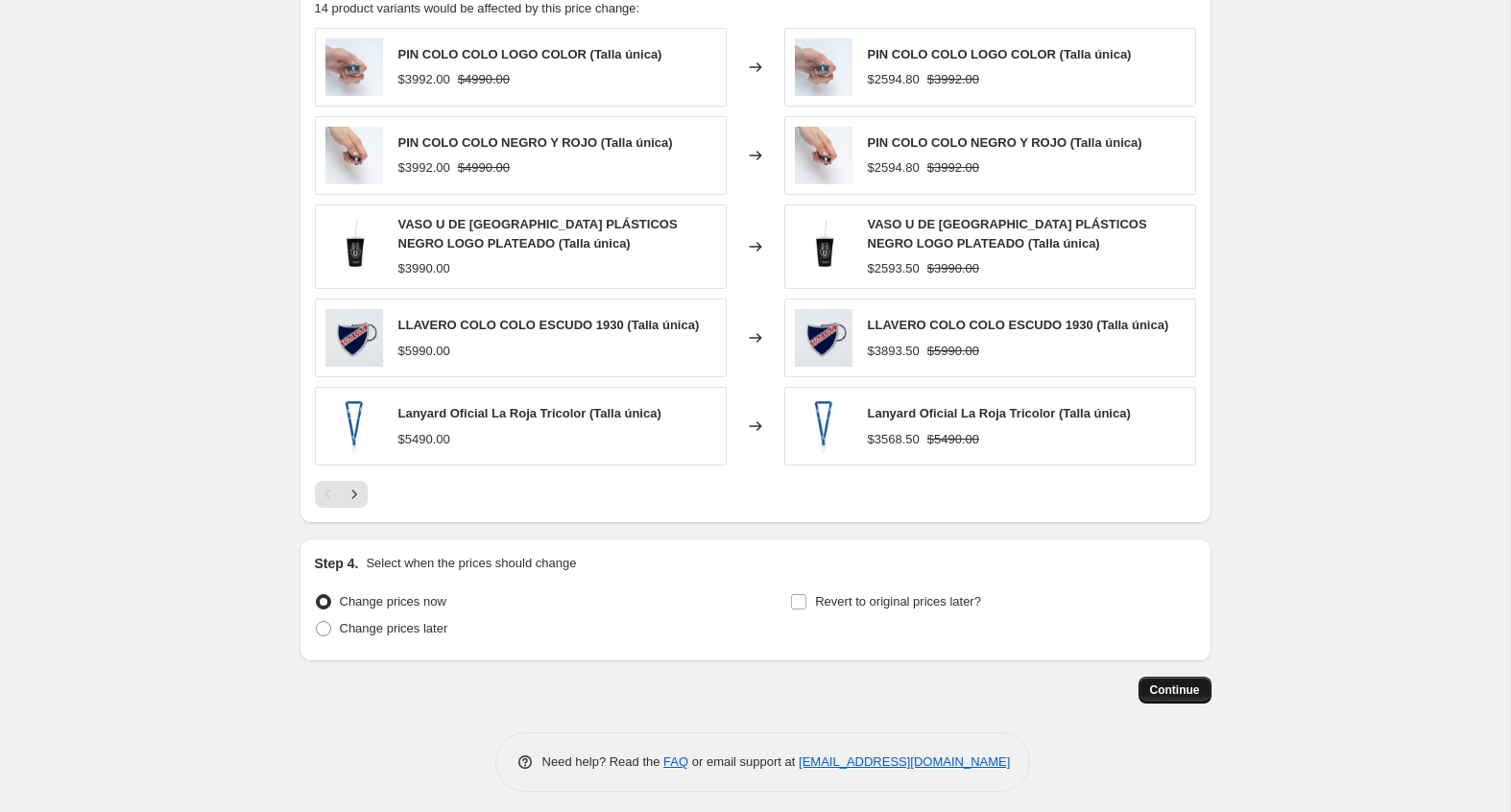
click at [1175, 684] on span "Continue" at bounding box center [1175, 691] width 50 height 16
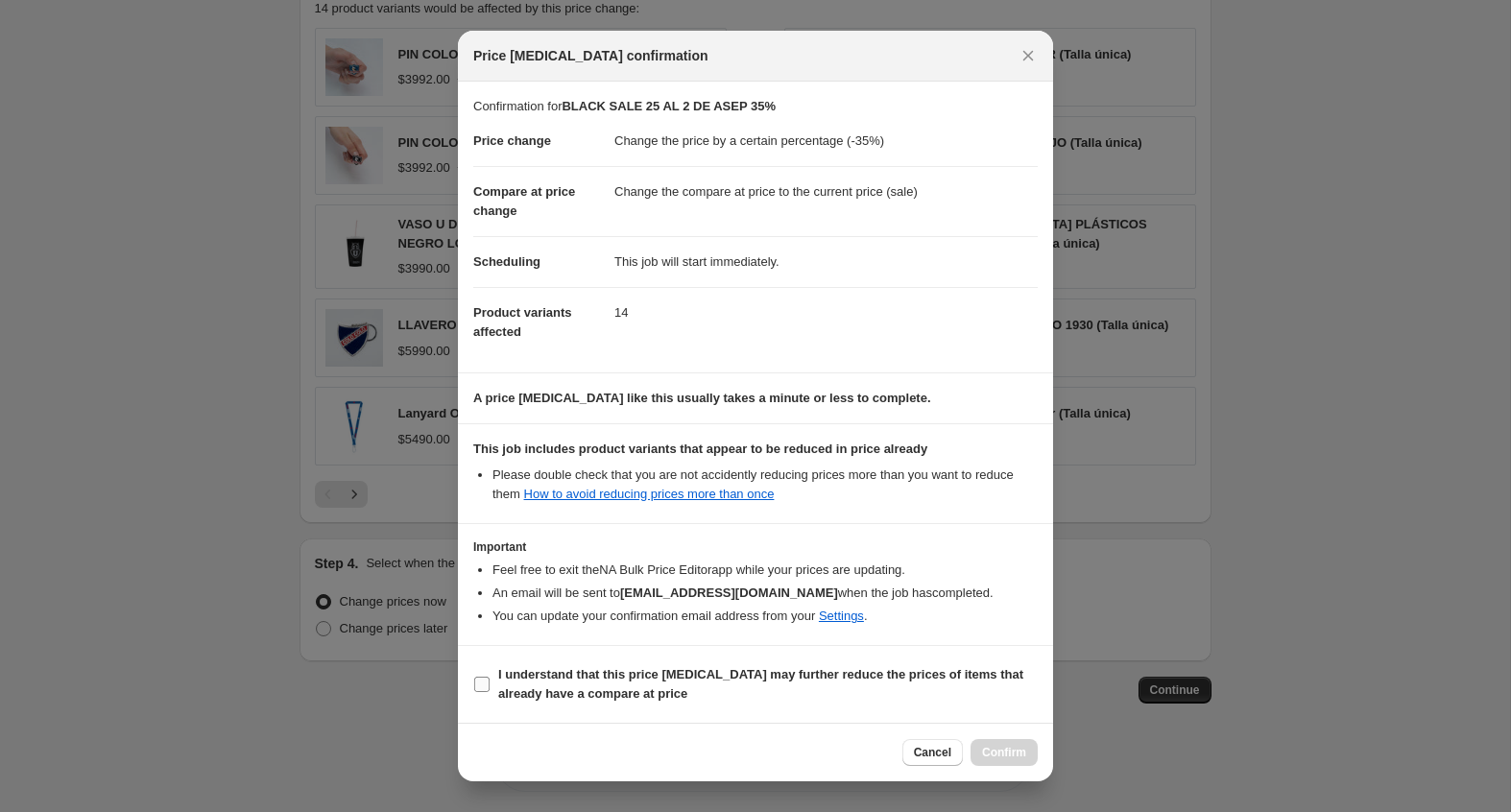
click at [858, 693] on span "I understand that this price change job may further reduce the prices of items …" at bounding box center [767, 684] width 540 height 38
click at [490, 692] on input "I understand that this price change job may further reduce the prices of items …" at bounding box center [482, 685] width 16 height 16
checkbox input "true"
click at [997, 748] on span "Confirm" at bounding box center [1003, 752] width 44 height 16
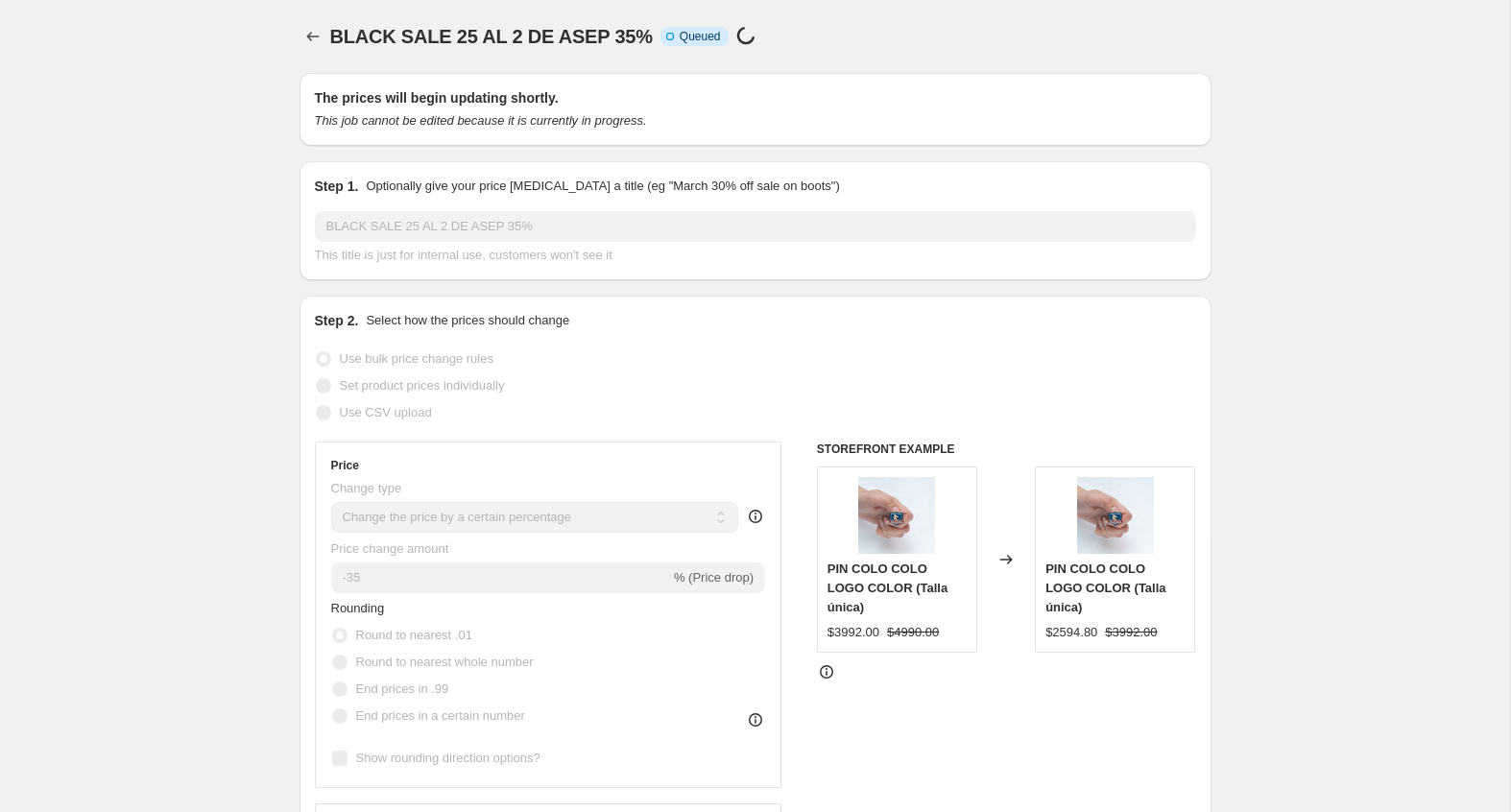
scroll to position [1162, 0]
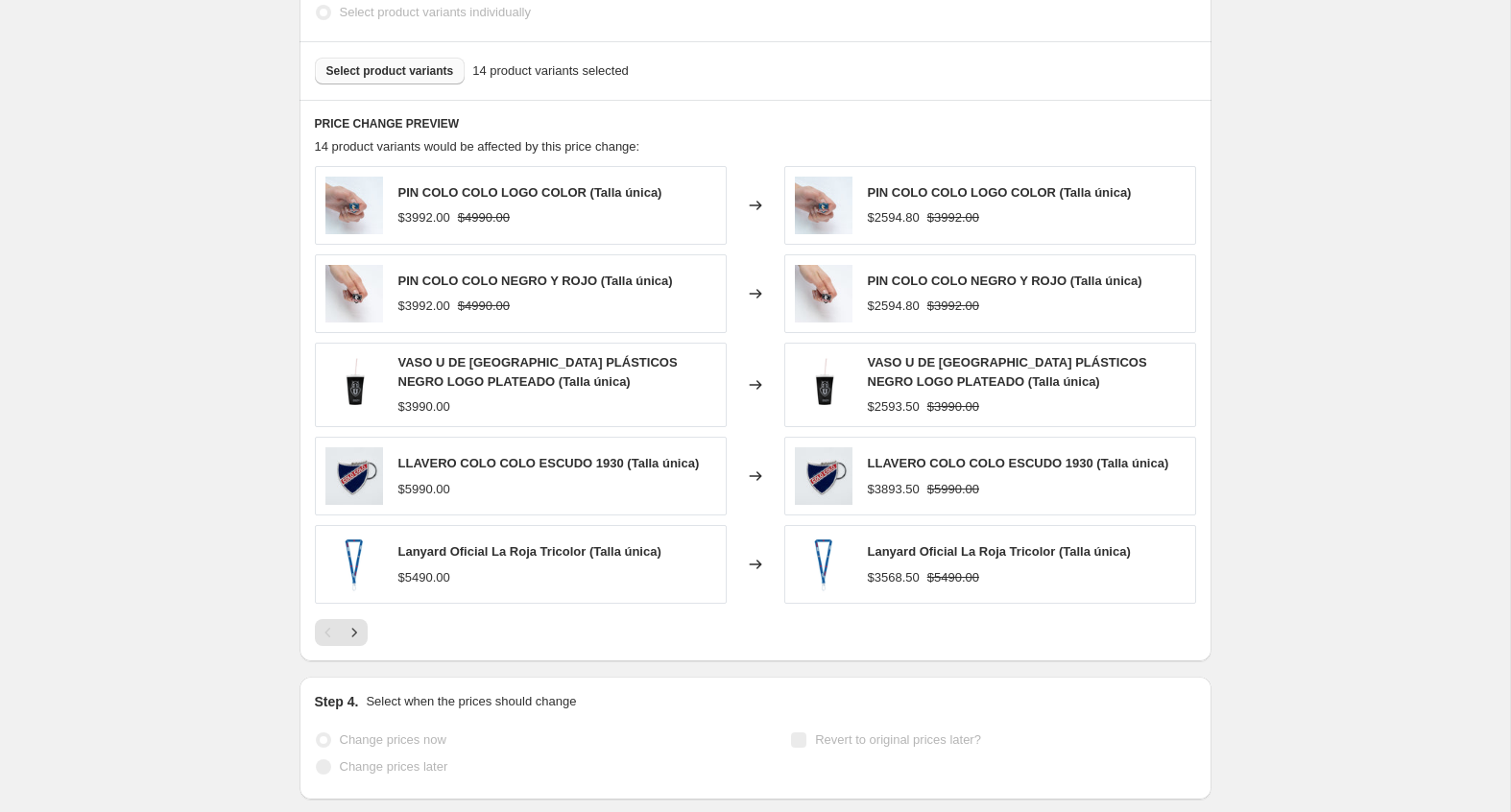
select select "percentage"
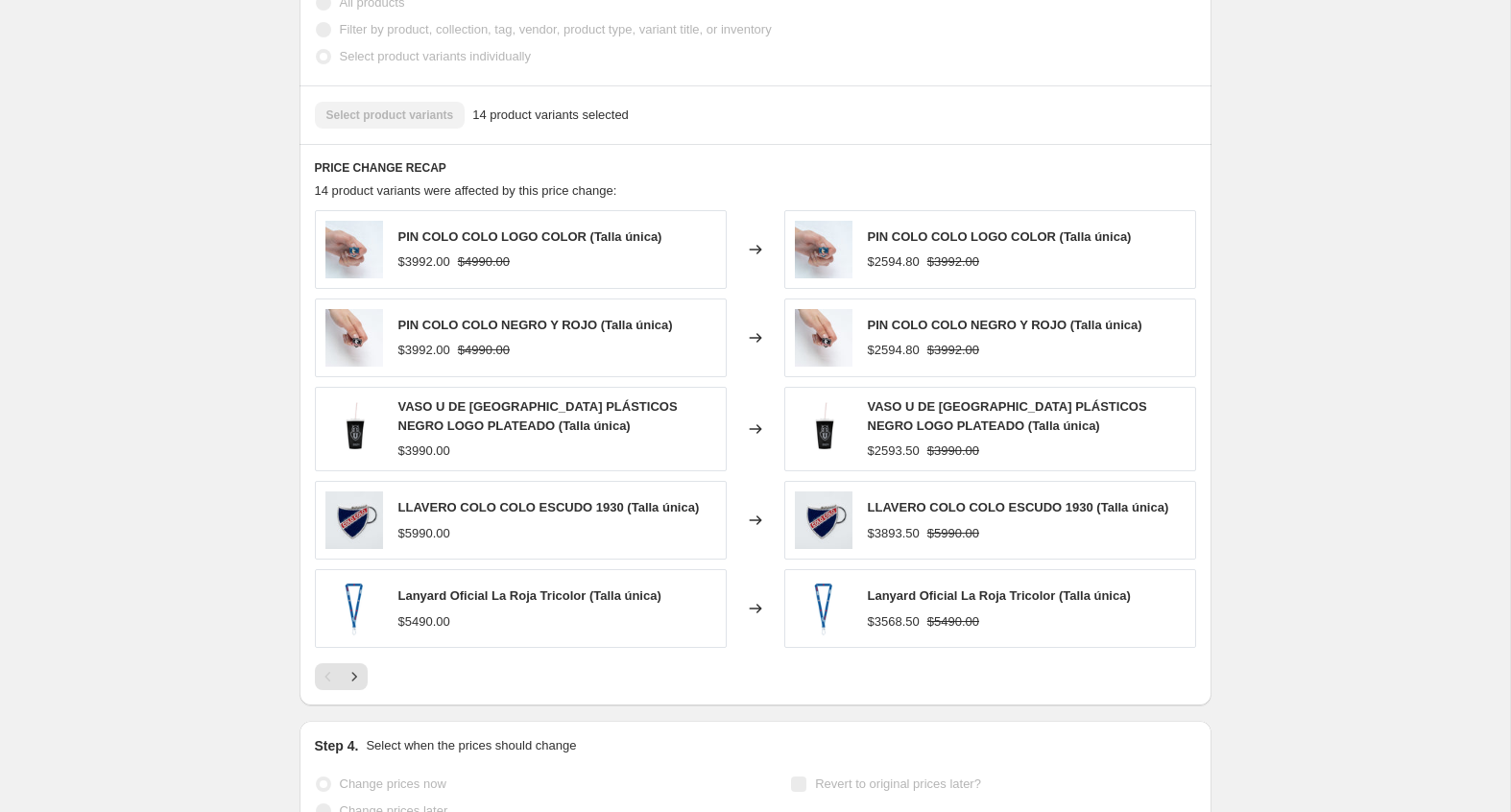
scroll to position [0, 0]
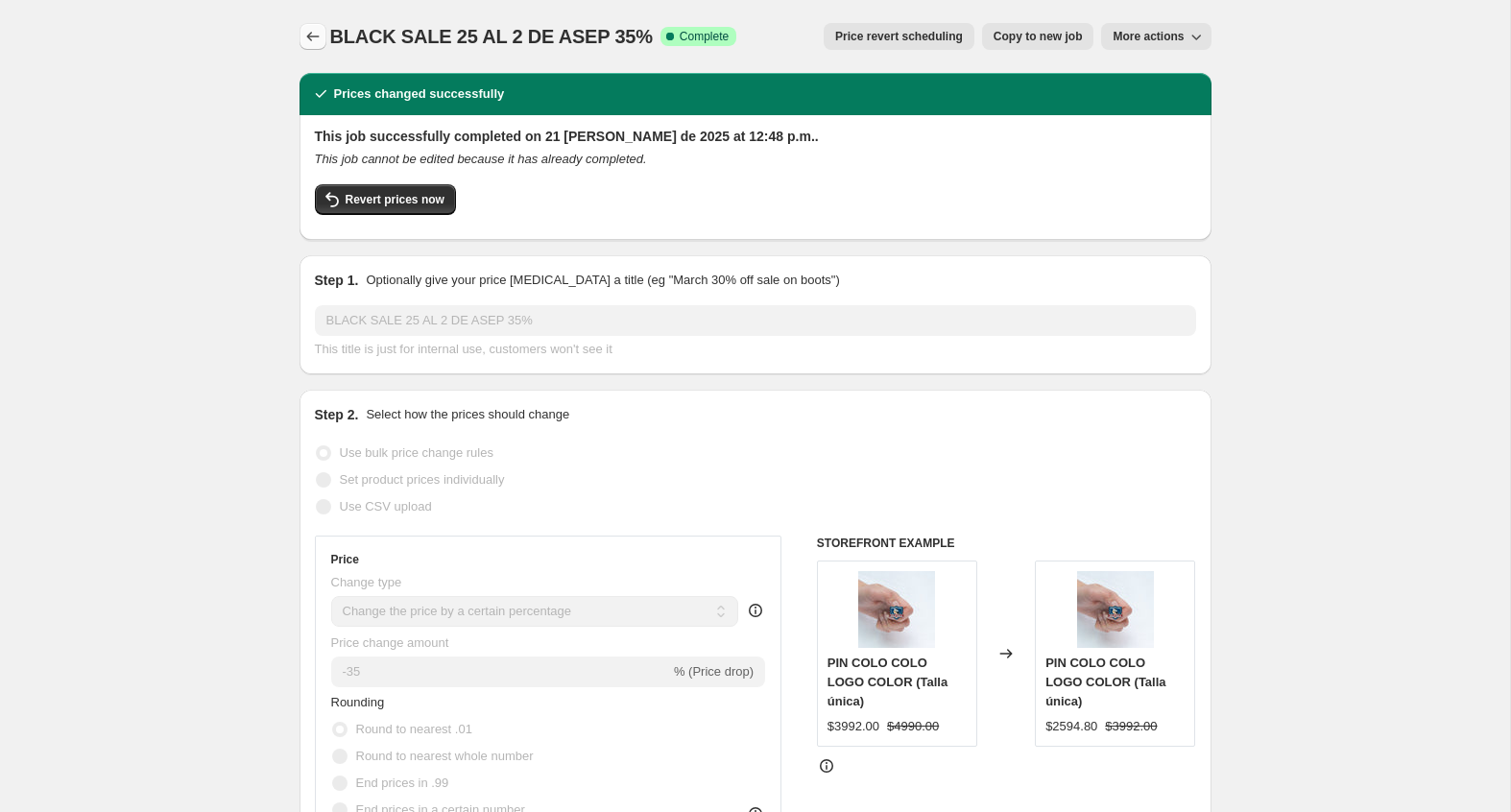
click at [317, 42] on icon "Price change jobs" at bounding box center [314, 36] width 20 height 20
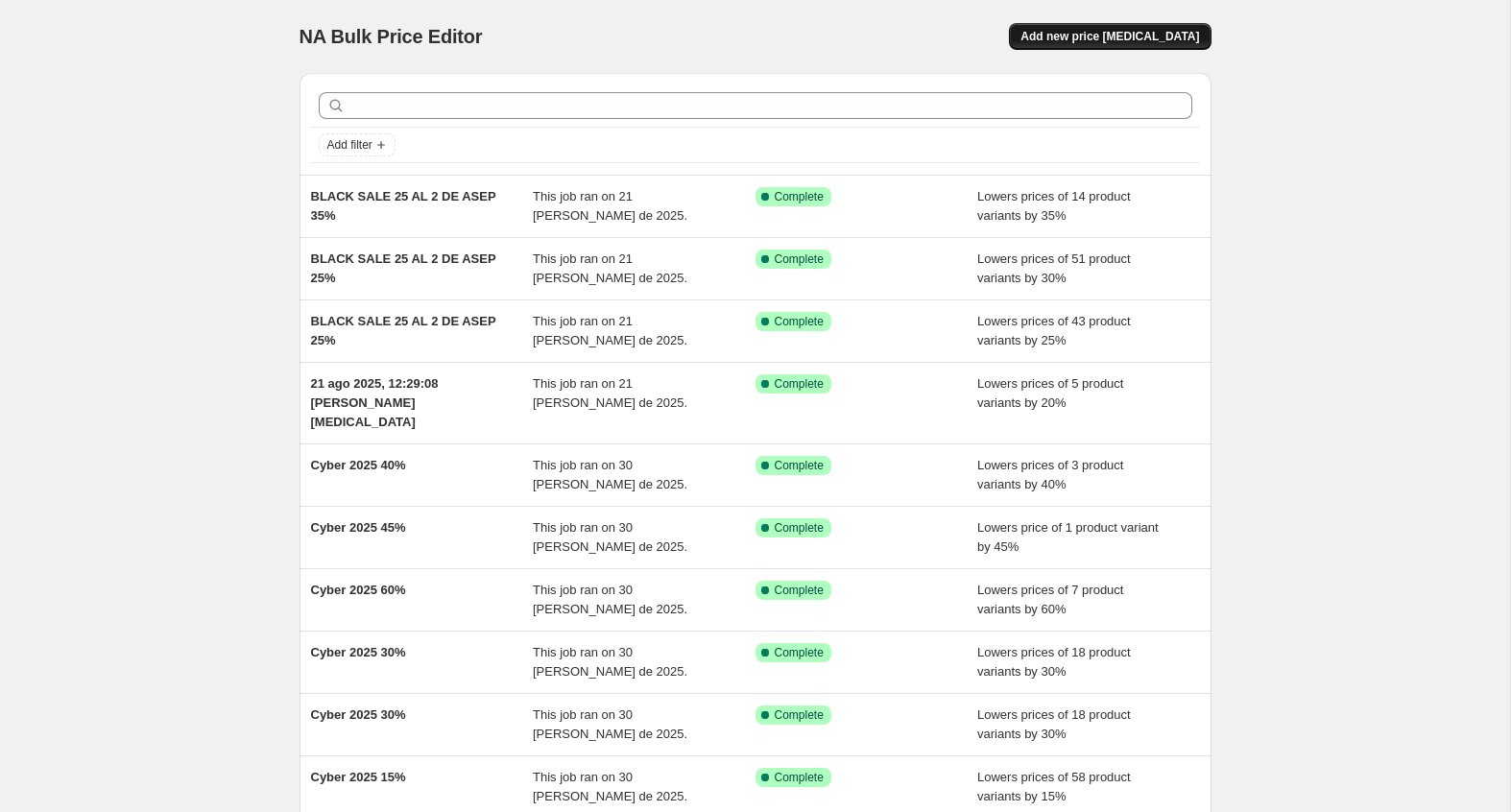
click at [1084, 35] on span "Add new price change job" at bounding box center [1109, 36] width 178 height 16
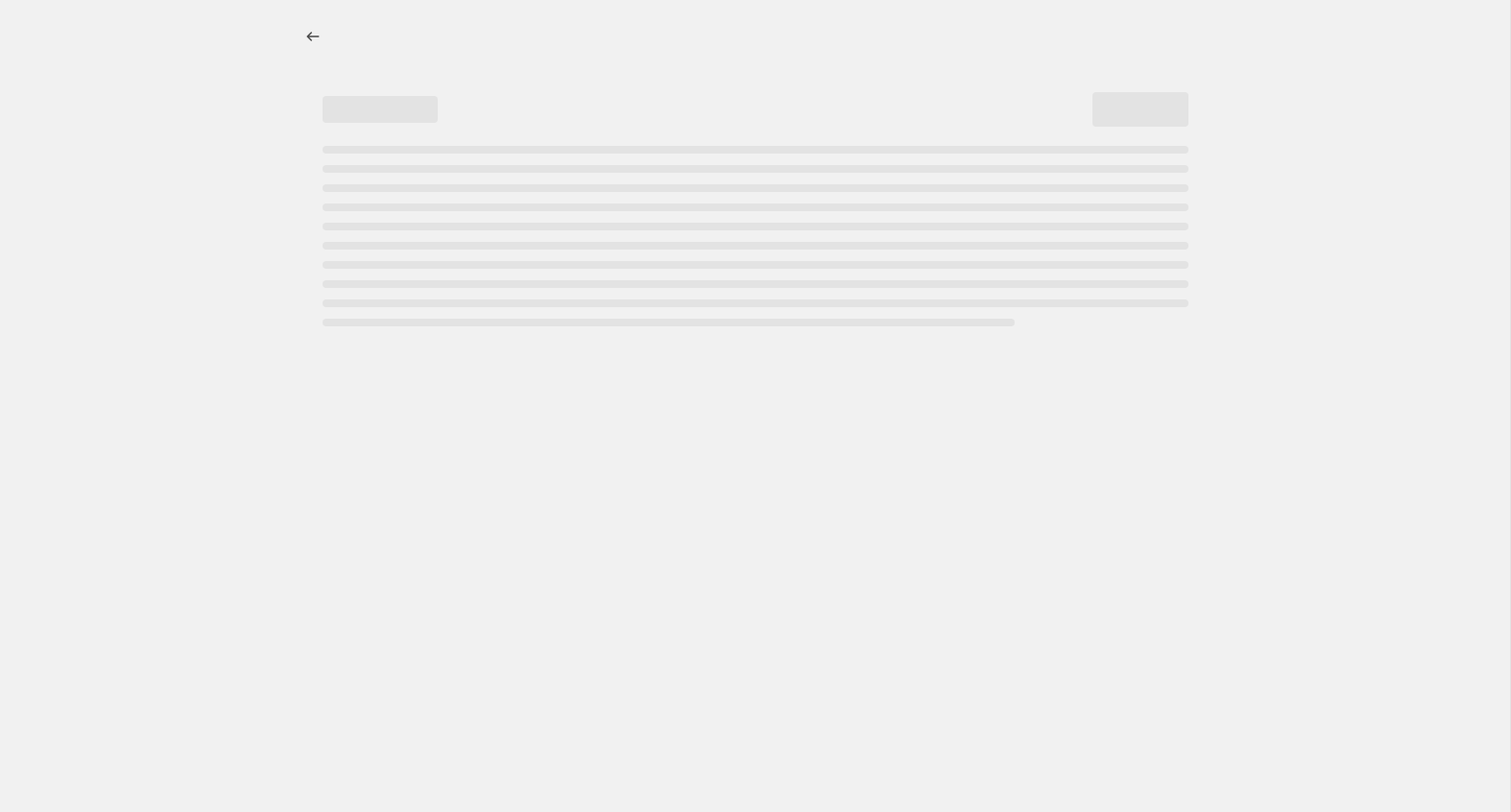
select select "percentage"
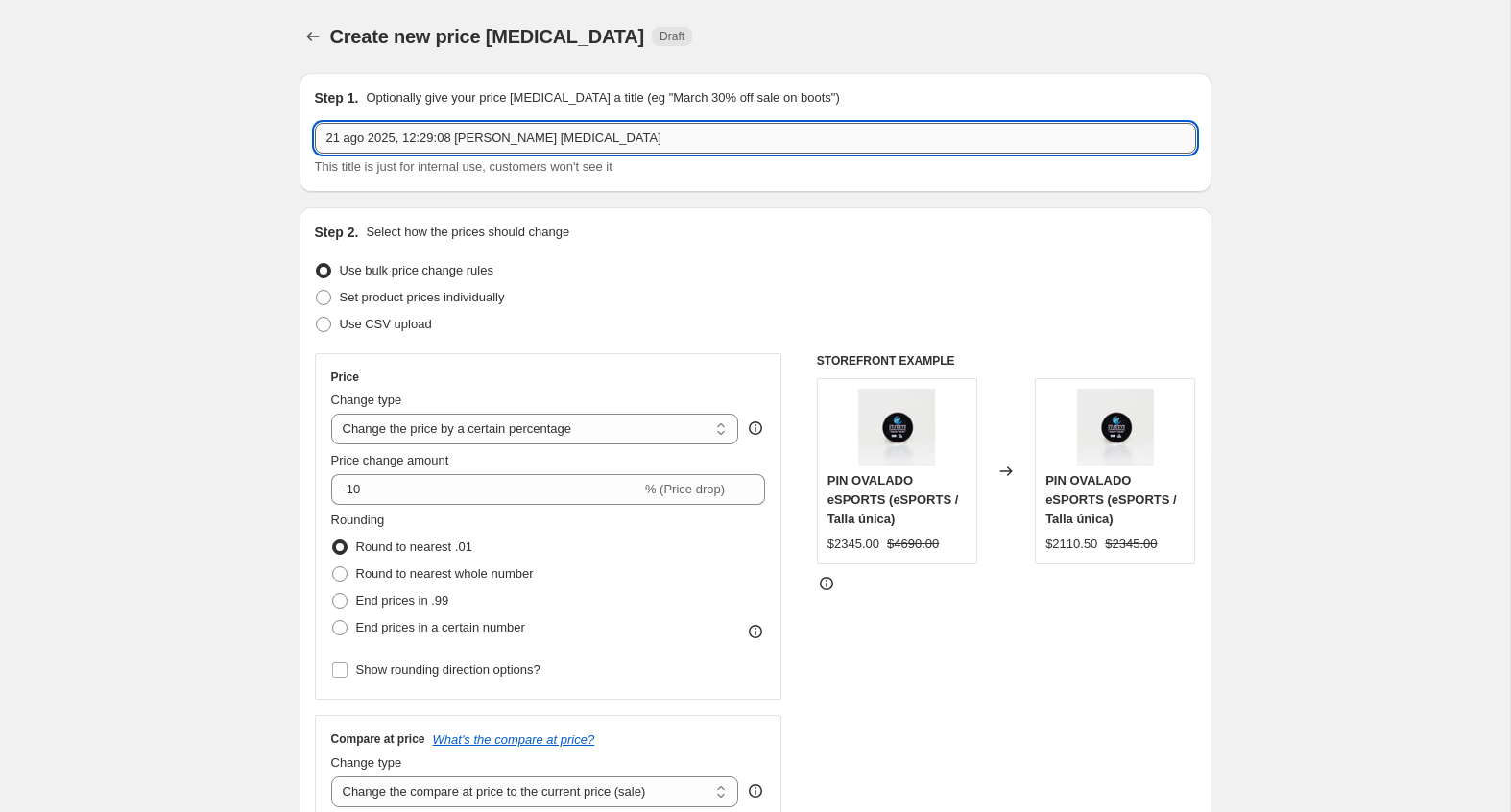
click at [506, 136] on input "21 ago 2025, 12:29:08 p.m. Price change job" at bounding box center [755, 137] width 881 height 30
paste input "BLACK SALE 25 AL 2 DE ASEP 35%"
drag, startPoint x: 523, startPoint y: 142, endPoint x: 513, endPoint y: 143, distance: 10.0
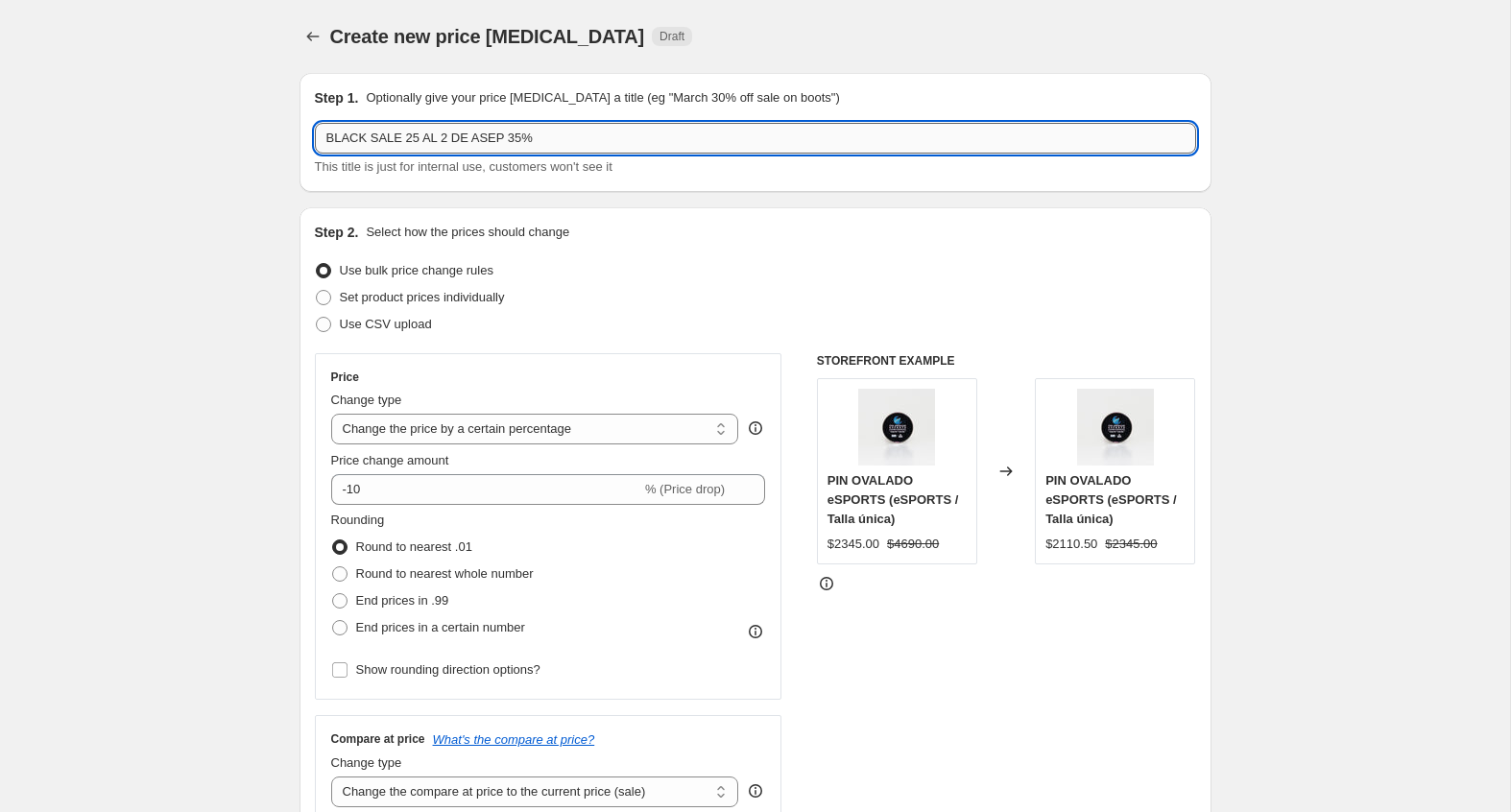
click at [513, 143] on input "BLACK SALE 25 AL 2 DE ASEP 35%" at bounding box center [755, 137] width 881 height 30
click at [510, 136] on input "BLACK SALE 25 AL 2 DE ASEP 340%" at bounding box center [755, 137] width 881 height 30
type input "BLACK SALE 25 AL 2 DE ASEP 40%"
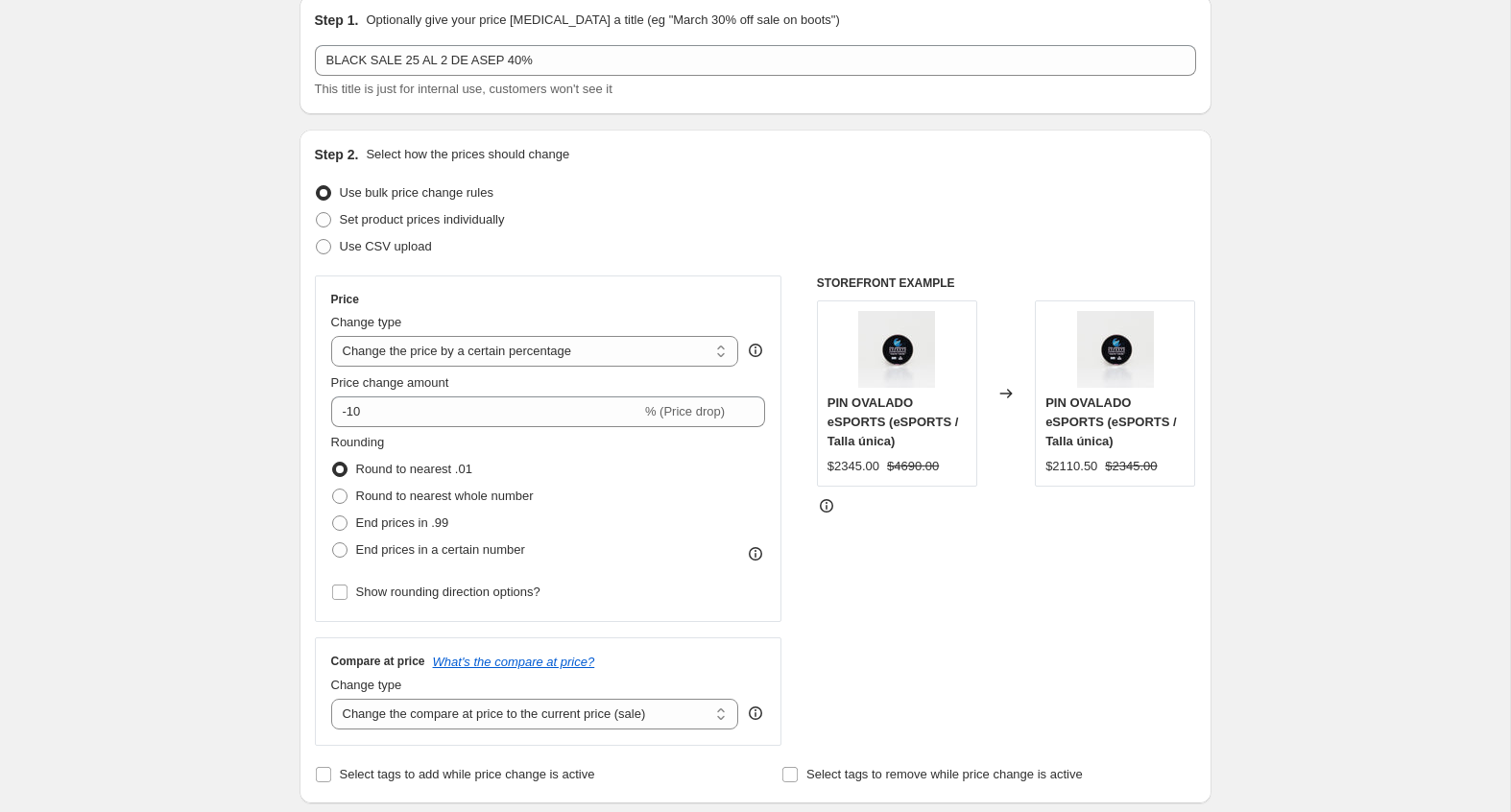
scroll to position [82, 0]
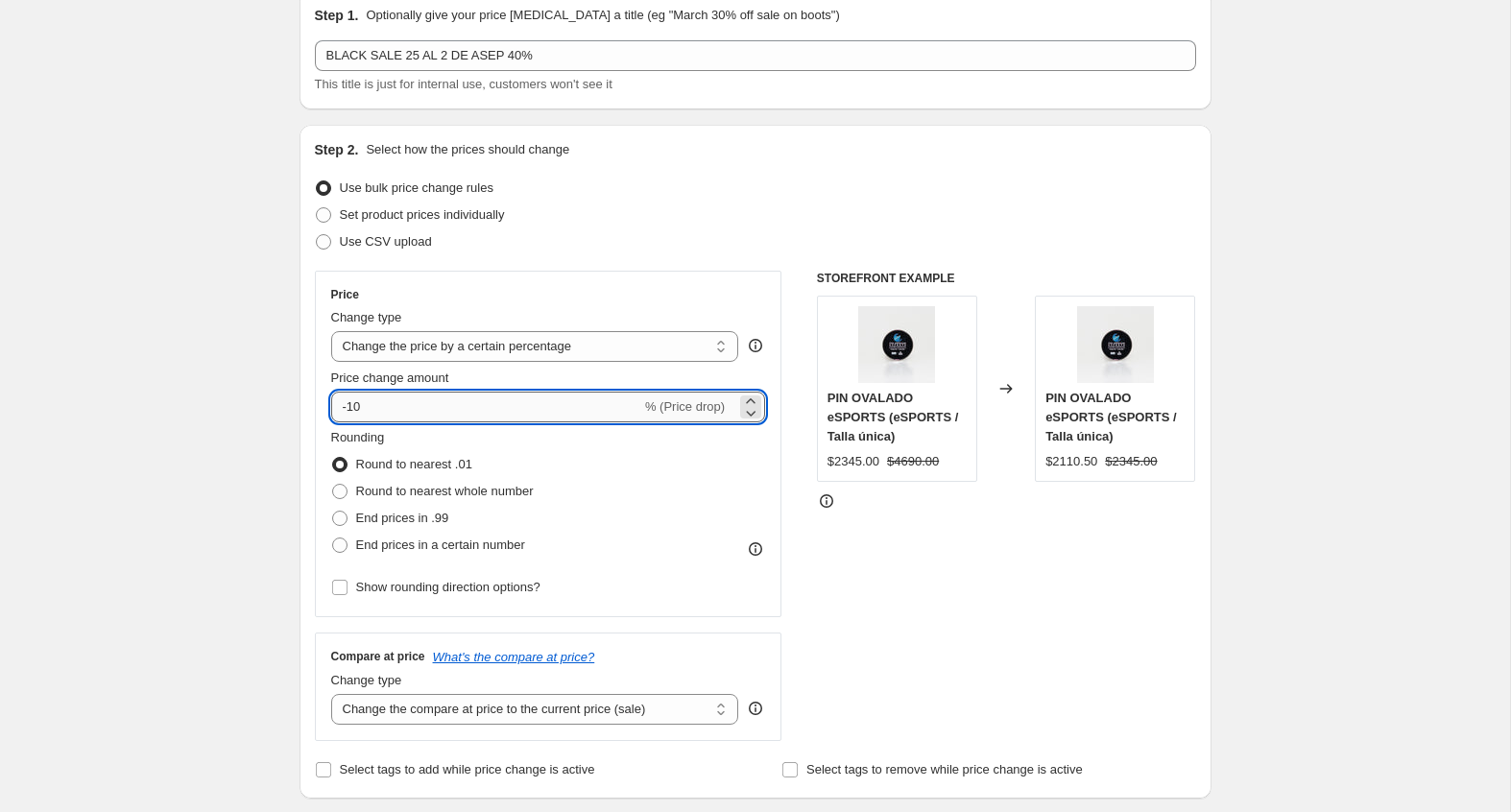
drag, startPoint x: 362, startPoint y: 411, endPoint x: 351, endPoint y: 411, distance: 11.0
click at [351, 411] on input "-10" at bounding box center [486, 406] width 310 height 30
type input "-40"
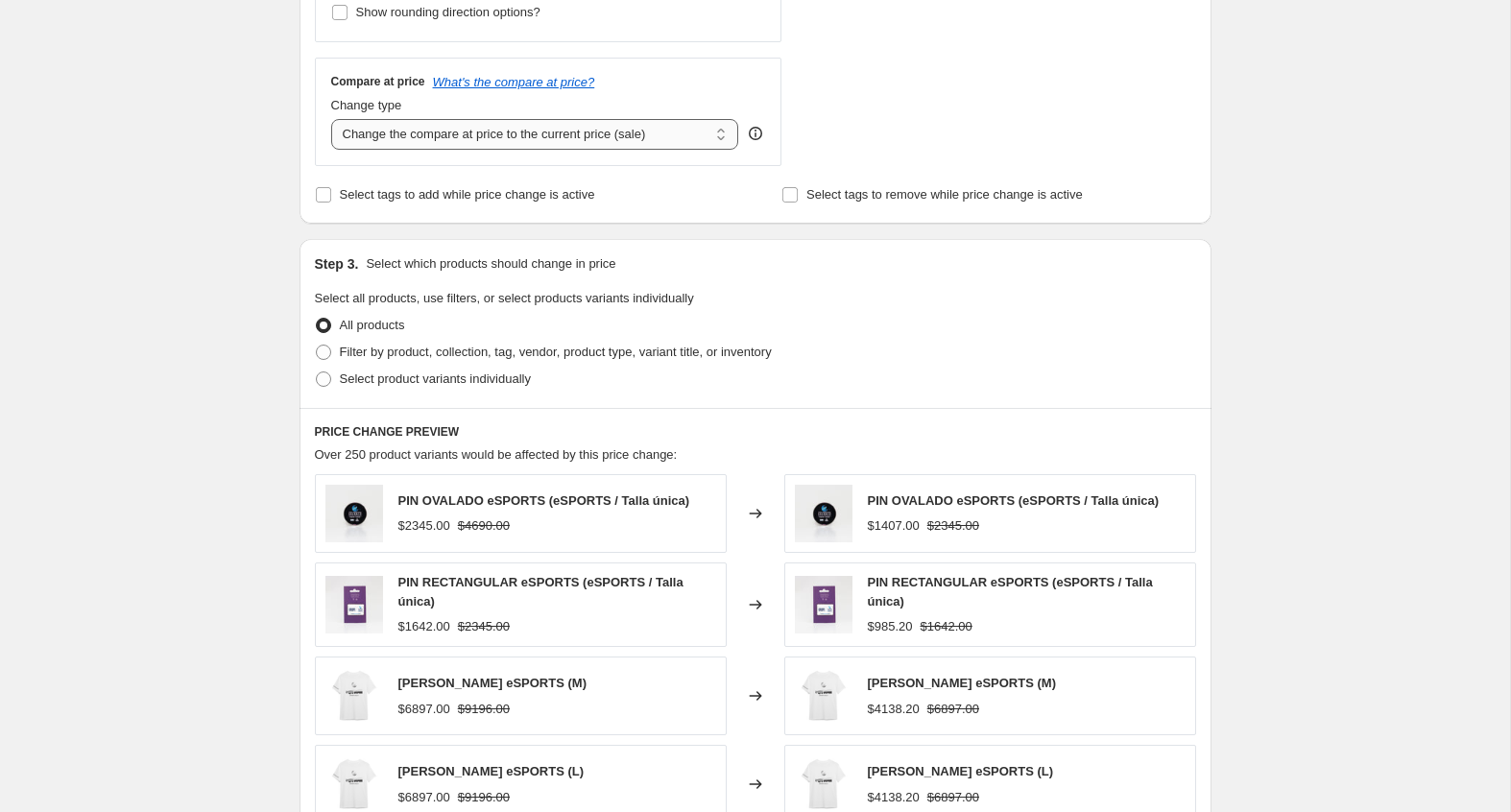
scroll to position [662, 0]
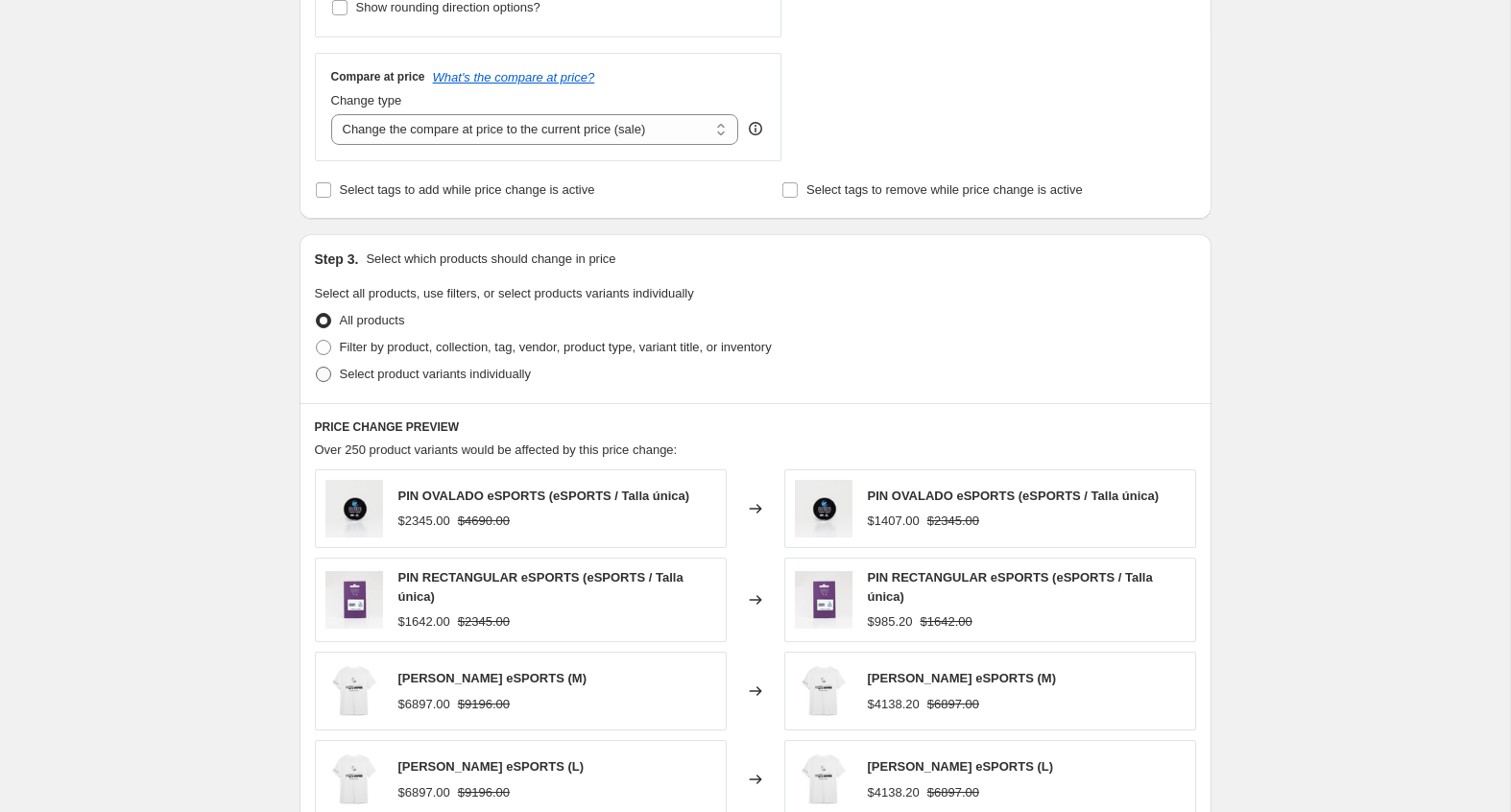
click at [390, 375] on span "Select product variants individually" at bounding box center [435, 373] width 191 height 15
click at [317, 367] on input "Select product variants individually" at bounding box center [316, 366] width 1 height 1
radio input "true"
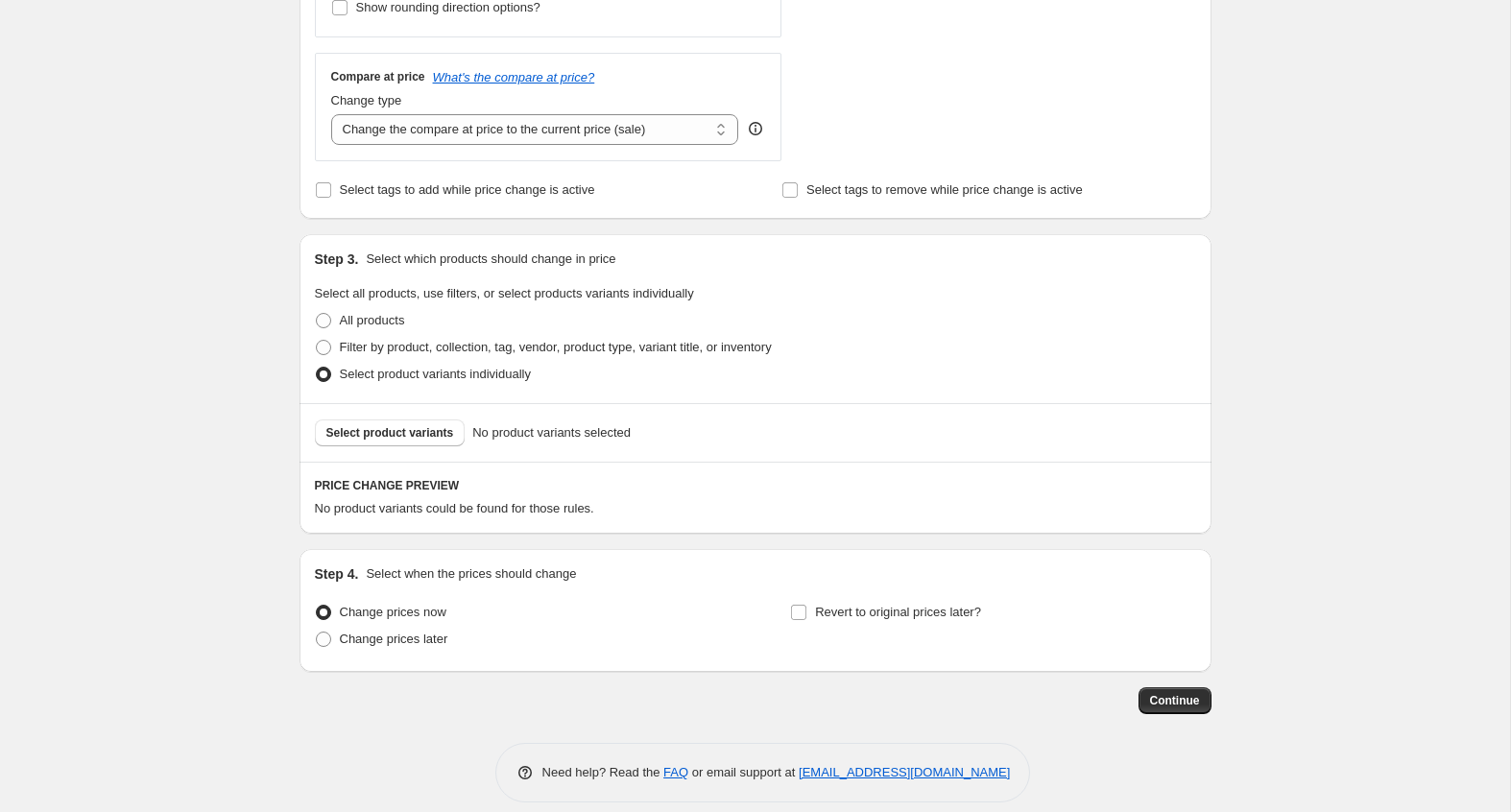
click at [434, 412] on div "Select product variants No product variants selected" at bounding box center [756, 432] width 912 height 59
click at [432, 436] on span "Select product variants" at bounding box center [390, 433] width 127 height 16
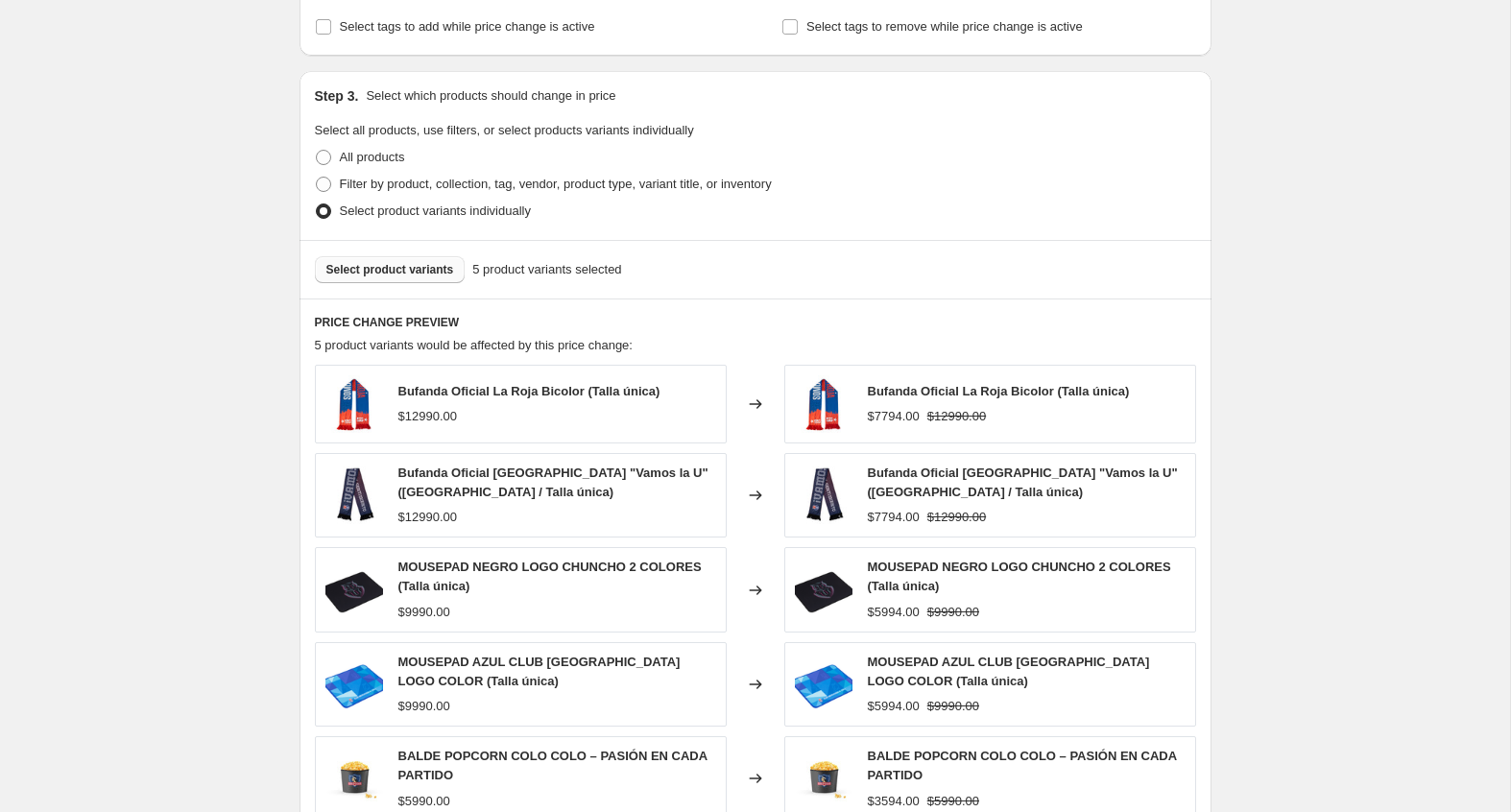
scroll to position [1180, 0]
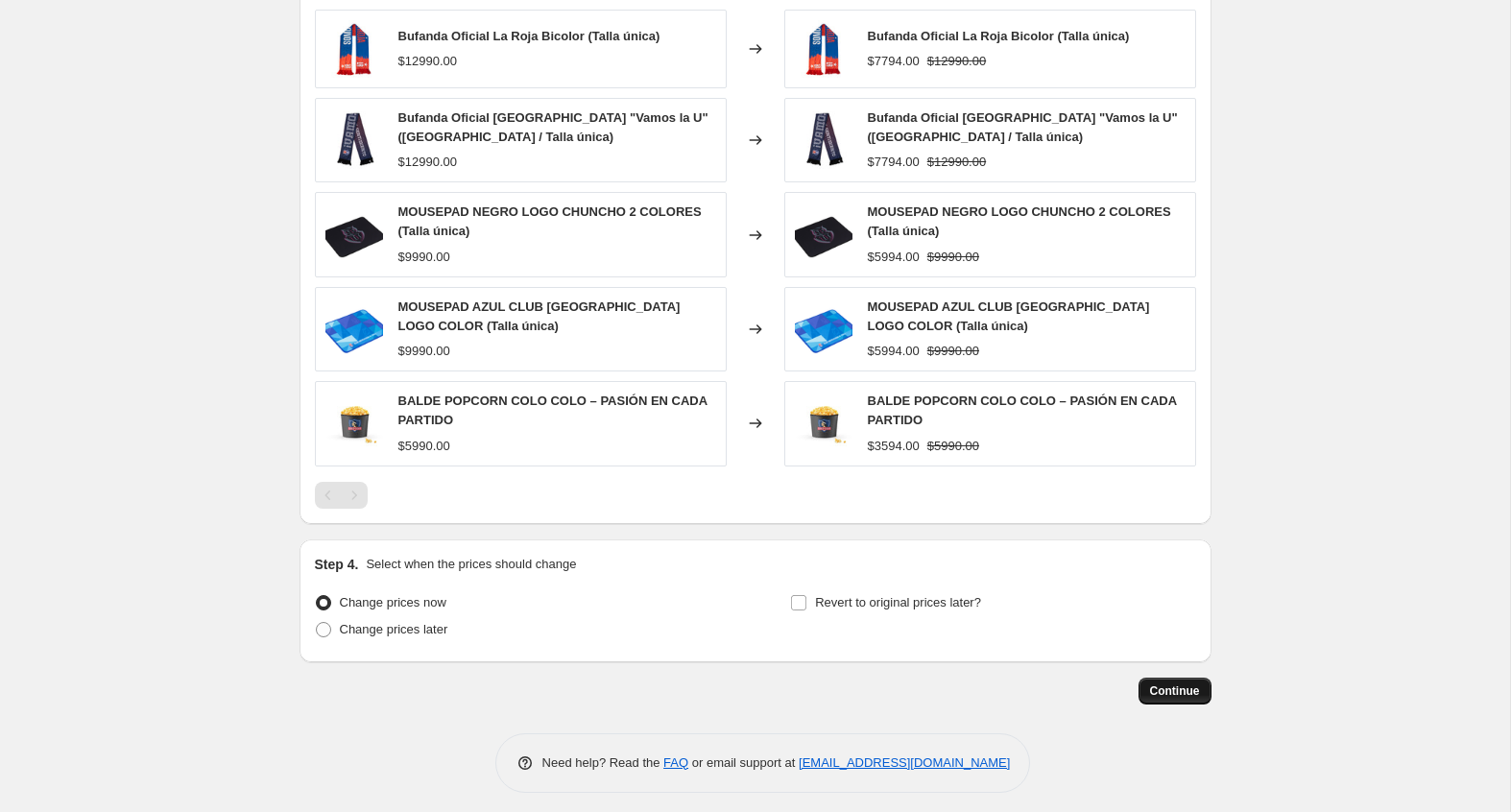
click at [1189, 690] on button "Continue" at bounding box center [1175, 691] width 73 height 26
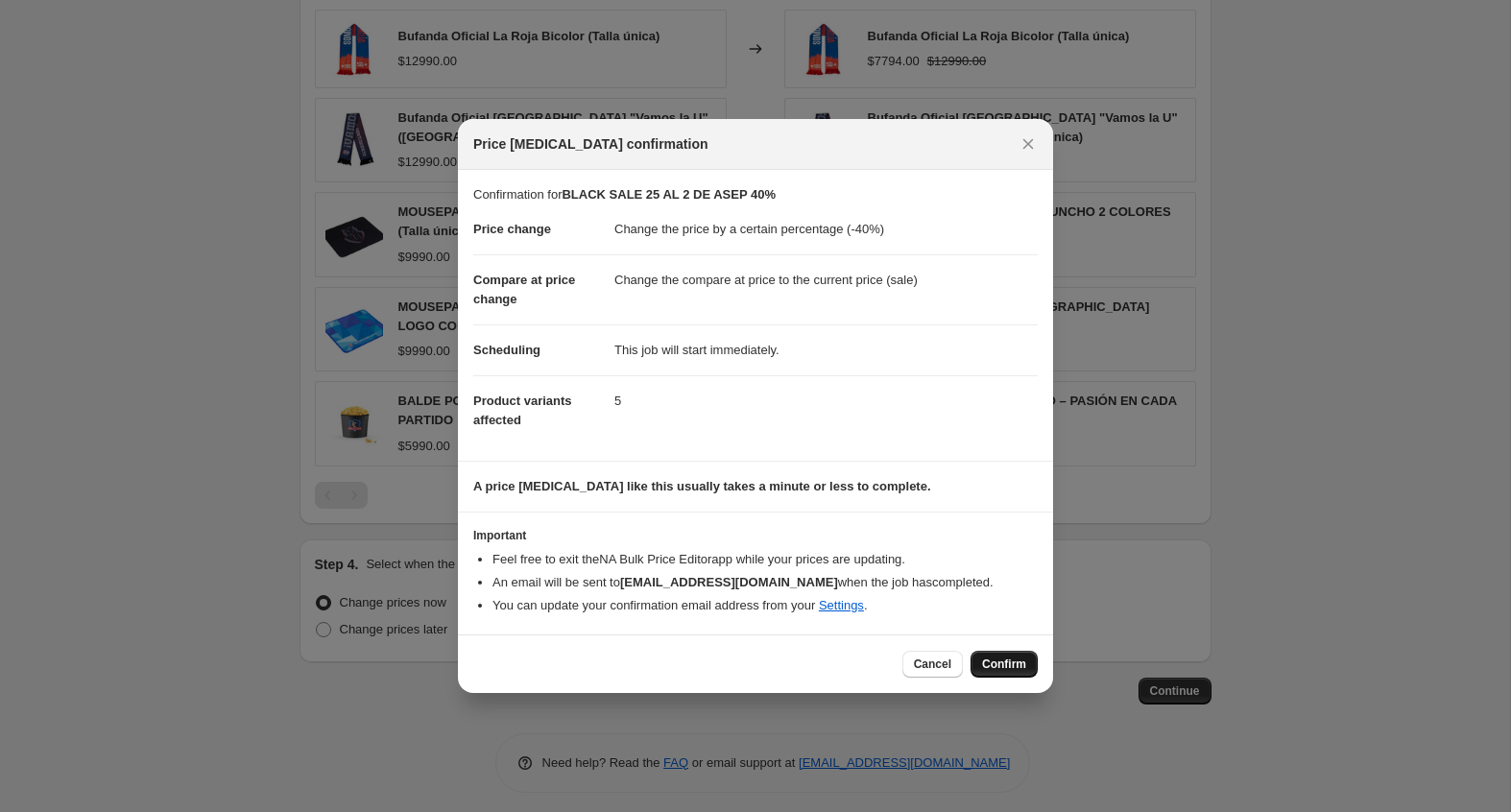
click at [1011, 668] on span "Confirm" at bounding box center [1003, 664] width 44 height 16
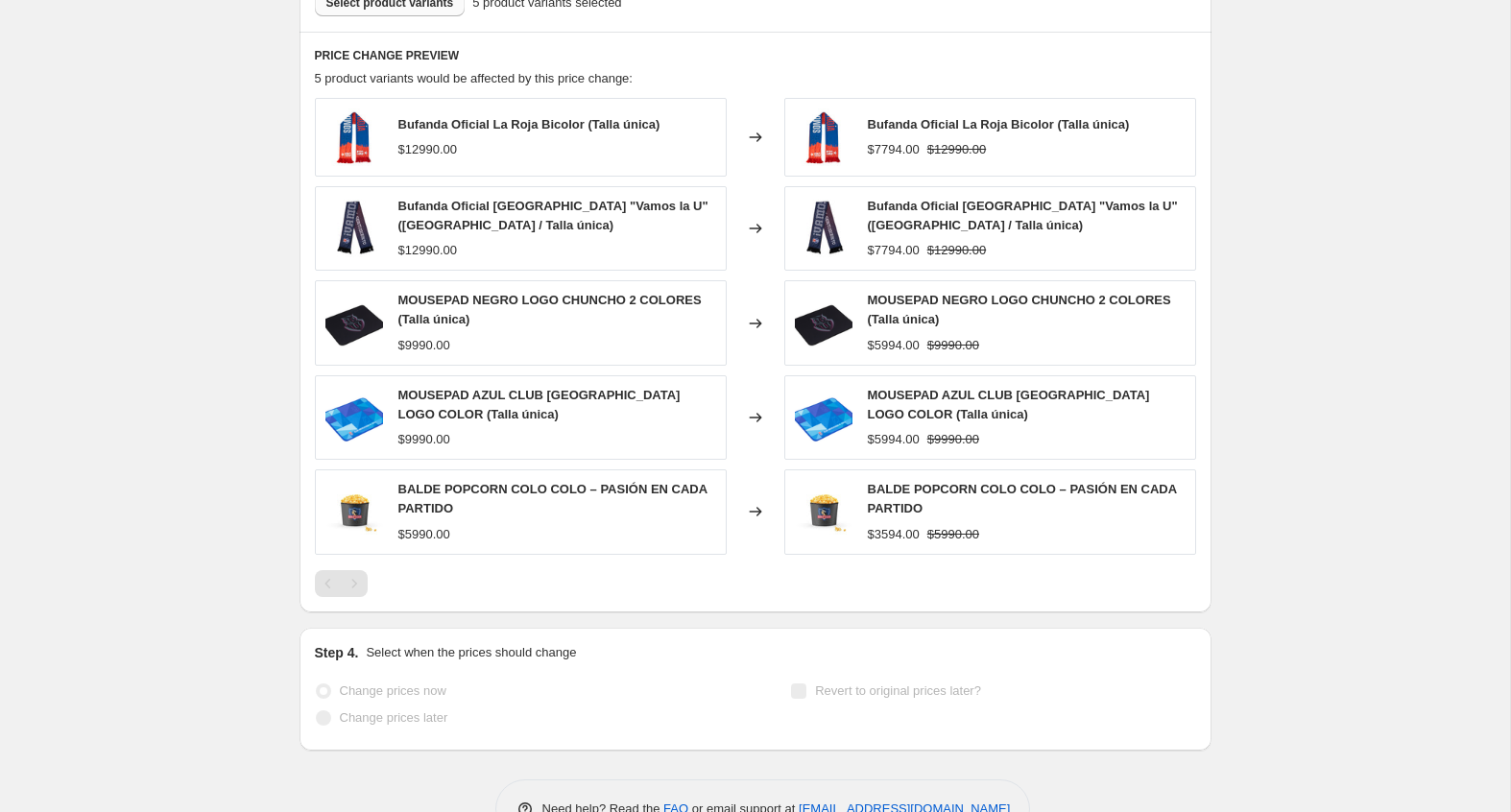
select select "percentage"
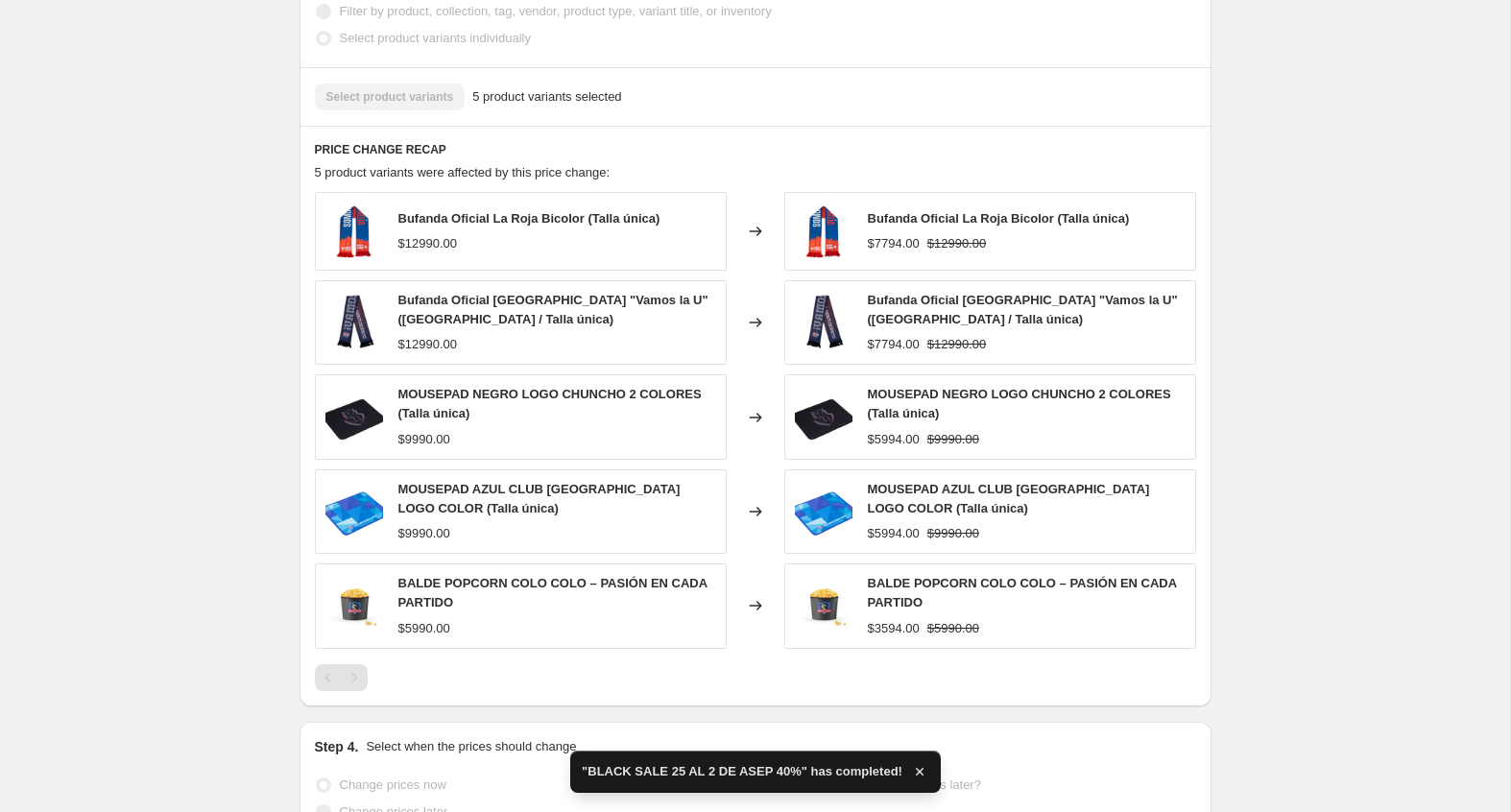
scroll to position [0, 0]
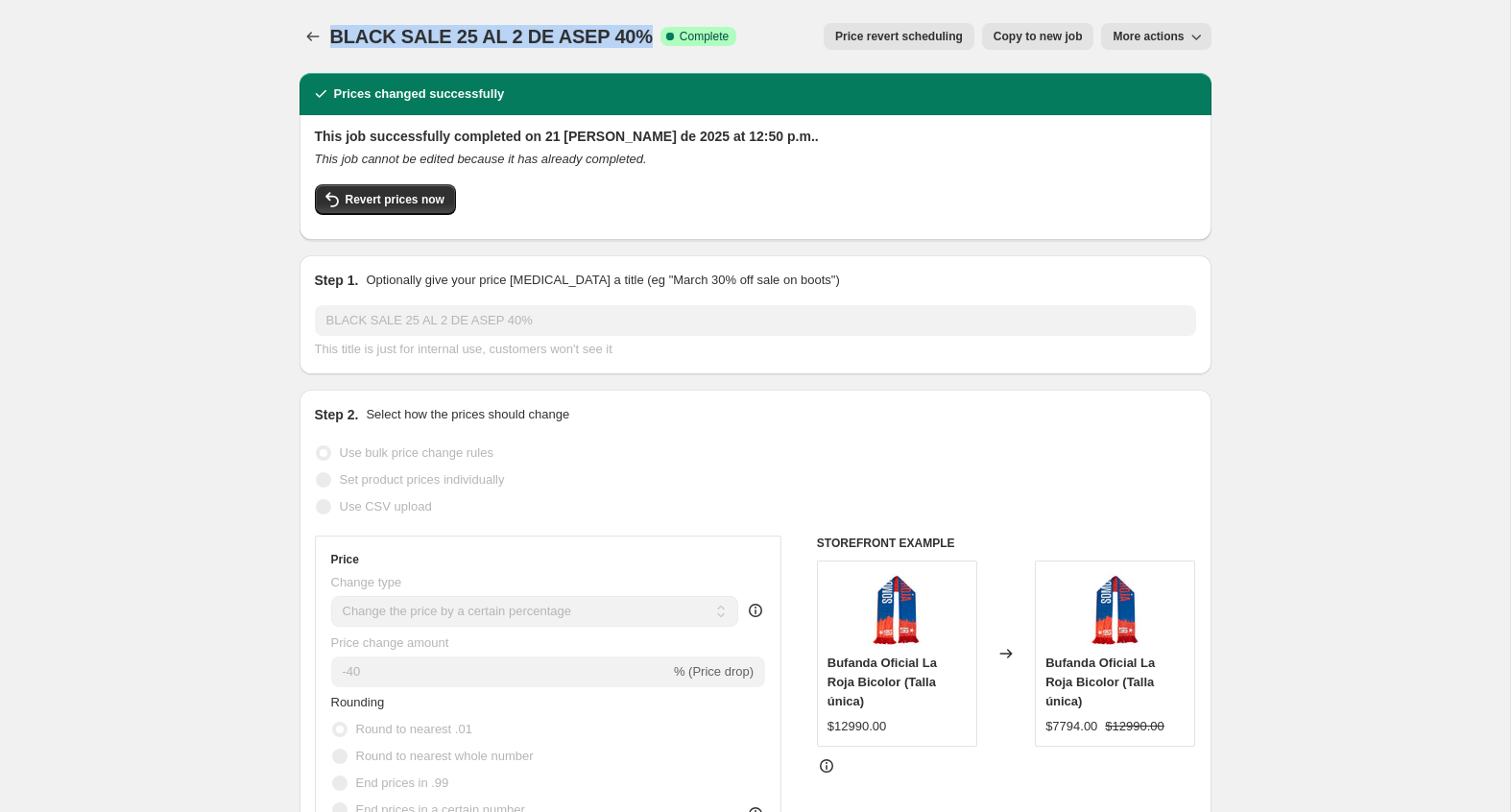
drag, startPoint x: 641, startPoint y: 34, endPoint x: 329, endPoint y: 34, distance: 312.0
click at [330, 34] on span "BLACK SALE 25 AL 2 DE ASEP 40%" at bounding box center [491, 36] width 322 height 22
copy span "BLACK SALE 25 AL 2 DE ASEP 40%"
click at [310, 34] on icon "Price change jobs" at bounding box center [314, 36] width 20 height 20
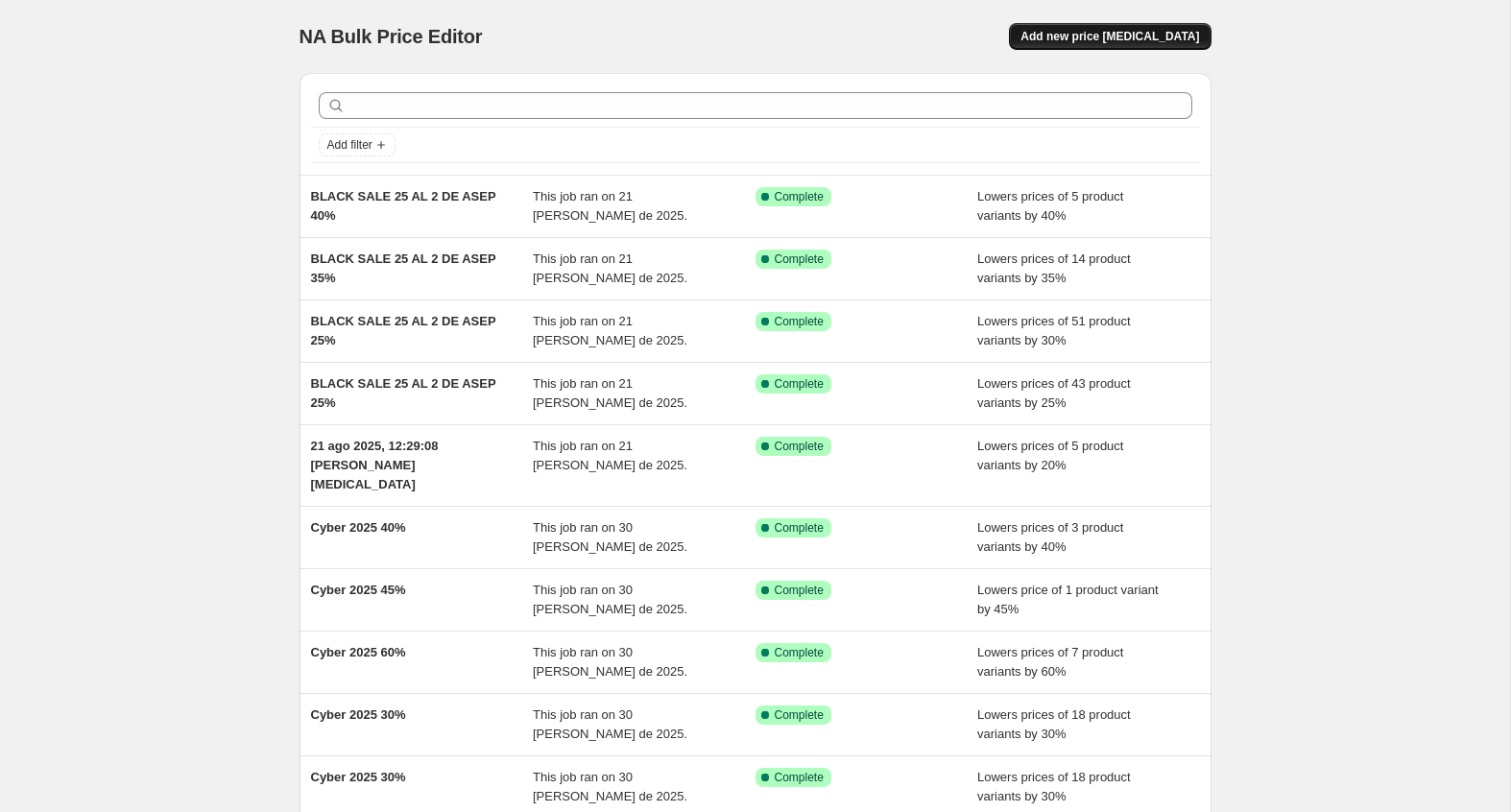
click at [1092, 31] on span "Add new price change job" at bounding box center [1109, 36] width 178 height 16
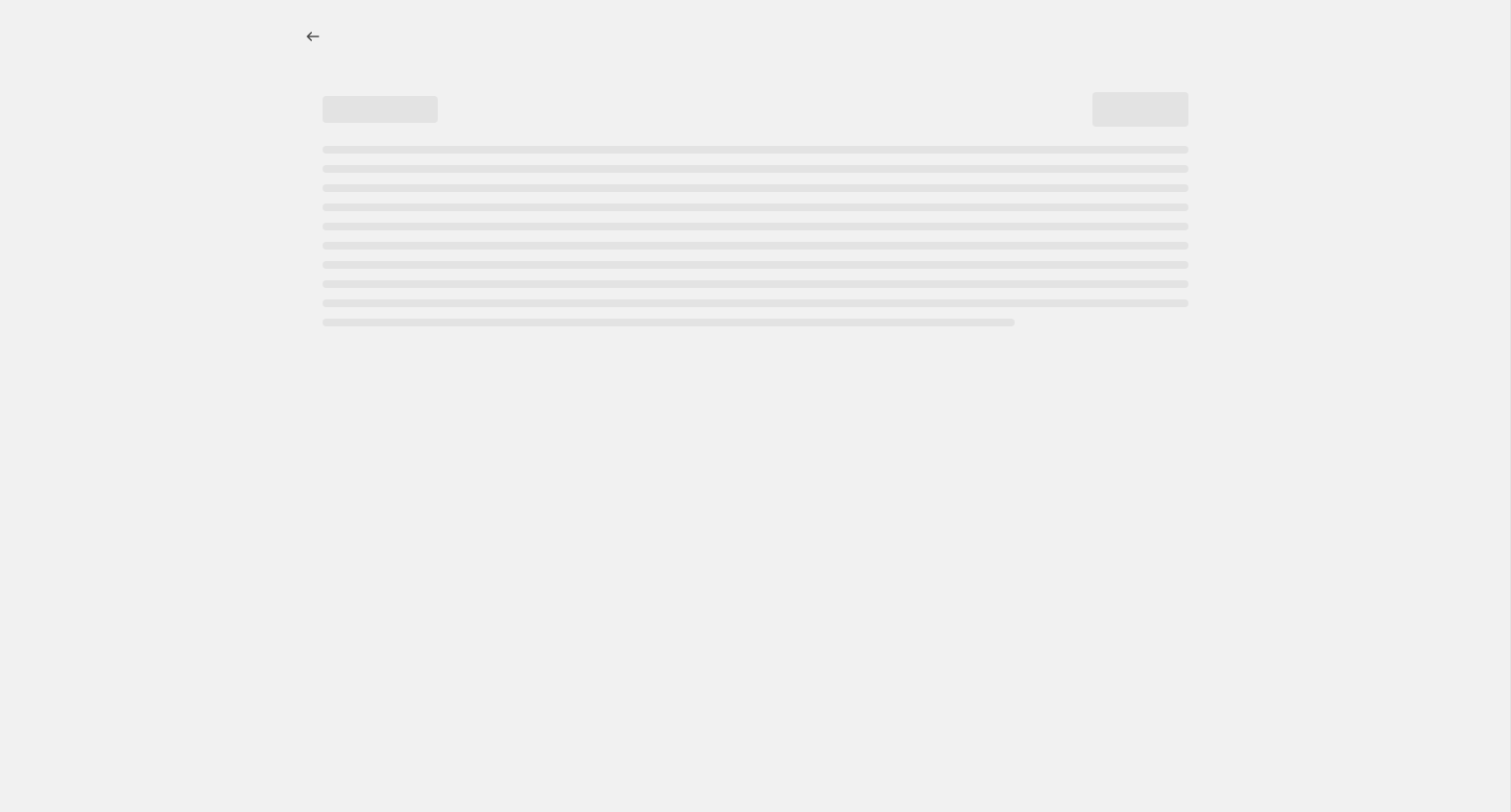
select select "percentage"
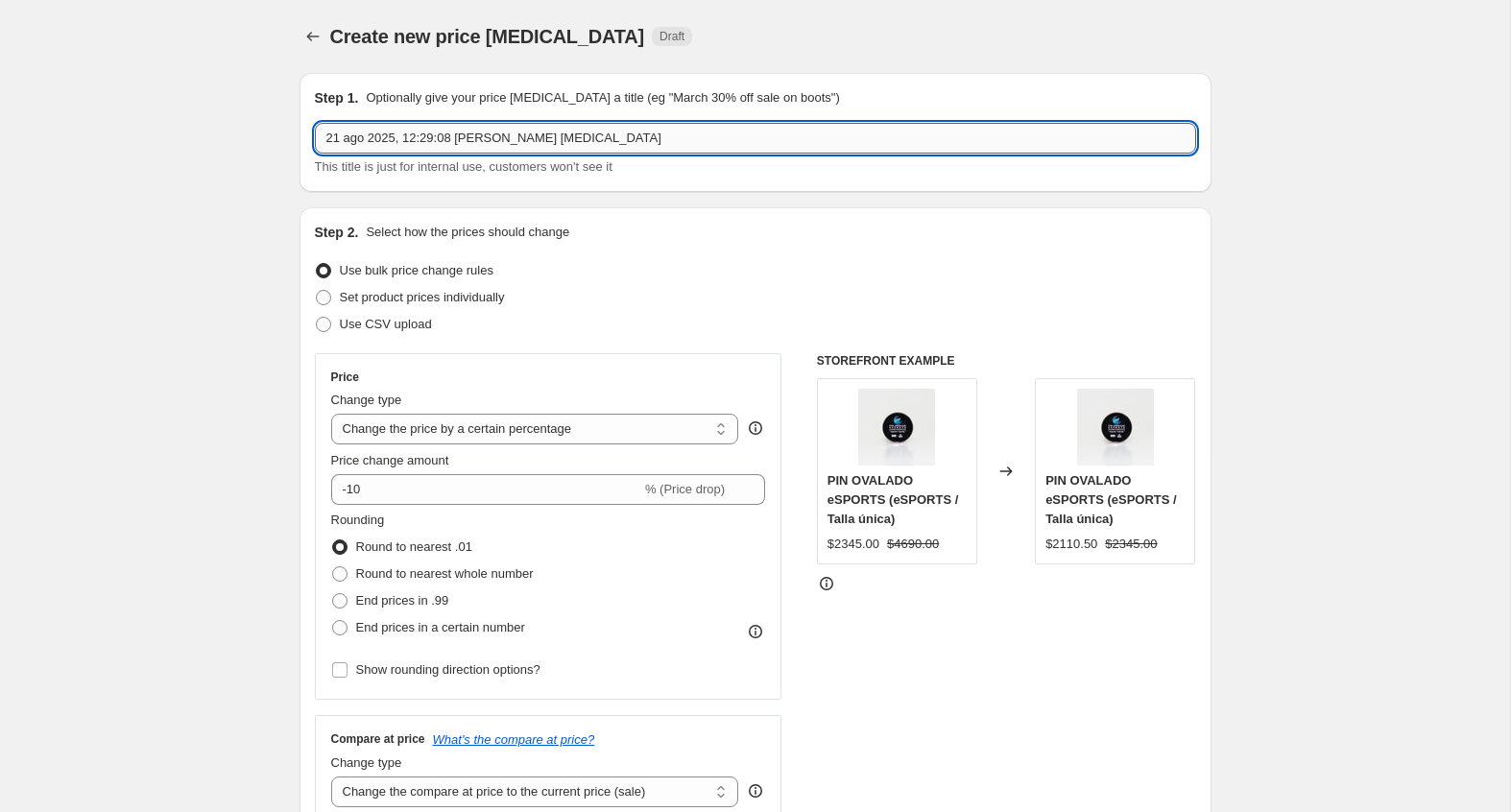
click at [615, 143] on input "21 ago 2025, 12:29:08 p.m. Price change job" at bounding box center [755, 137] width 881 height 30
paste input "BLACK SALE 25 AL 2 DE ASEP 40%"
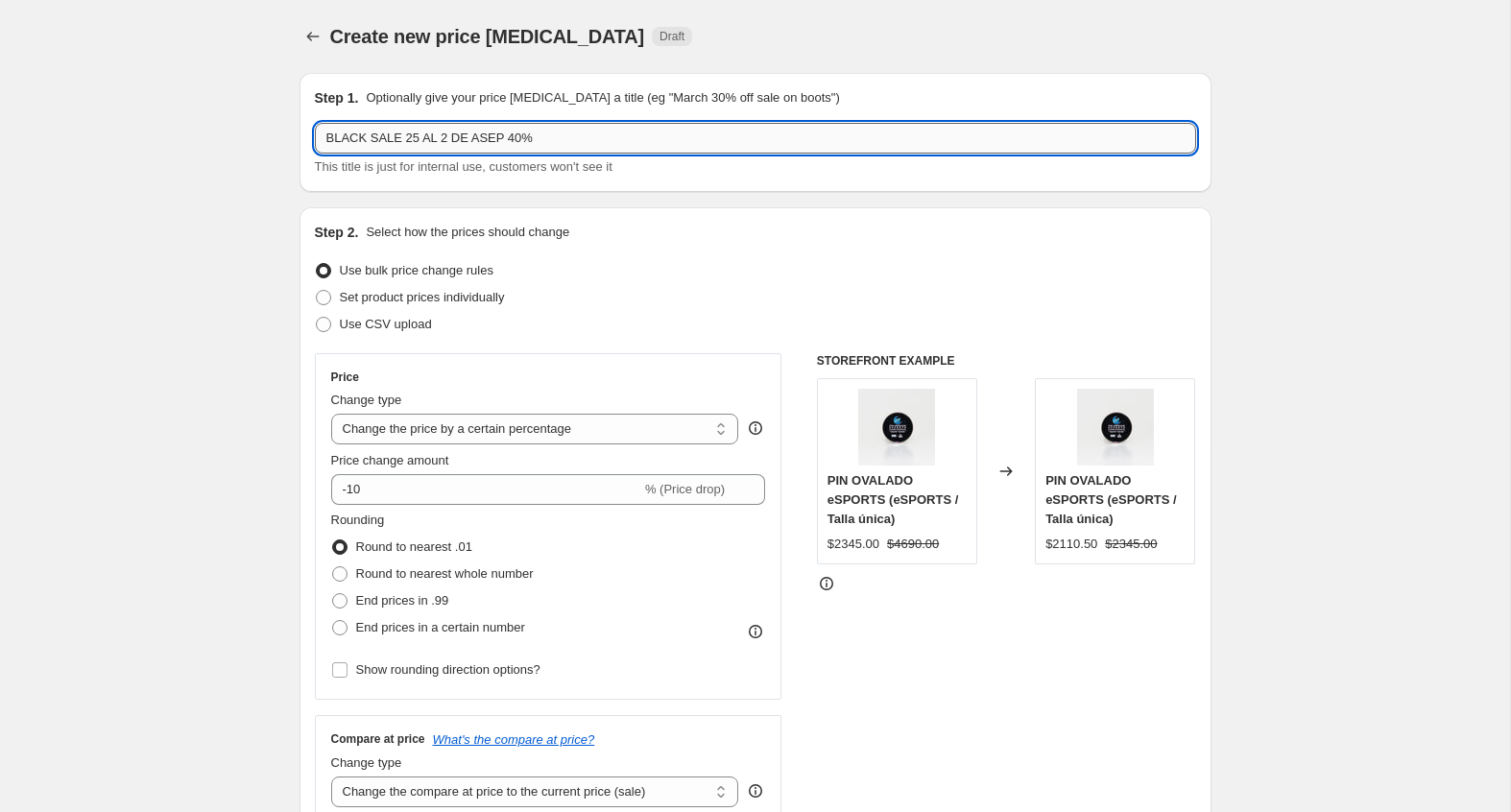
click at [516, 143] on input "BLACK SALE 25 AL 2 DE ASEP 40%" at bounding box center [755, 137] width 881 height 30
type input "BLACK SALE 25 AL 2 DE ASEP 50%"
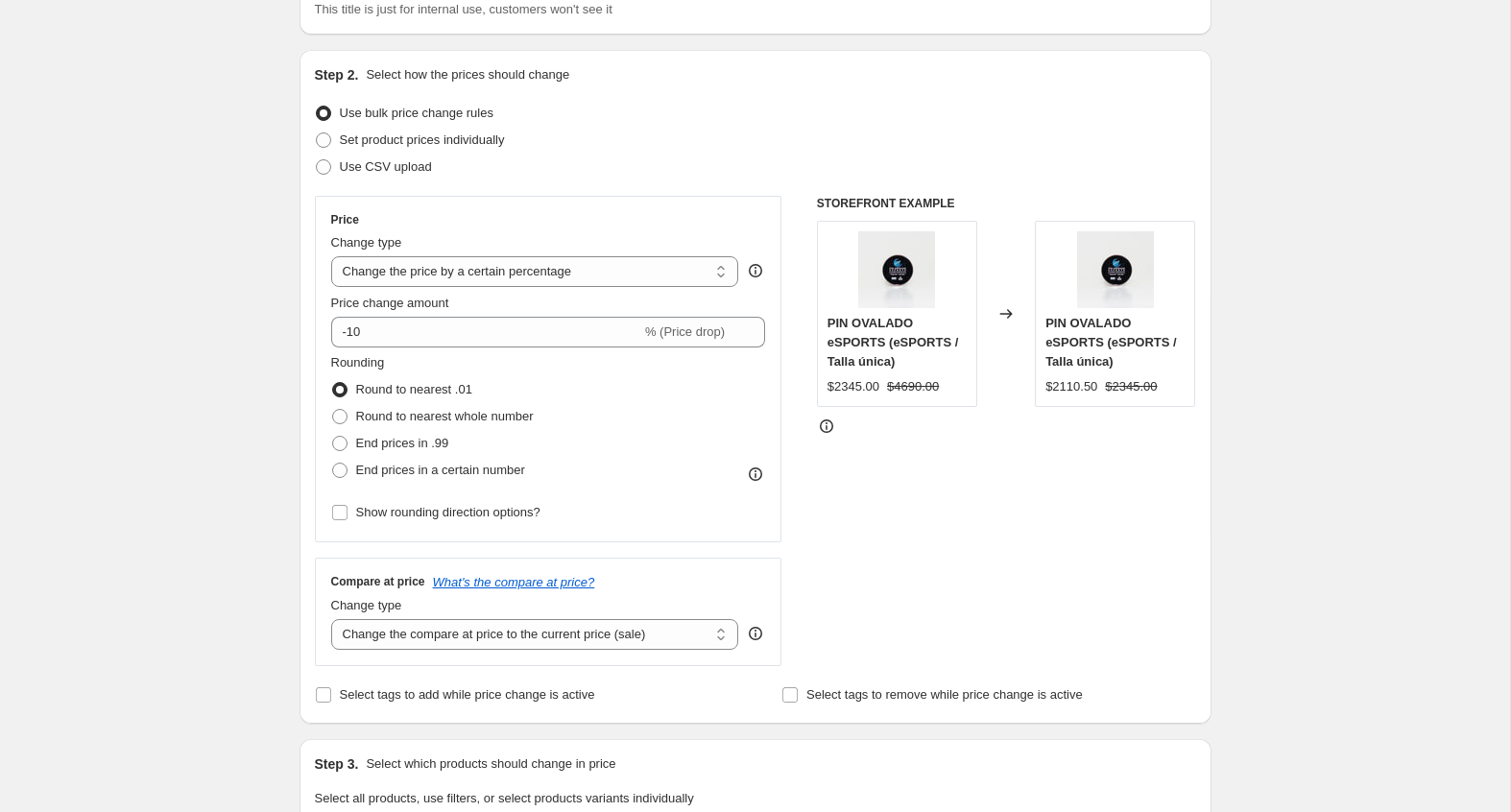
scroll to position [166, 0]
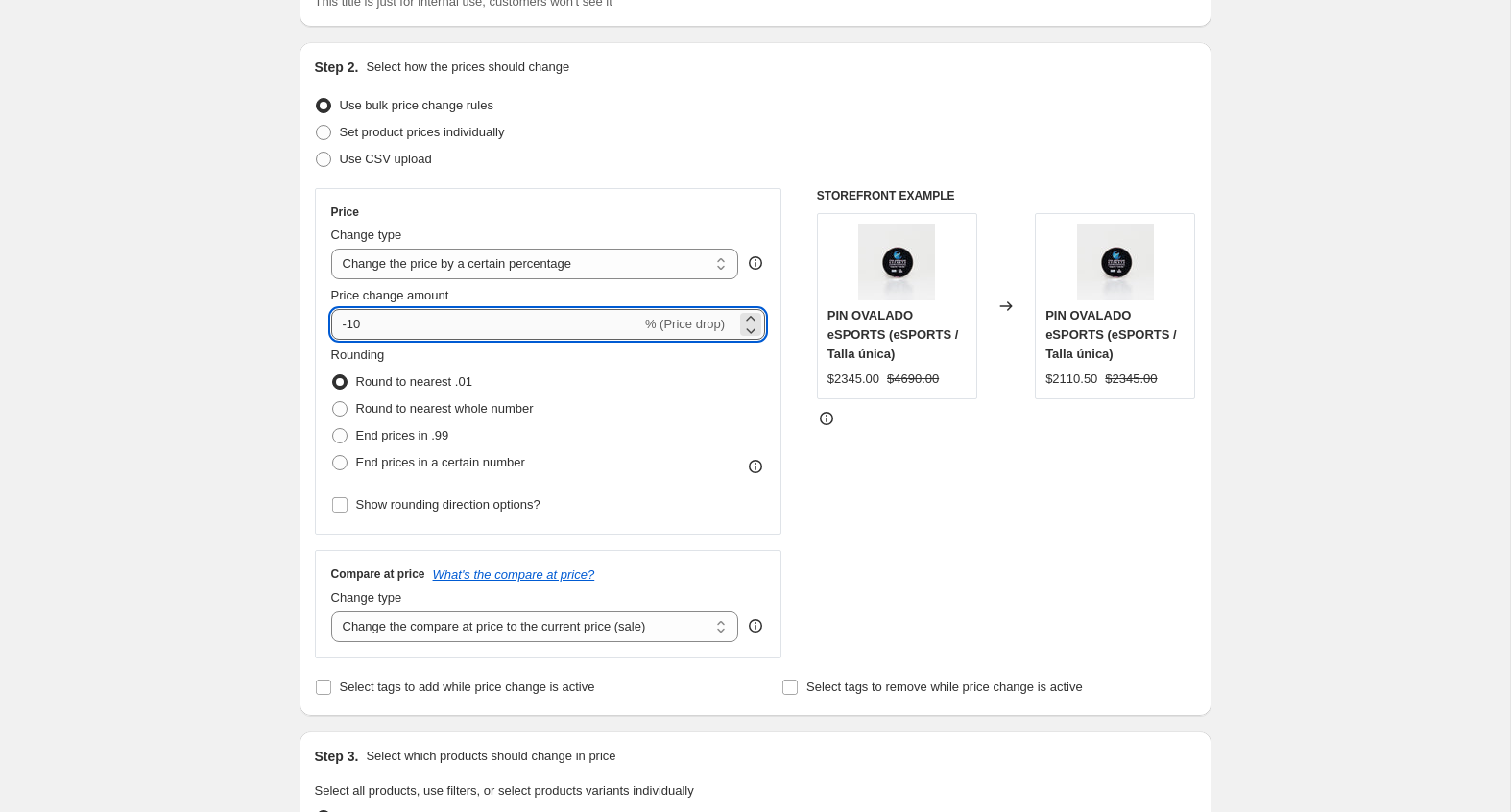
click at [377, 327] on input "-10" at bounding box center [486, 323] width 310 height 30
type input "-1"
type input "-50"
click at [309, 333] on div "Step 2. Select how the prices should change Use bulk price change rules Set pro…" at bounding box center [756, 379] width 912 height 674
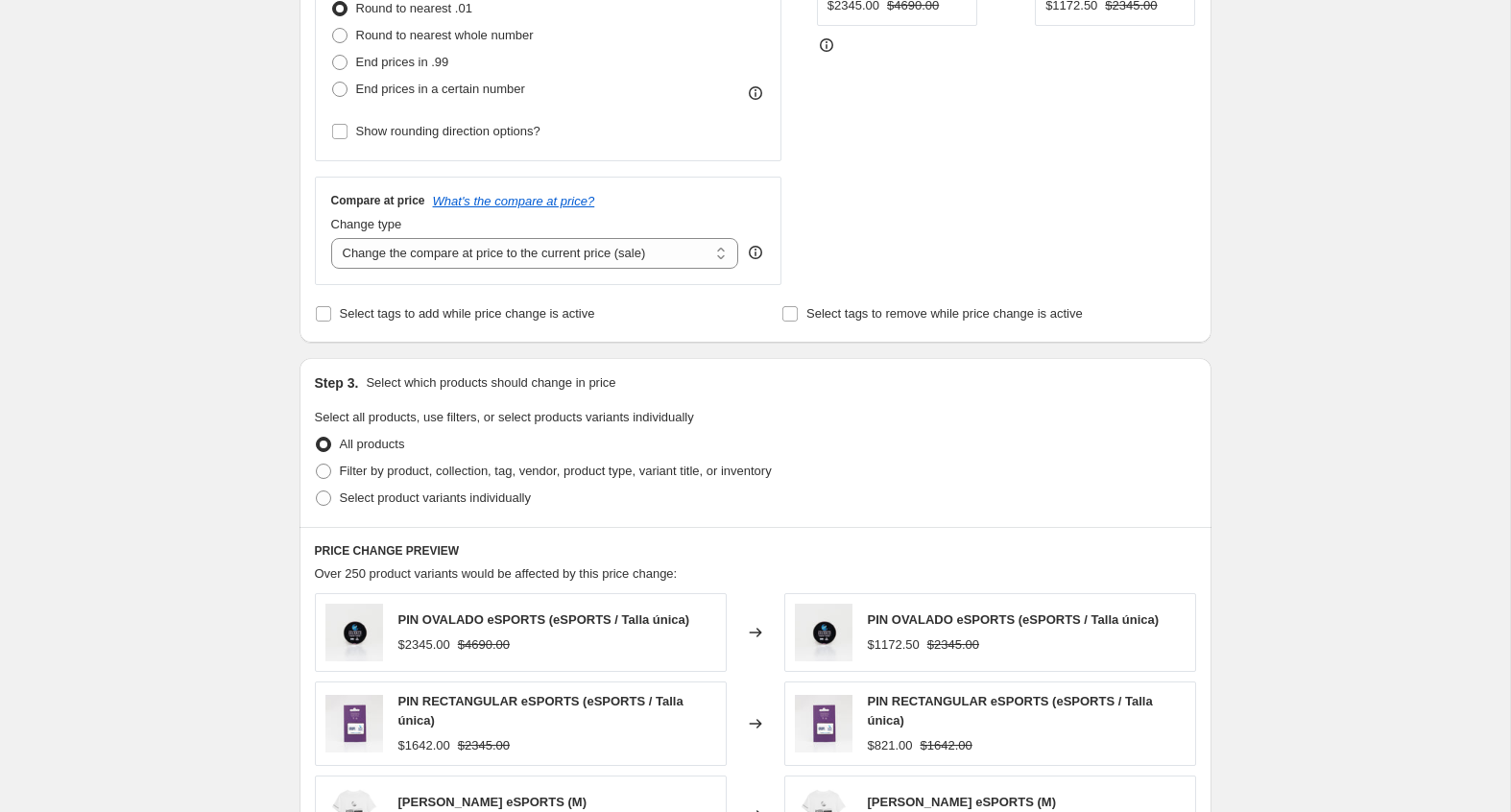
scroll to position [388, 0]
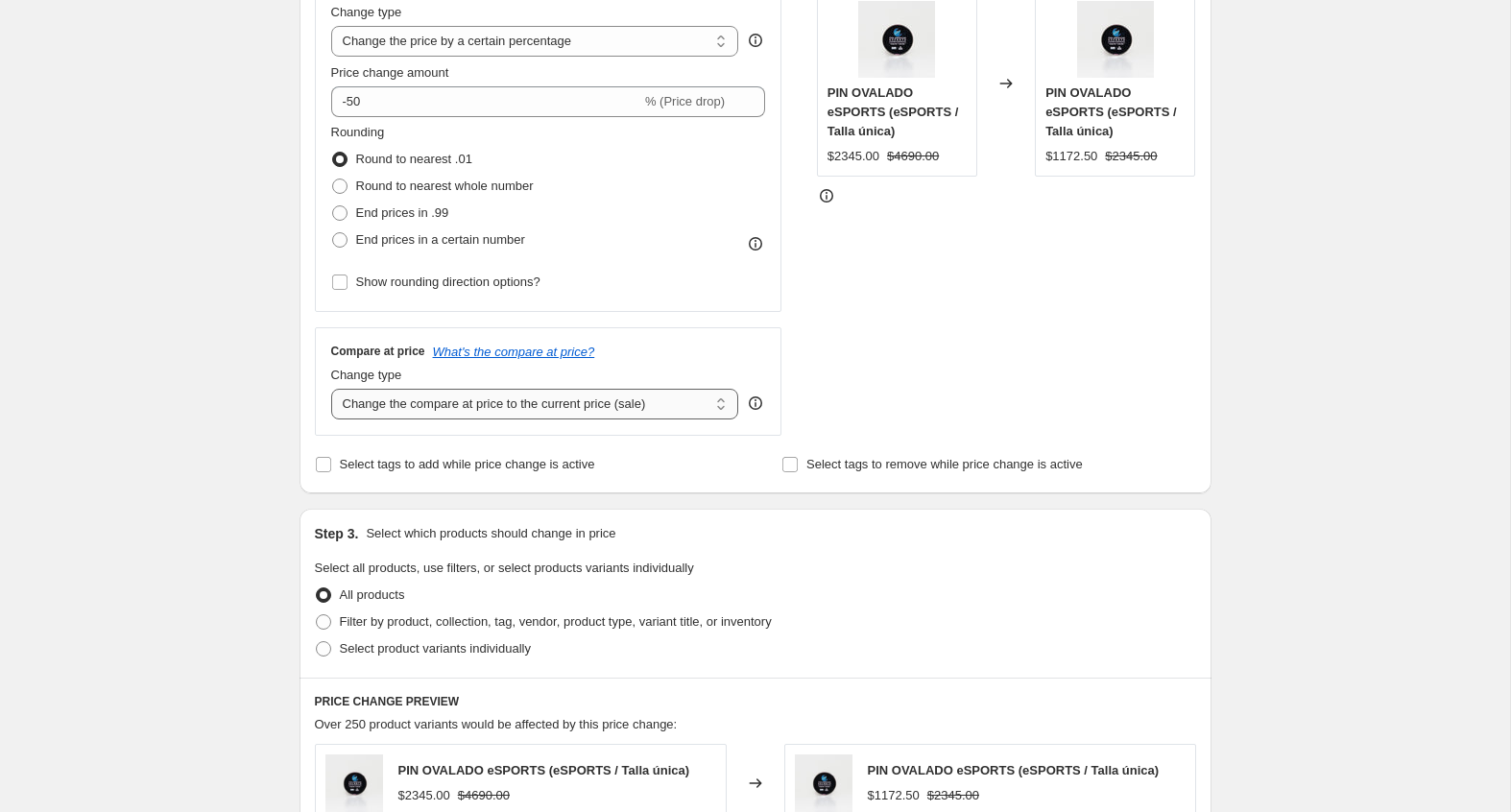
click at [364, 396] on select "Change the compare at price to the current price (sale) Change the compare at p…" at bounding box center [535, 404] width 408 height 30
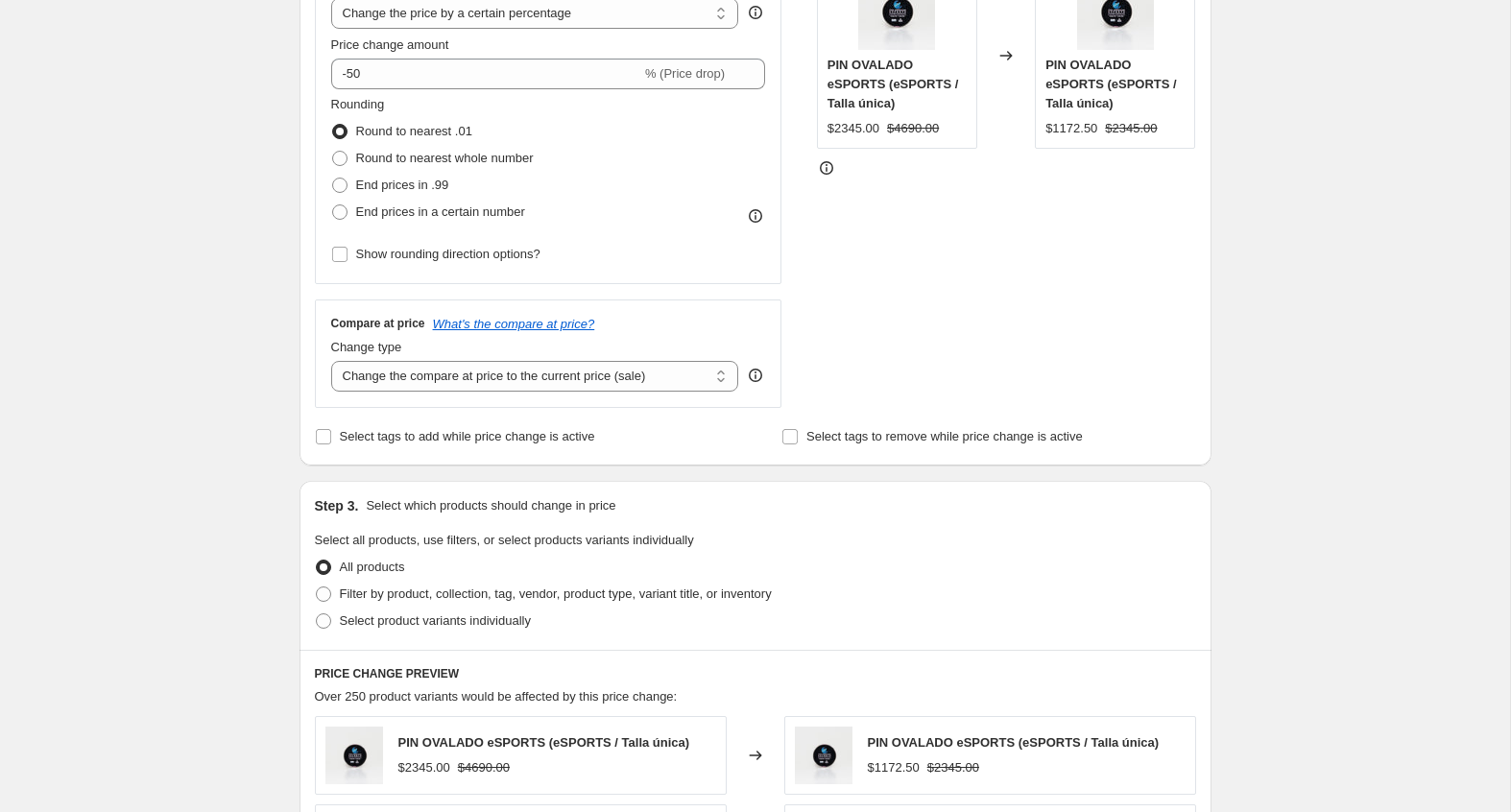
scroll to position [0, 0]
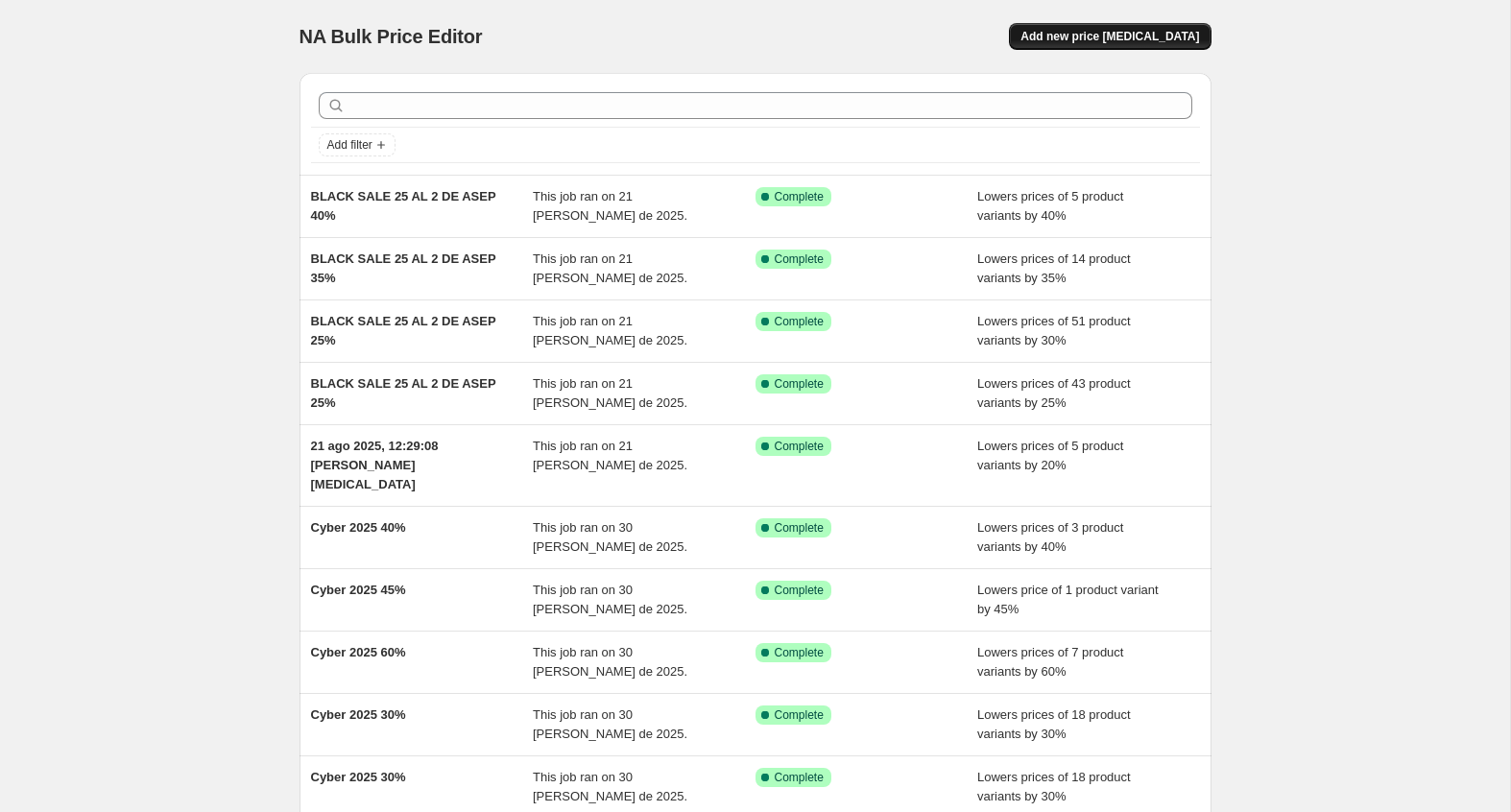
click at [1125, 39] on span "Add new price change job" at bounding box center [1109, 36] width 178 height 16
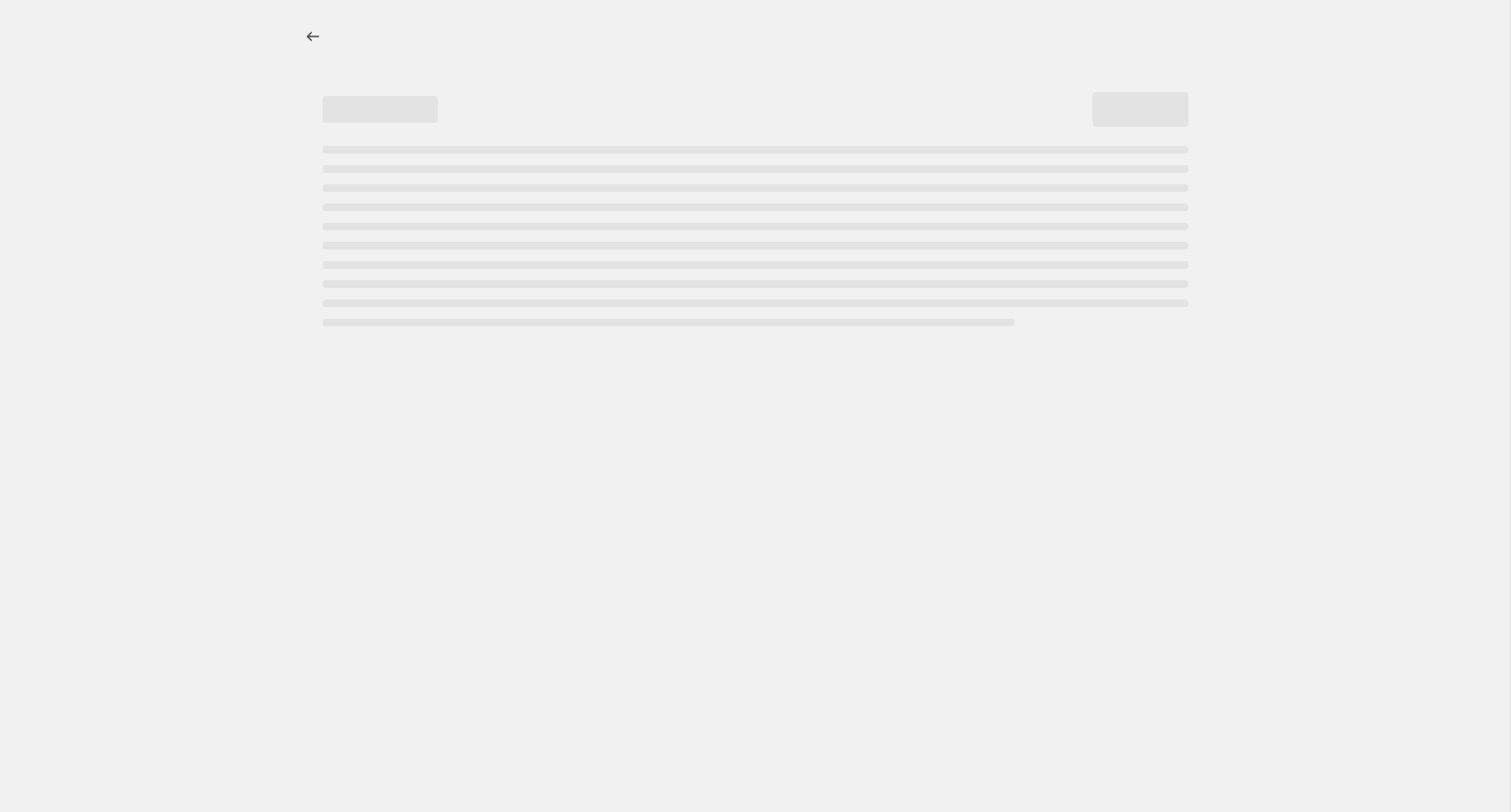
select select "percentage"
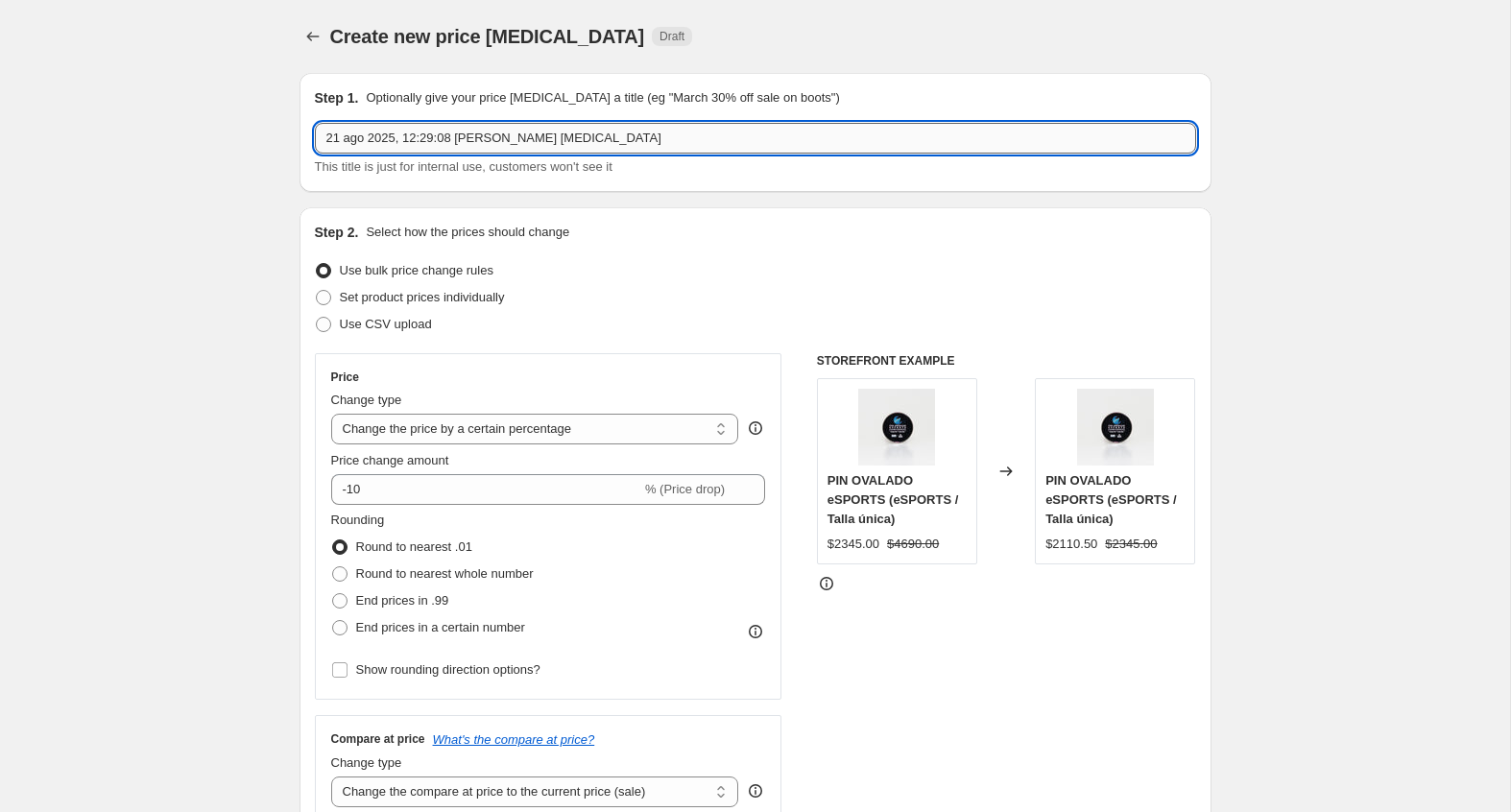
click at [496, 143] on input "21 ago 2025, 12:29:08 p.m. Price change job" at bounding box center [755, 137] width 881 height 30
paste input "BLACK SALE 25 AL 2 DE ASEP 40%"
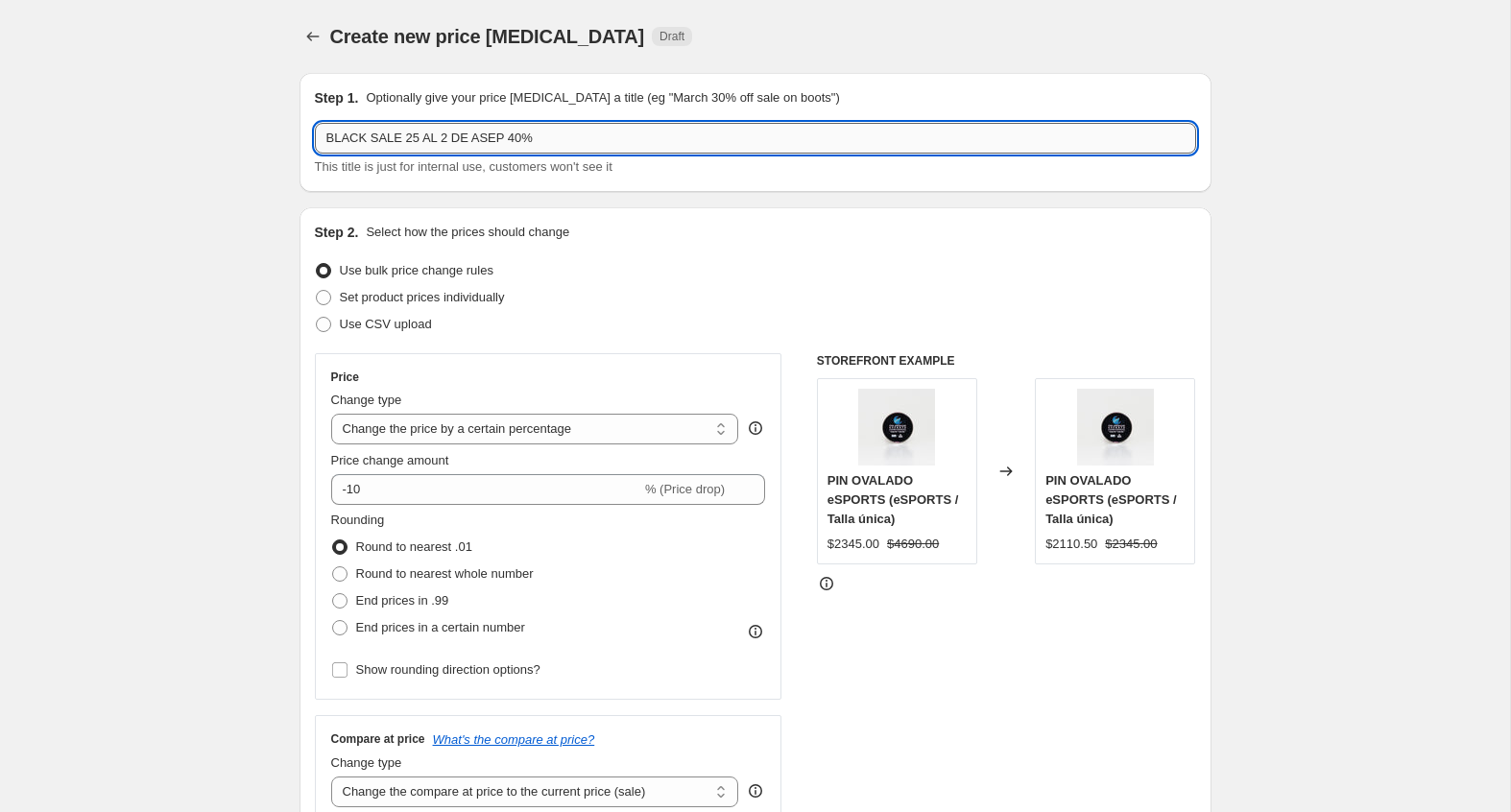
click at [519, 142] on input "BLACK SALE 25 AL 2 DE ASEP 40%" at bounding box center [755, 137] width 881 height 30
type input "BLACK SALE 25 AL 2 DE ASEP 50%"
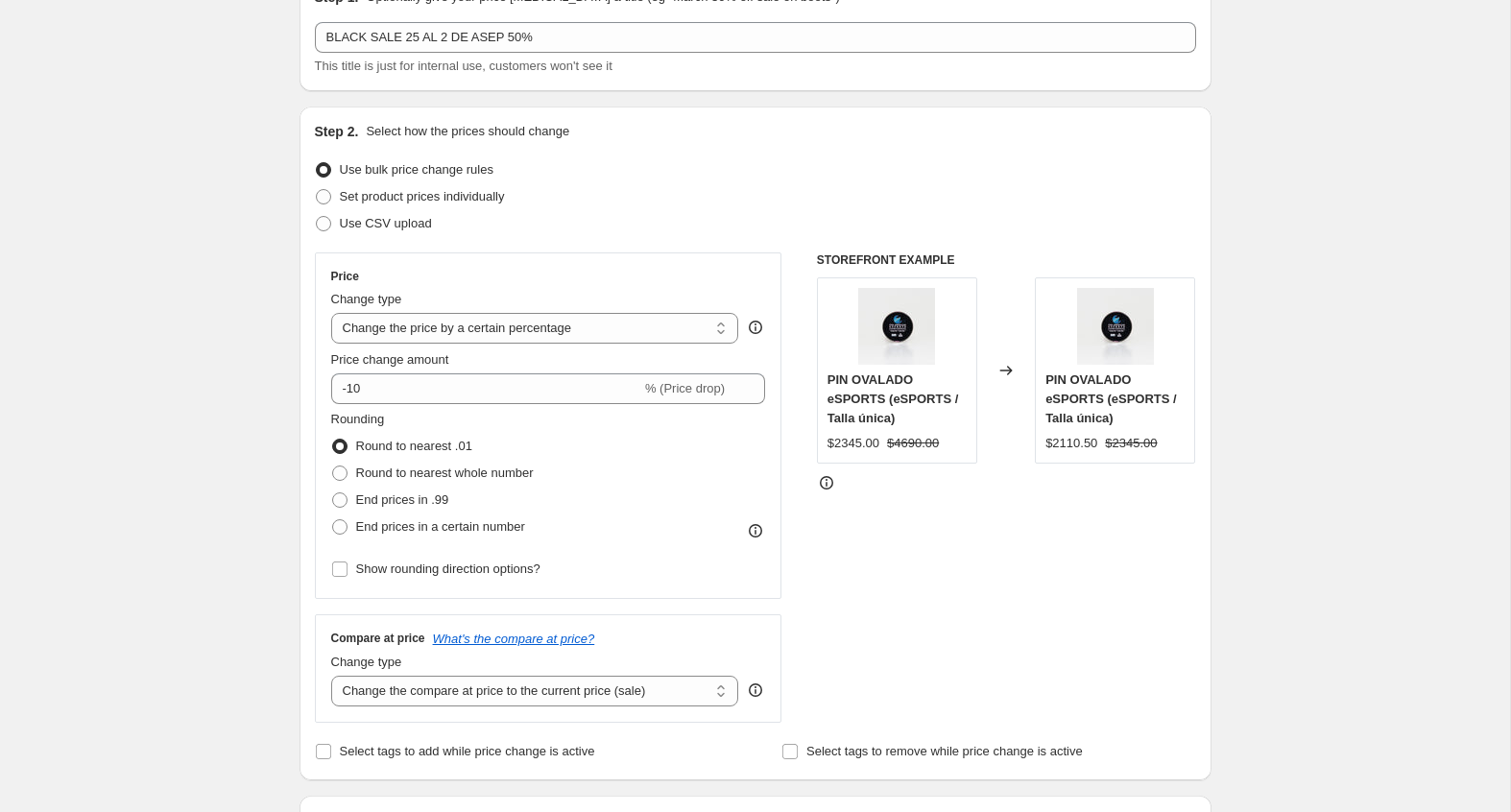
scroll to position [119, 0]
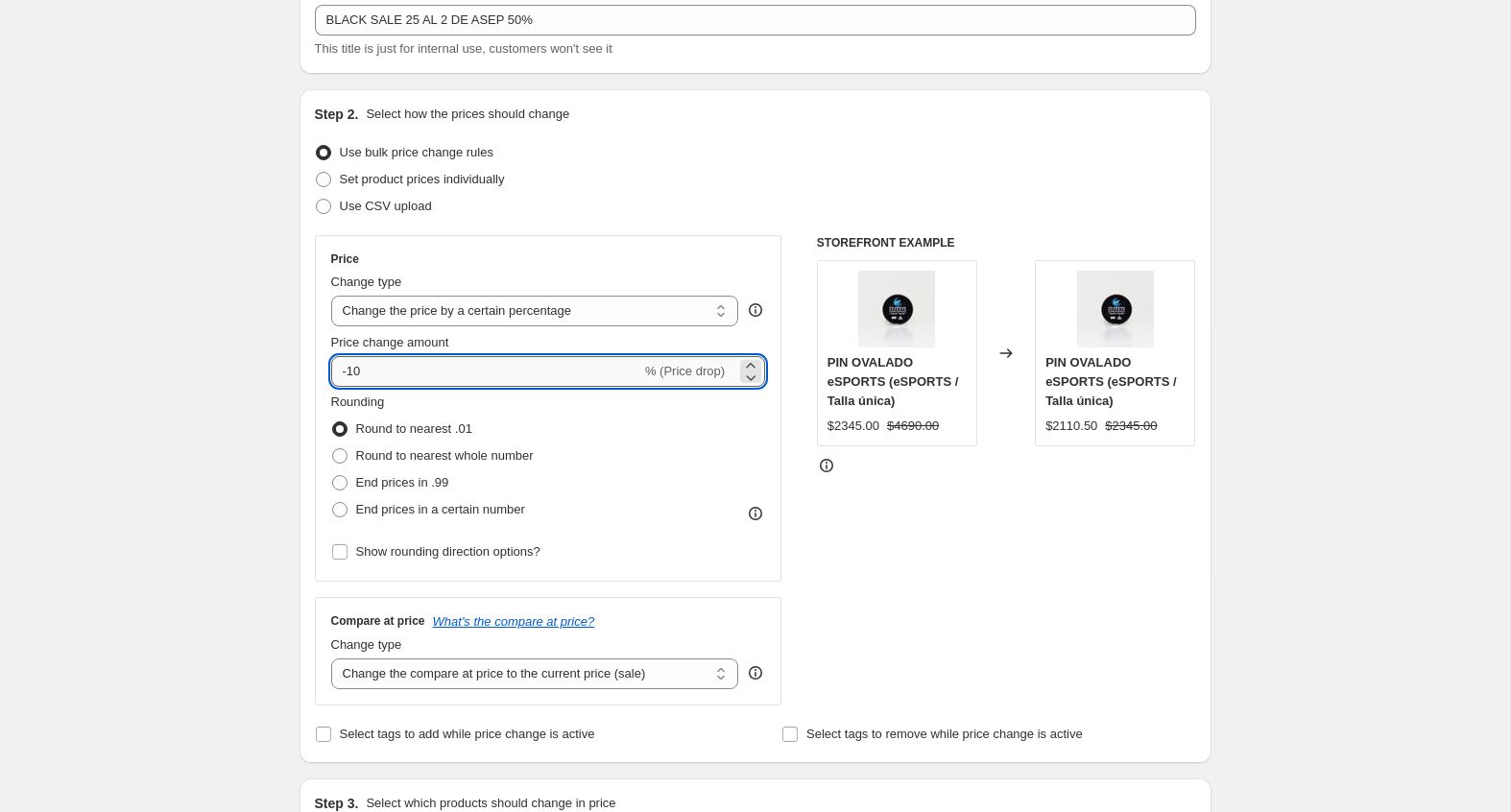
click at [405, 376] on input "-10" at bounding box center [486, 370] width 310 height 30
type input "-1"
type input "-50"
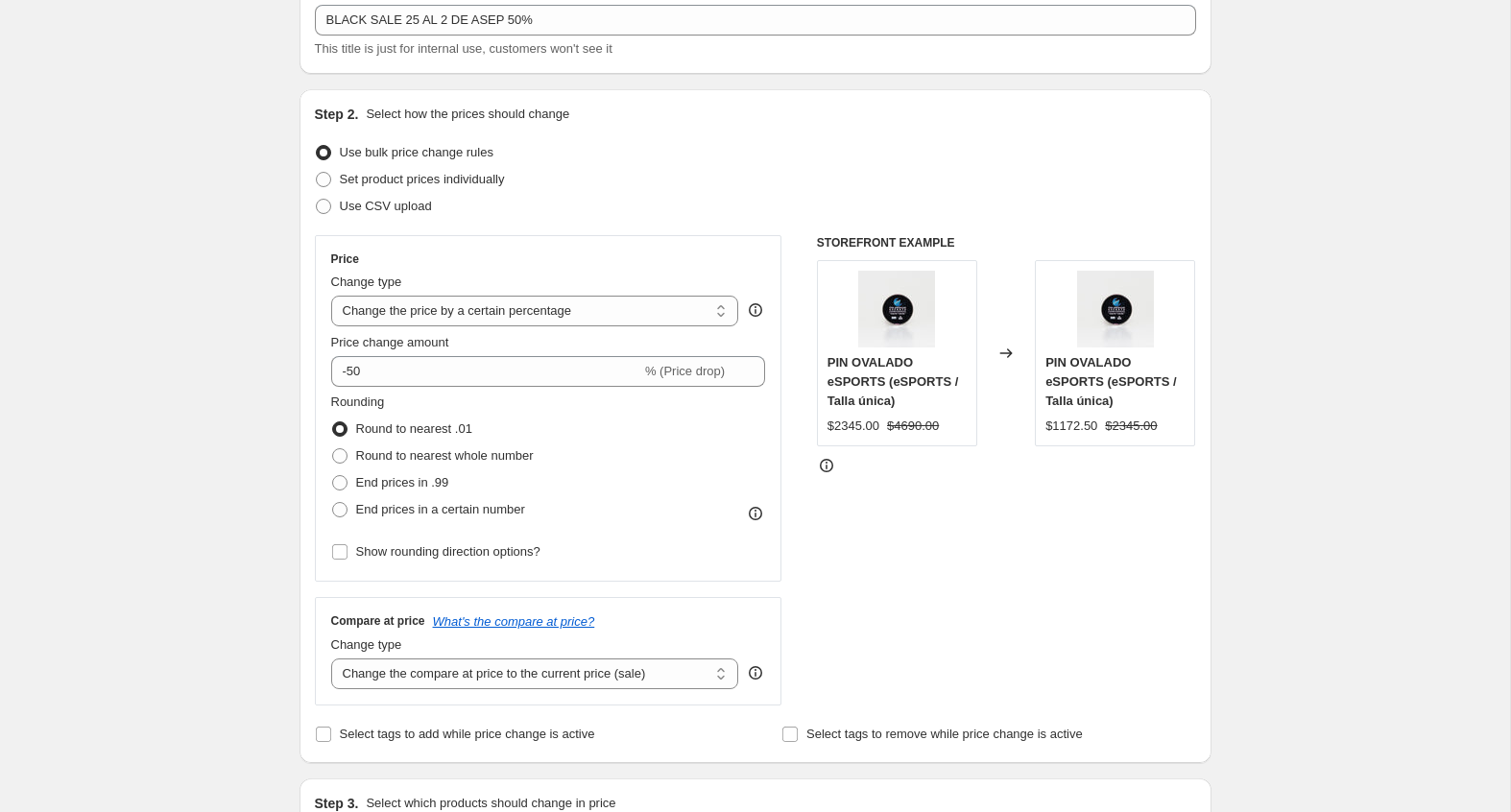
click at [291, 388] on div "Step 1. Optionally give your price change job a title (eg "March 30% off sale o…" at bounding box center [748, 814] width 927 height 1749
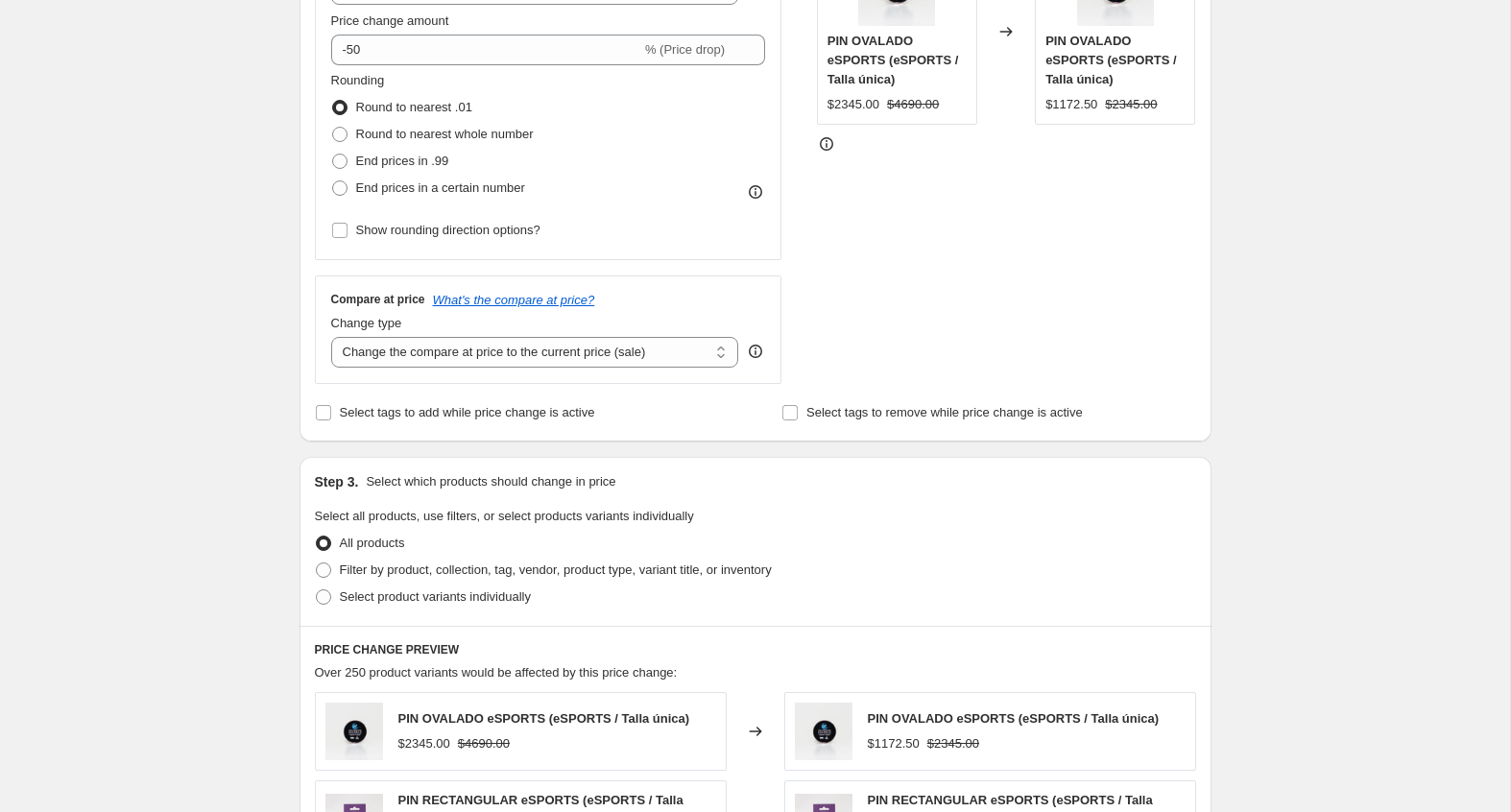
scroll to position [449, 0]
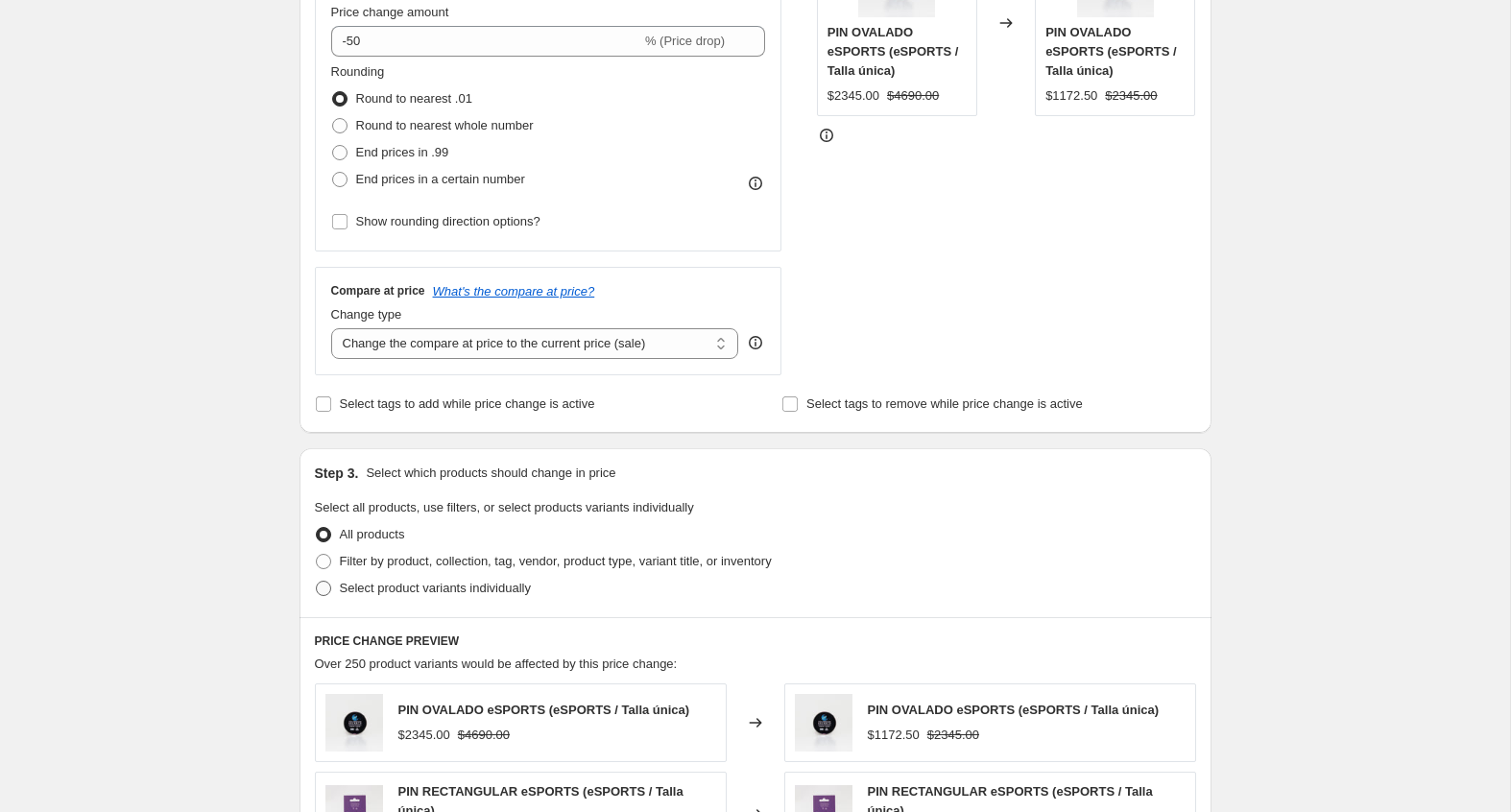
click at [358, 582] on span "Select product variants individually" at bounding box center [435, 588] width 191 height 15
click at [317, 582] on input "Select product variants individually" at bounding box center [316, 581] width 1 height 1
radio input "true"
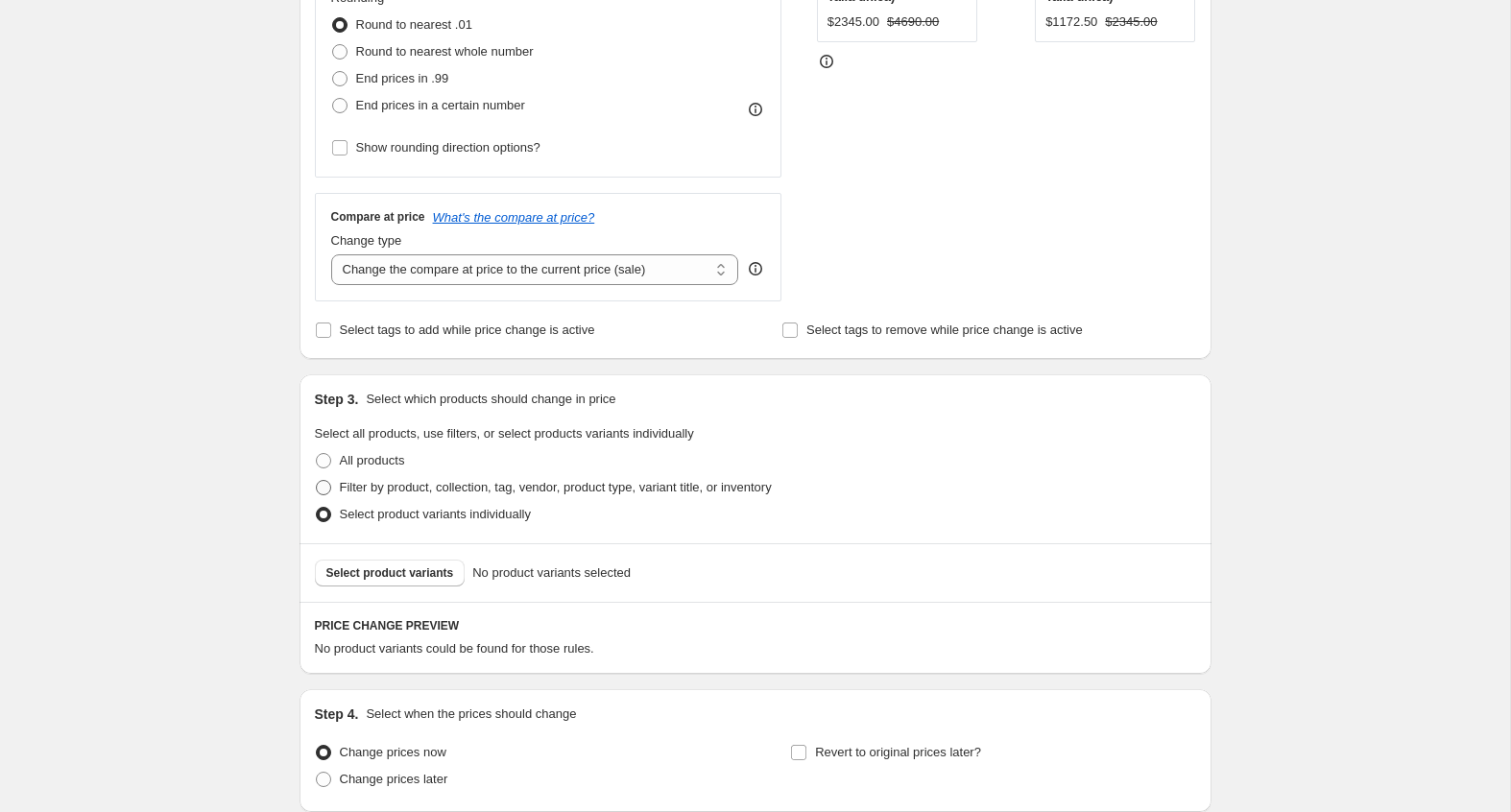
scroll to position [549, 0]
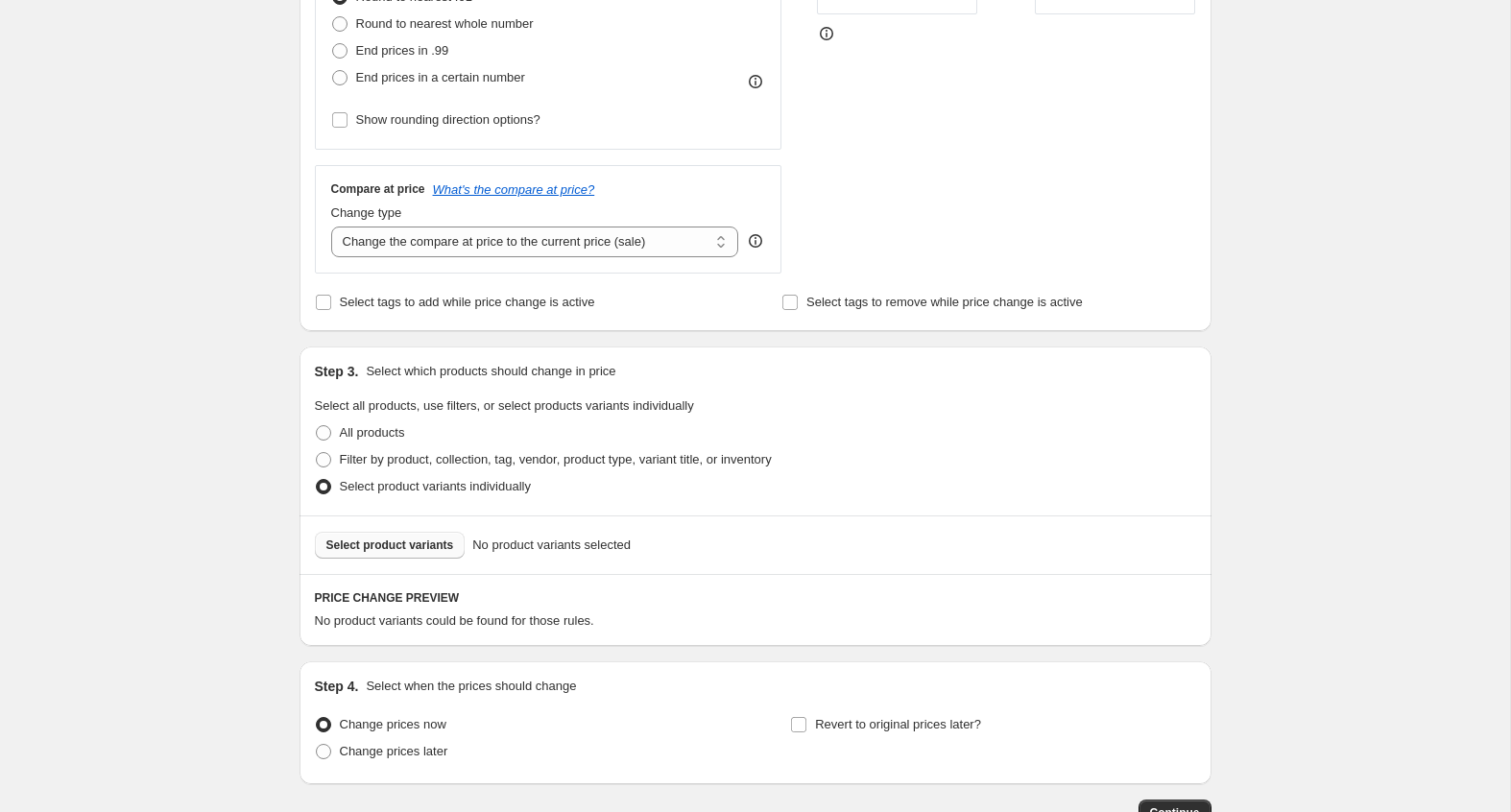
click at [450, 543] on span "Select product variants" at bounding box center [390, 546] width 127 height 16
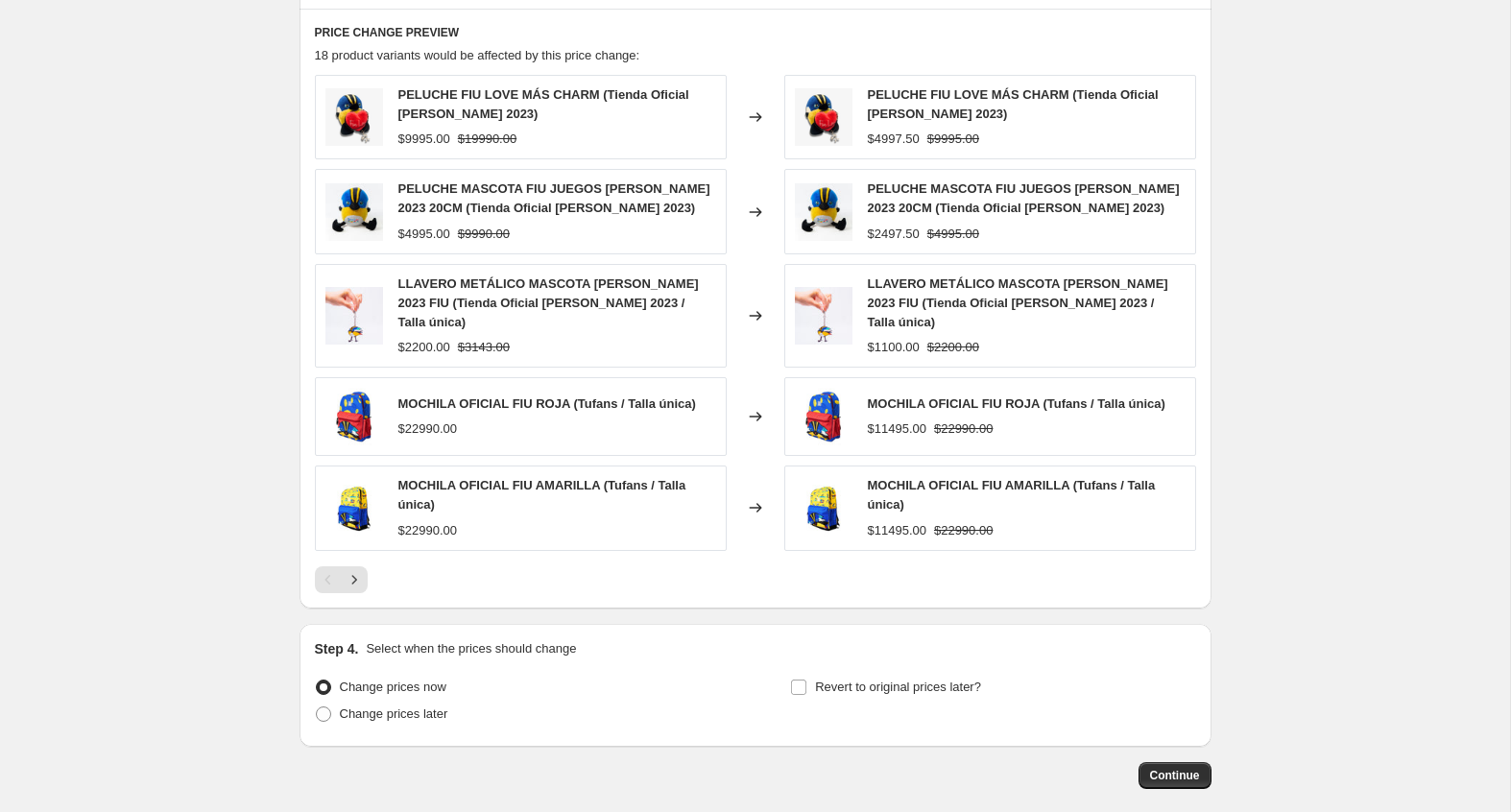
scroll to position [1180, 0]
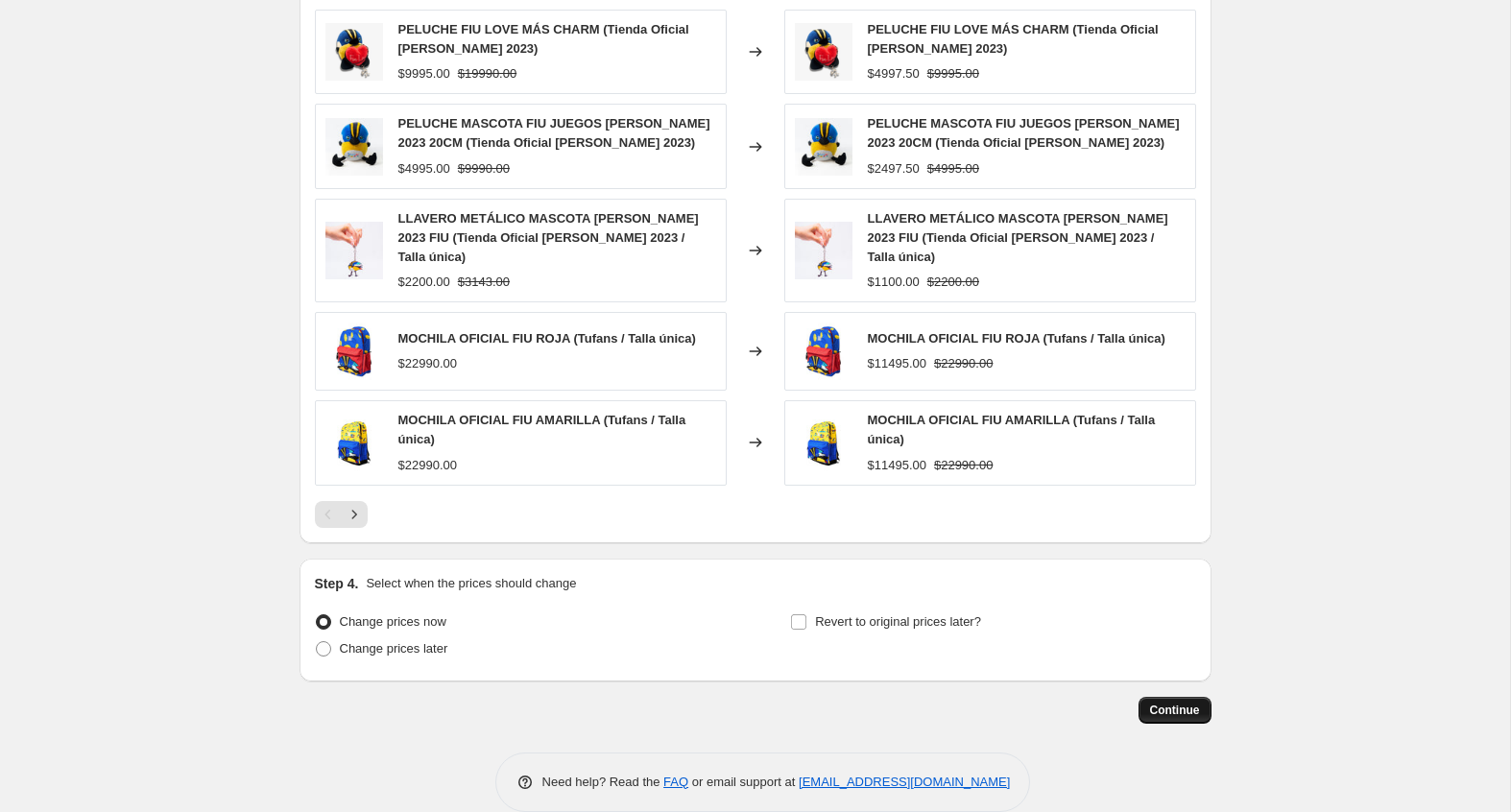
click at [1153, 696] on button "Continue" at bounding box center [1175, 709] width 73 height 26
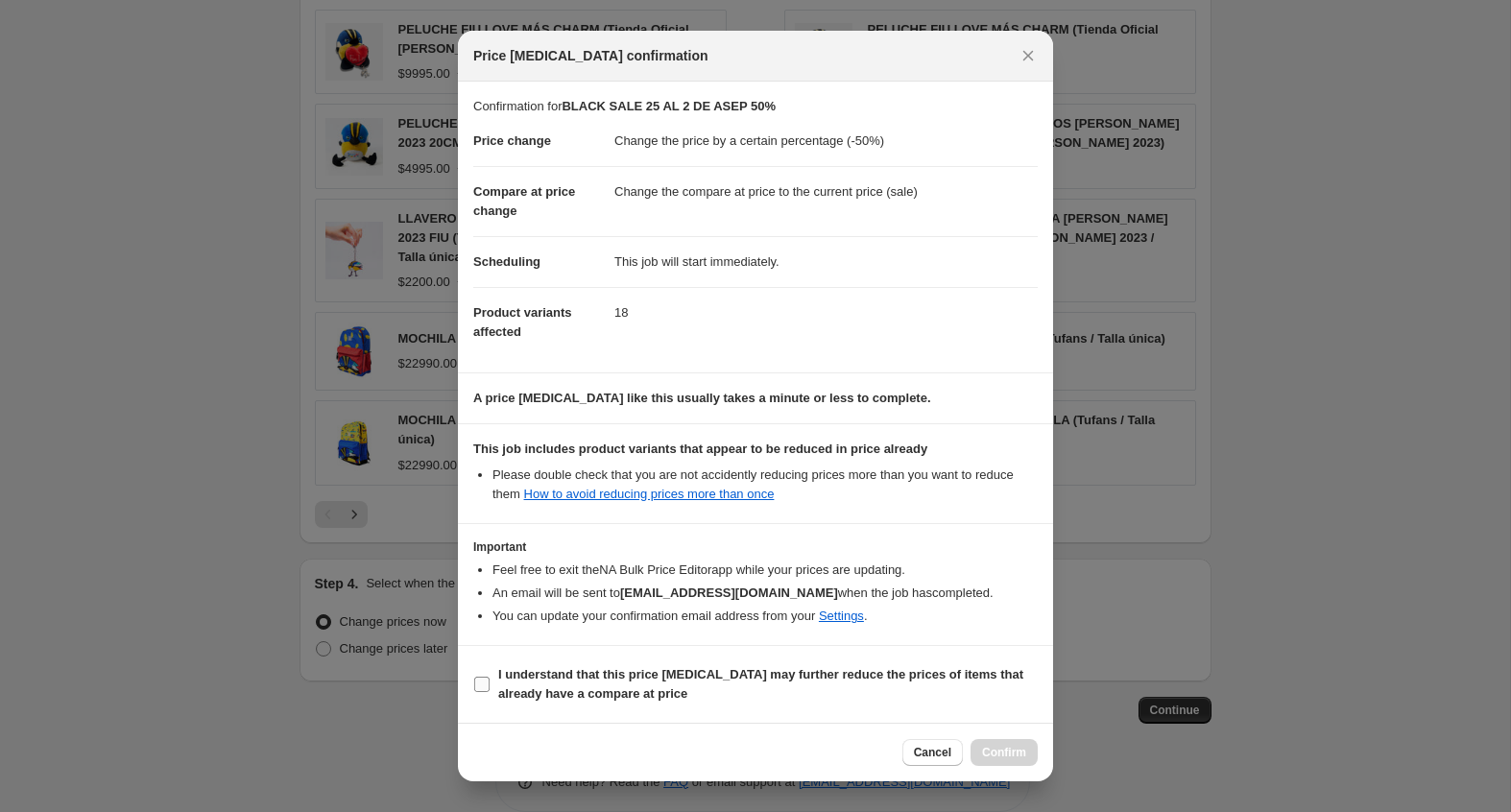
click at [902, 689] on span "I understand that this price change job may further reduce the prices of items …" at bounding box center [767, 684] width 540 height 38
click at [490, 689] on input "I understand that this price change job may further reduce the prices of items …" at bounding box center [482, 685] width 16 height 16
checkbox input "true"
click at [995, 750] on span "Confirm" at bounding box center [1003, 752] width 44 height 16
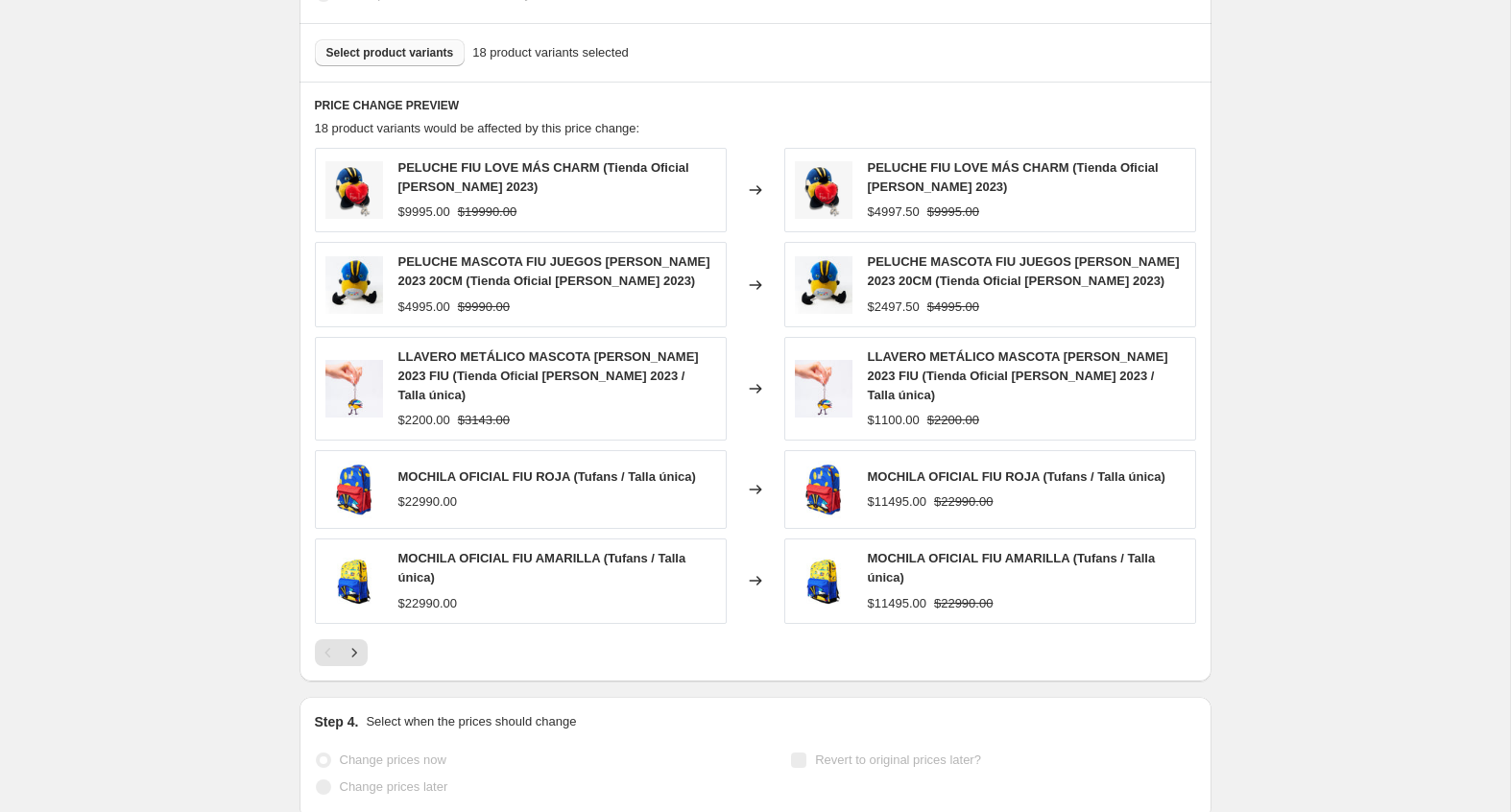
select select "percentage"
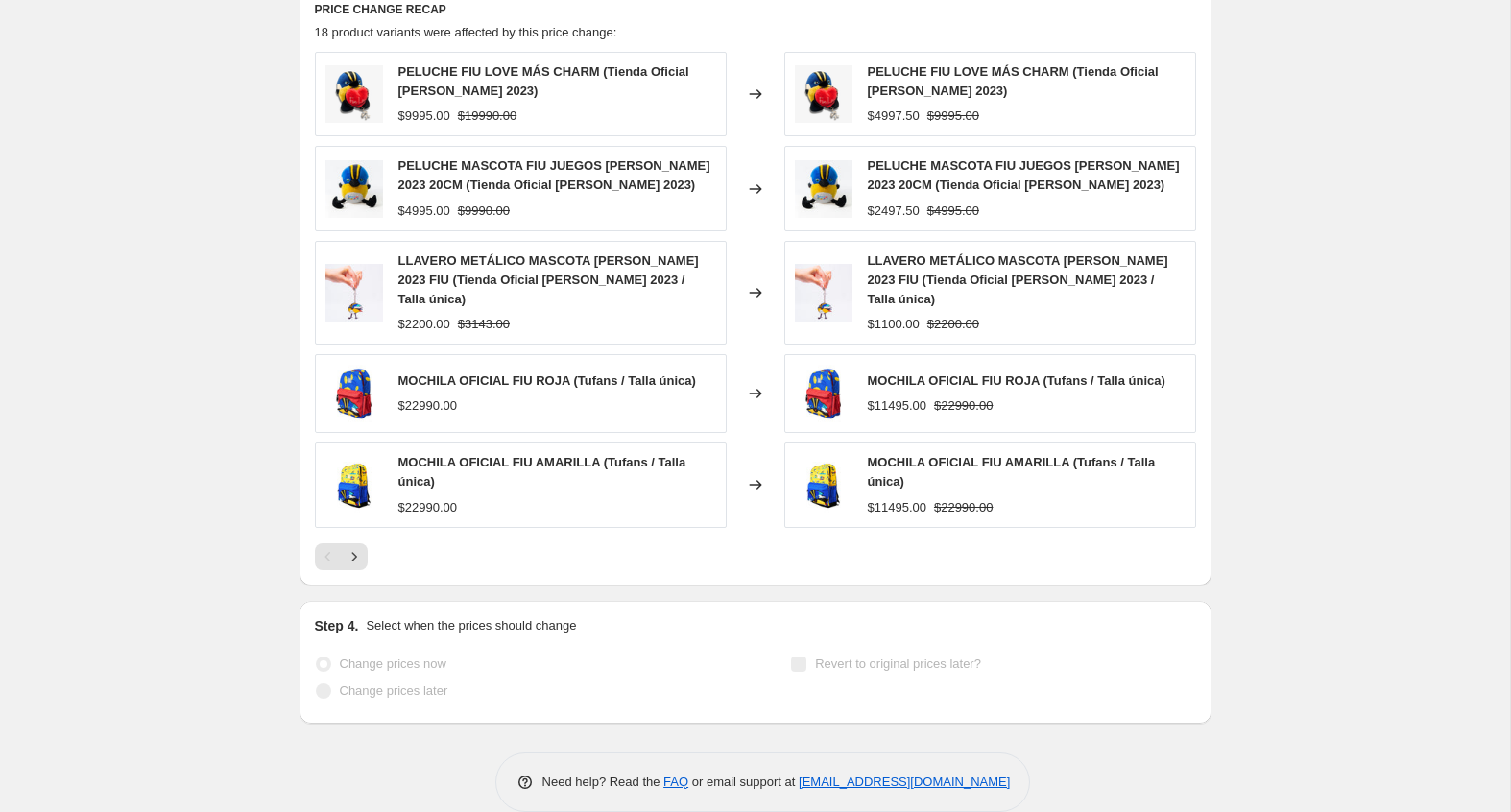
scroll to position [0, 0]
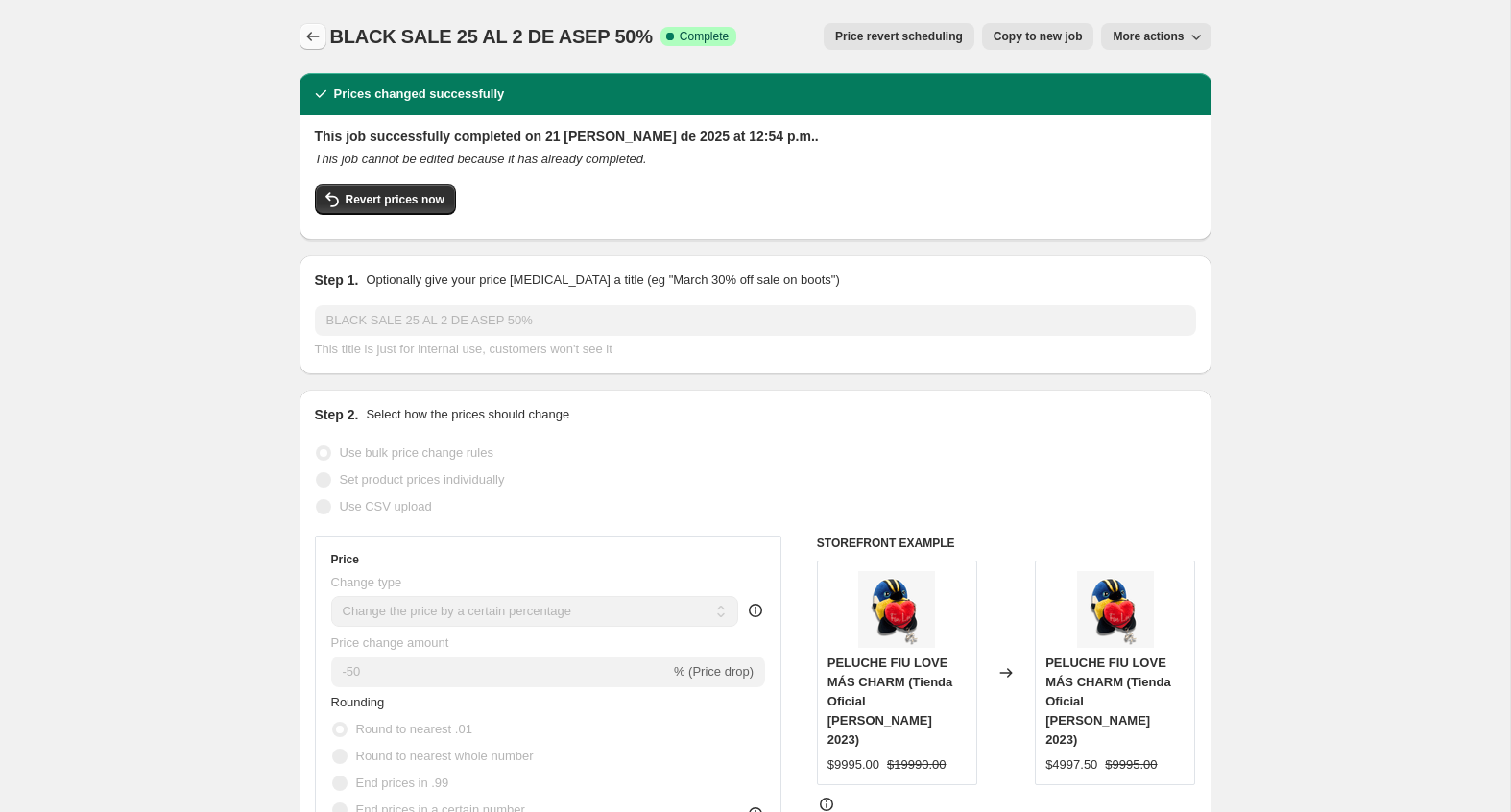
click at [317, 33] on icon "Price change jobs" at bounding box center [314, 36] width 20 height 20
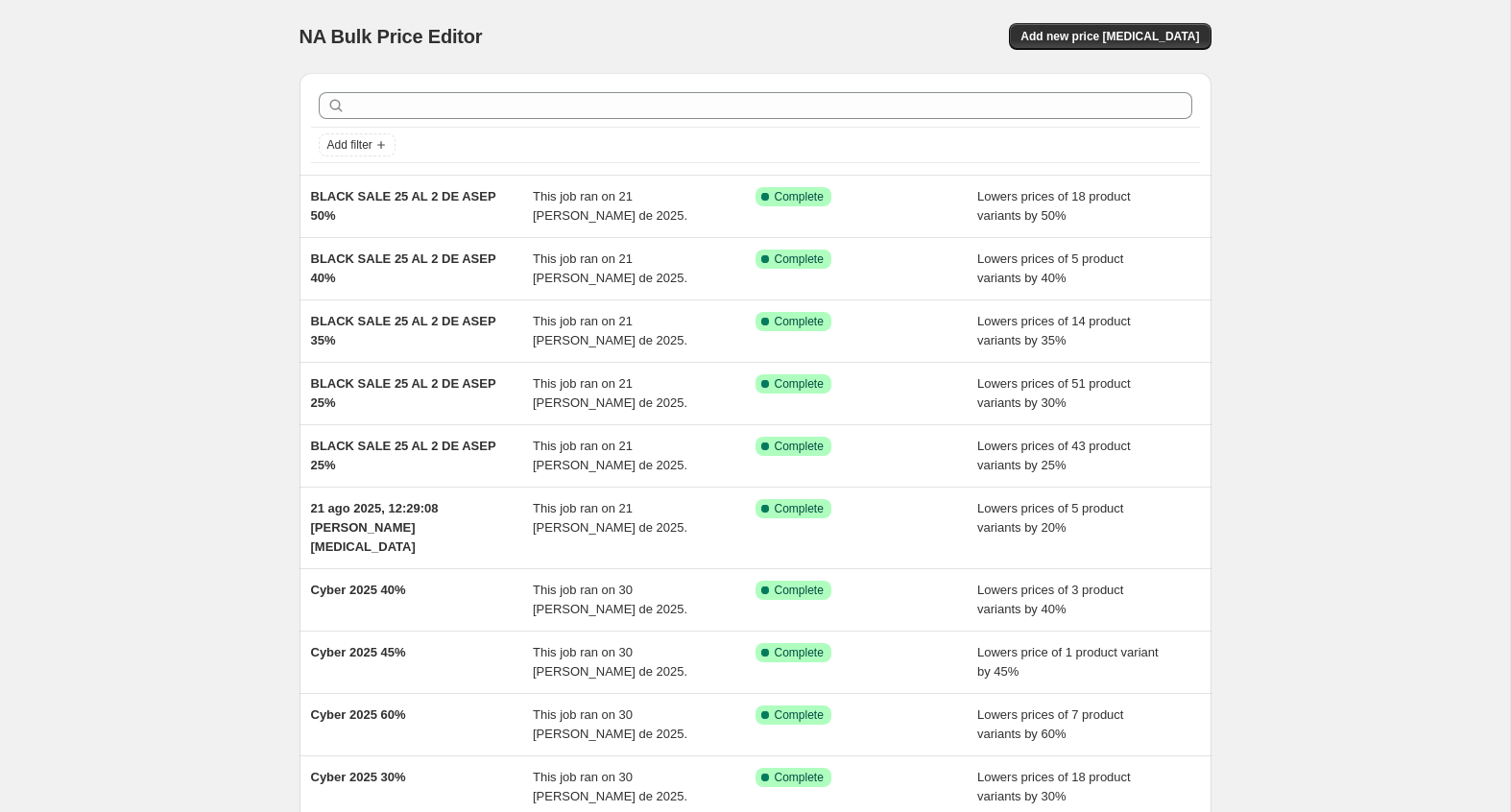
click at [200, 81] on div "NA Bulk Price Editor. This page is ready NA Bulk Price Editor Add new price cha…" at bounding box center [755, 503] width 1510 height 1008
